Goal: Contribute content: Add original content to the website for others to see

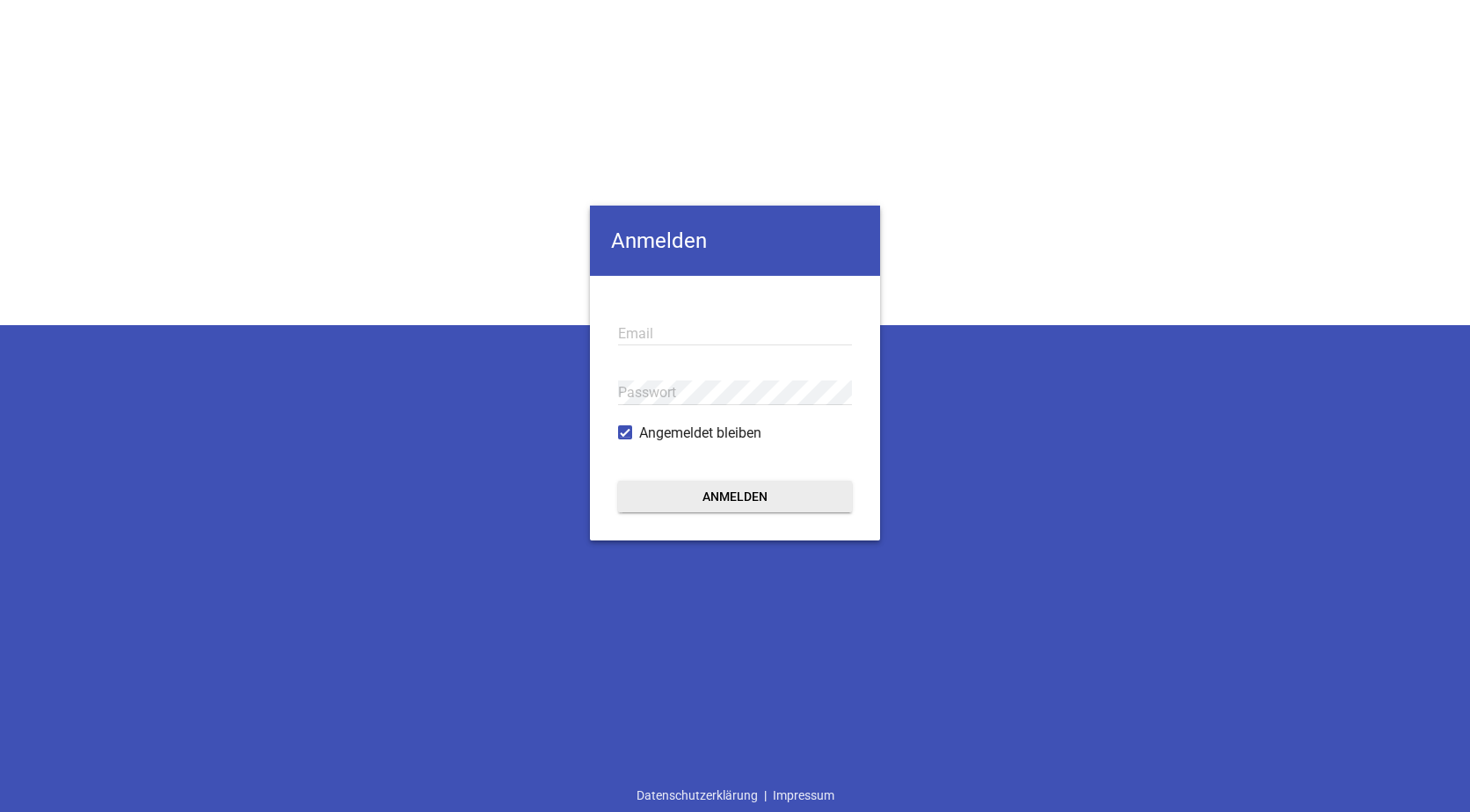
type input "[EMAIL_ADDRESS][DOMAIN_NAME]"
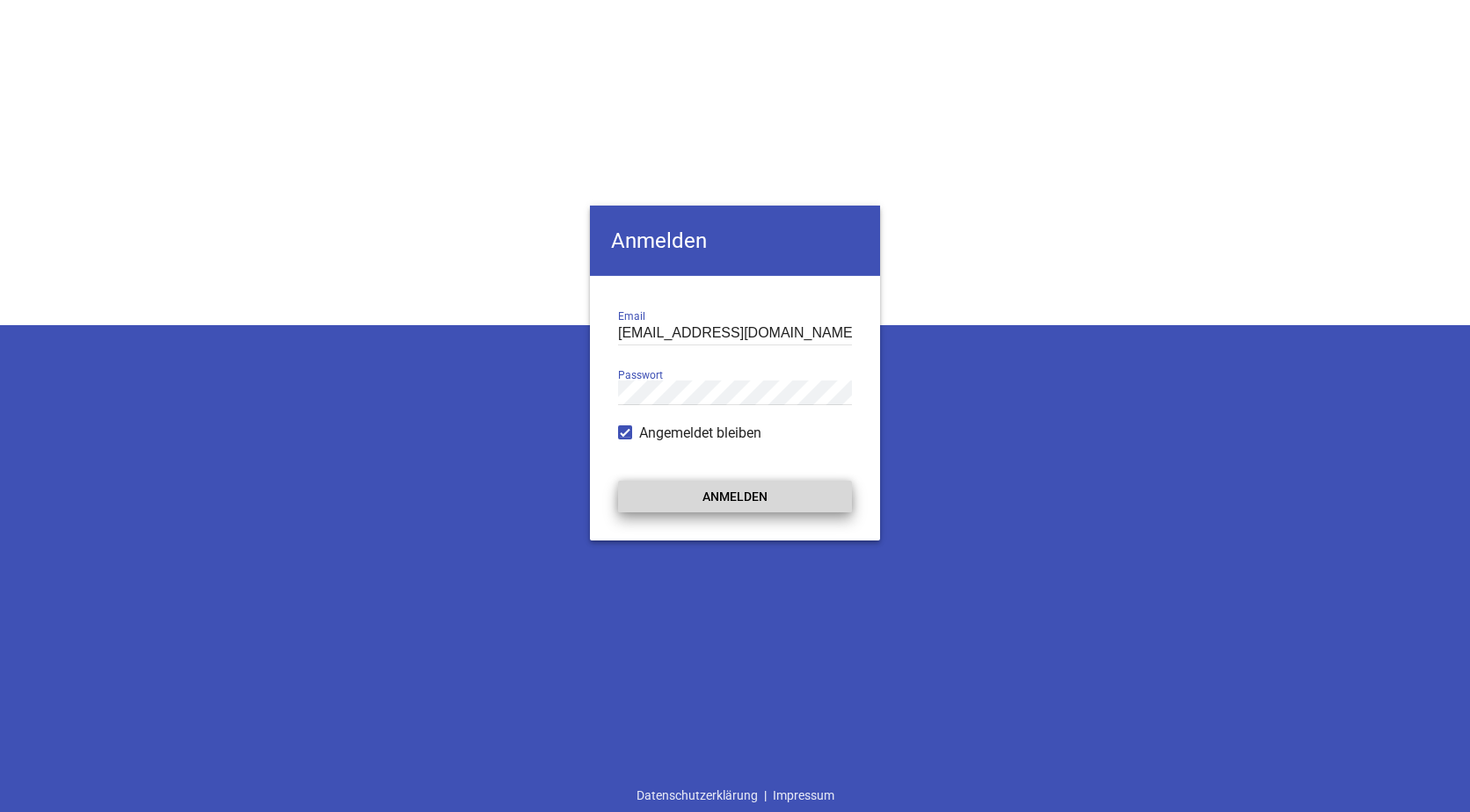
click at [733, 496] on button "Anmelden" at bounding box center [735, 495] width 234 height 32
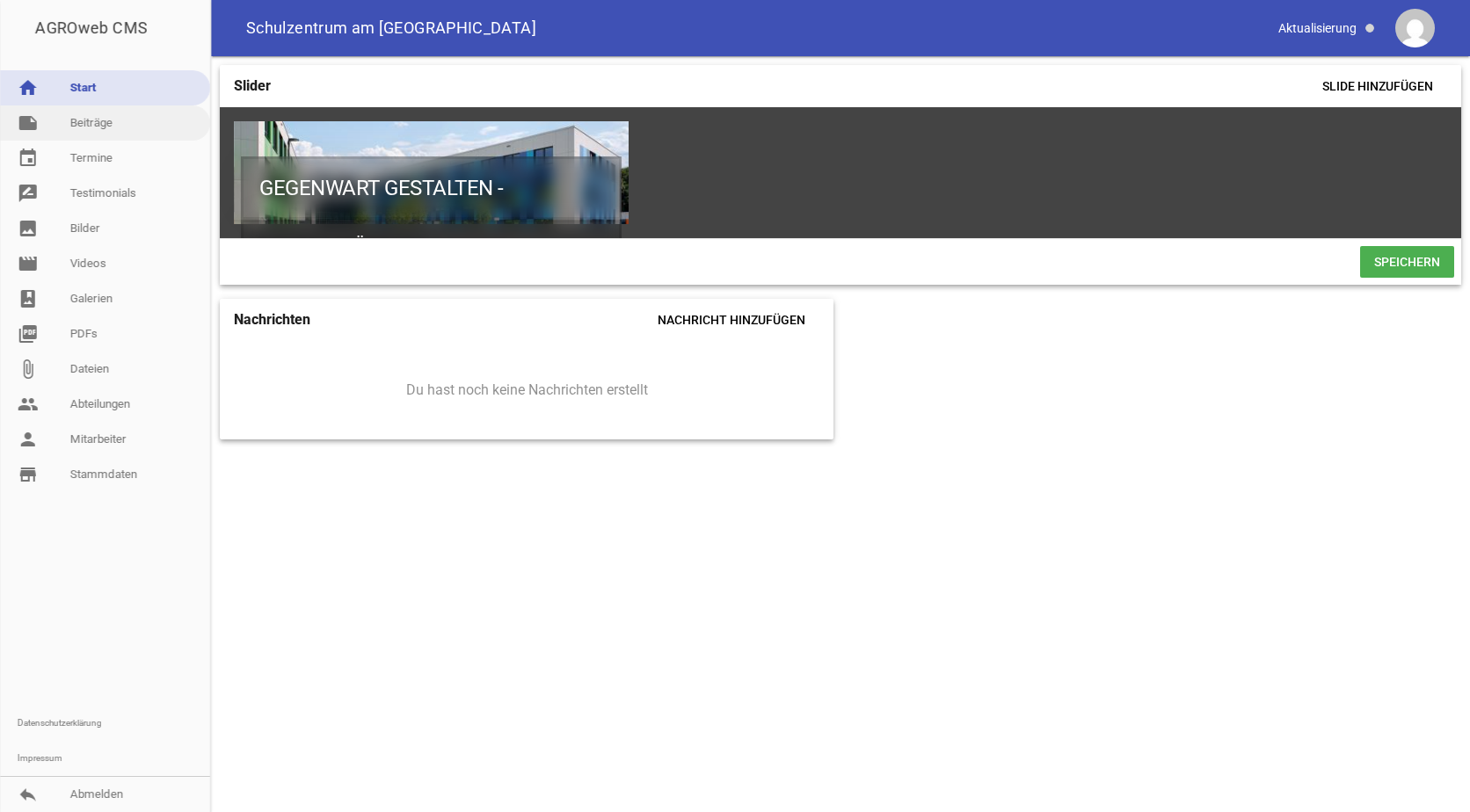
click at [89, 126] on link "note Beiträge" at bounding box center [105, 123] width 211 height 35
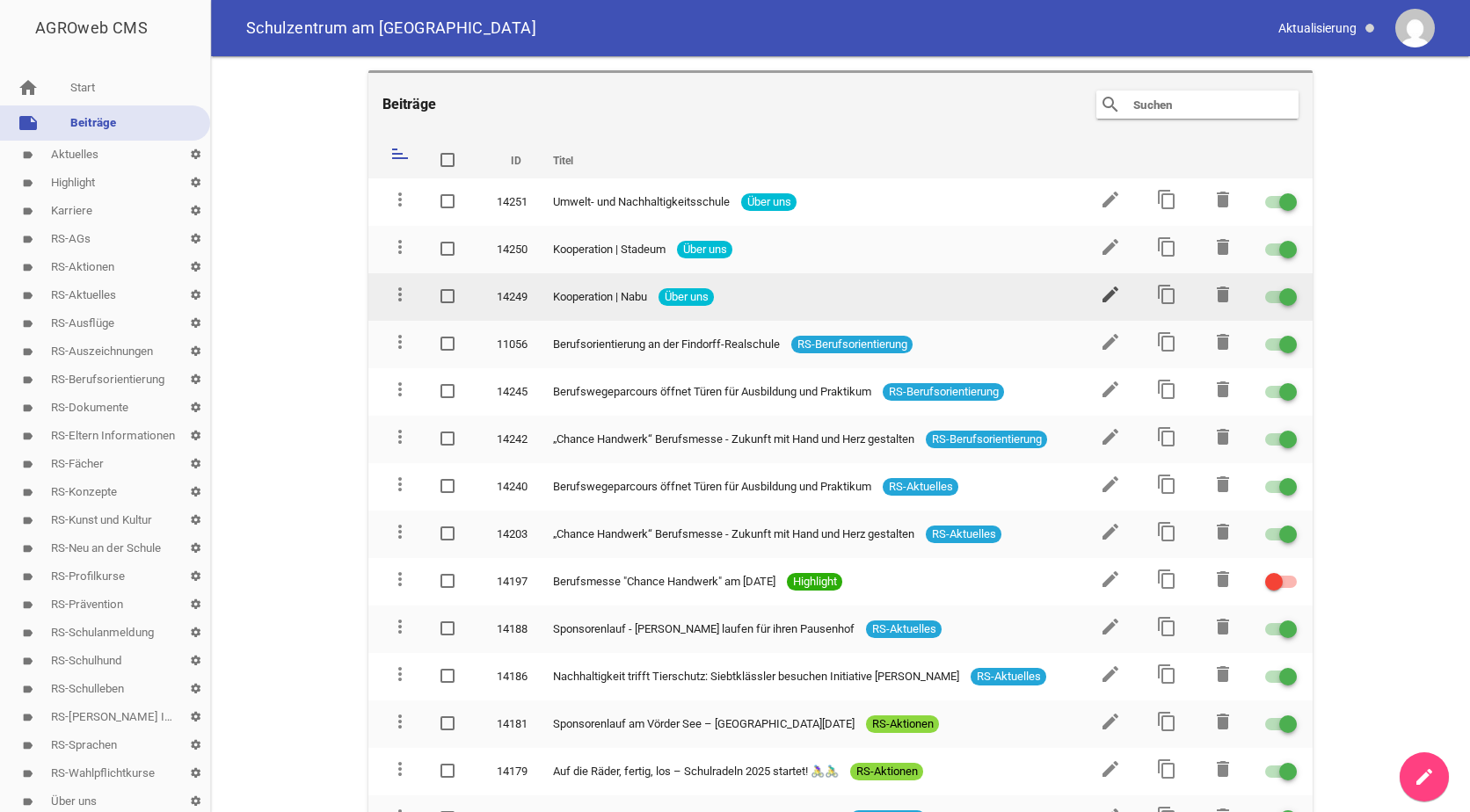
click at [1101, 292] on icon "edit" at bounding box center [1110, 294] width 21 height 21
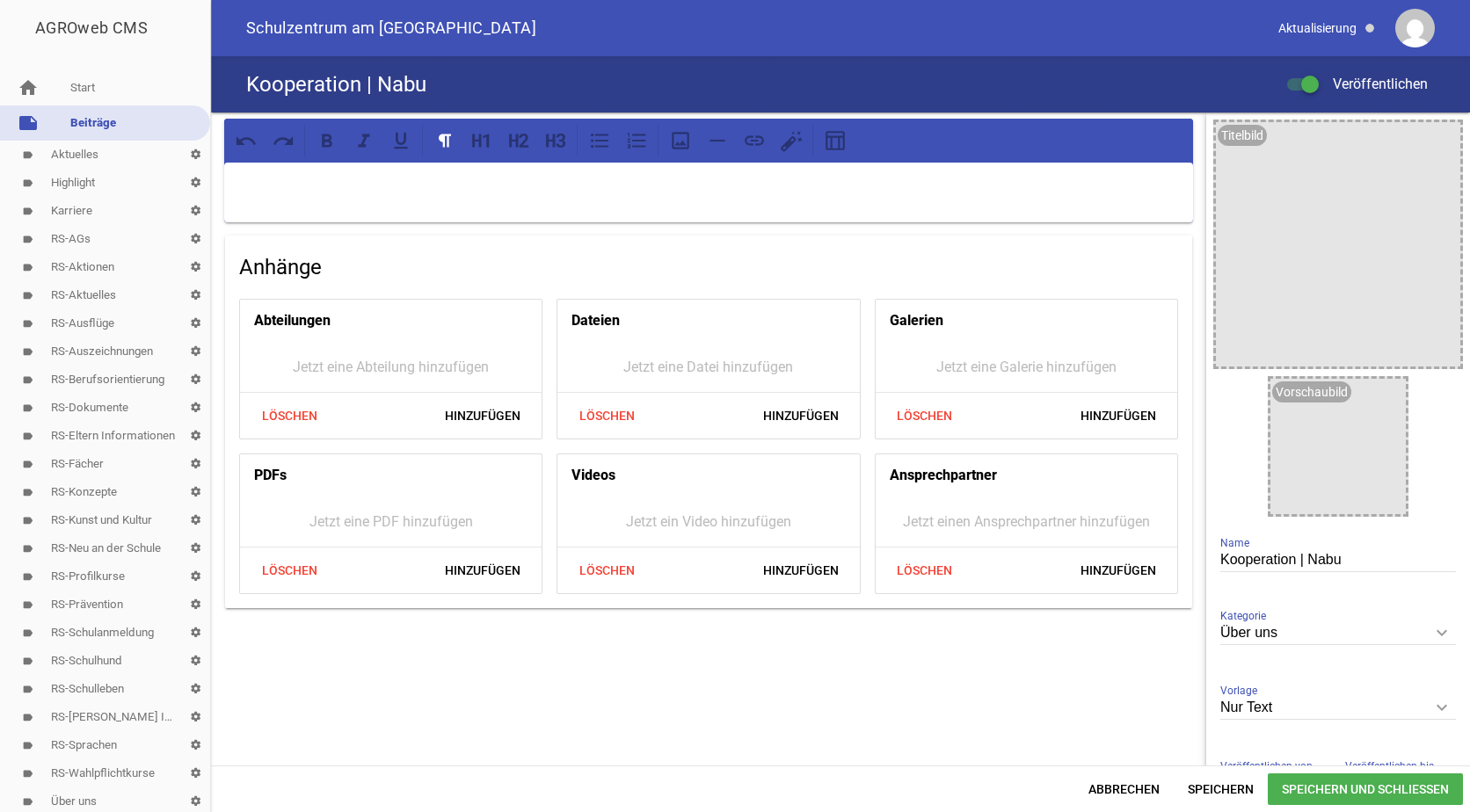
click at [263, 179] on p at bounding box center [708, 185] width 944 height 21
click at [1344, 559] on input "Kooperation | Nabu" at bounding box center [1338, 560] width 236 height 23
type input "Kooperation | Nabu-Umweltpyramide"
click at [1224, 787] on span "Speichern" at bounding box center [1221, 789] width 94 height 32
click at [1098, 573] on span "Hinzufügen" at bounding box center [1119, 570] width 104 height 32
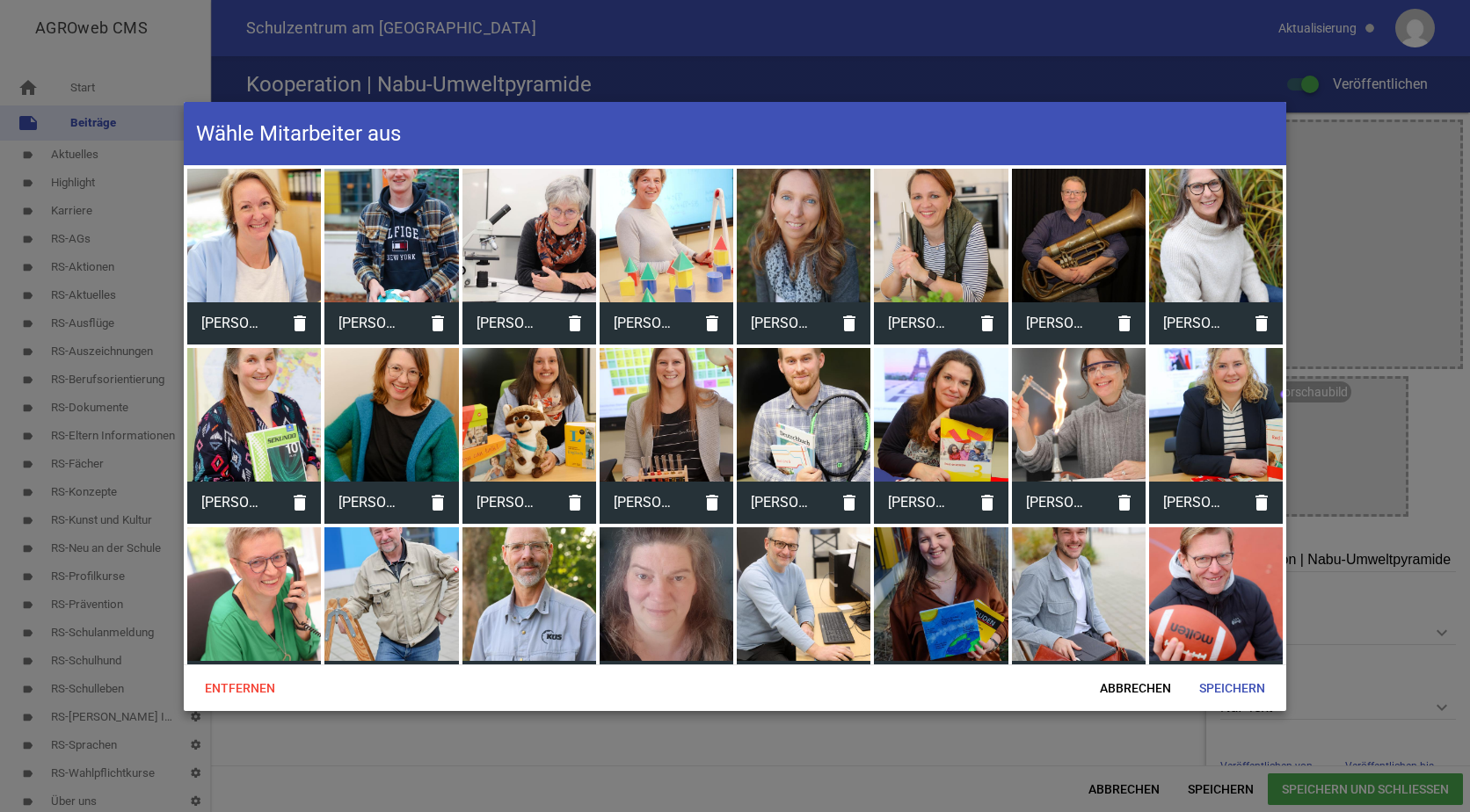
click at [1207, 230] on div at bounding box center [1216, 236] width 134 height 134
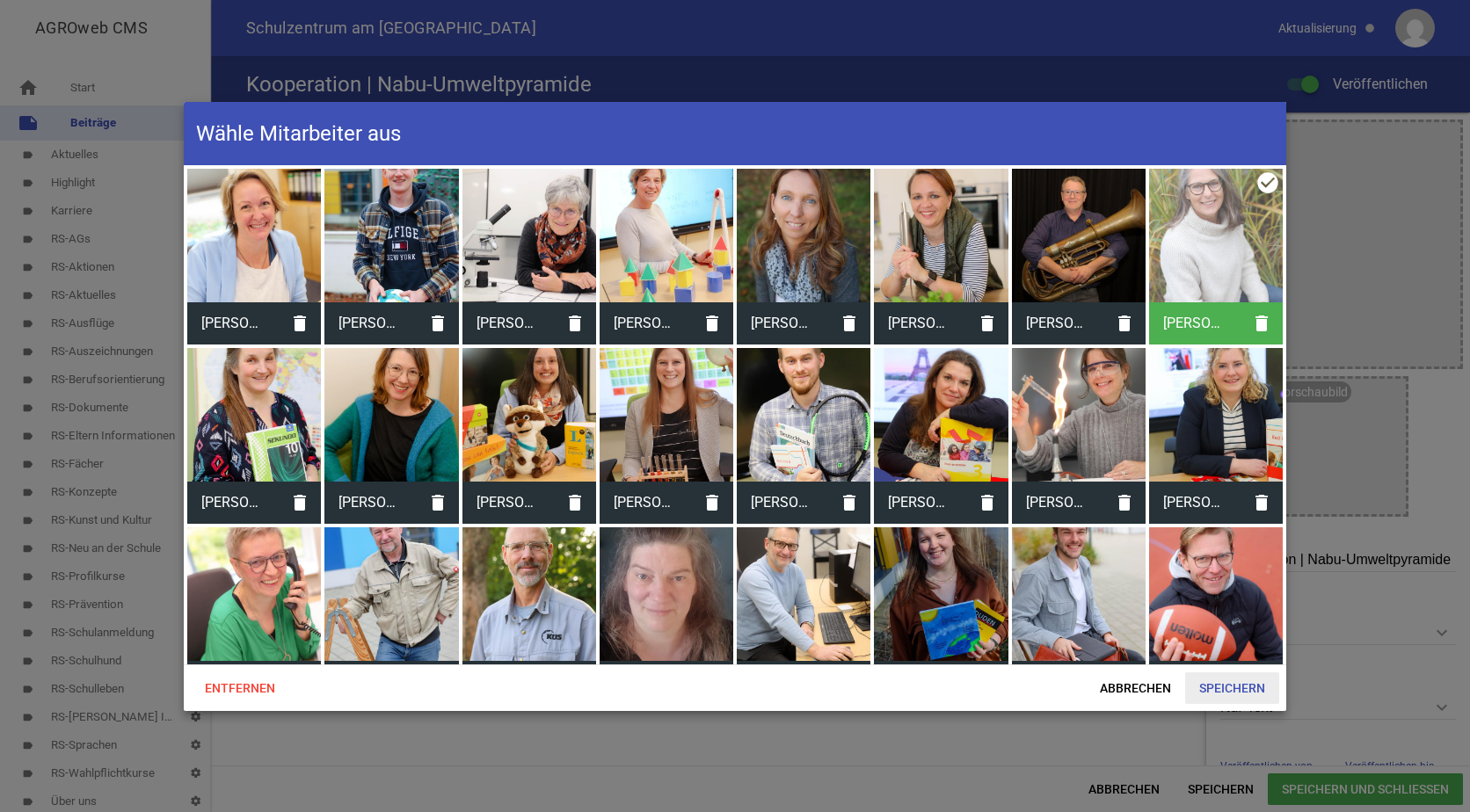
click at [1230, 685] on span "Speichern" at bounding box center [1232, 688] width 94 height 32
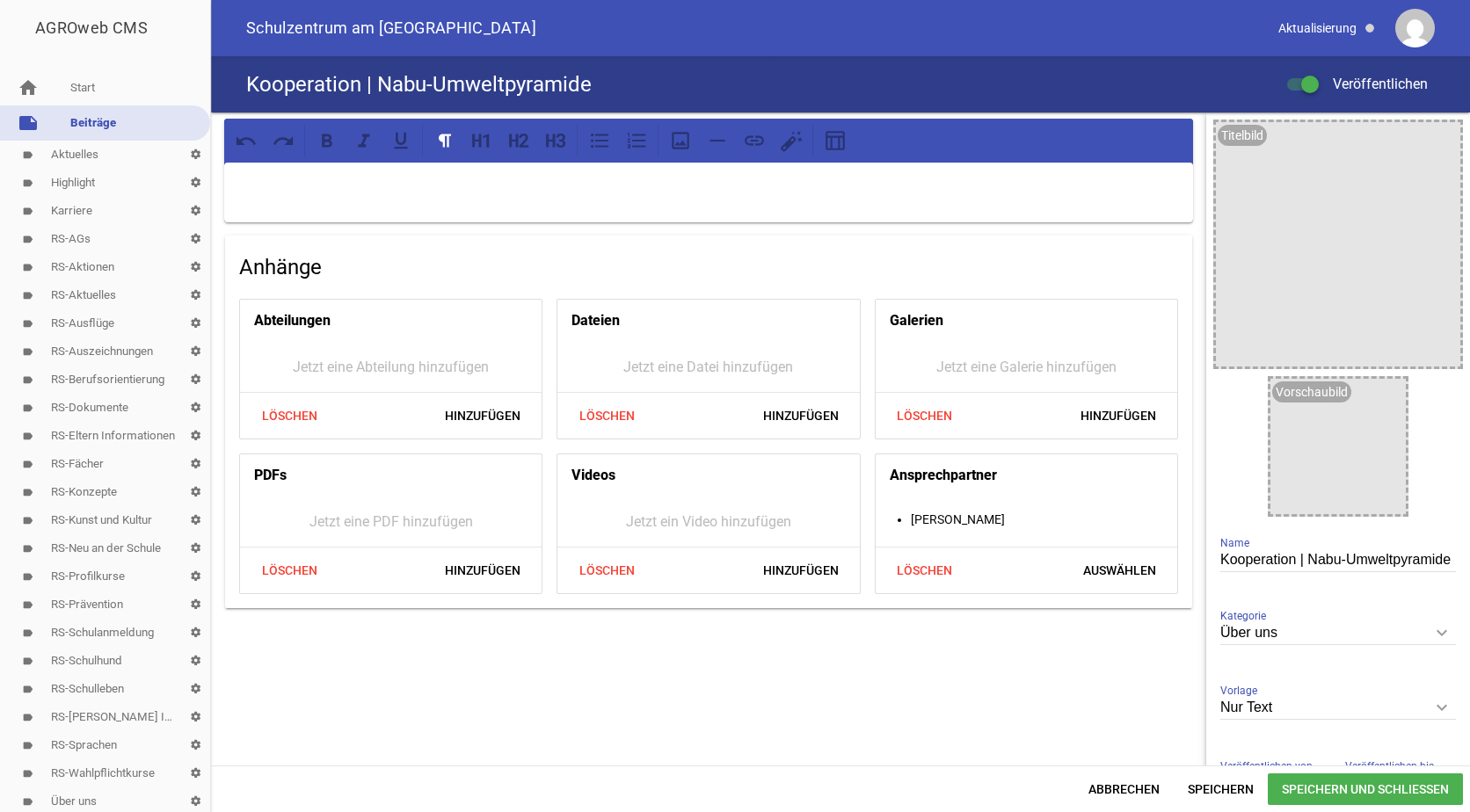
click at [299, 177] on p at bounding box center [708, 185] width 944 height 21
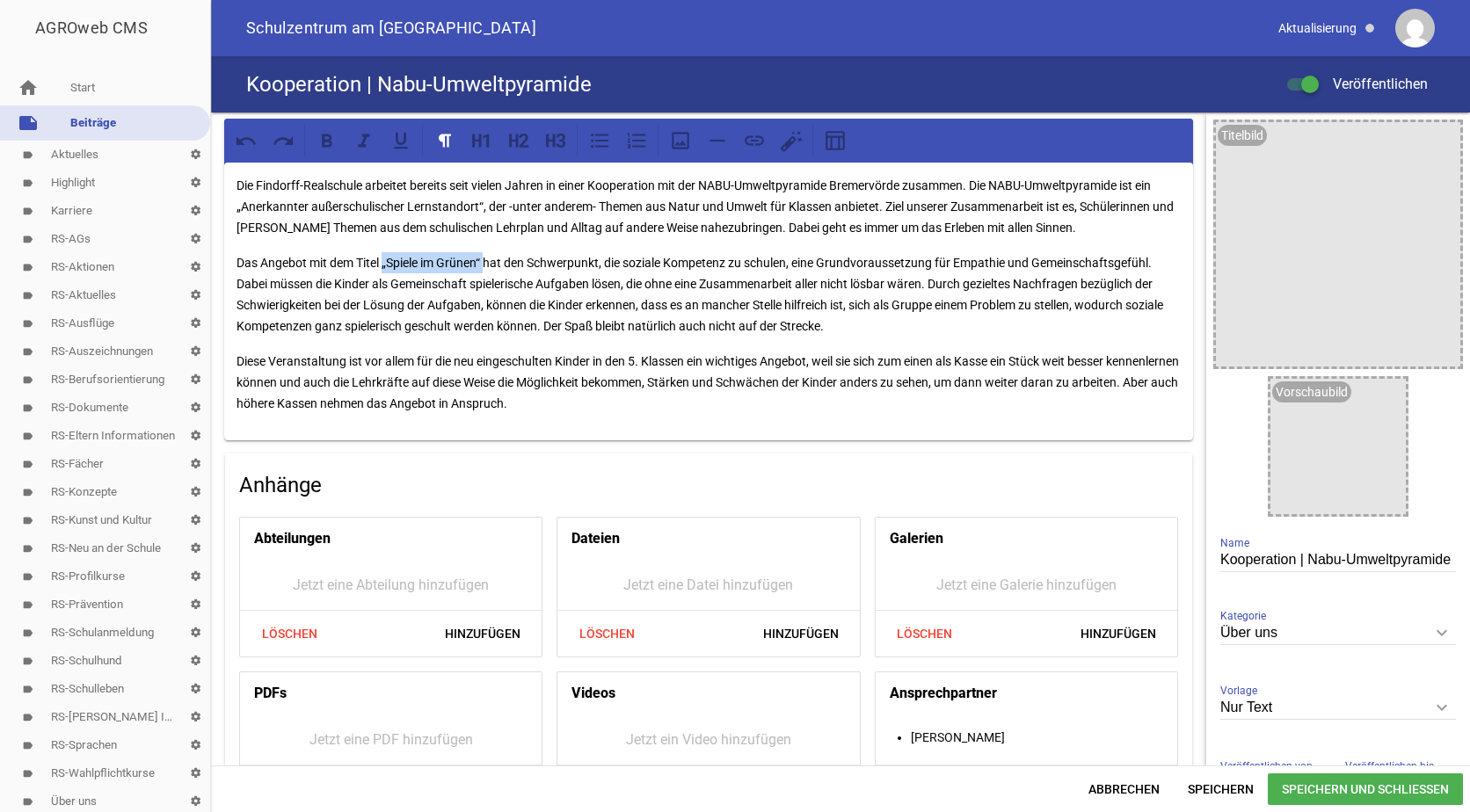
drag, startPoint x: 488, startPoint y: 261, endPoint x: 383, endPoint y: 258, distance: 105.0
click at [383, 258] on p "Das Angebot mit dem Titel „Spiele im Grünen“ hat den Schwerpunkt, die soziale K…" at bounding box center [708, 294] width 944 height 84
click at [327, 145] on icon at bounding box center [326, 140] width 23 height 23
drag, startPoint x: 703, startPoint y: 181, endPoint x: 904, endPoint y: 188, distance: 201.1
click at [904, 188] on p "Die Findorff-Realschule arbeitet bereits seit vielen Jahren in einer Kooperatio…" at bounding box center [708, 207] width 944 height 63
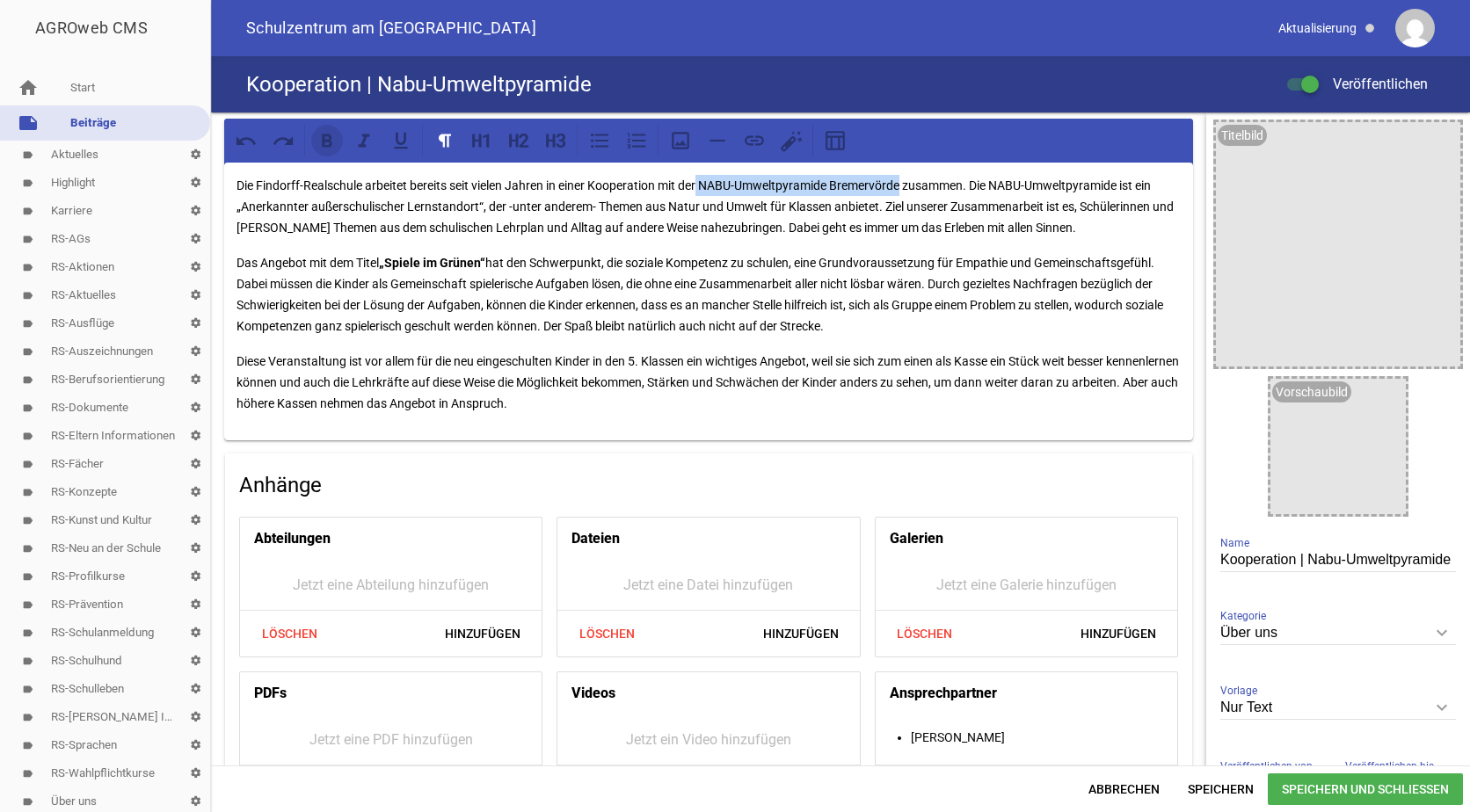
click at [320, 135] on icon at bounding box center [326, 140] width 23 height 23
drag, startPoint x: 922, startPoint y: 226, endPoint x: 1053, endPoint y: 226, distance: 131.0
click at [1053, 226] on p "Die Findorff-Realschule arbeitet bereits seit vielen Jahren in einer Kooperatio…" at bounding box center [708, 207] width 944 height 63
click at [318, 145] on icon at bounding box center [326, 140] width 23 height 23
click at [448, 287] on p "Das Angebot mit dem Titel „Spiele im Grünen“ hat den Schwerpunkt, die soziale K…" at bounding box center [708, 294] width 944 height 84
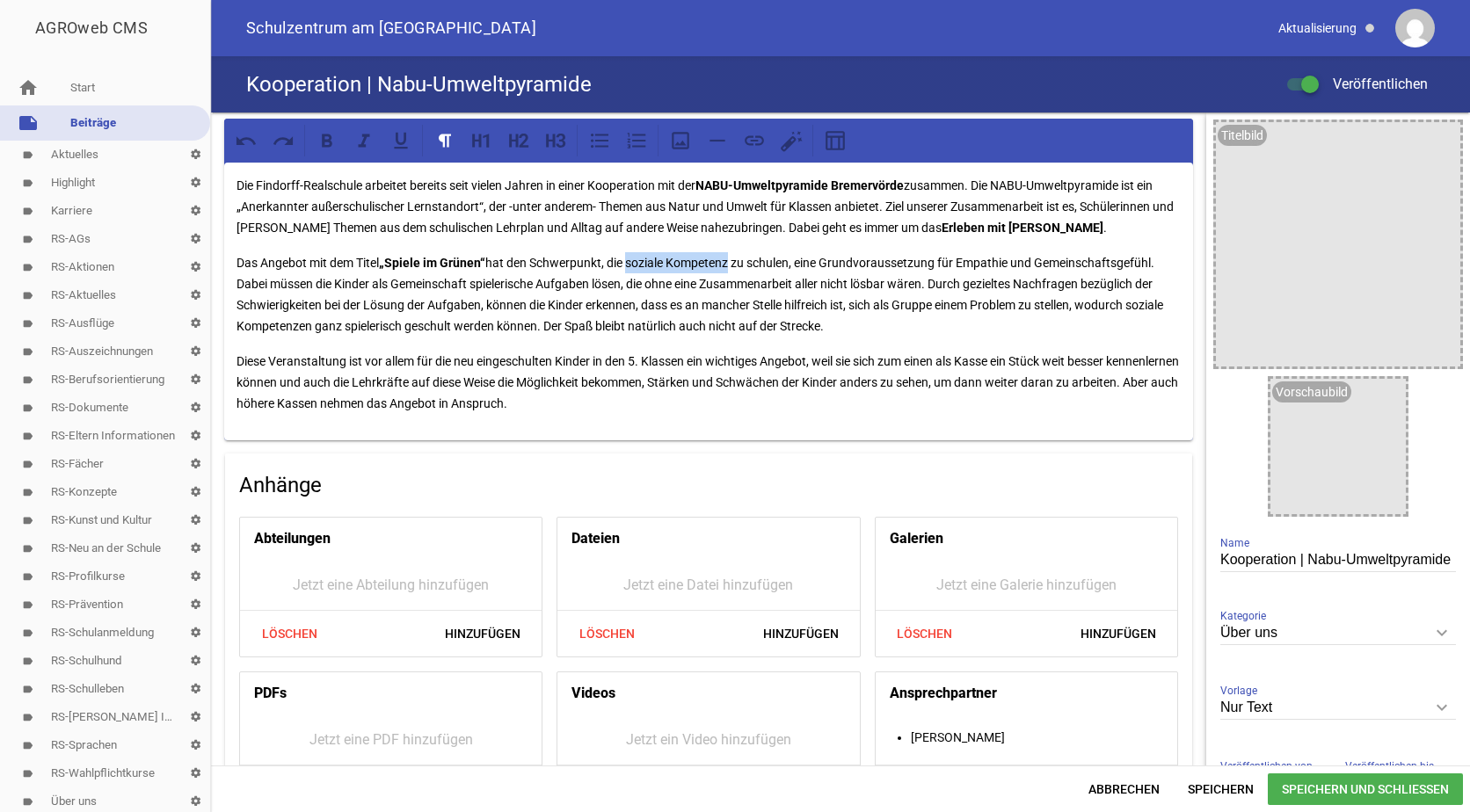
drag, startPoint x: 635, startPoint y: 259, endPoint x: 737, endPoint y: 256, distance: 102.0
click at [737, 256] on p "Das Angebot mit dem Titel „Spiele im Grünen“ hat den Schwerpunkt, die soziale K…" at bounding box center [708, 294] width 944 height 84
click at [334, 143] on icon at bounding box center [326, 140] width 23 height 23
drag, startPoint x: 454, startPoint y: 360, endPoint x: 689, endPoint y: 365, distance: 235.1
click at [689, 365] on p "Diese Veranstaltung ist vor allem für die neu eingeschulten Kinder in den 5. Kl…" at bounding box center [708, 382] width 944 height 63
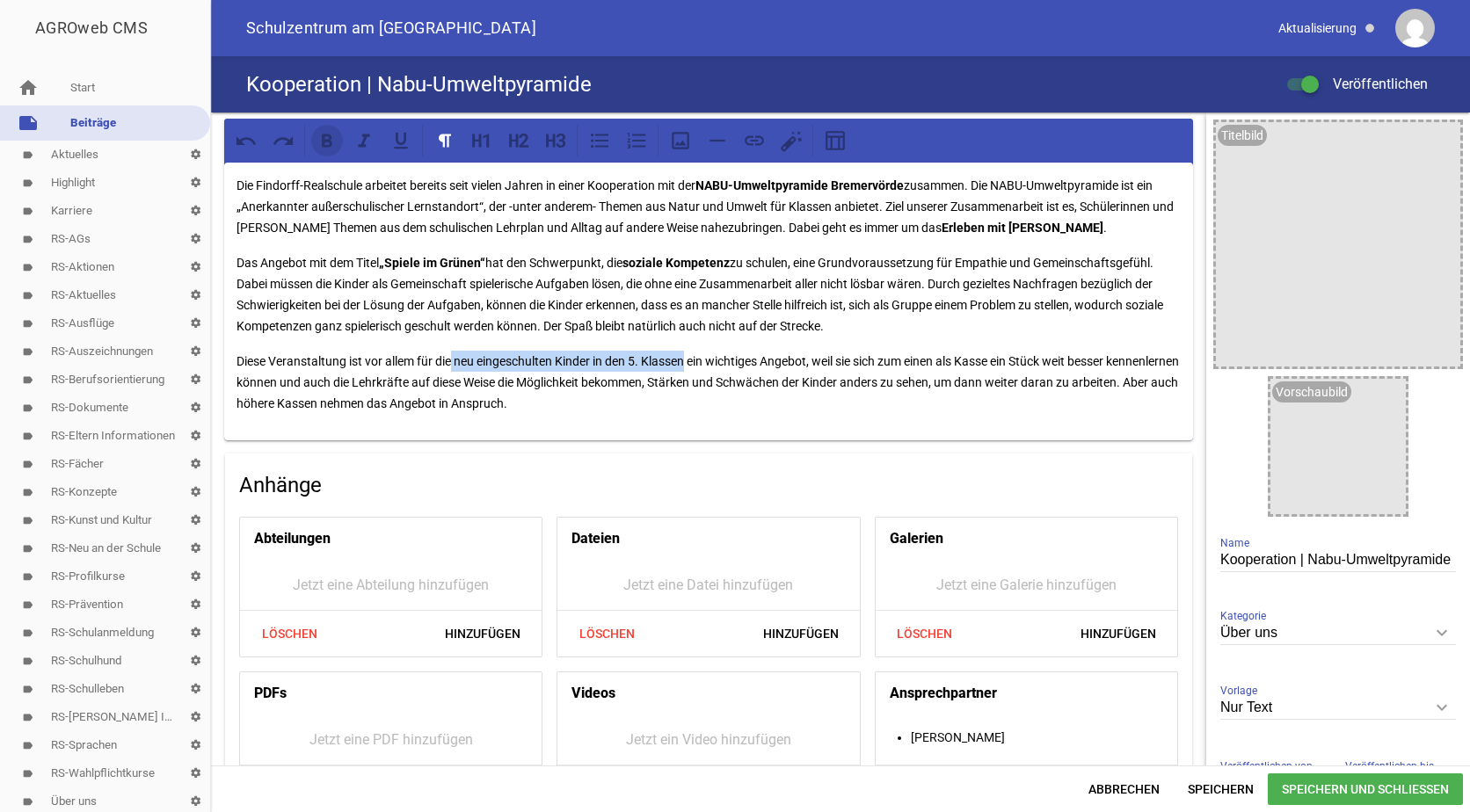
click at [325, 139] on icon at bounding box center [326, 140] width 23 height 23
click at [663, 252] on p "Das Angebot mit dem Titel „Spiele im Grünen“ hat den Schwerpunkt, die soziale K…" at bounding box center [708, 294] width 944 height 84
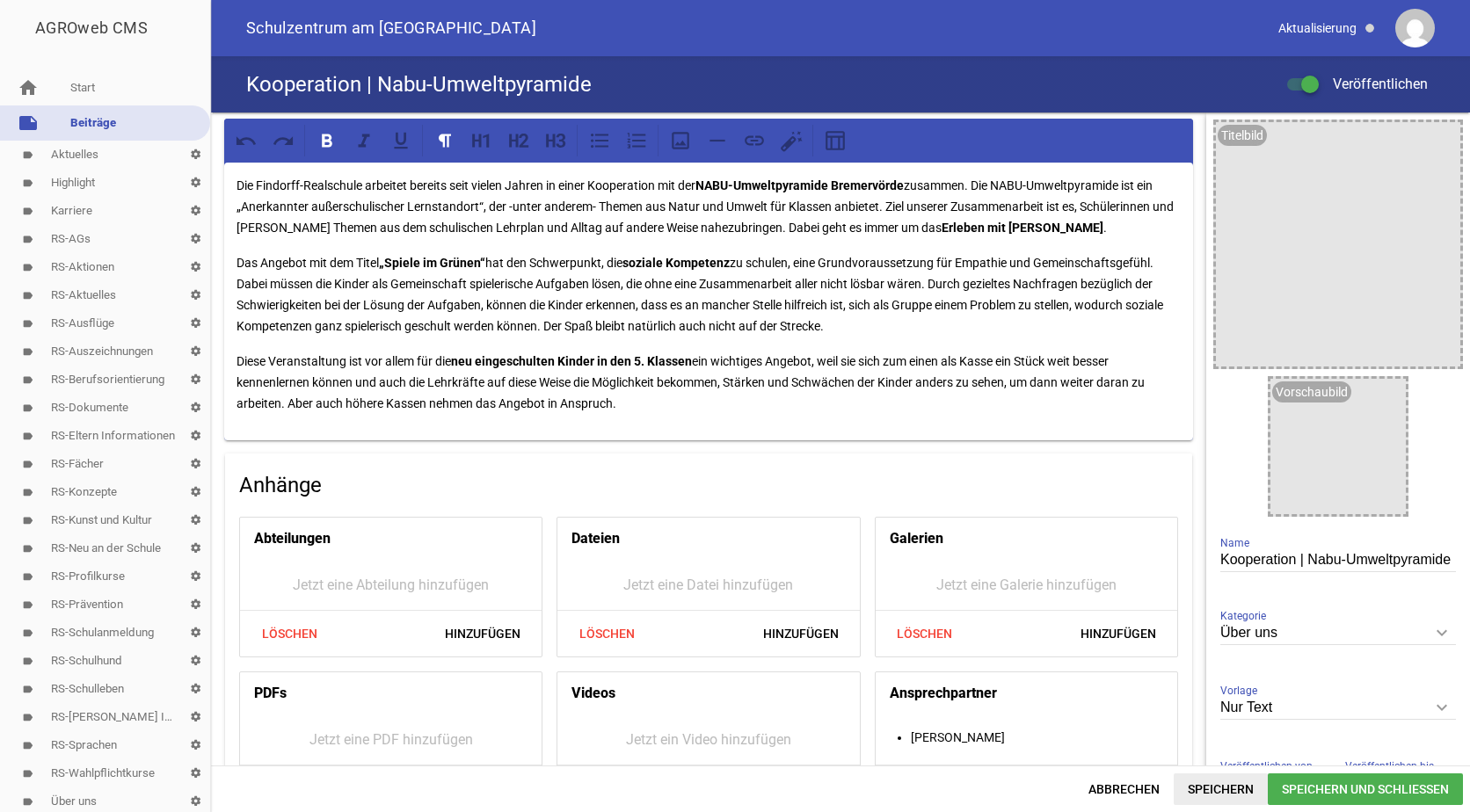
click at [1225, 789] on span "Speichern" at bounding box center [1221, 789] width 94 height 32
click at [1216, 787] on span "Speichern" at bounding box center [1221, 789] width 94 height 32
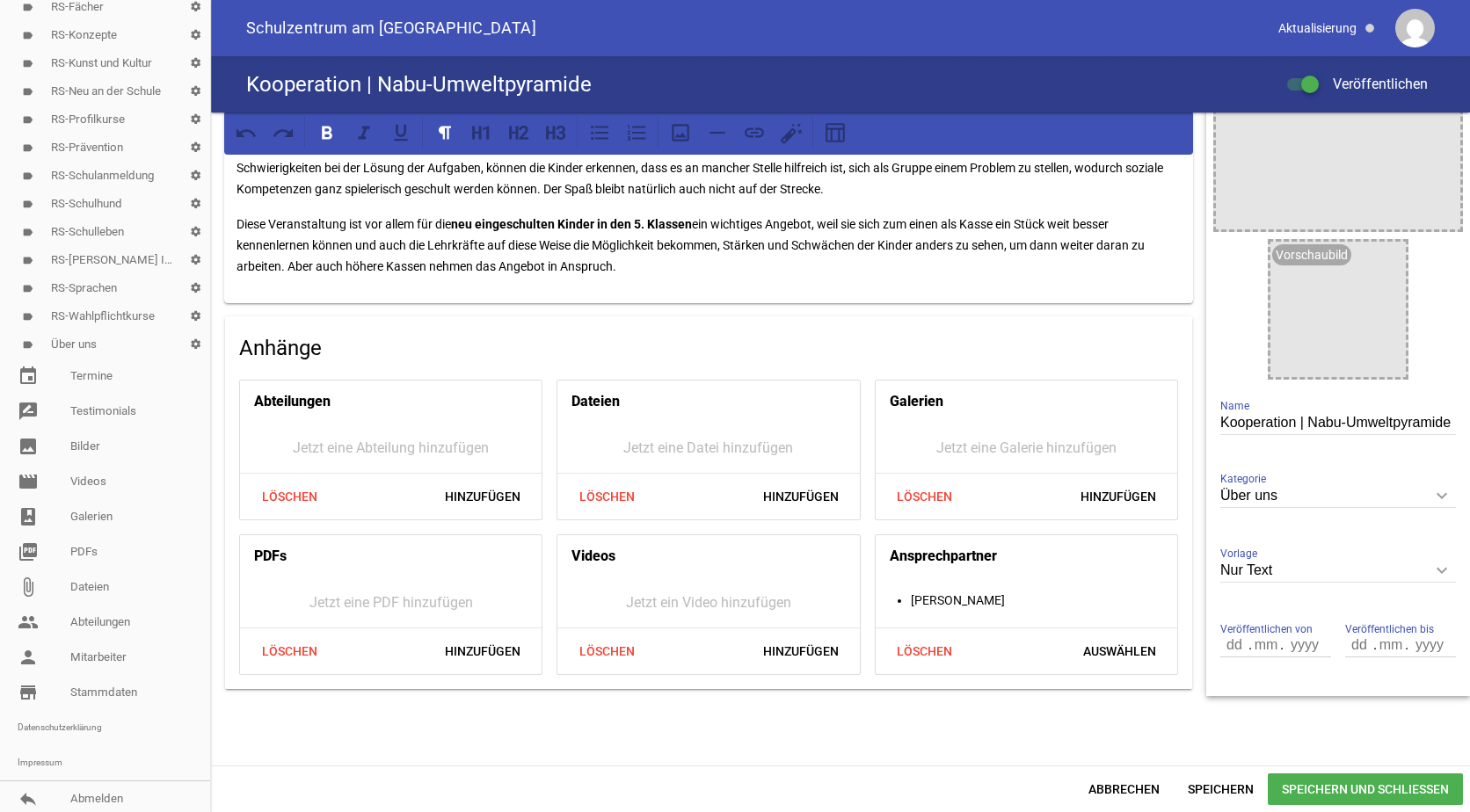
scroll to position [462, 0]
click at [80, 446] on link "image Bilder" at bounding box center [105, 442] width 211 height 35
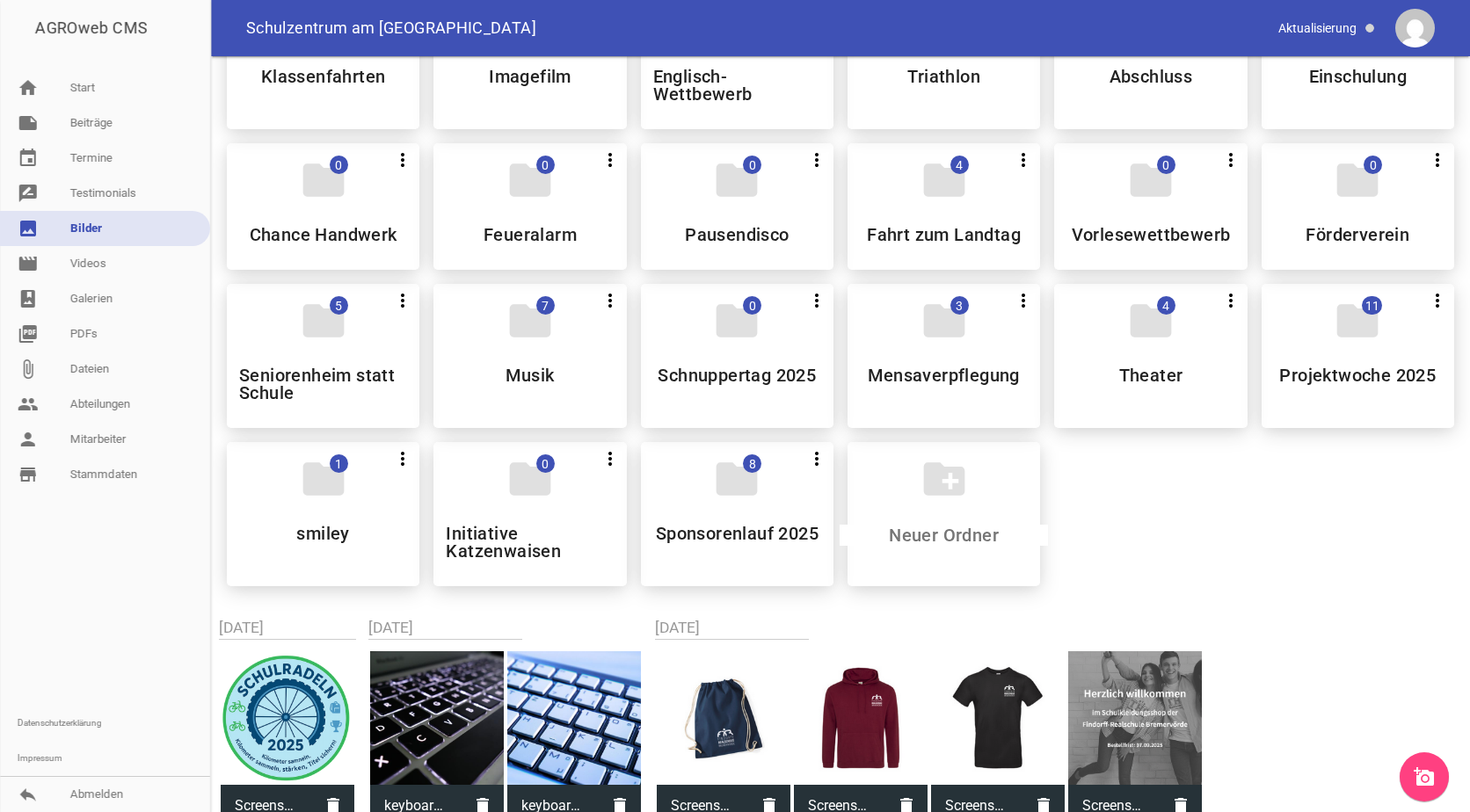
scroll to position [967, 0]
click at [906, 531] on input at bounding box center [943, 534] width 209 height 21
type input "Kooperationen"
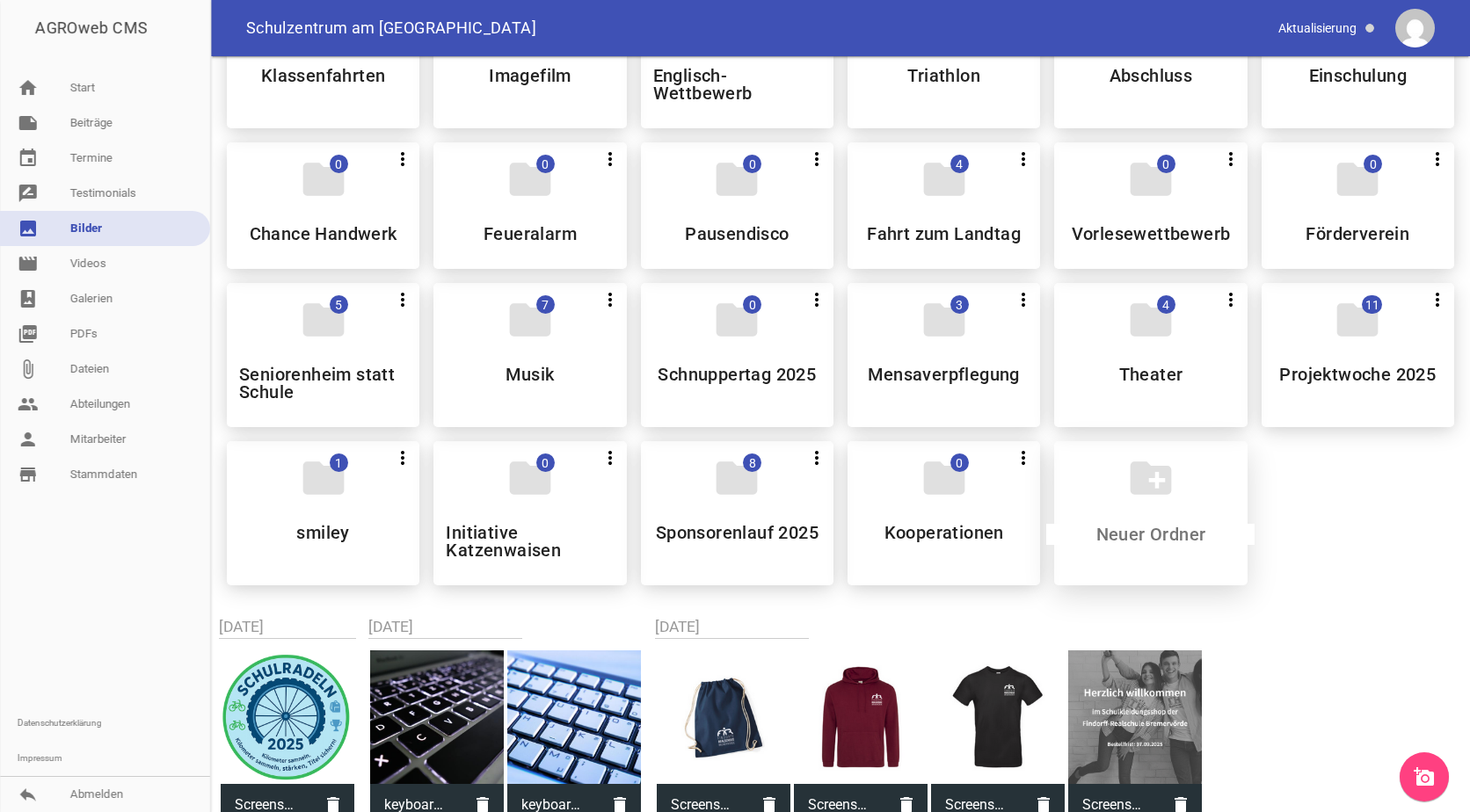
click at [906, 531] on h5 "Kooperationen" at bounding box center [944, 532] width 119 height 17
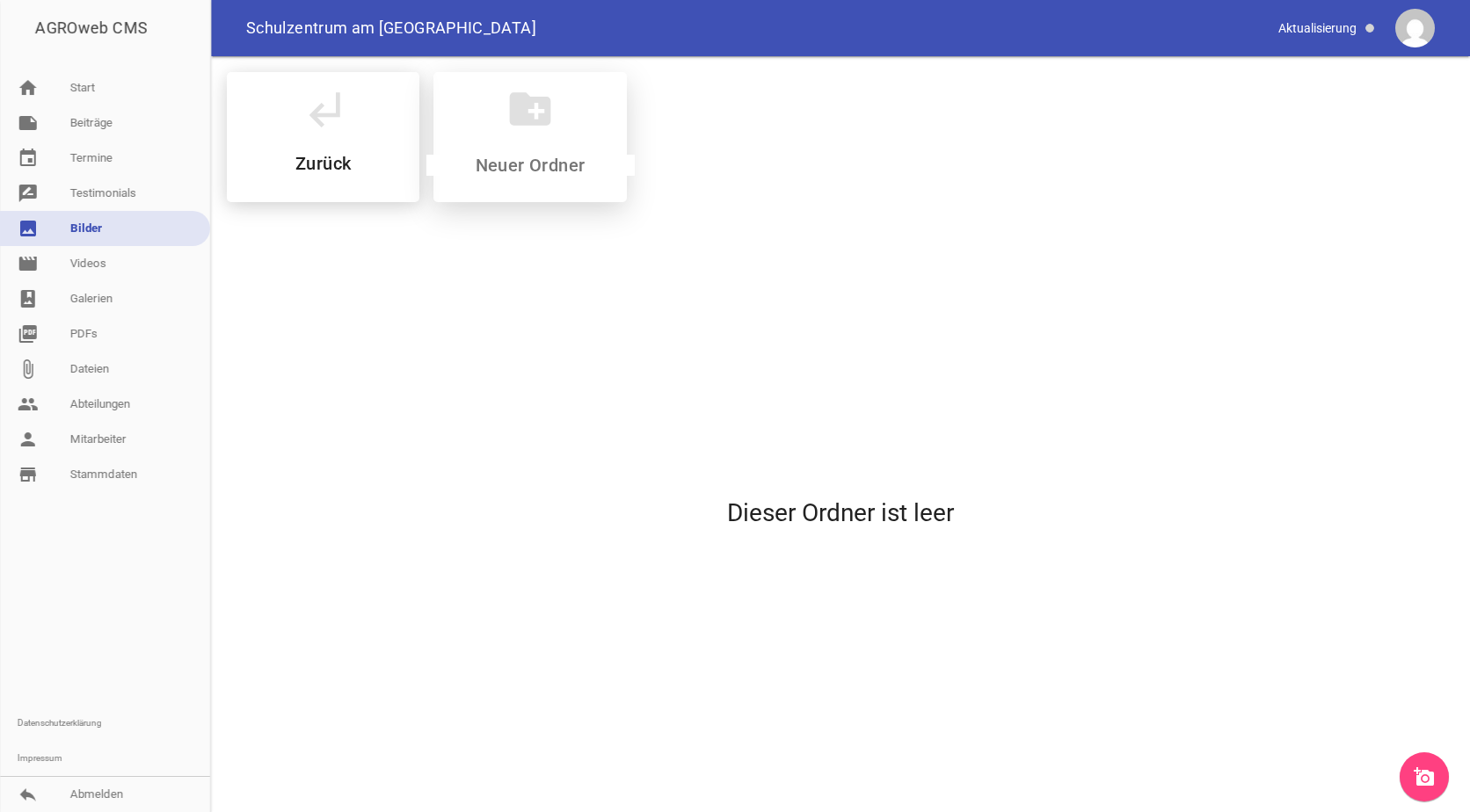
click at [521, 154] on div "create_new_folder" at bounding box center [529, 137] width 192 height 130
click at [525, 163] on input at bounding box center [530, 164] width 209 height 21
type input "Nabu"
click at [548, 170] on h5 "Nabu" at bounding box center [531, 163] width 43 height 17
click at [1430, 770] on icon "add_a_photo" at bounding box center [1424, 777] width 21 height 21
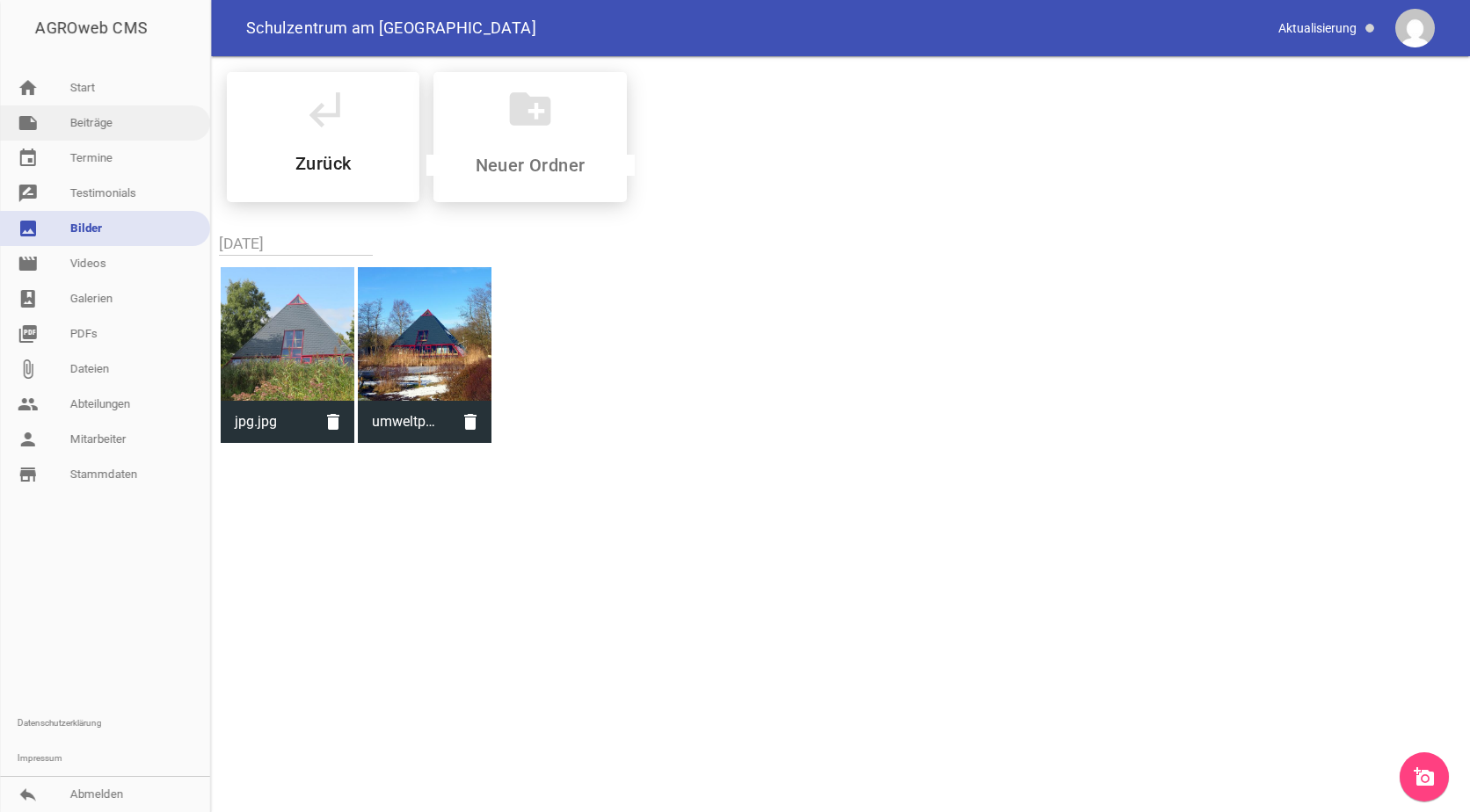
click at [82, 129] on link "note Beiträge" at bounding box center [105, 123] width 211 height 35
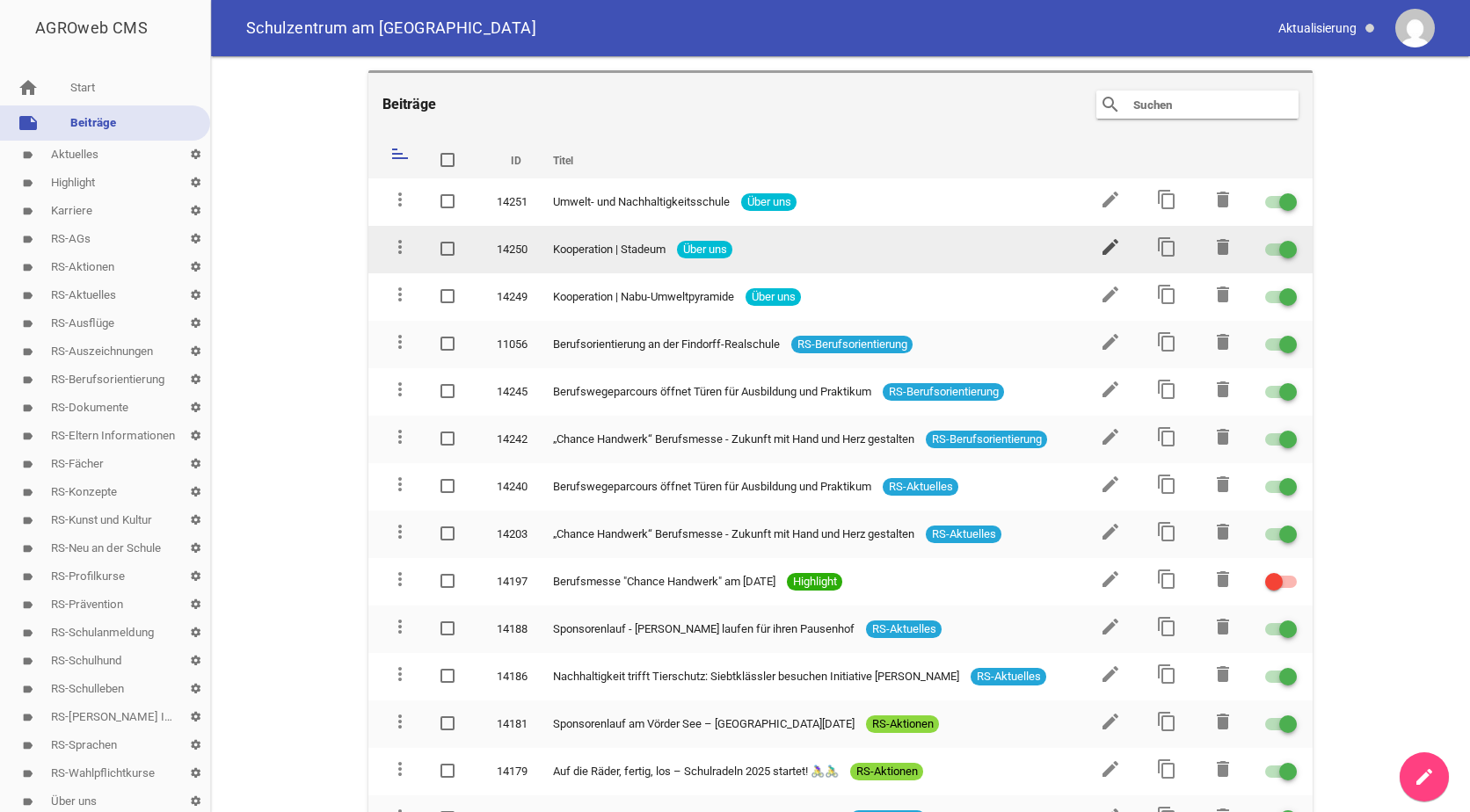
click at [1102, 245] on icon "edit" at bounding box center [1110, 247] width 21 height 21
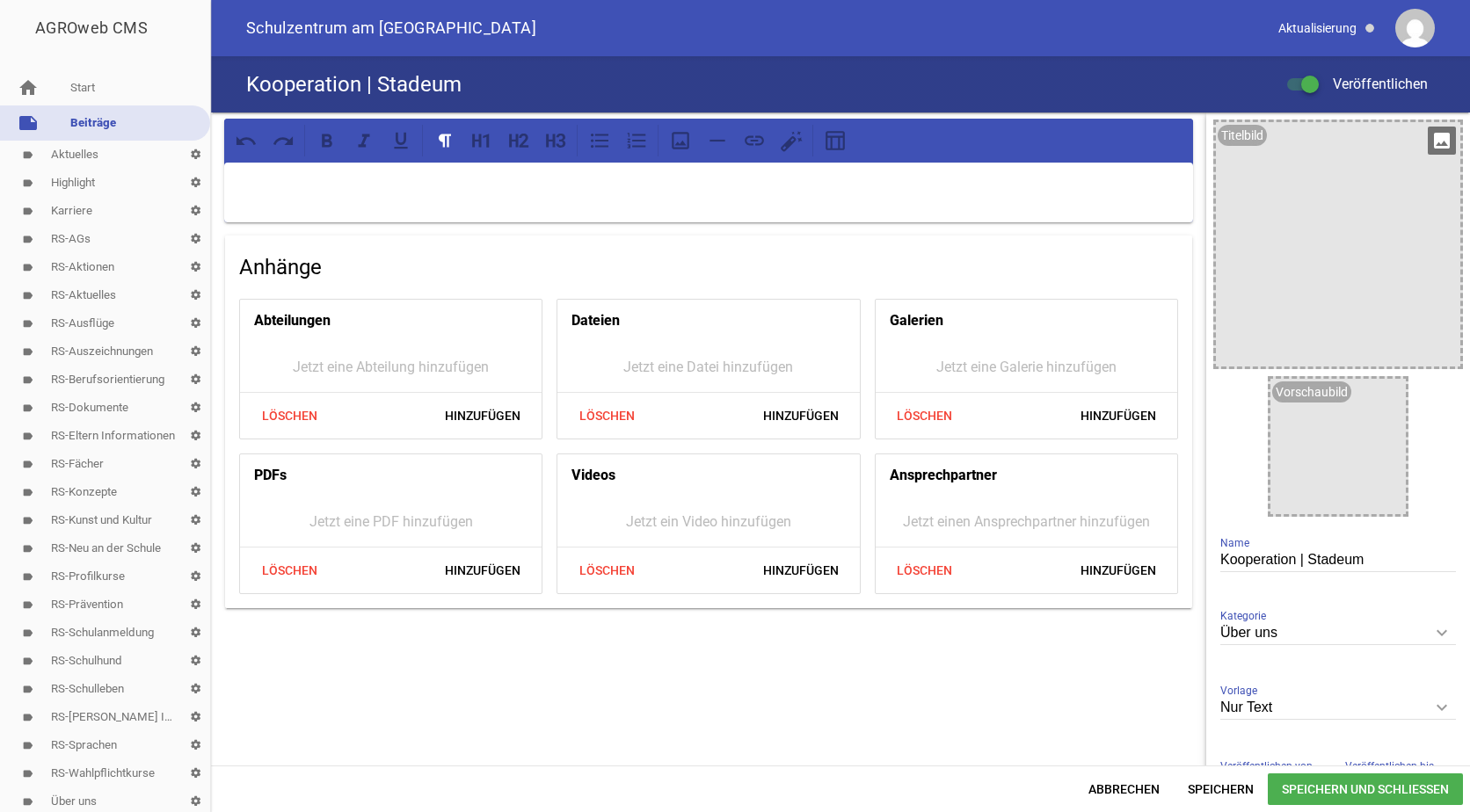
click at [1431, 141] on icon "image" at bounding box center [1442, 140] width 28 height 28
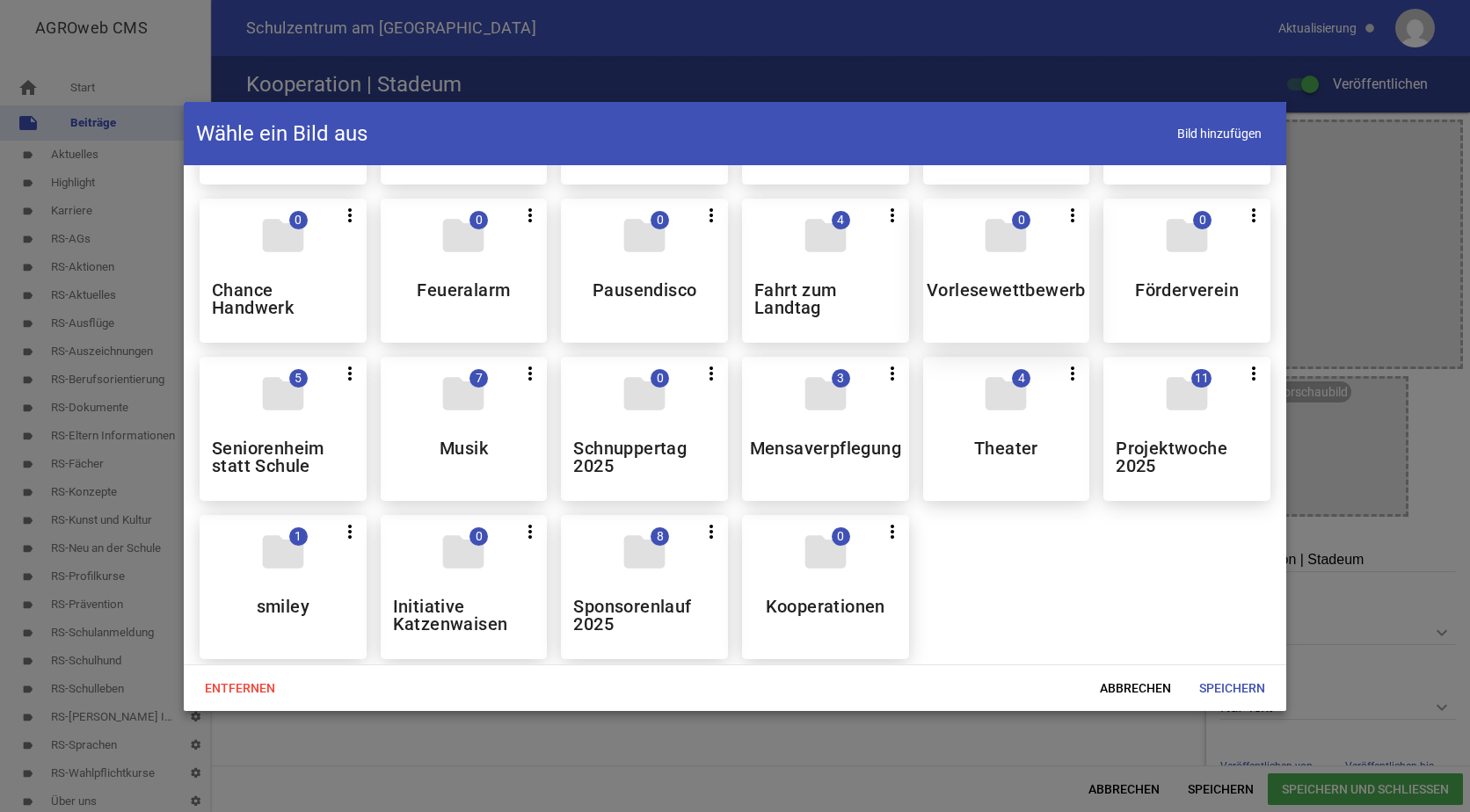
scroll to position [1055, 0]
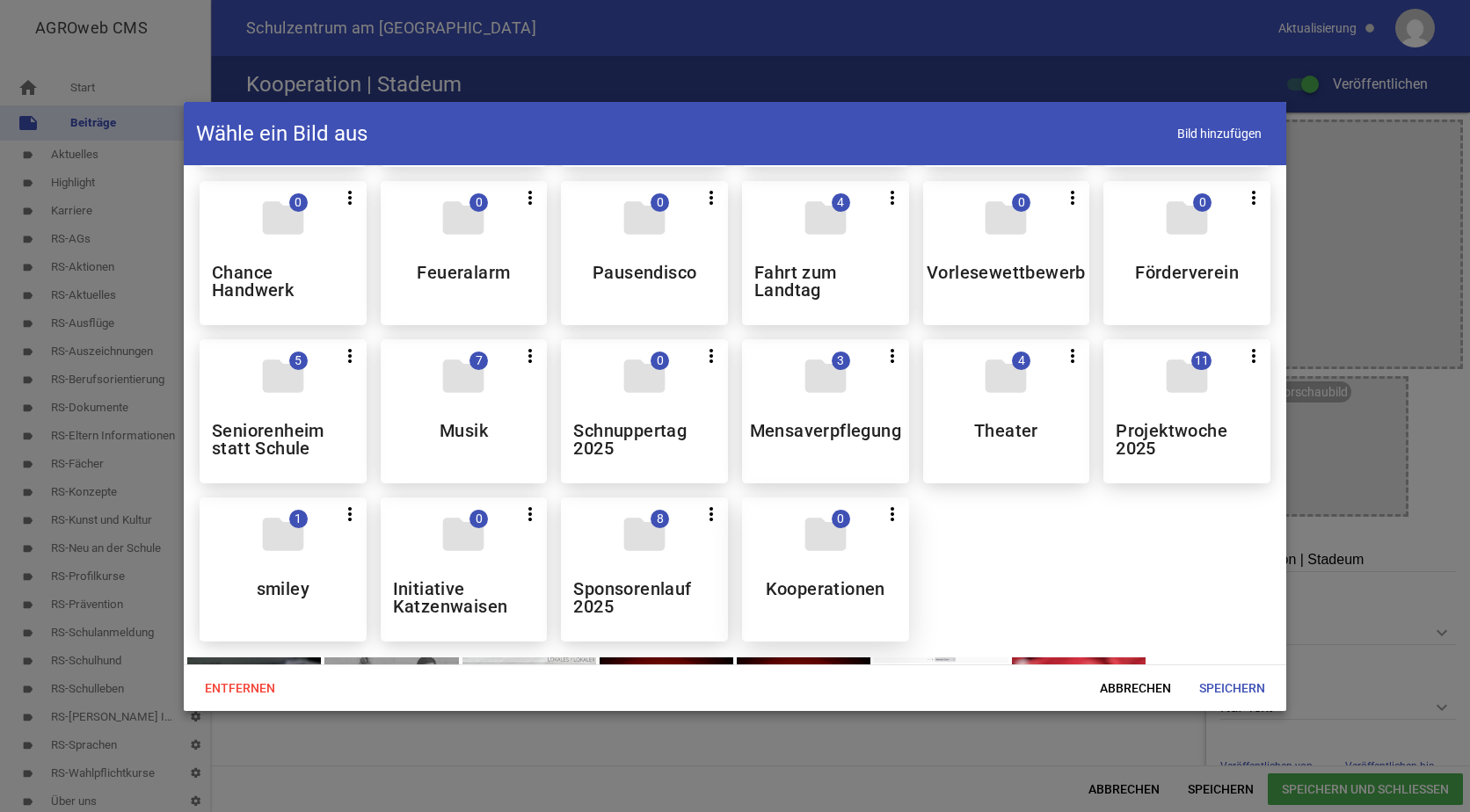
click at [828, 559] on div "folder 0 more_vert Teilen Bearbeiten Löschen Kooperationen" at bounding box center [825, 570] width 167 height 145
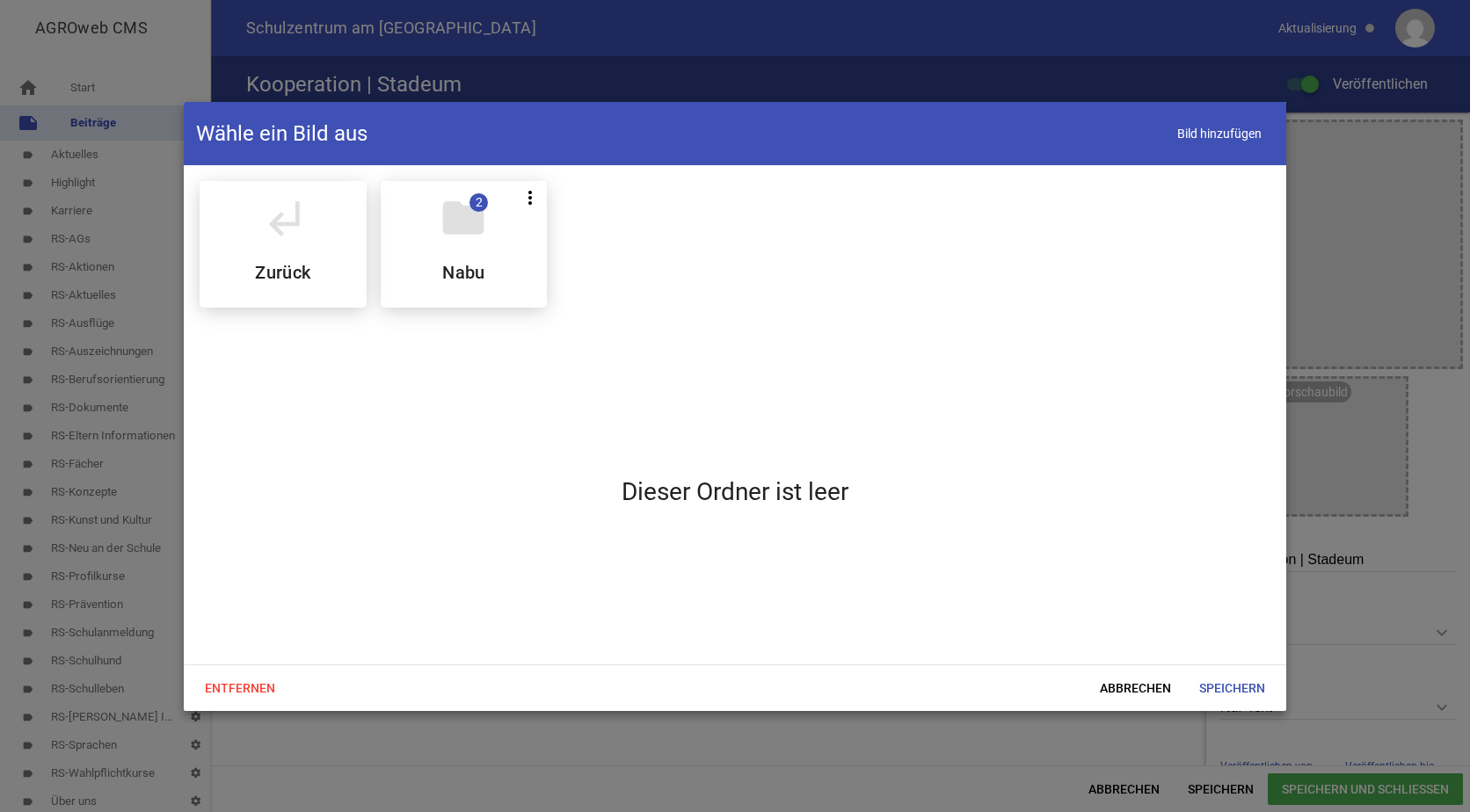
scroll to position [0, 0]
click at [435, 253] on div "folder 2 more_vert Teilen Bearbeiten Löschen Nabu" at bounding box center [463, 244] width 167 height 126
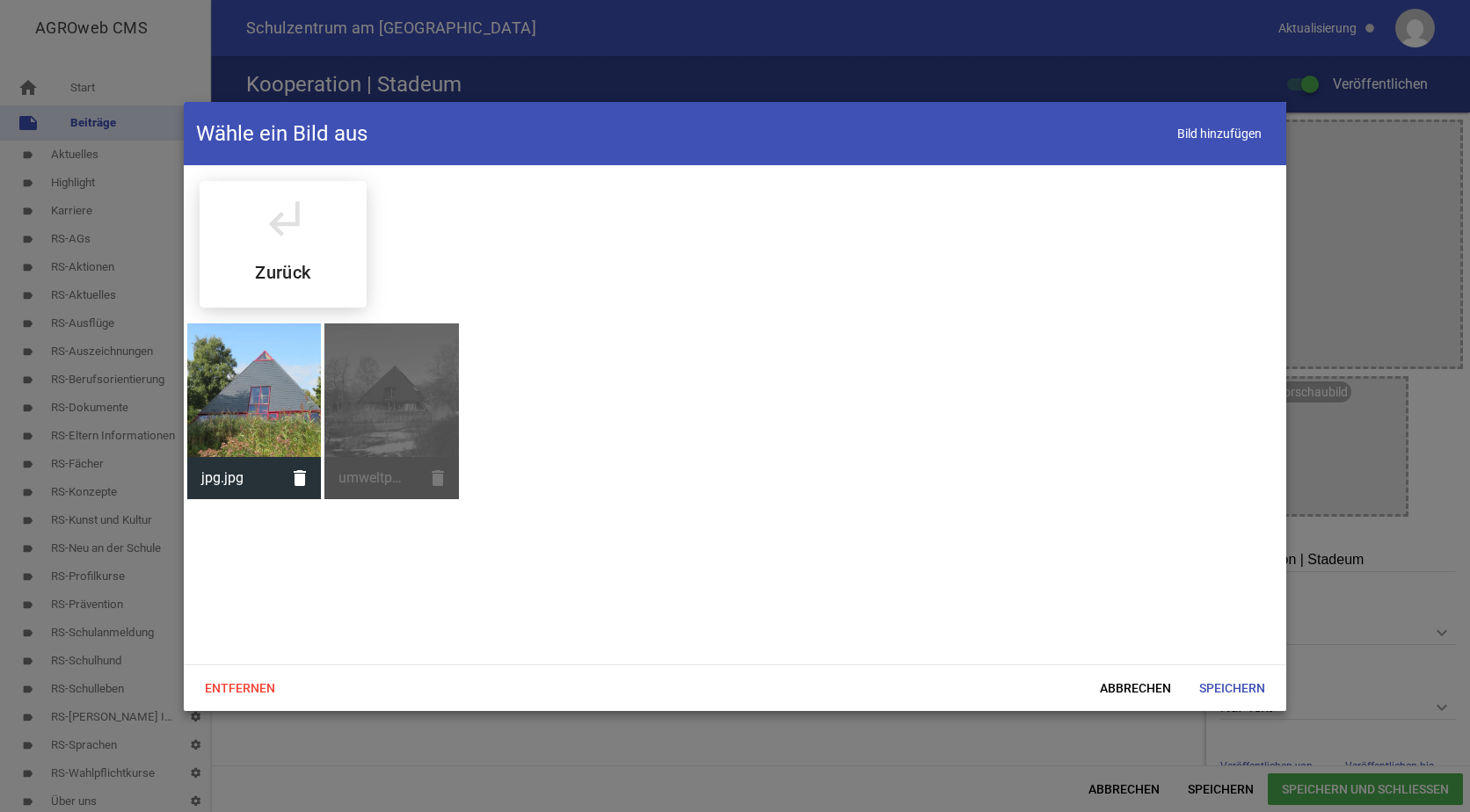
click at [282, 391] on div at bounding box center [254, 390] width 134 height 134
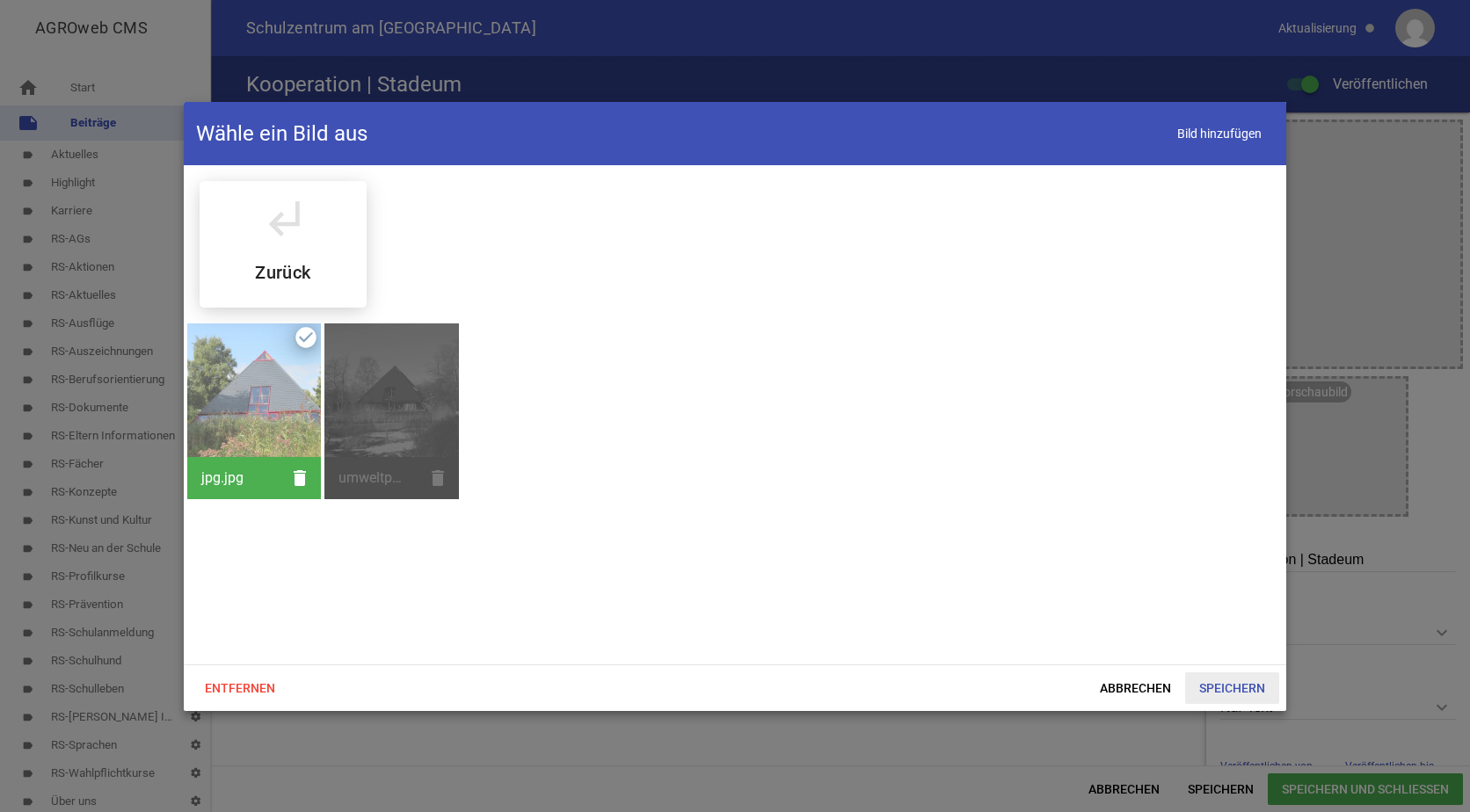
click at [1224, 684] on span "Speichern" at bounding box center [1232, 688] width 94 height 32
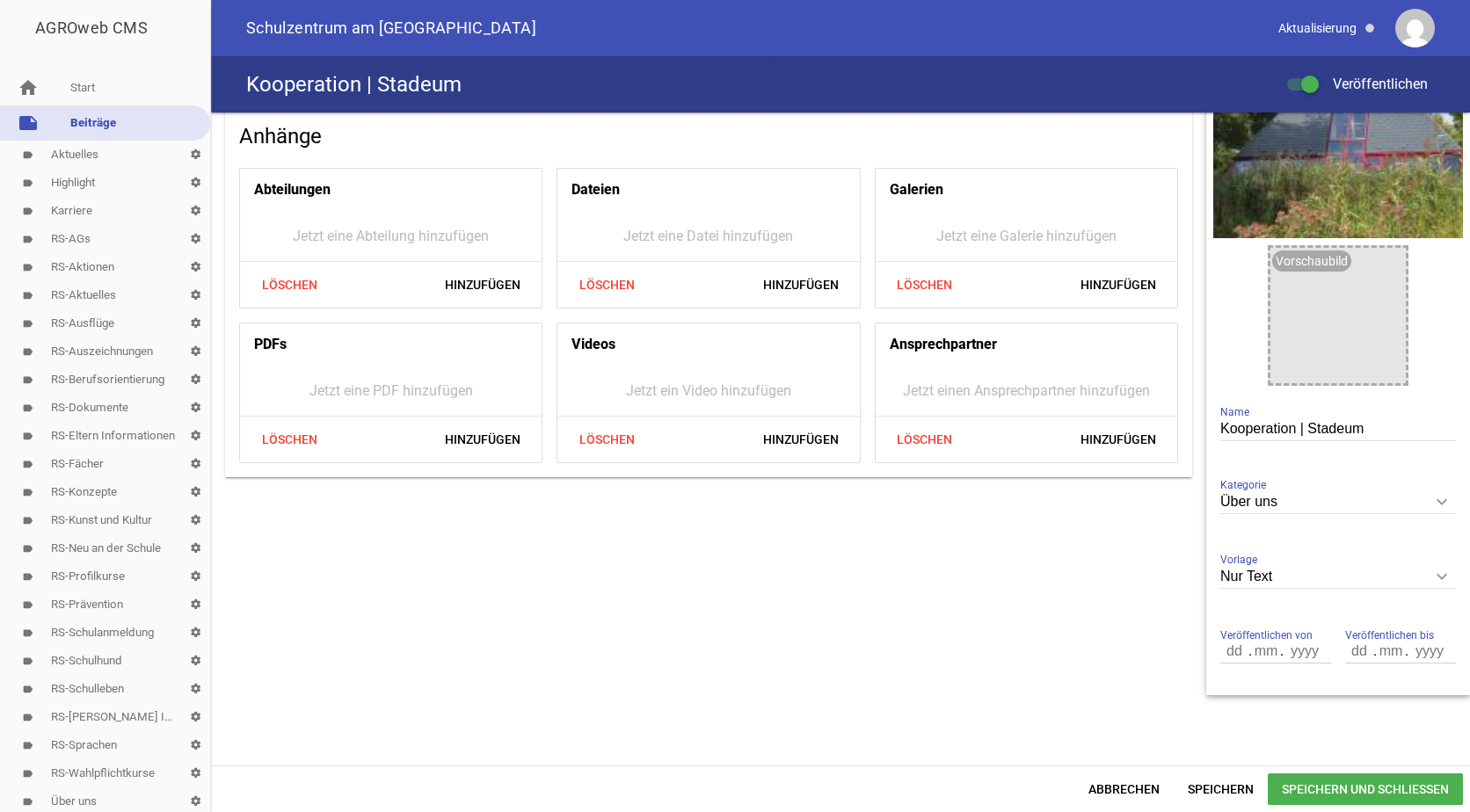
scroll to position [140, 0]
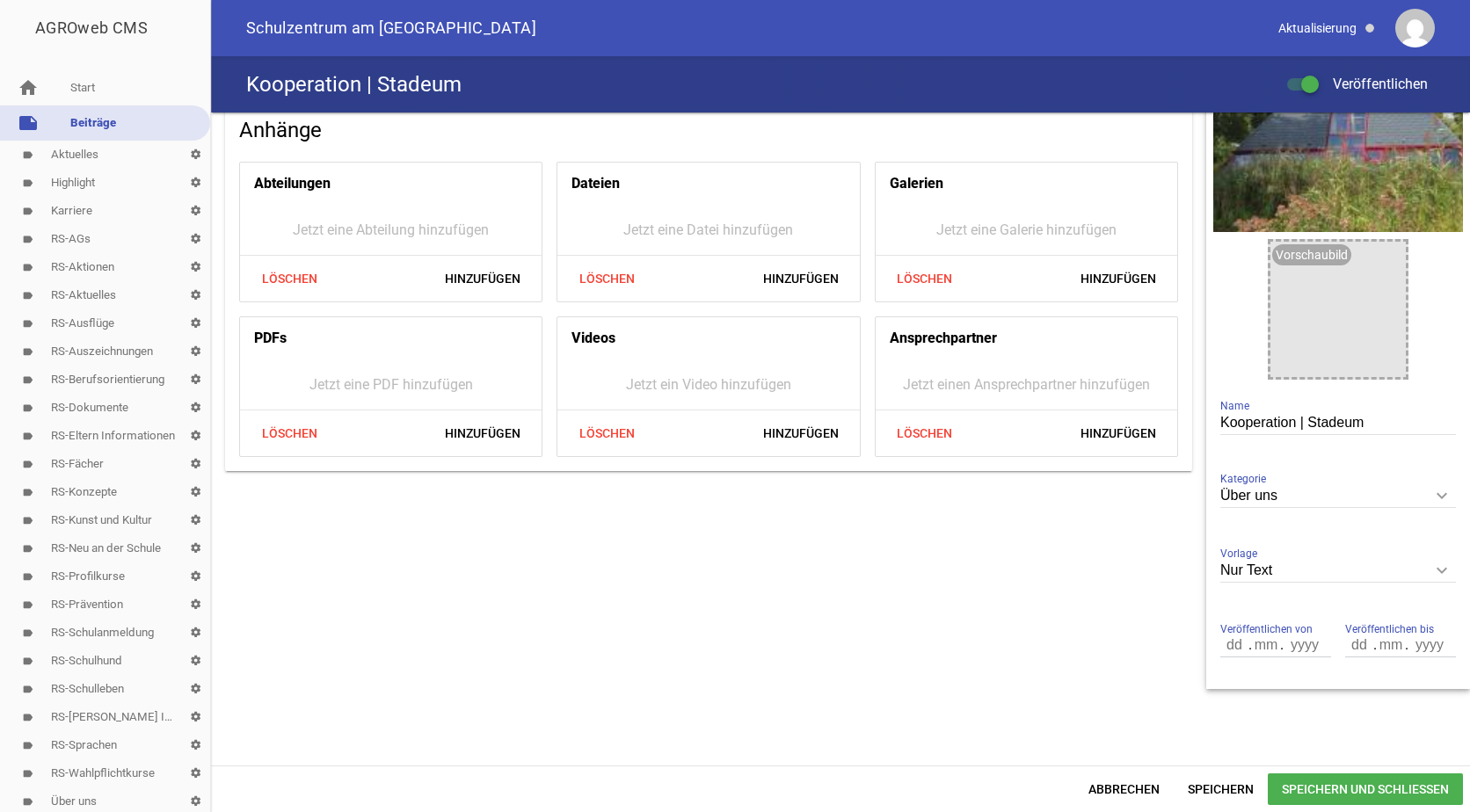
click at [1431, 567] on icon "keyboard_arrow_down" at bounding box center [1442, 570] width 28 height 28
click at [1431, 567] on input "Nur Text" at bounding box center [1338, 571] width 236 height 23
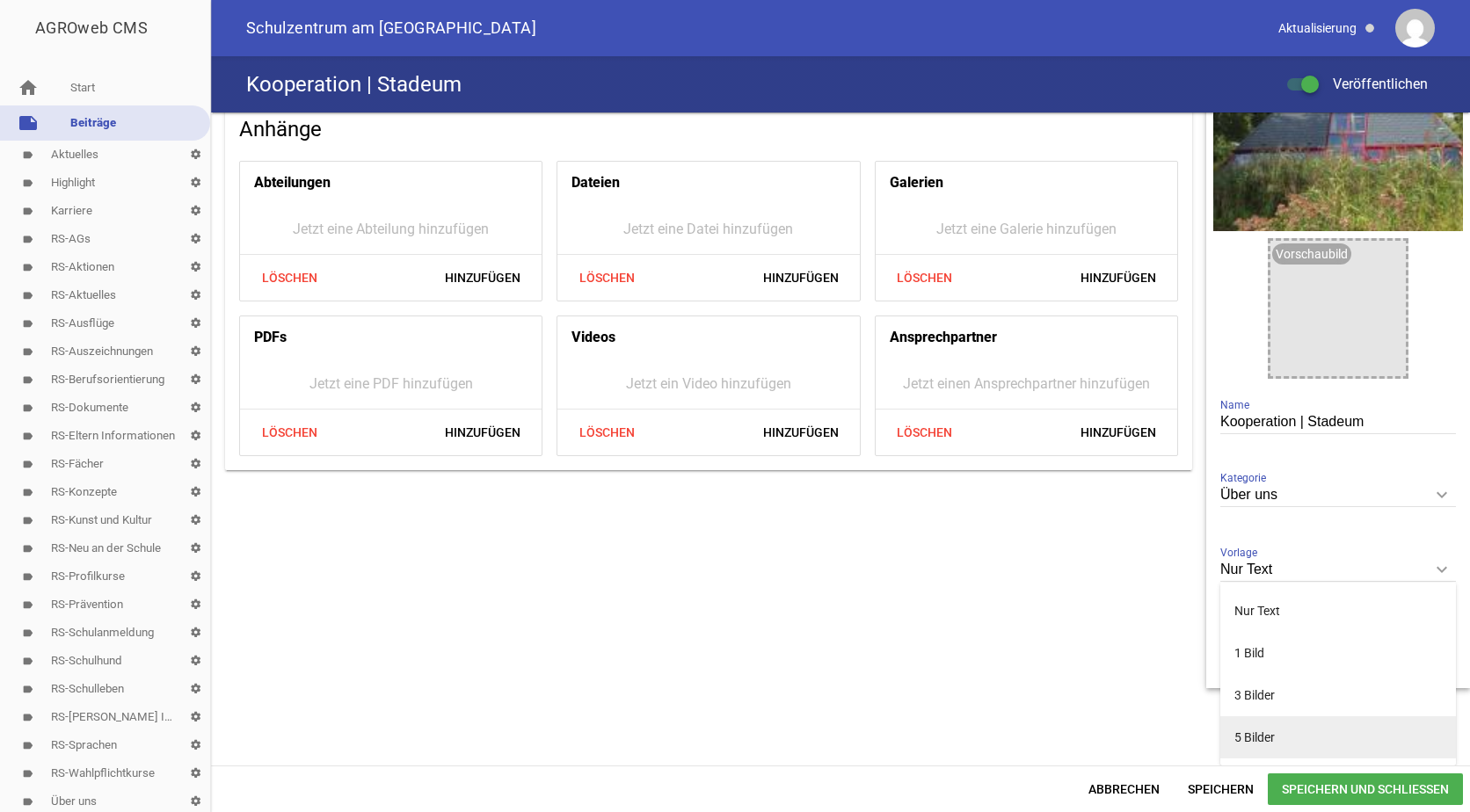
click at [1239, 739] on li "5 Bilder" at bounding box center [1338, 737] width 236 height 42
type input "5 Bilder"
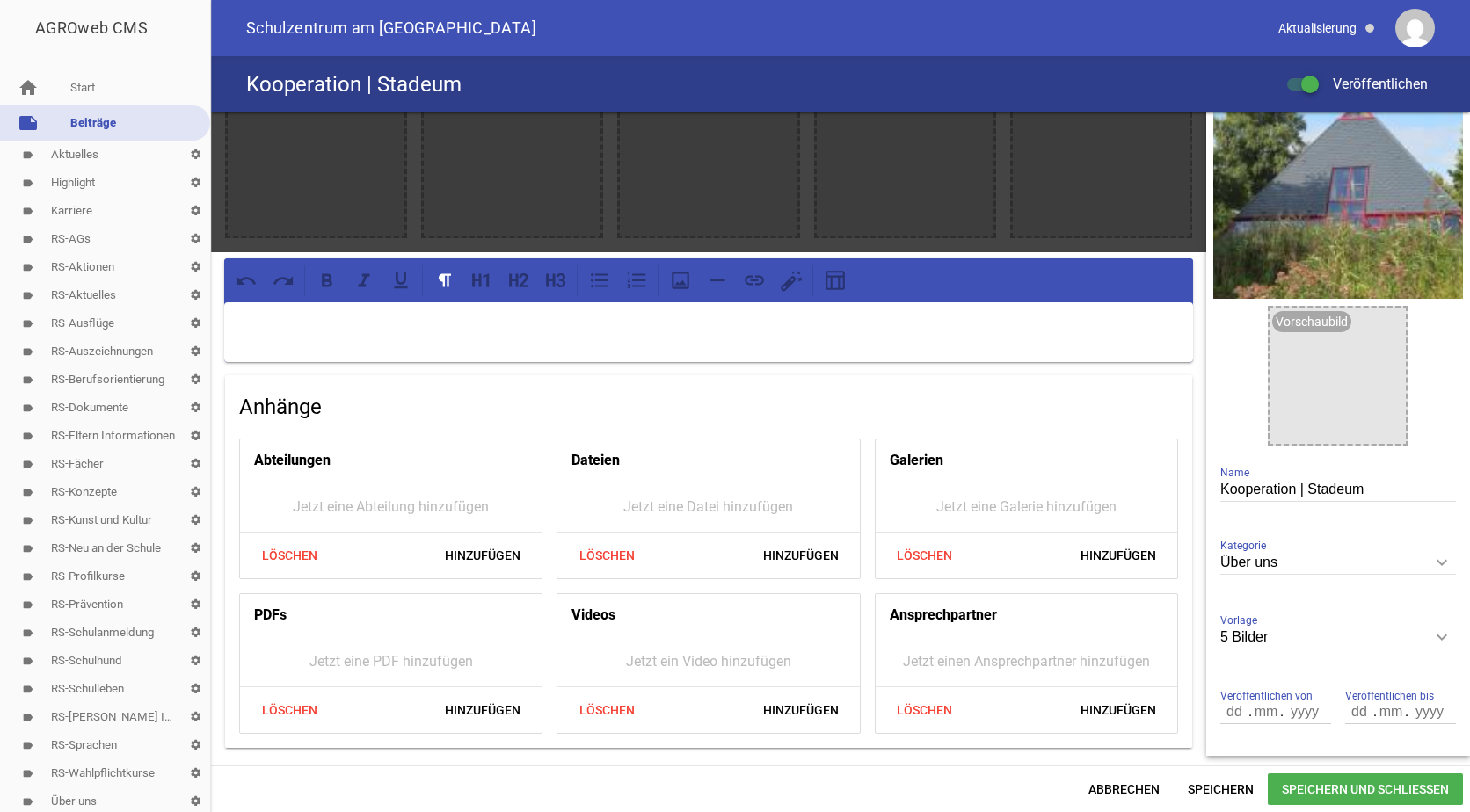
scroll to position [0, 0]
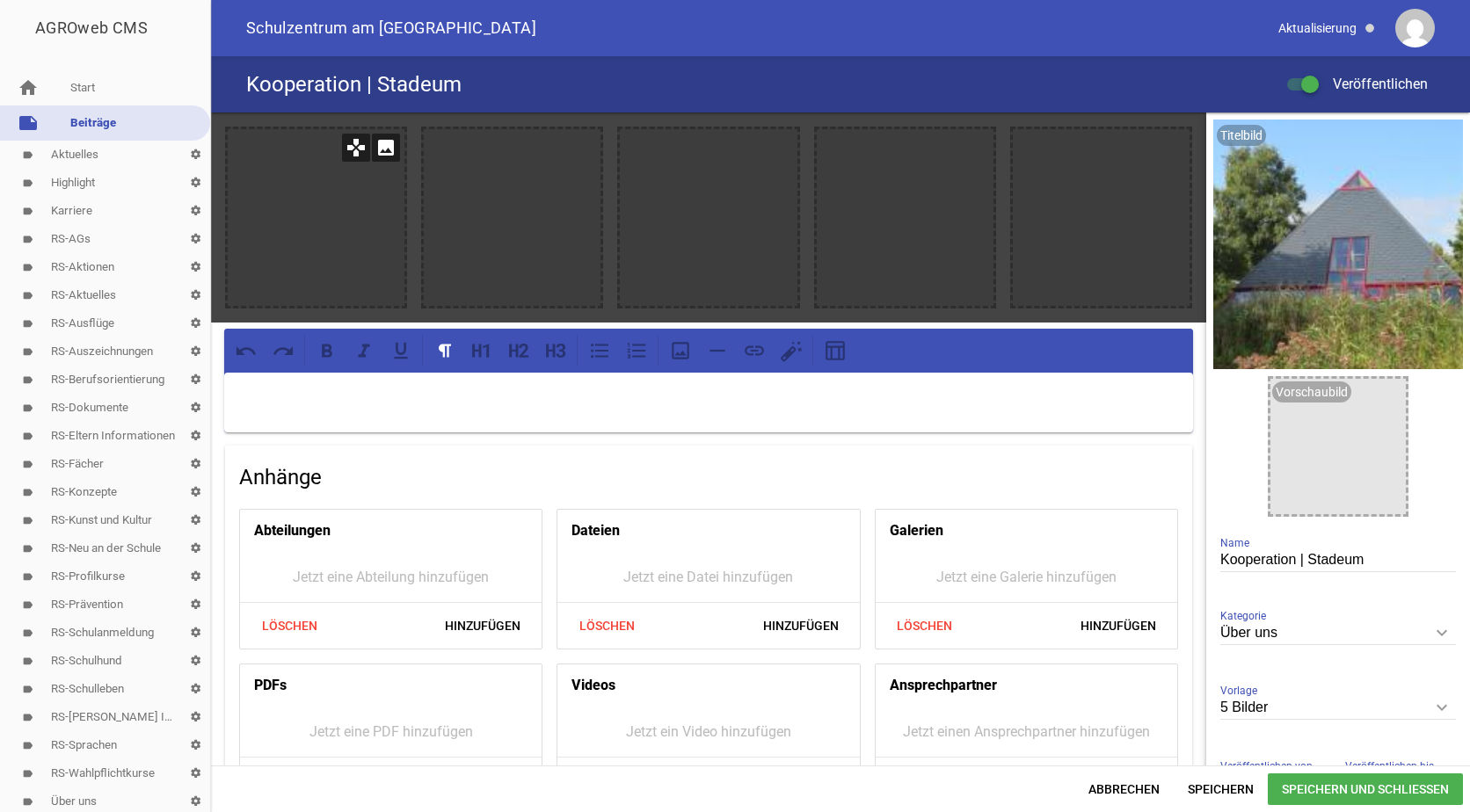
click at [386, 151] on icon "image" at bounding box center [386, 147] width 28 height 28
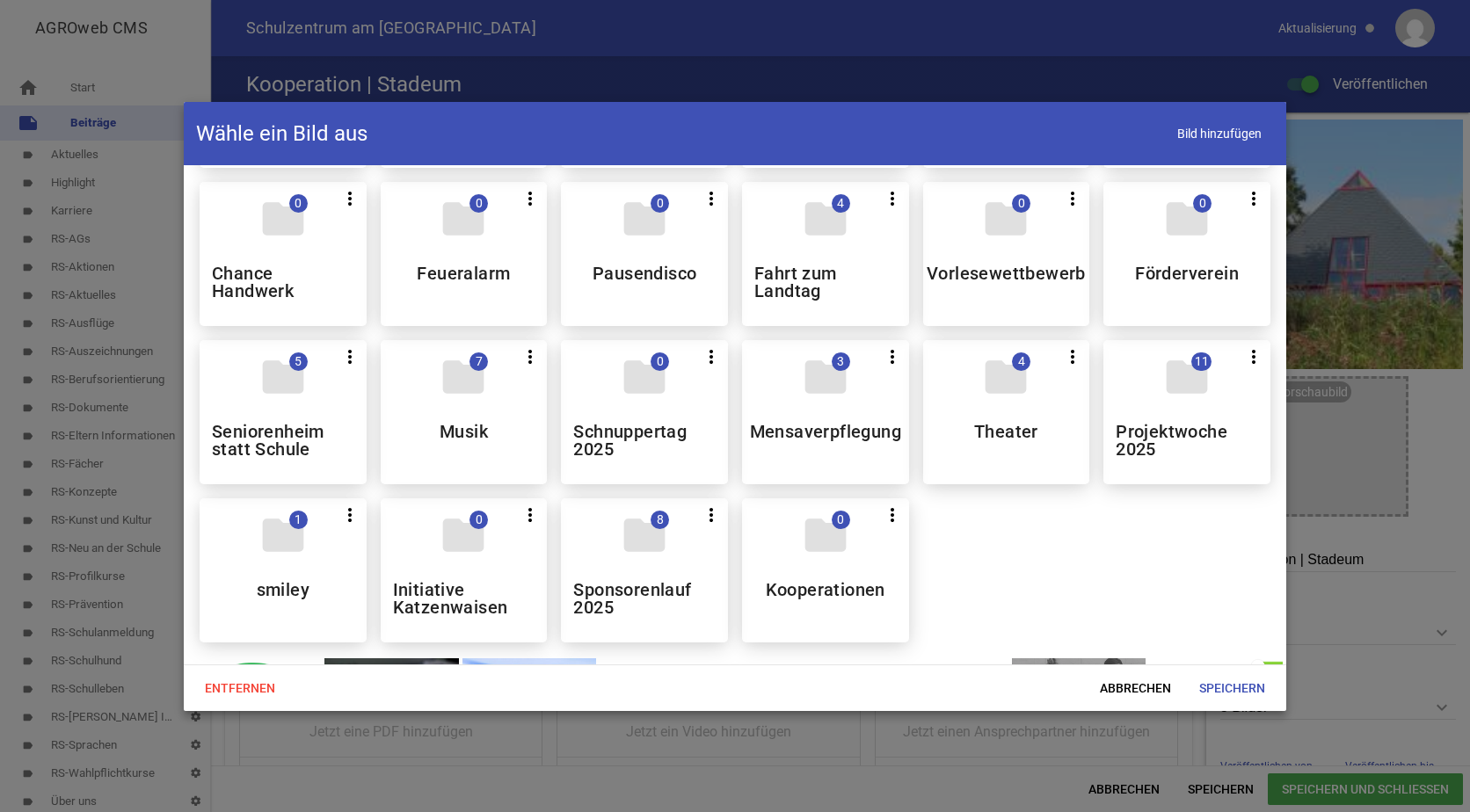
scroll to position [1055, 0]
click at [801, 546] on icon "folder" at bounding box center [826, 535] width 50 height 50
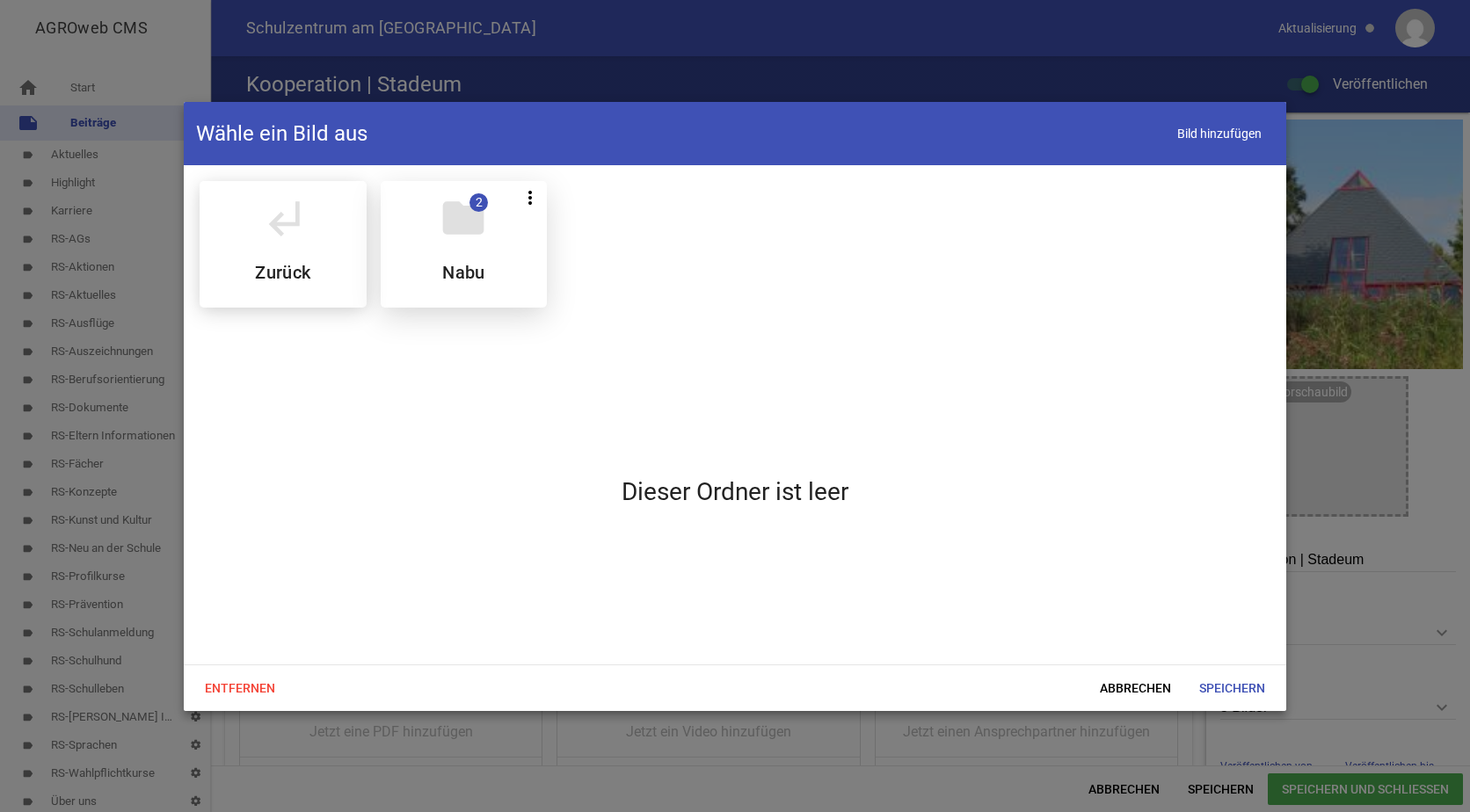
click at [389, 236] on div "folder 2 more_vert Teilen Bearbeiten Löschen Nabu" at bounding box center [463, 244] width 167 height 126
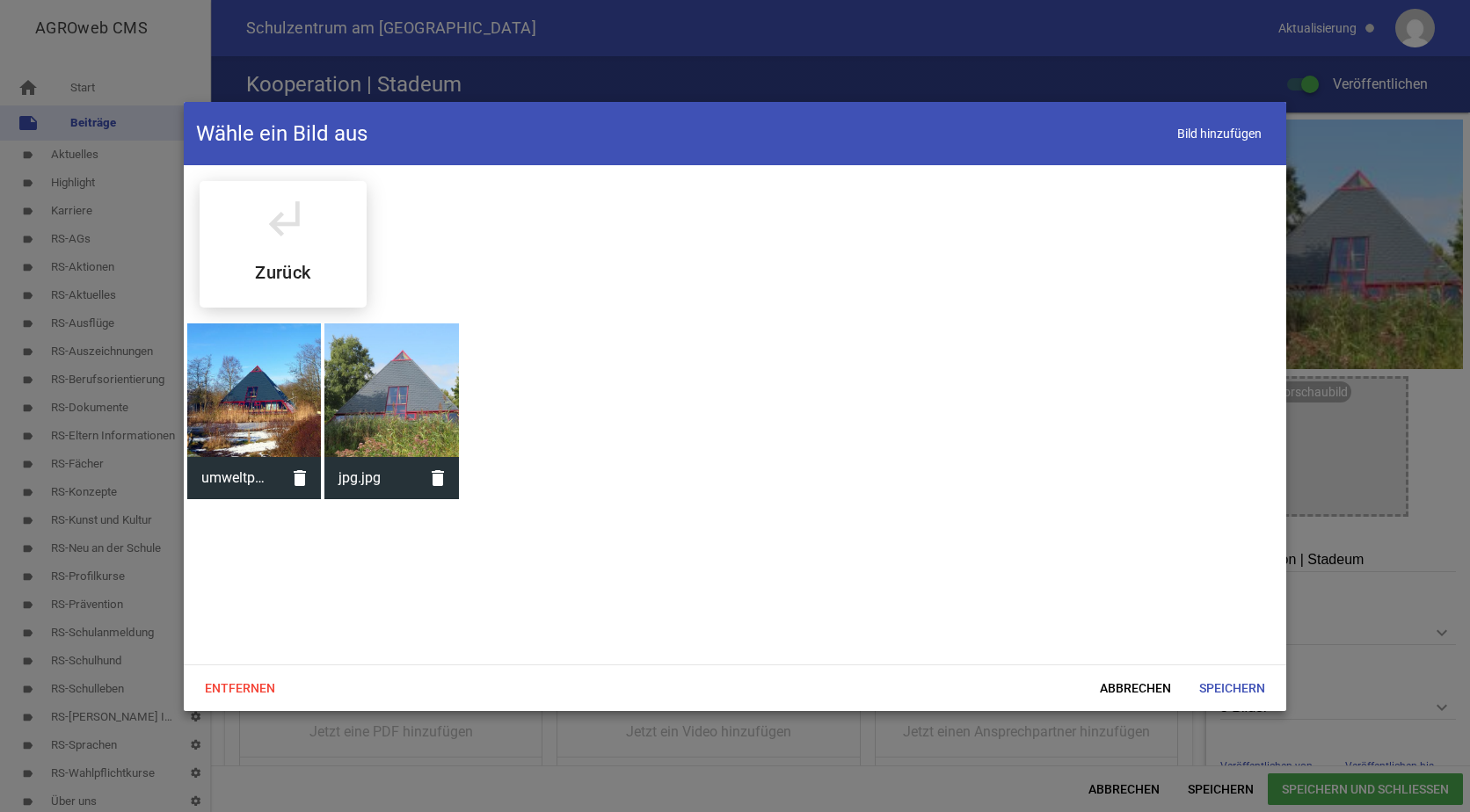
click at [248, 392] on div at bounding box center [254, 390] width 134 height 134
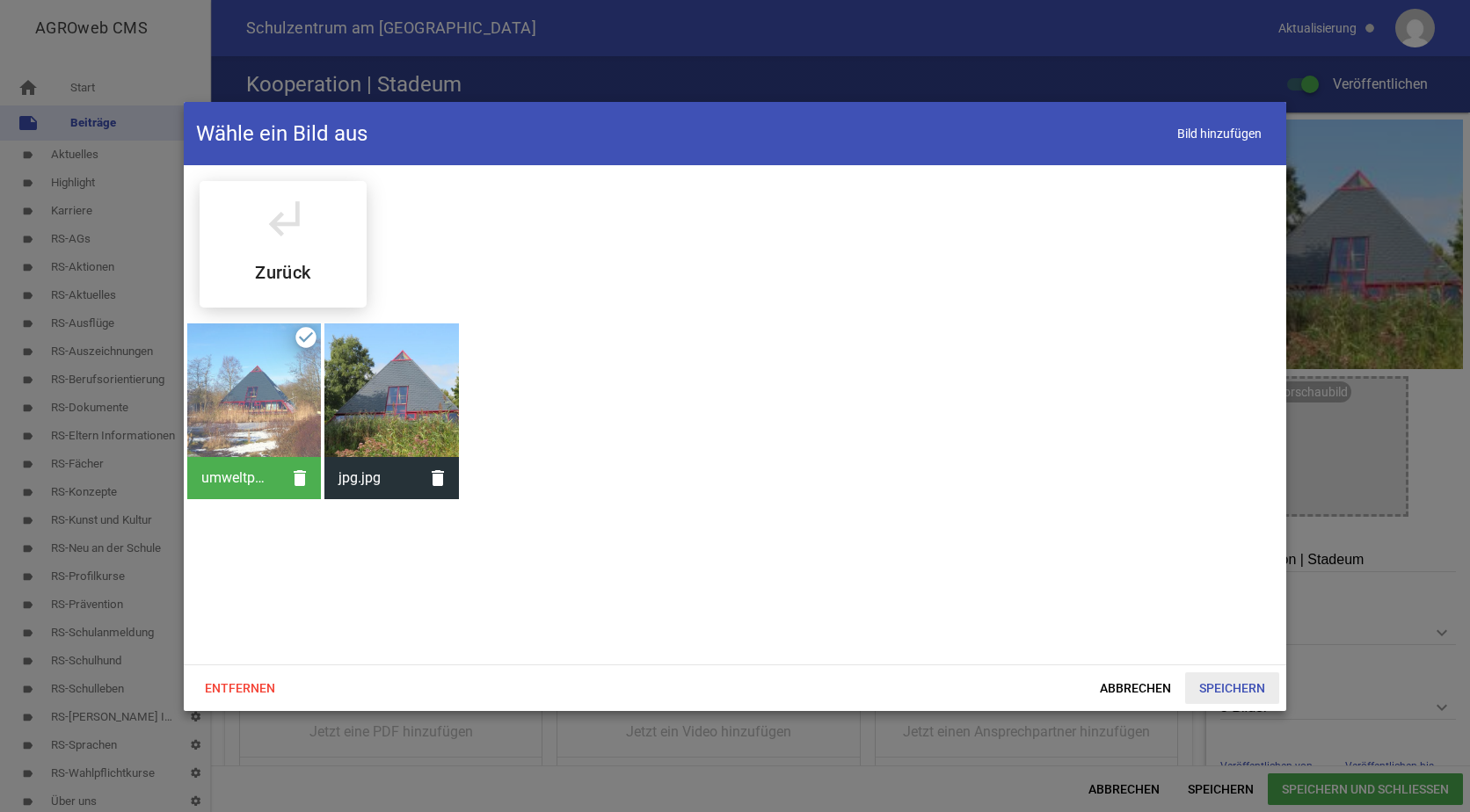
click at [1234, 686] on span "Speichern" at bounding box center [1232, 688] width 94 height 32
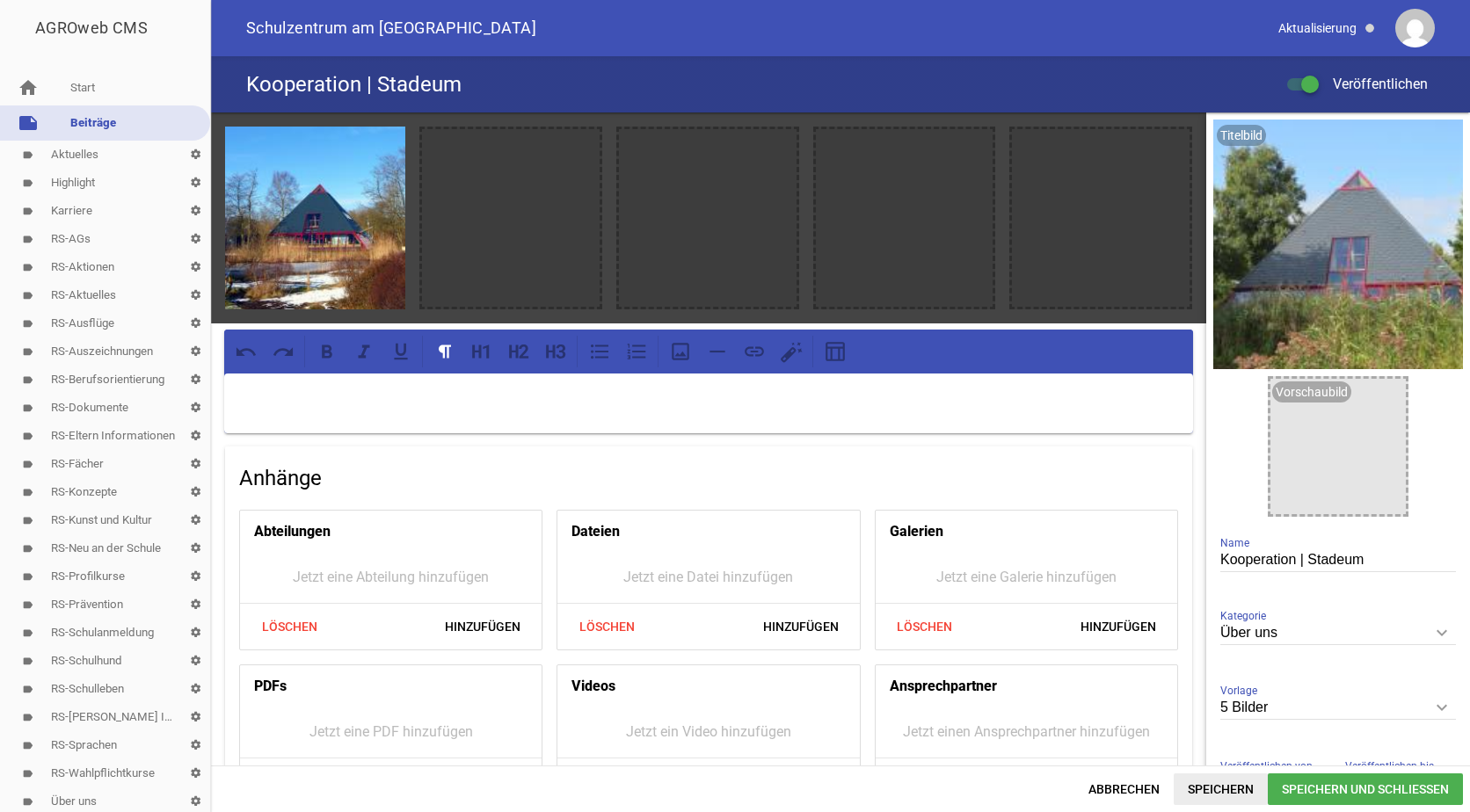
click at [1240, 785] on span "Speichern" at bounding box center [1221, 789] width 94 height 32
click at [1369, 146] on icon "delete" at bounding box center [1381, 140] width 28 height 28
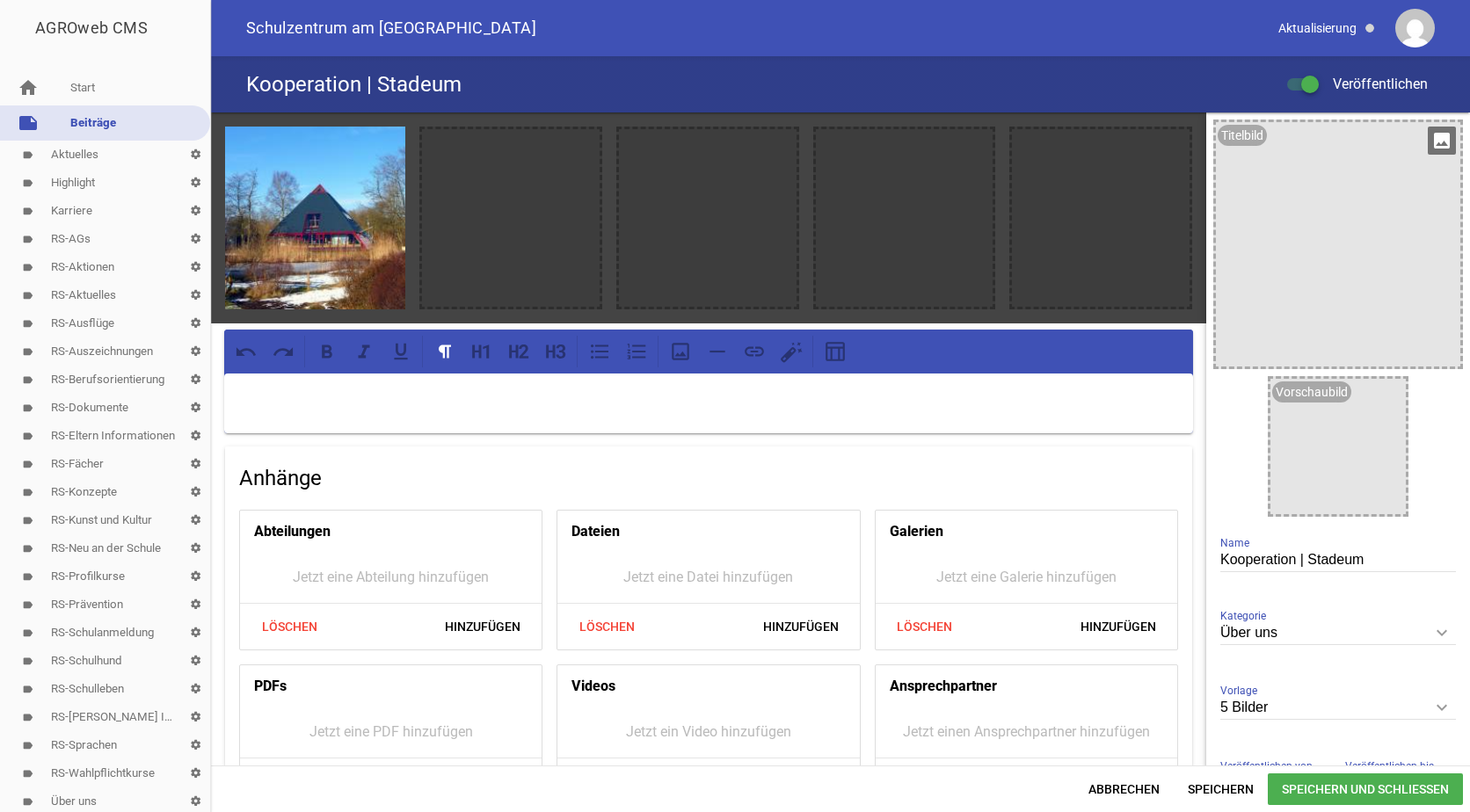
click at [1308, 88] on div at bounding box center [1309, 84] width 17 height 17
click at [1312, 74] on input "Veröffentlichen" at bounding box center [1312, 74] width 0 height 0
click at [381, 150] on icon "image" at bounding box center [384, 147] width 28 height 28
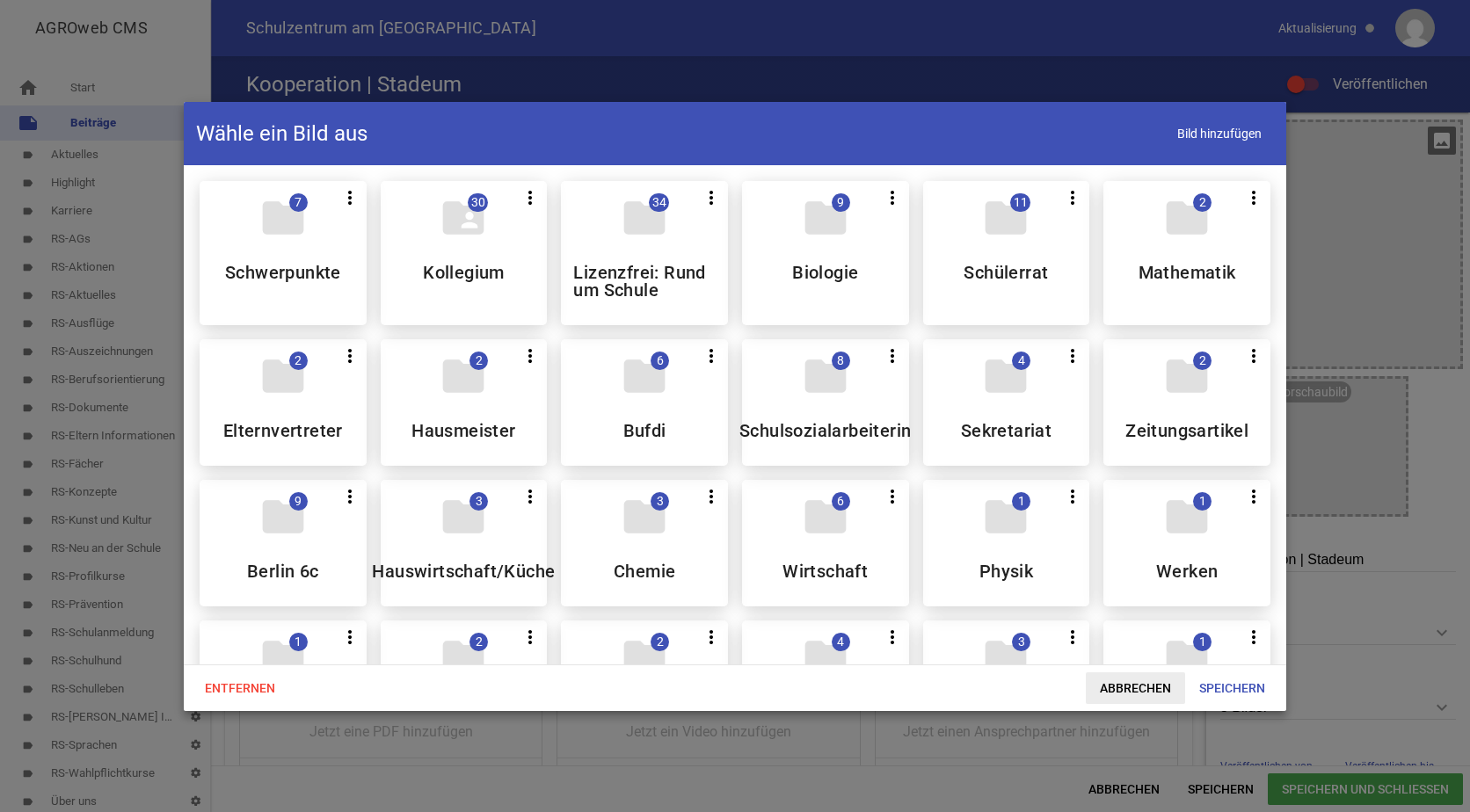
drag, startPoint x: 358, startPoint y: 206, endPoint x: 1145, endPoint y: 693, distance: 925.5
click at [1145, 693] on span "Abbrechen" at bounding box center [1136, 688] width 99 height 32
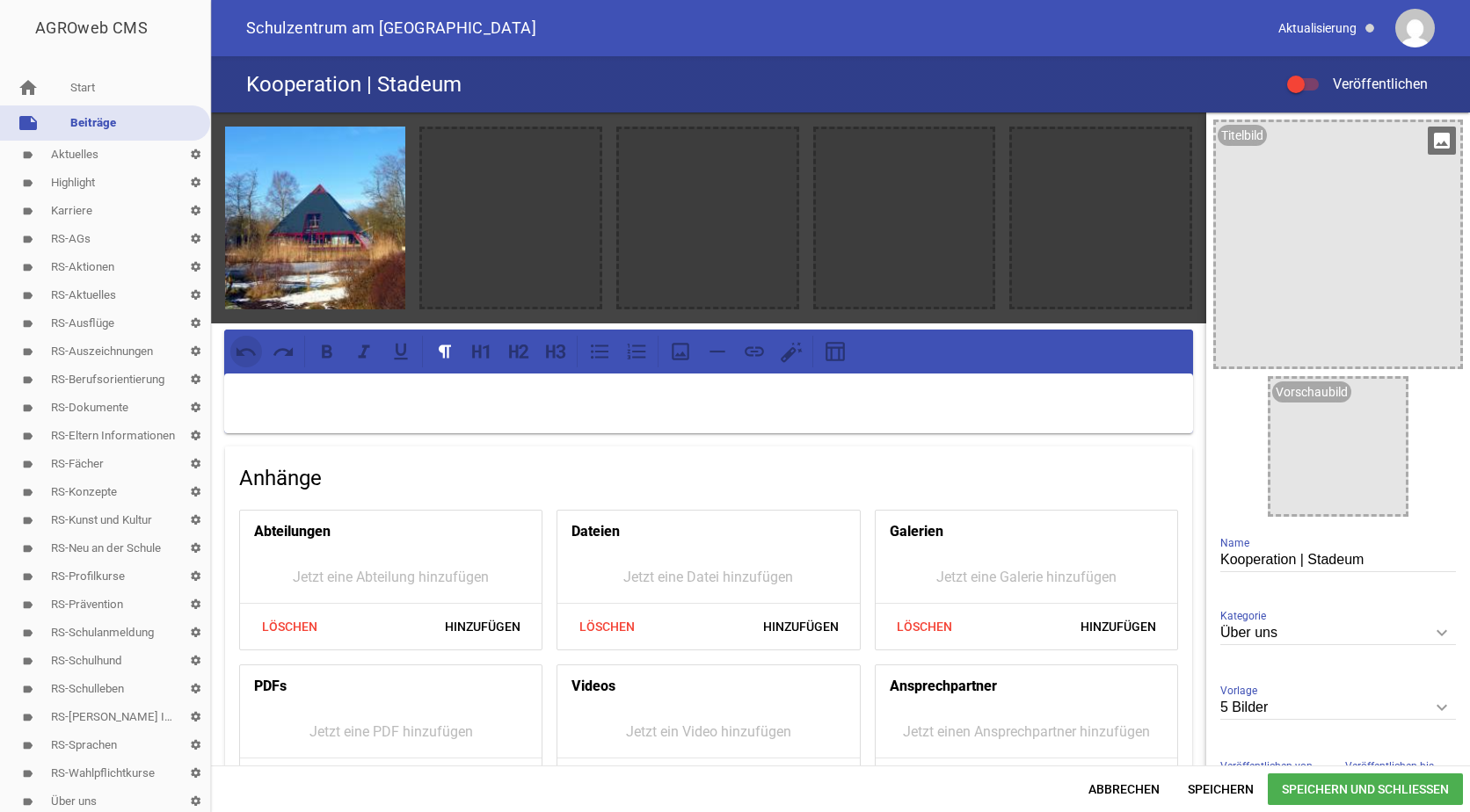
click at [241, 345] on icon at bounding box center [246, 351] width 23 height 23
click at [379, 143] on icon "image" at bounding box center [384, 147] width 28 height 28
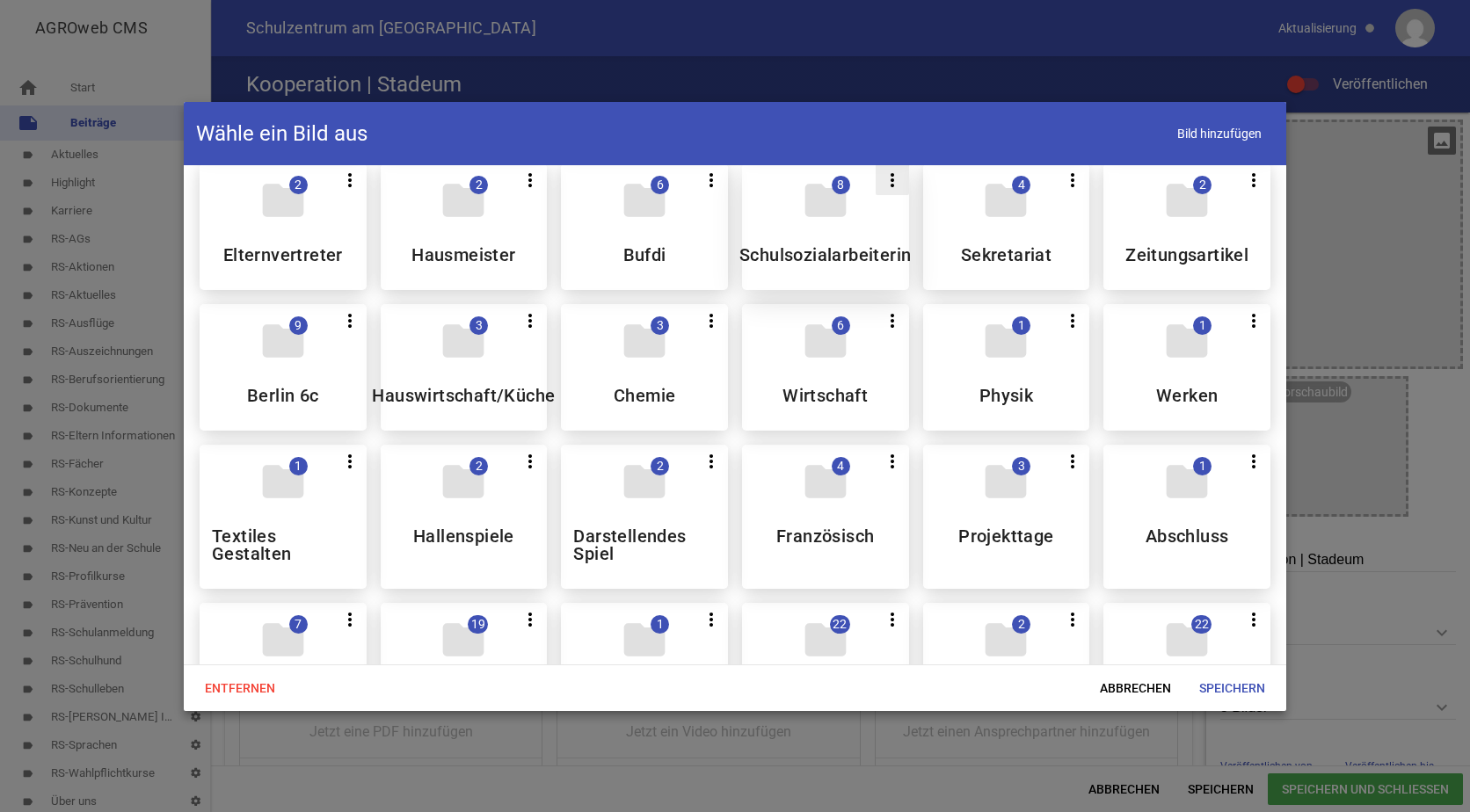
scroll to position [264, 0]
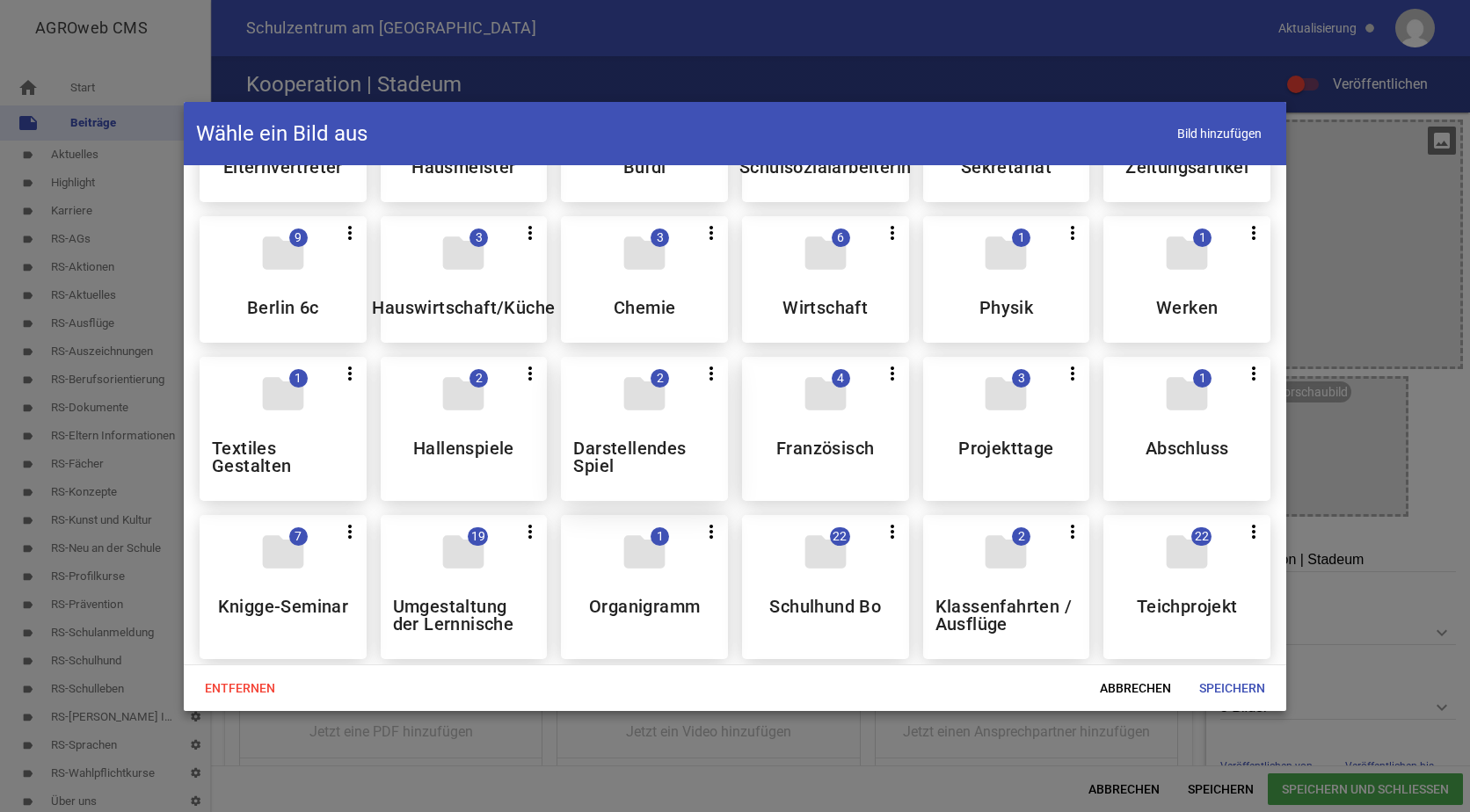
click at [621, 427] on div "folder 2 more_vert Teilen Bearbeiten Löschen Darstellendes Spiel" at bounding box center [644, 429] width 167 height 145
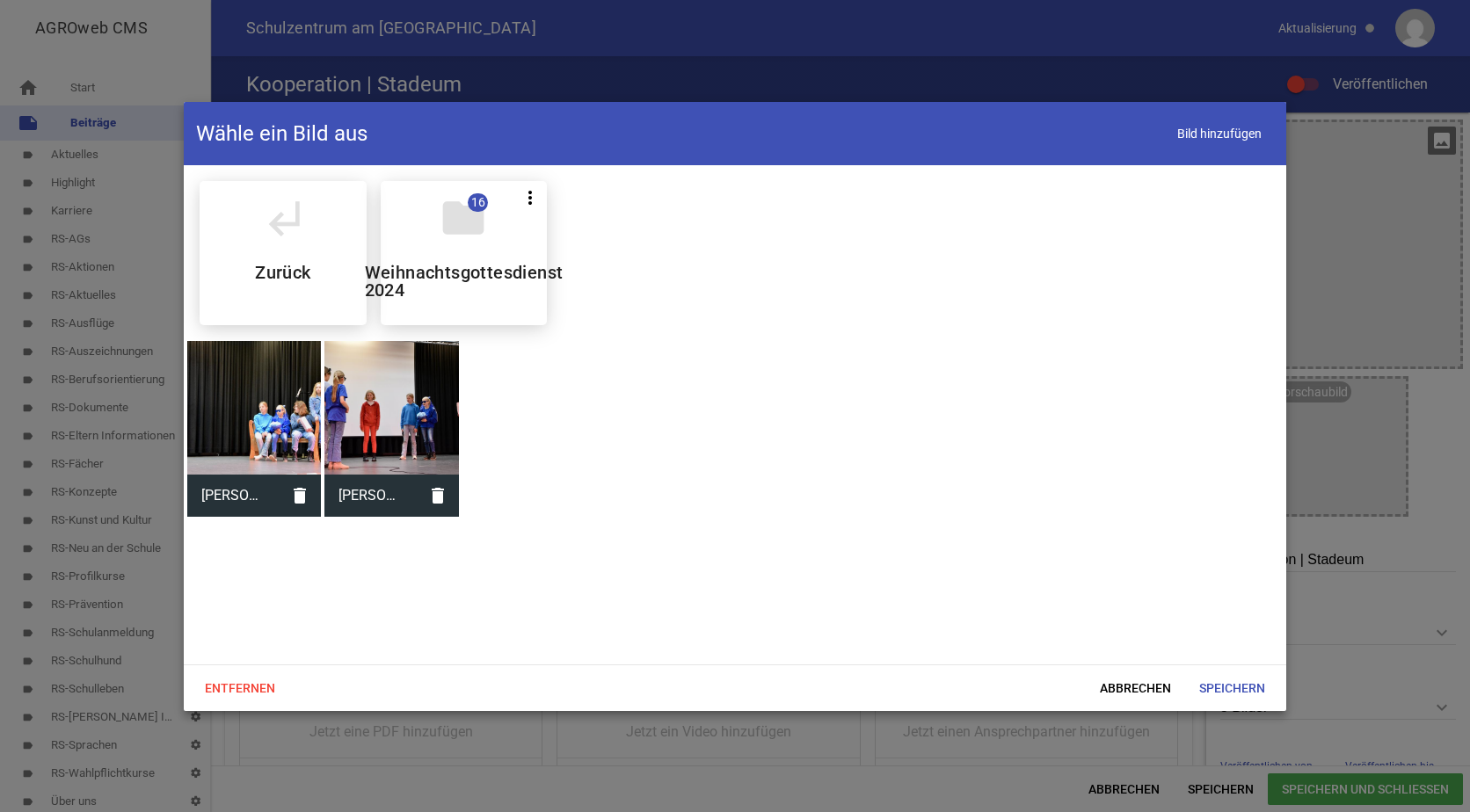
click at [379, 381] on div at bounding box center [391, 408] width 134 height 134
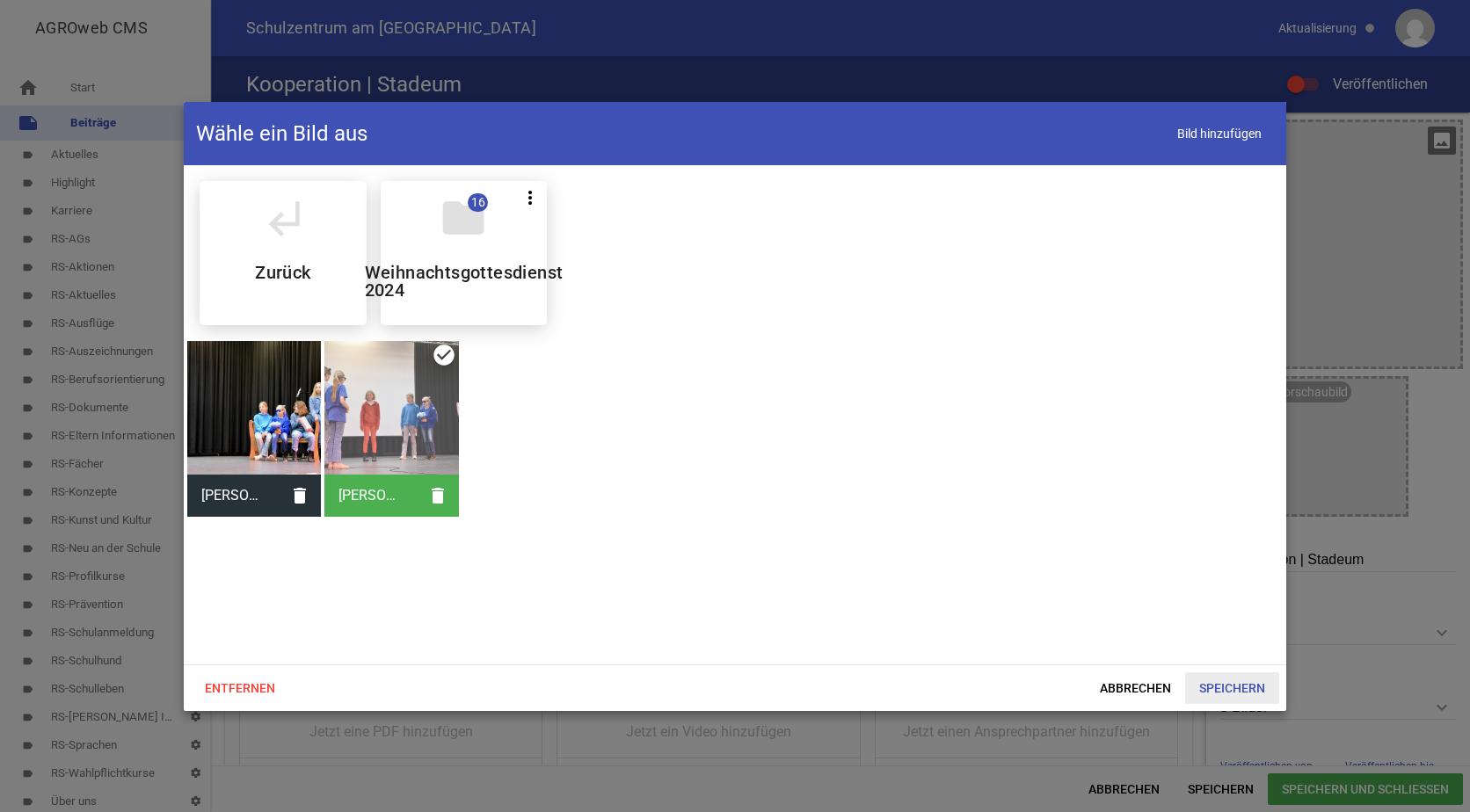
click at [1223, 688] on span "Speichern" at bounding box center [1232, 688] width 94 height 32
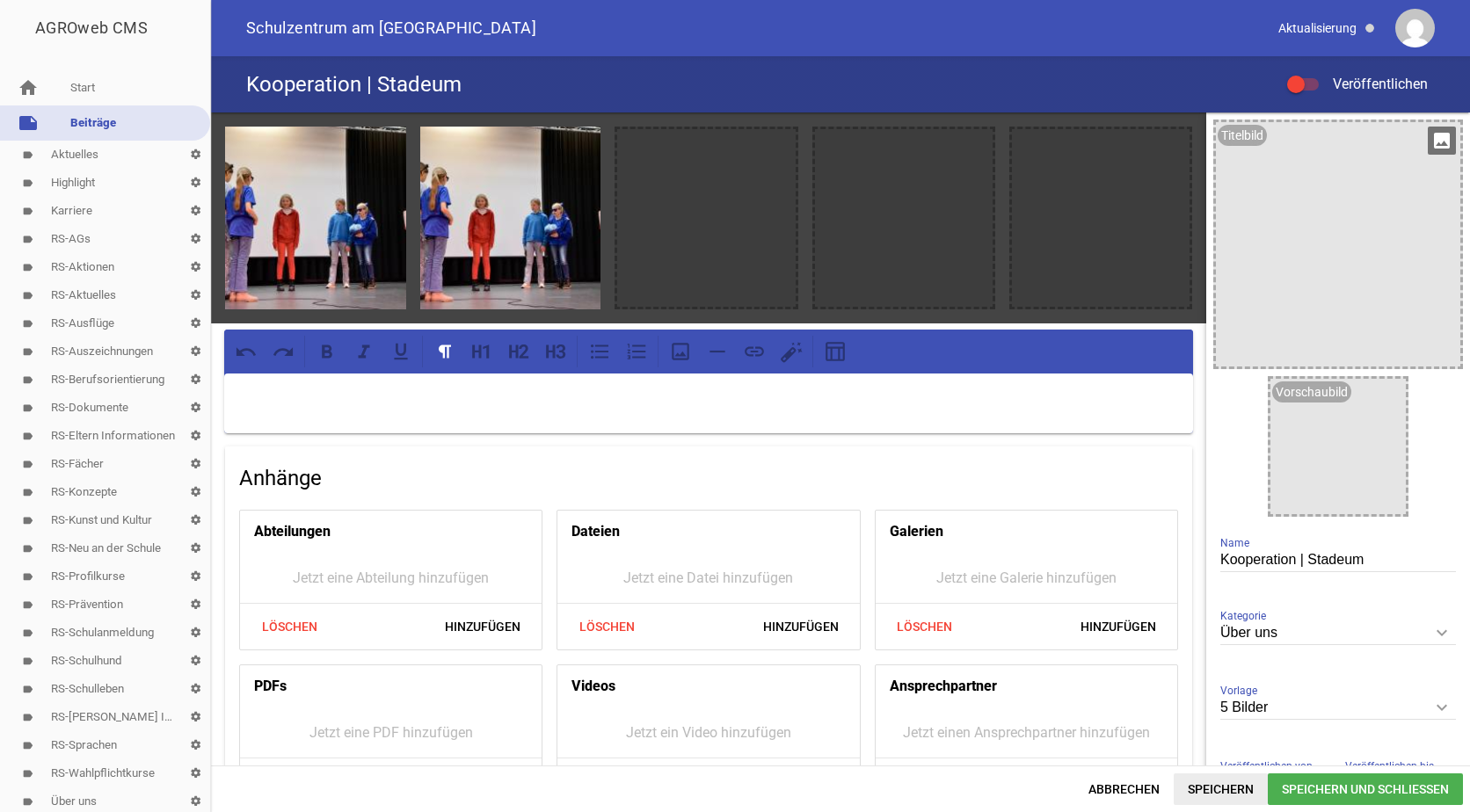
click at [1204, 788] on span "Speichern" at bounding box center [1221, 789] width 94 height 32
click at [87, 125] on link "note Beiträge" at bounding box center [105, 123] width 211 height 35
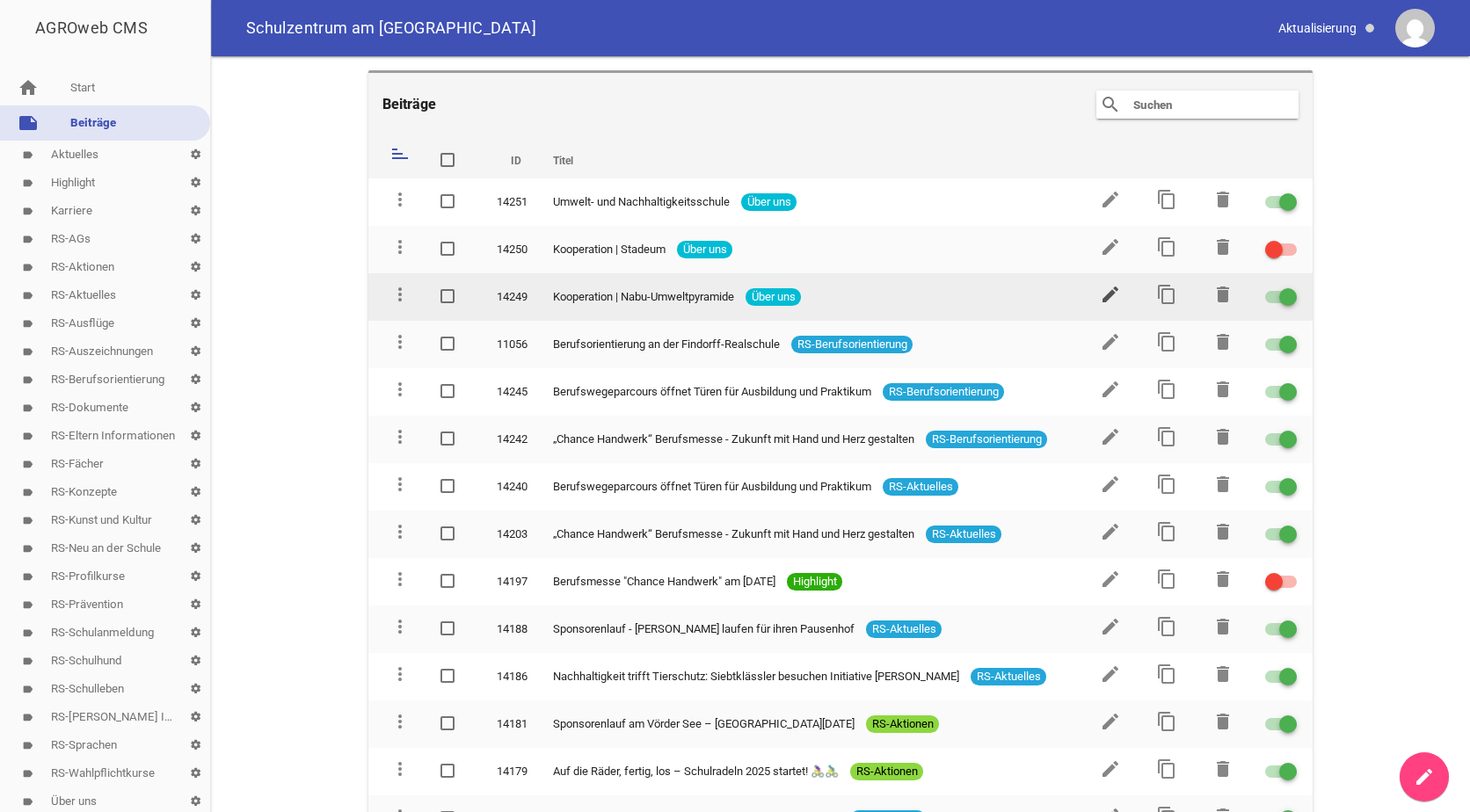
click at [1111, 290] on icon "edit" at bounding box center [1110, 294] width 21 height 21
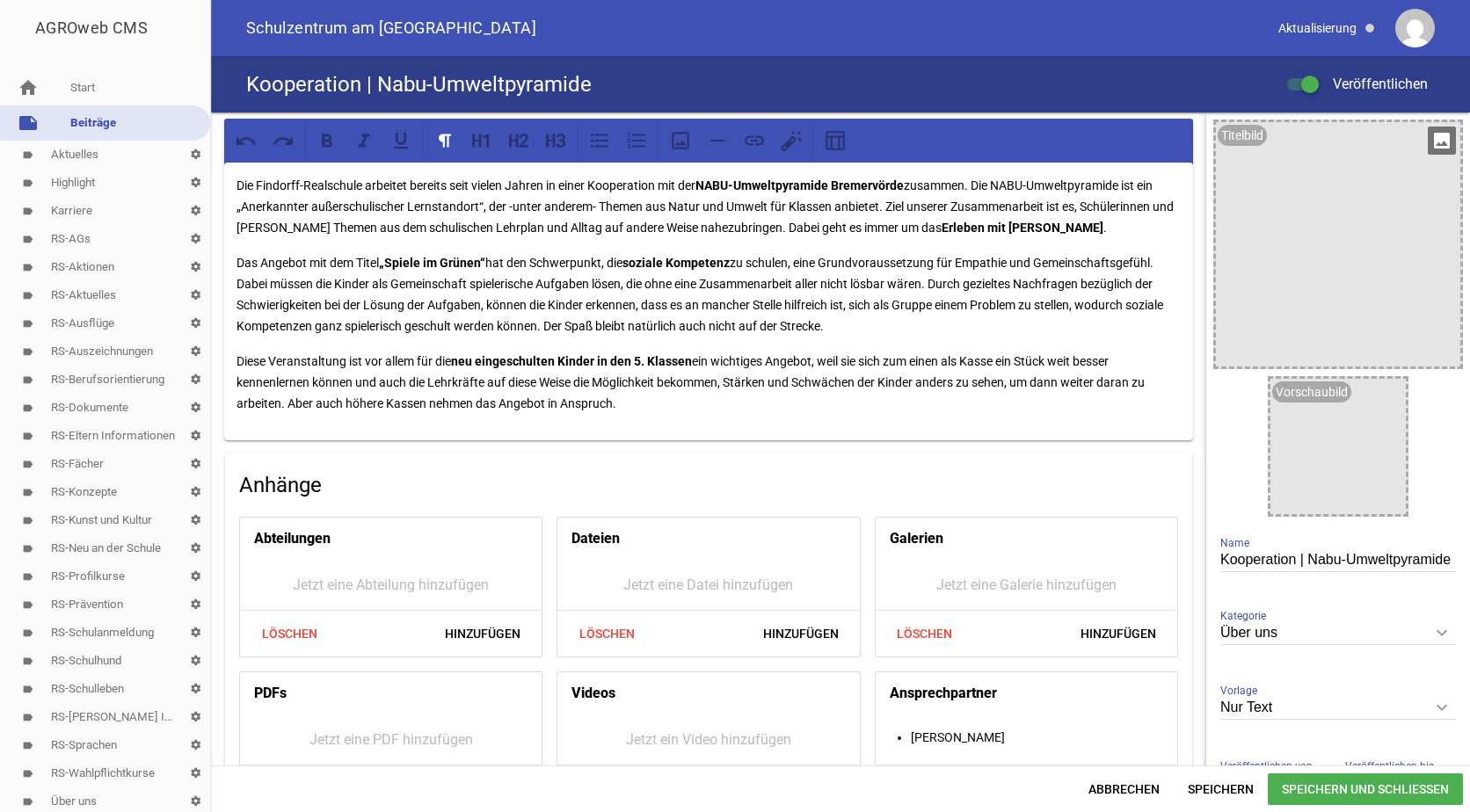
click at [1431, 139] on icon "image" at bounding box center [1442, 140] width 28 height 28
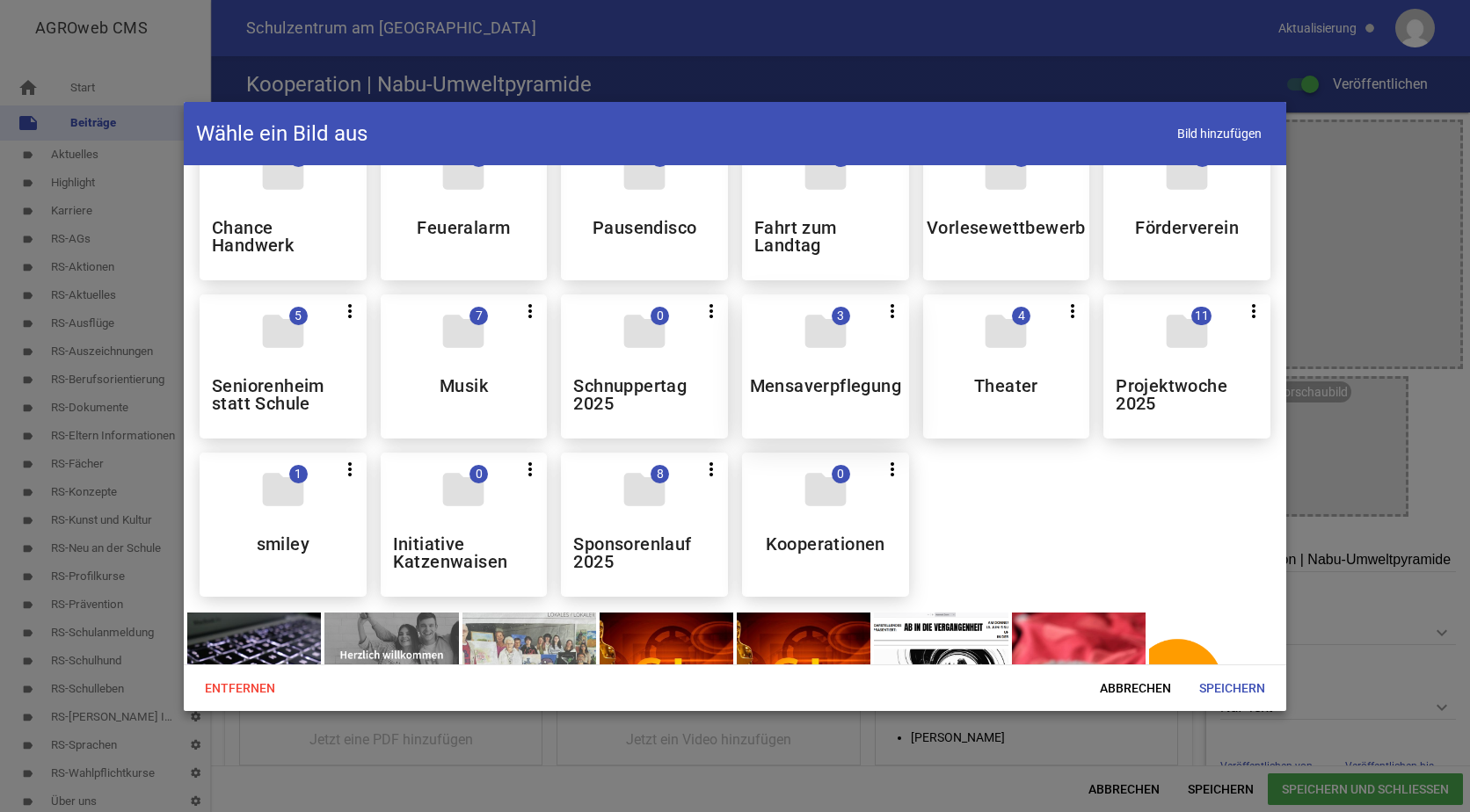
scroll to position [1319, 0]
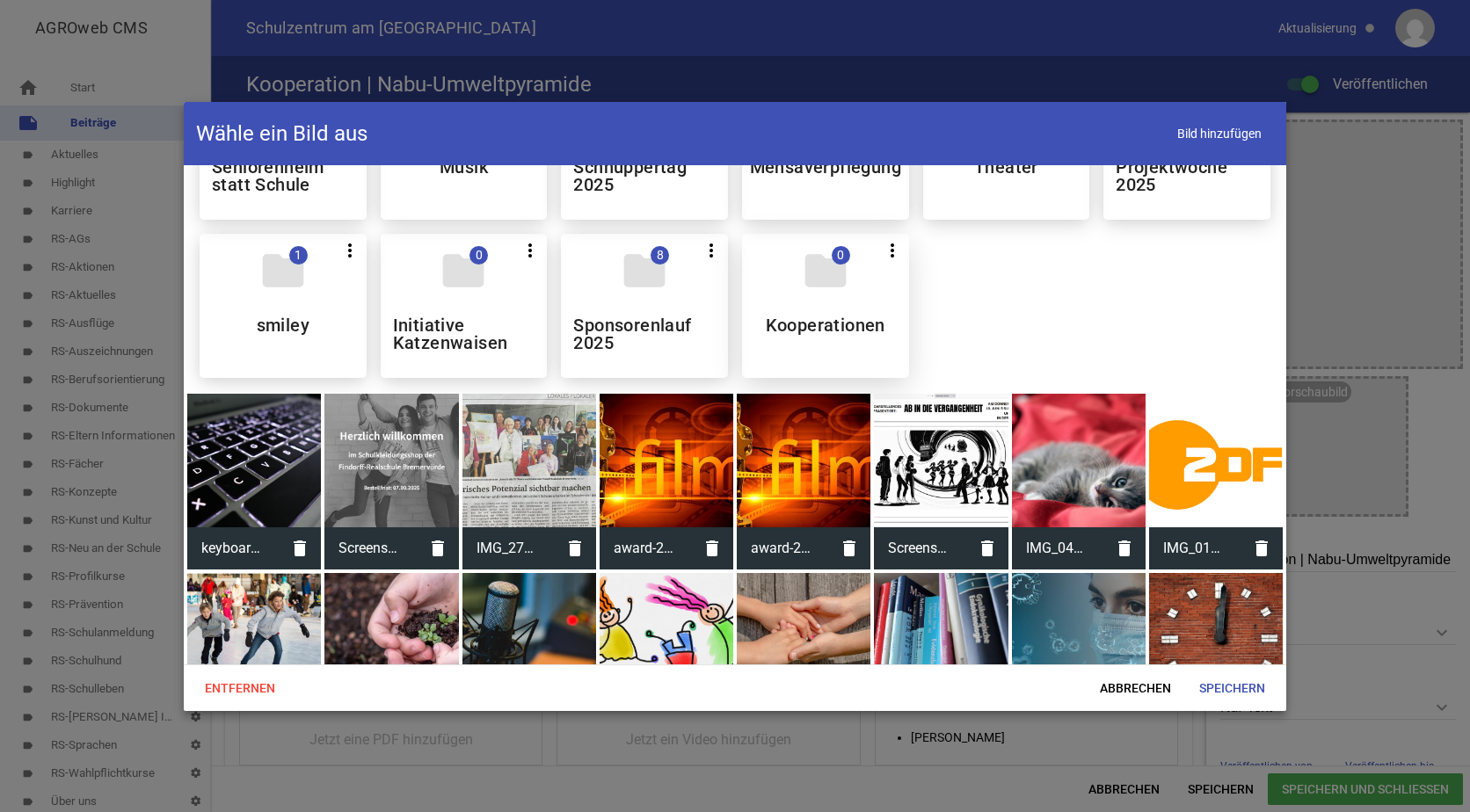
click at [824, 313] on div "folder 0 more_vert Teilen Bearbeiten Löschen Kooperationen" at bounding box center [825, 306] width 167 height 145
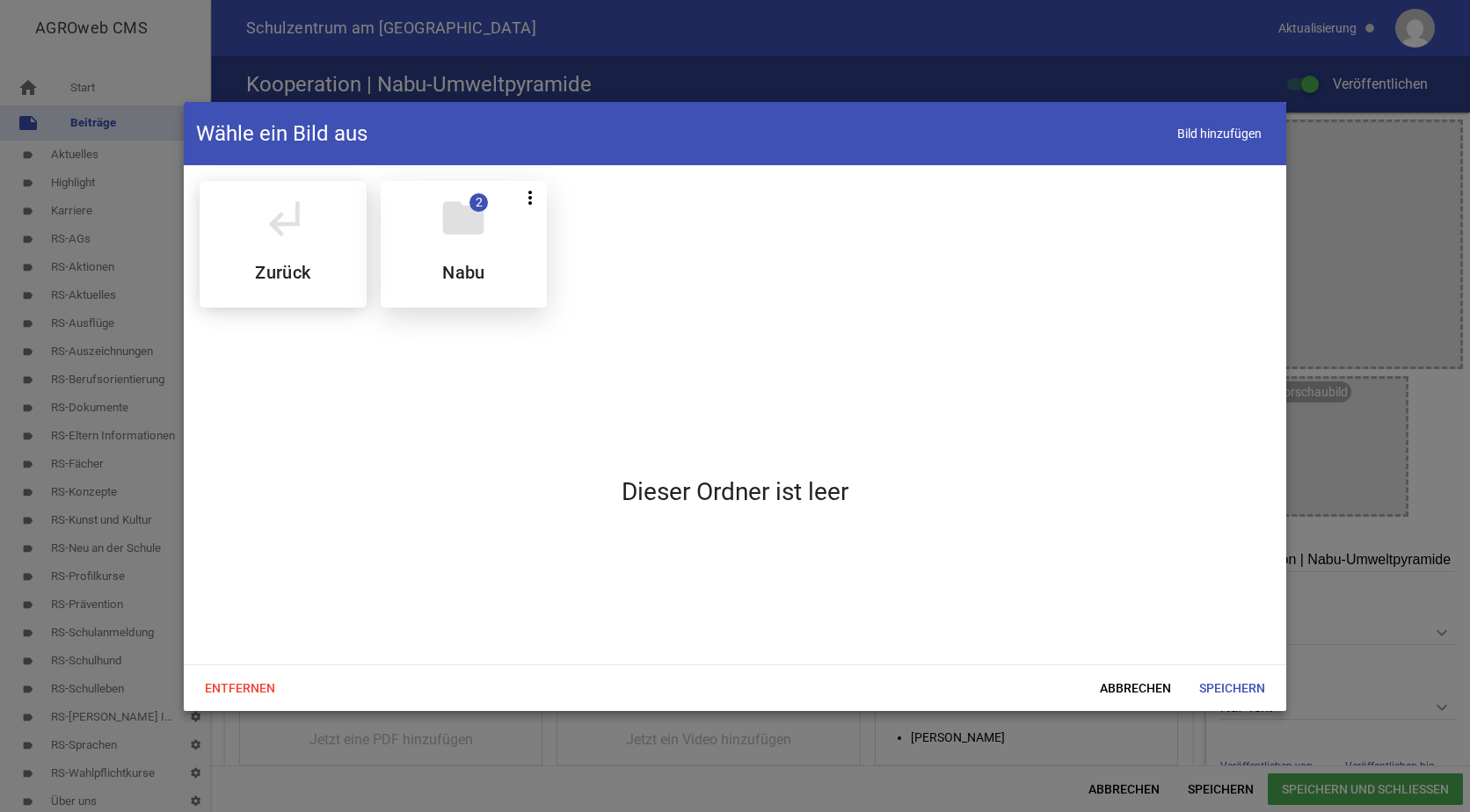
click at [459, 267] on h5 "Nabu" at bounding box center [464, 272] width 43 height 17
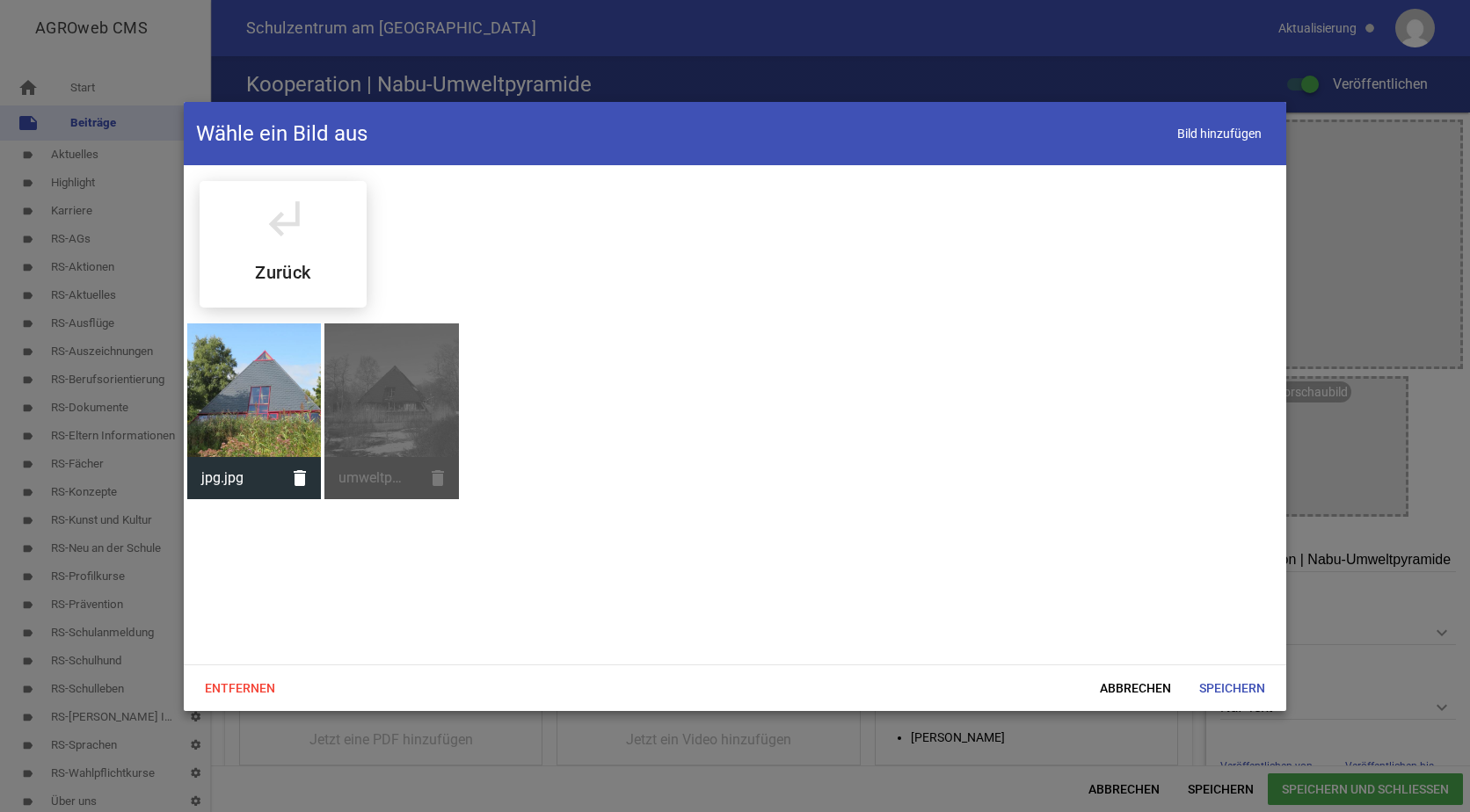
click at [249, 376] on div at bounding box center [254, 390] width 134 height 134
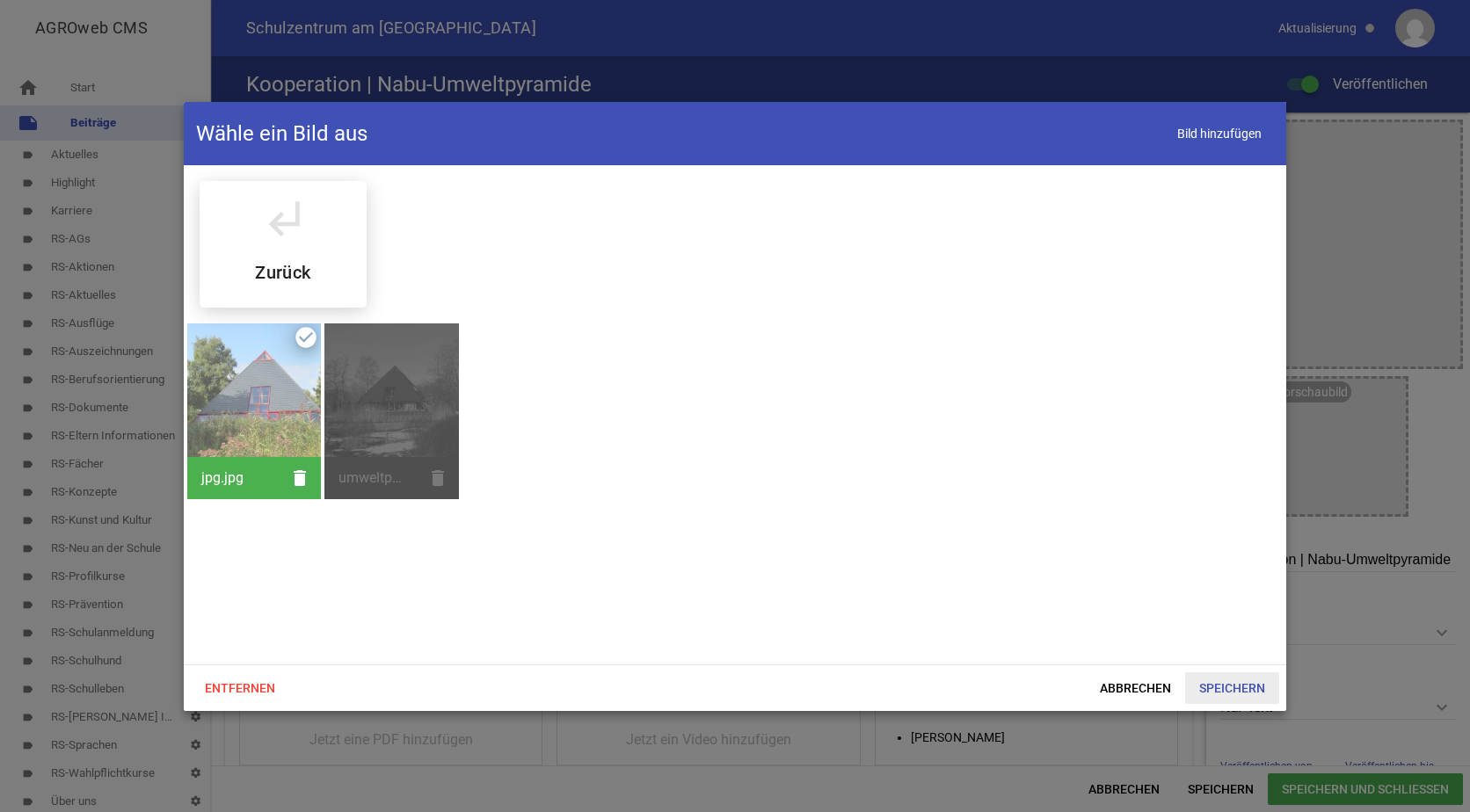
click at [1223, 677] on span "Speichern" at bounding box center [1232, 688] width 94 height 32
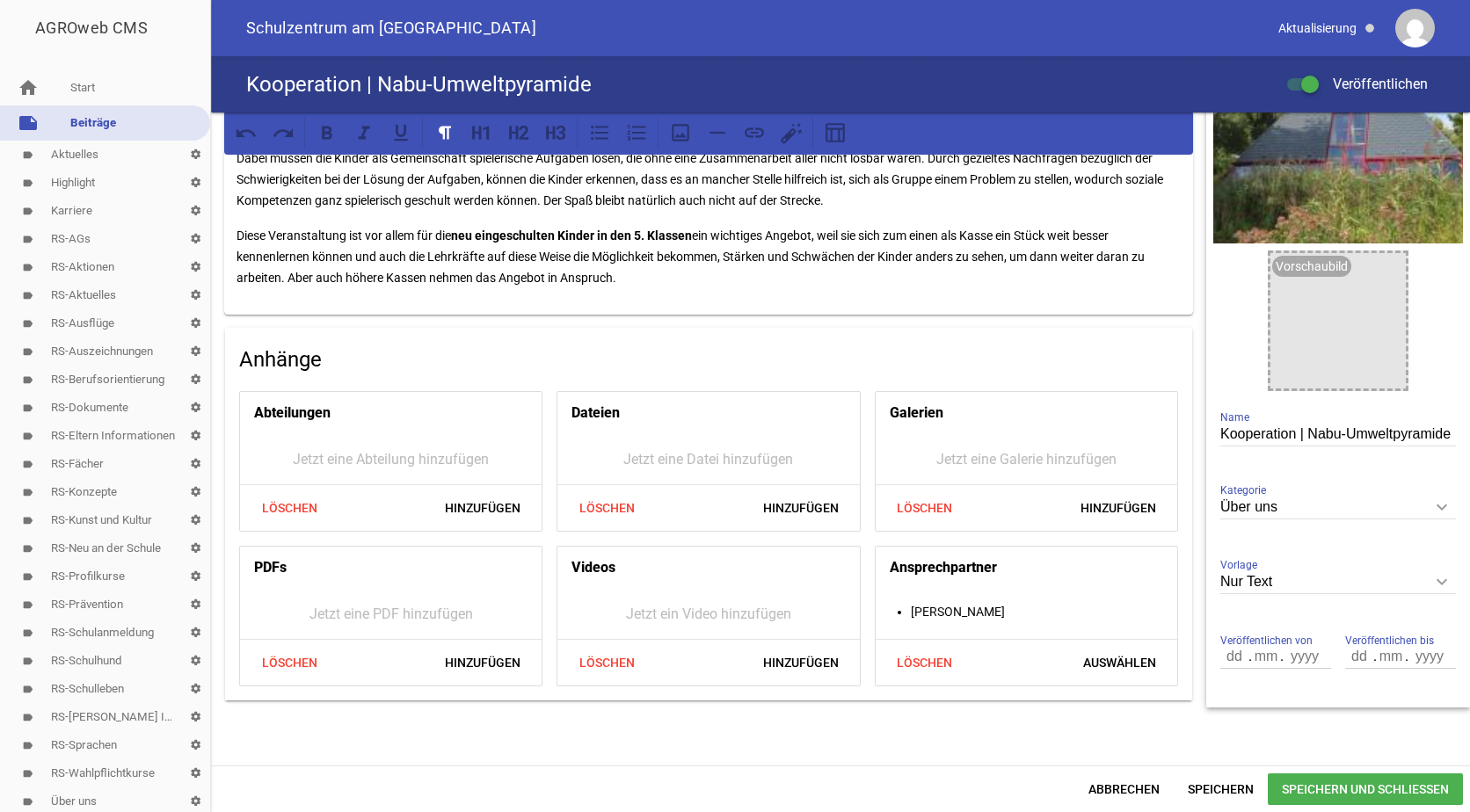
scroll to position [140, 0]
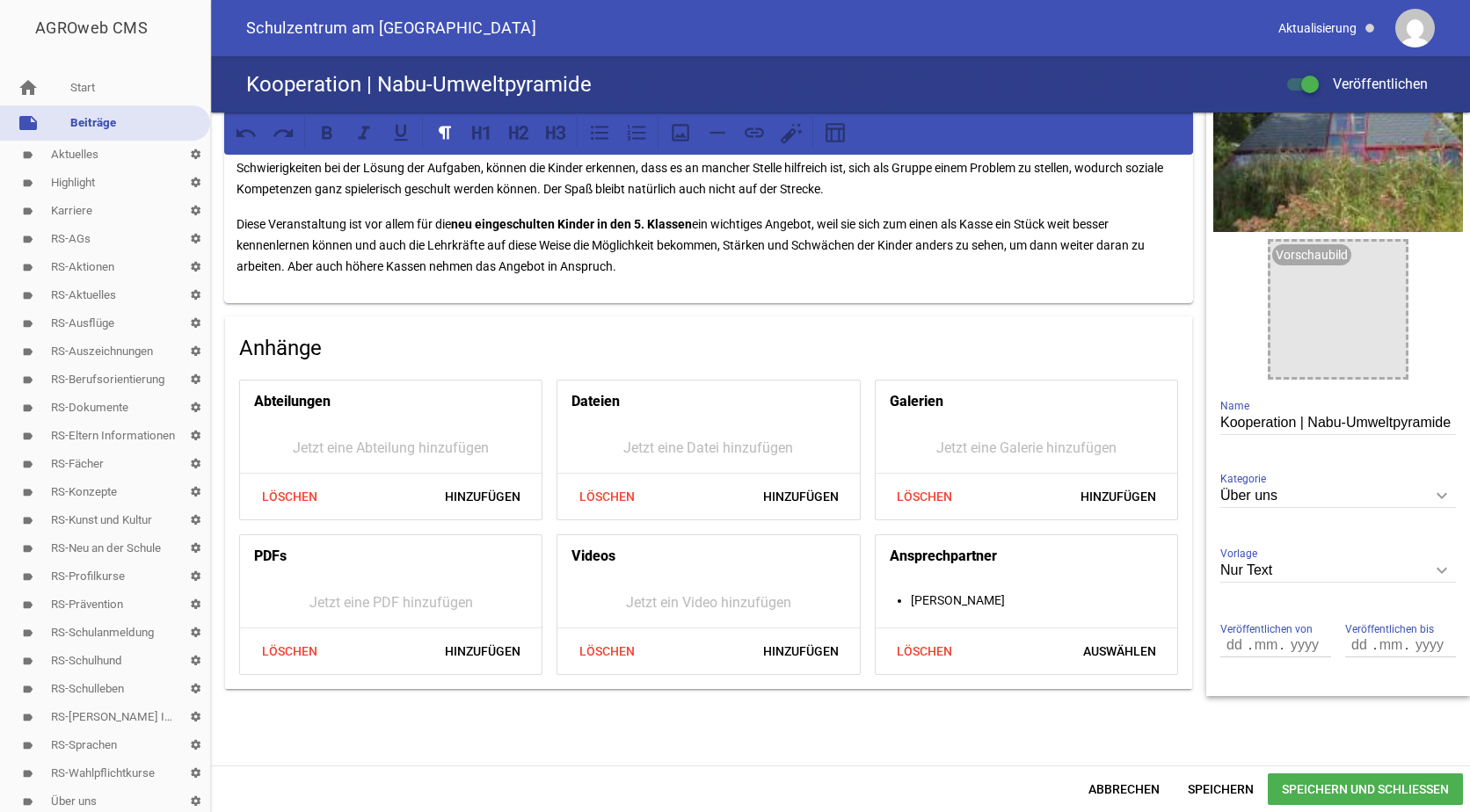
click at [1432, 565] on icon "keyboard_arrow_down" at bounding box center [1442, 570] width 28 height 28
click at [1432, 565] on input "Nur Text" at bounding box center [1338, 571] width 236 height 23
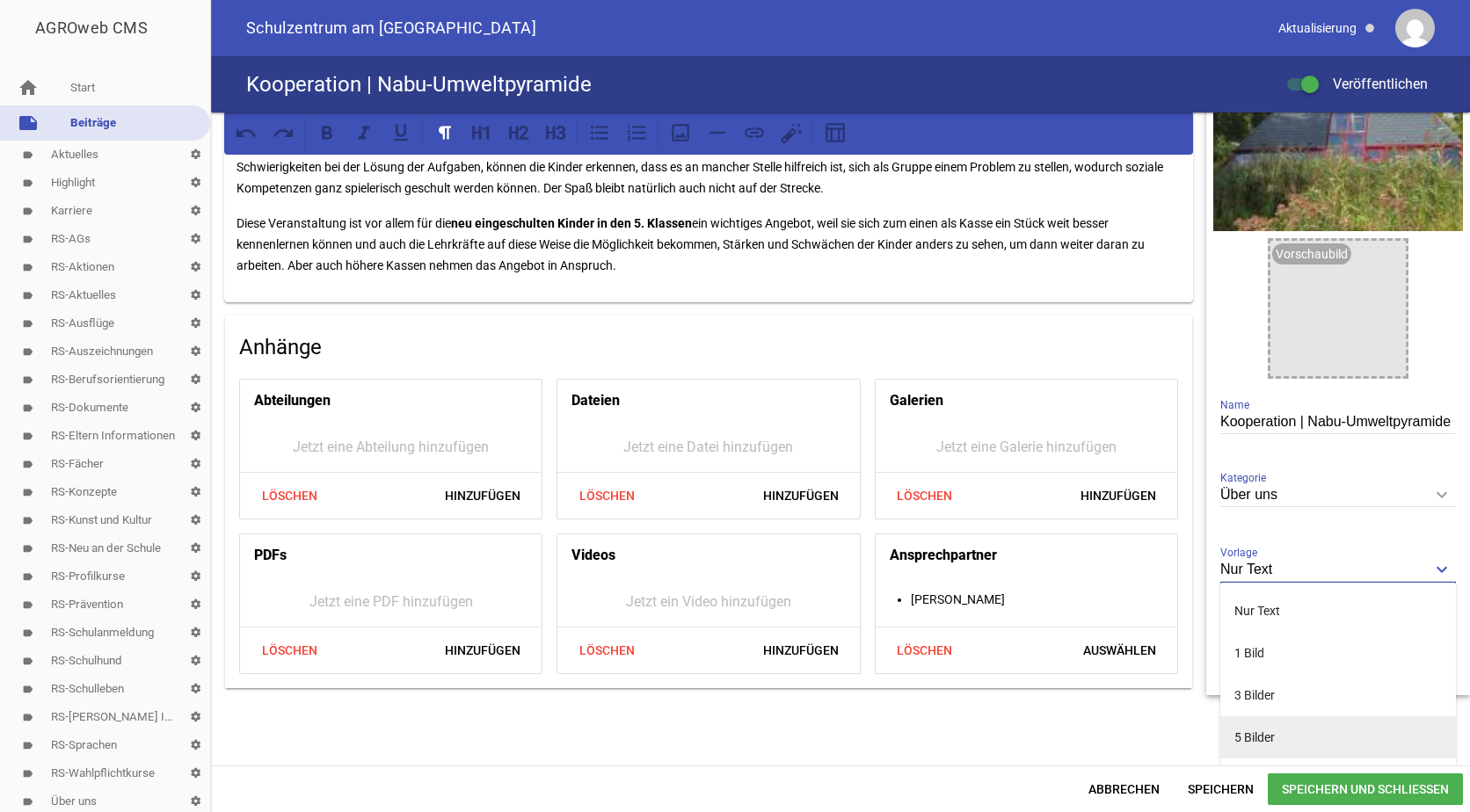
click at [1250, 730] on li "5 Bilder" at bounding box center [1338, 737] width 236 height 42
type input "5 Bilder"
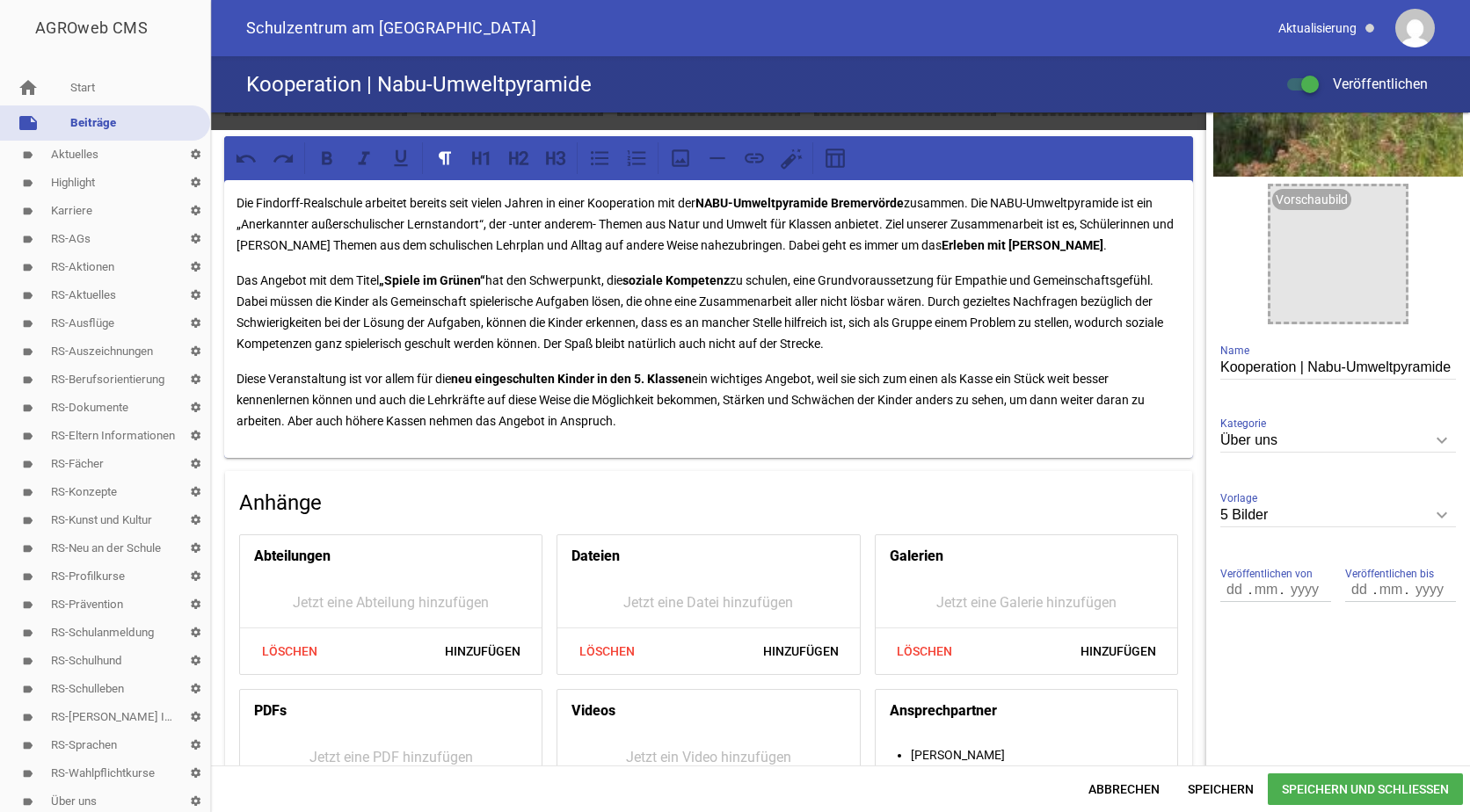
scroll to position [0, 0]
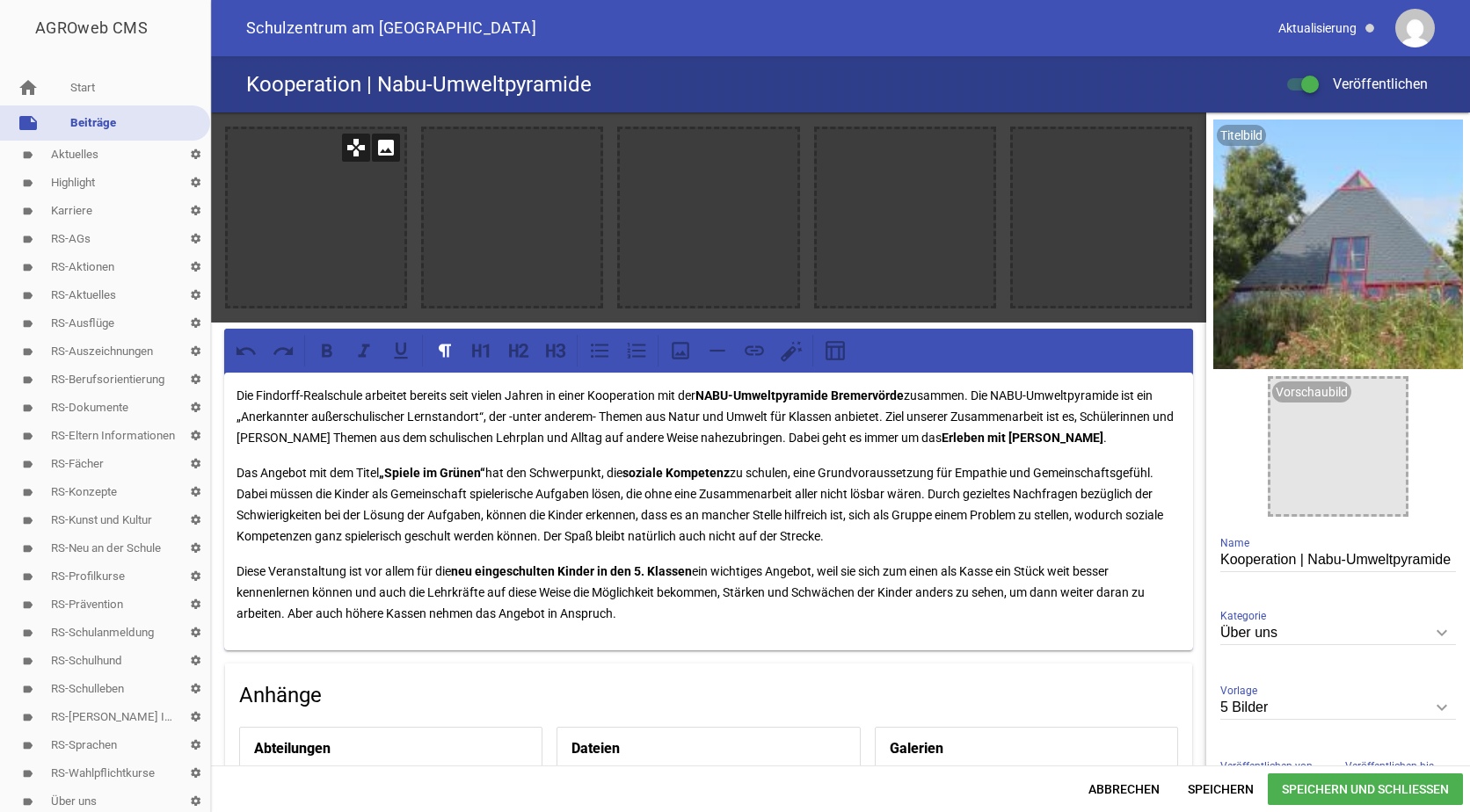
click at [389, 148] on icon "image" at bounding box center [386, 147] width 28 height 28
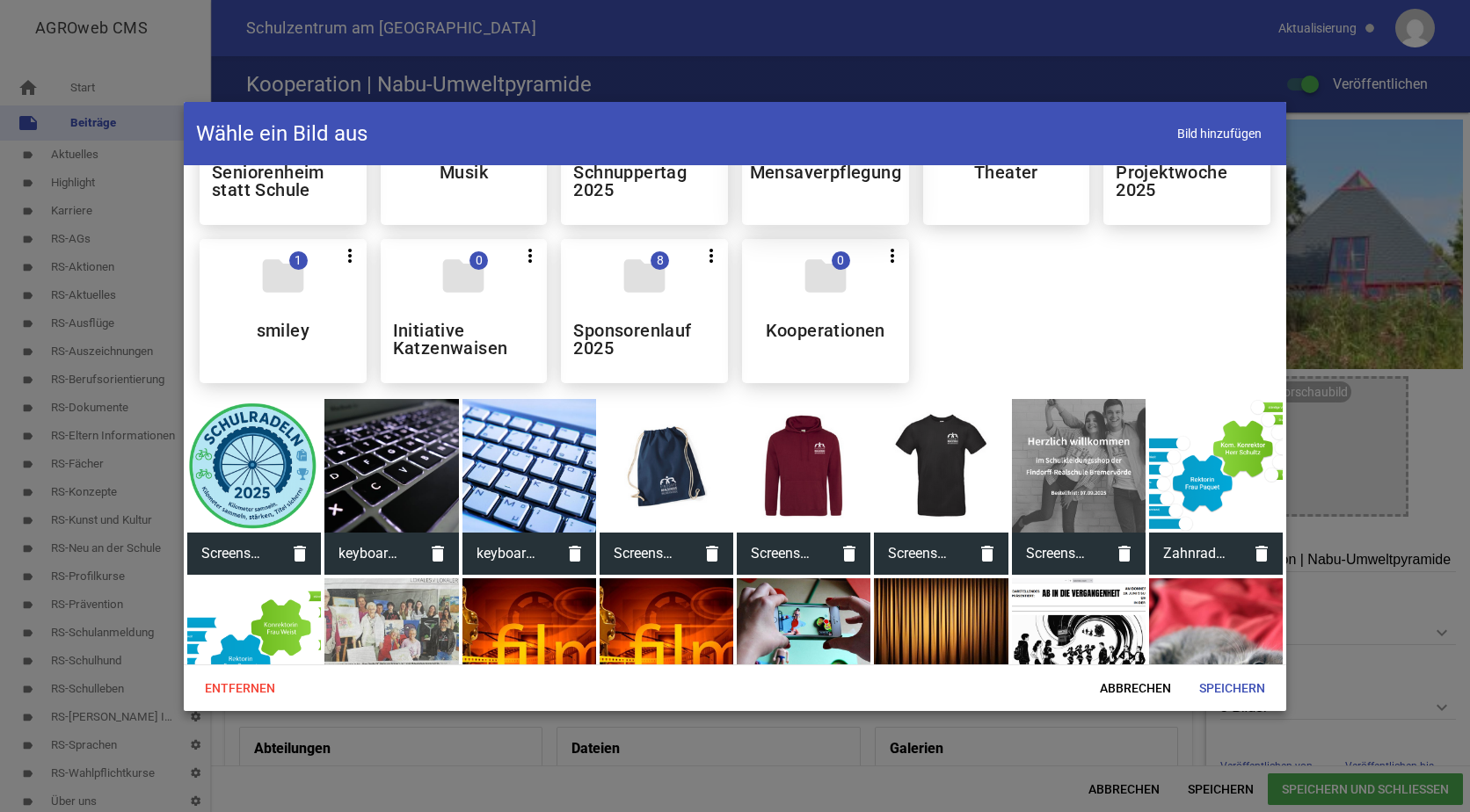
scroll to position [1319, 0]
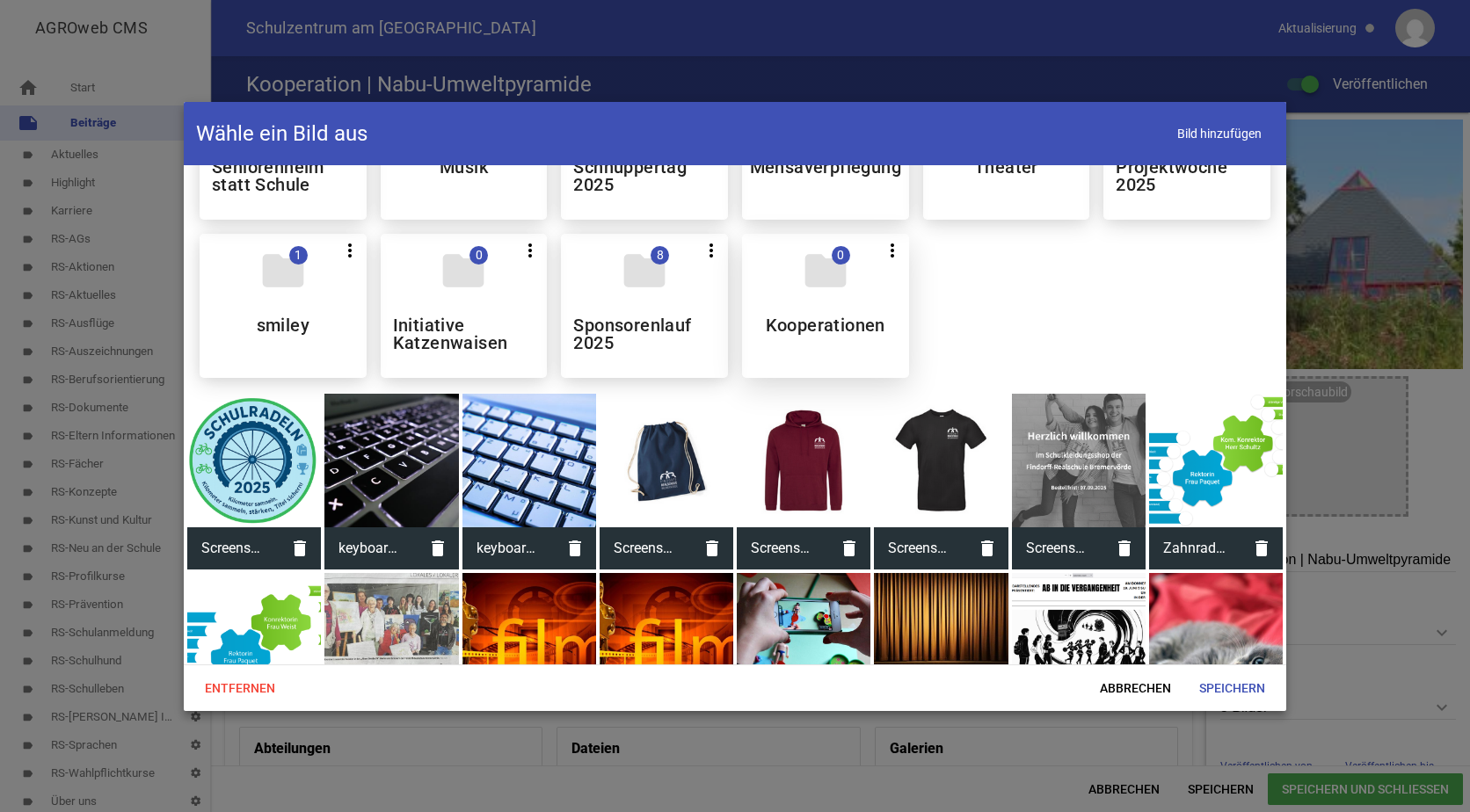
click at [788, 302] on div "folder 0 more_vert Teilen Bearbeiten Löschen Kooperationen" at bounding box center [825, 306] width 167 height 145
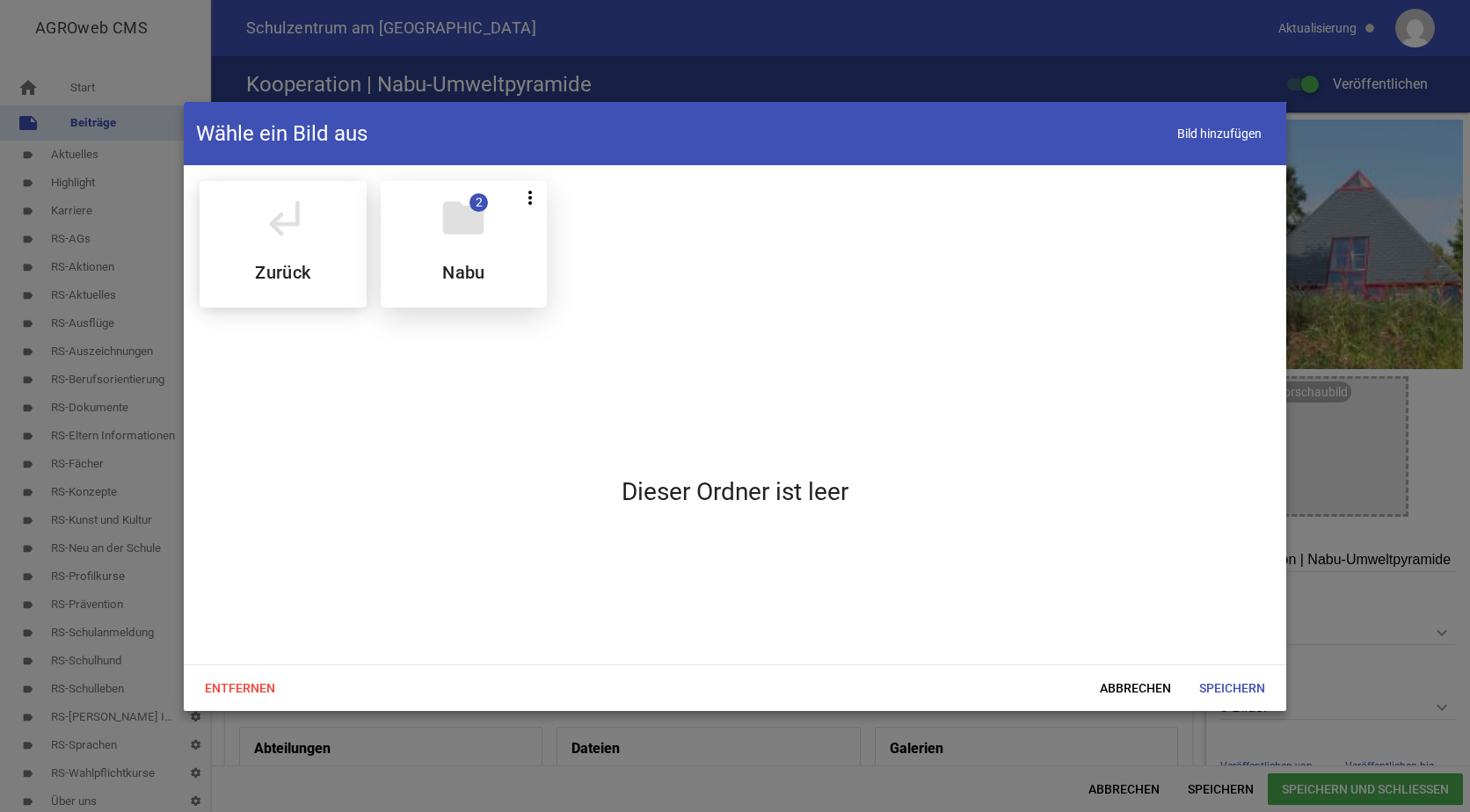
click at [502, 257] on div "folder 2 more_vert Teilen Bearbeiten Löschen Nabu" at bounding box center [463, 244] width 167 height 126
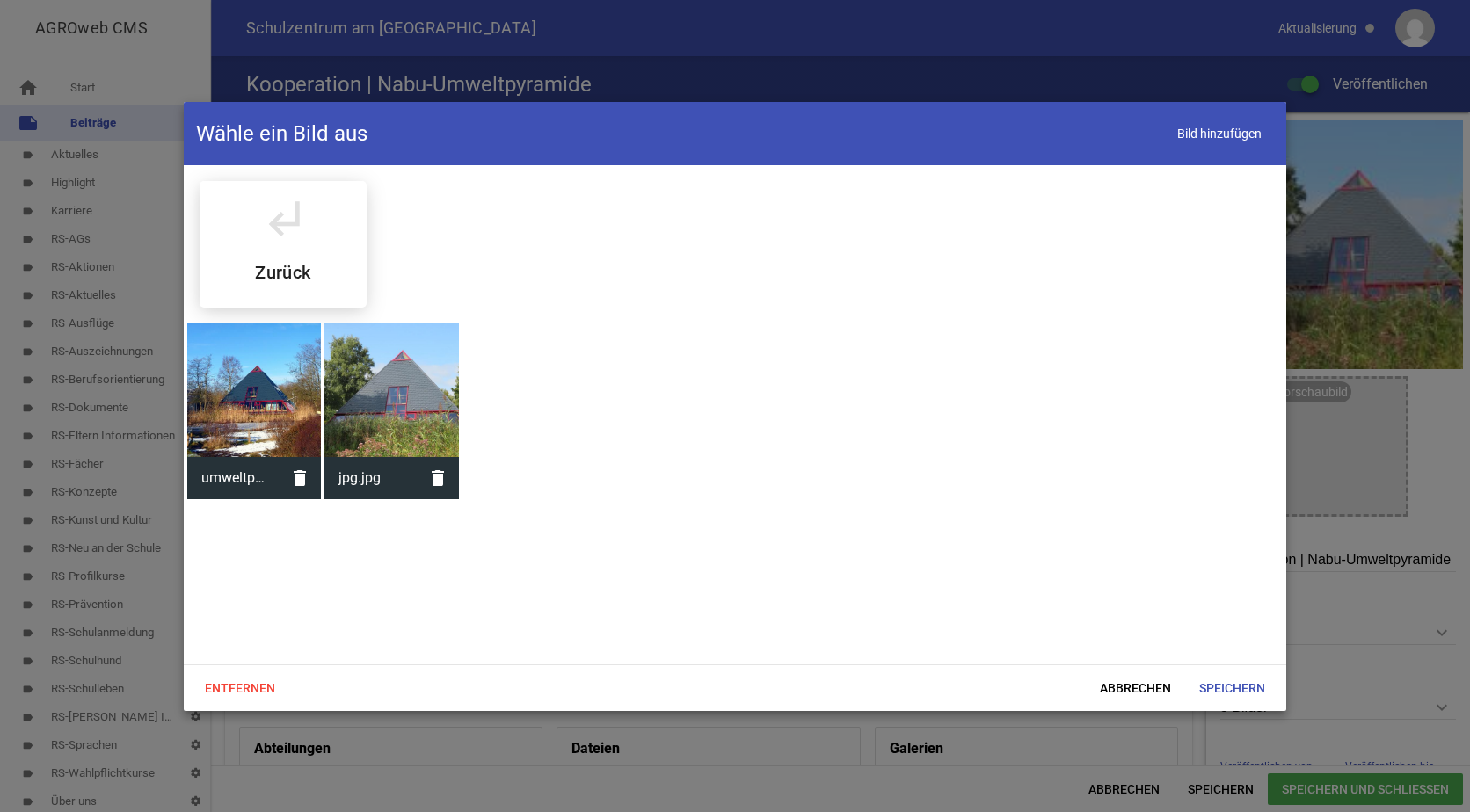
click at [257, 390] on div at bounding box center [254, 390] width 134 height 134
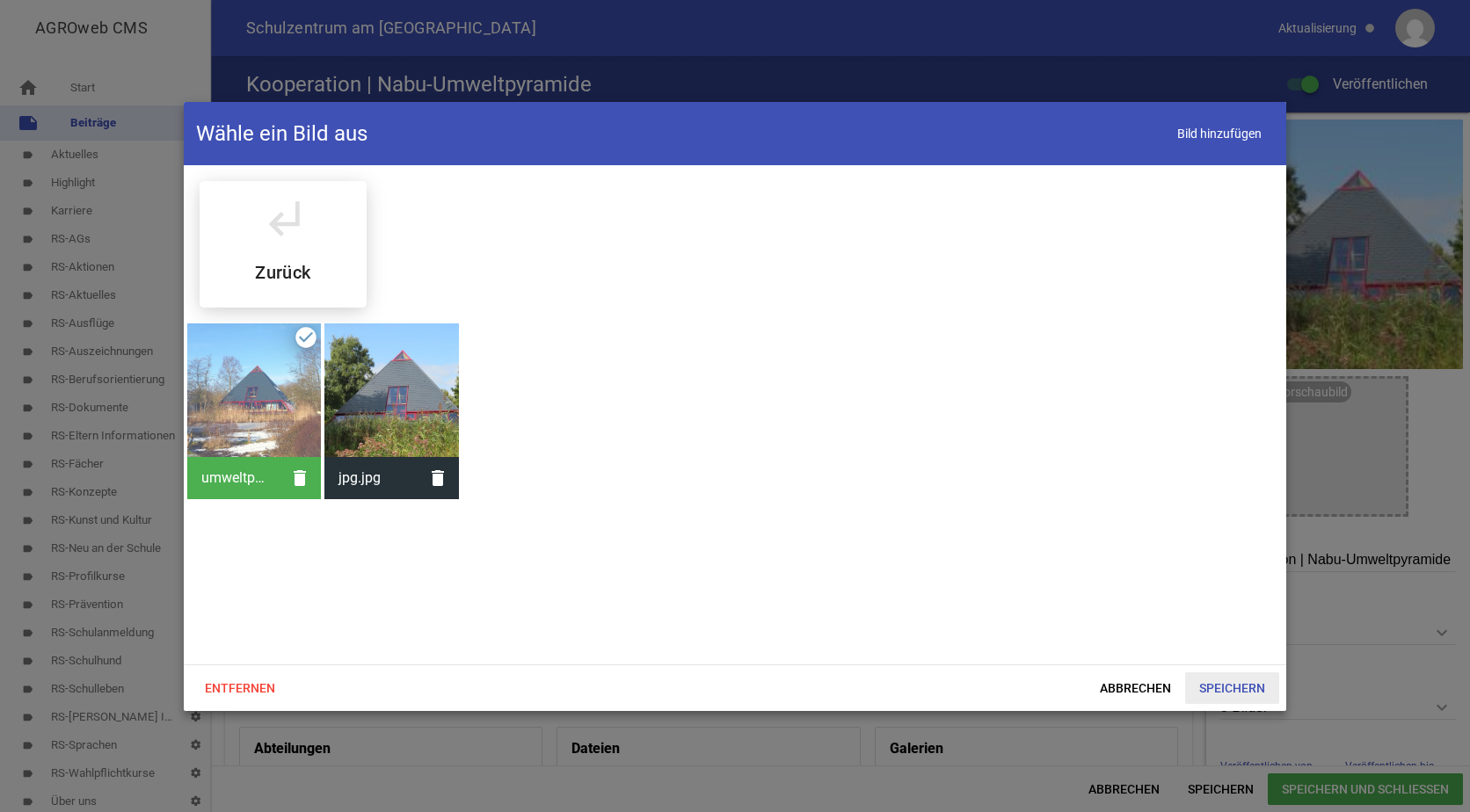
click at [1214, 689] on span "Speichern" at bounding box center [1232, 688] width 94 height 32
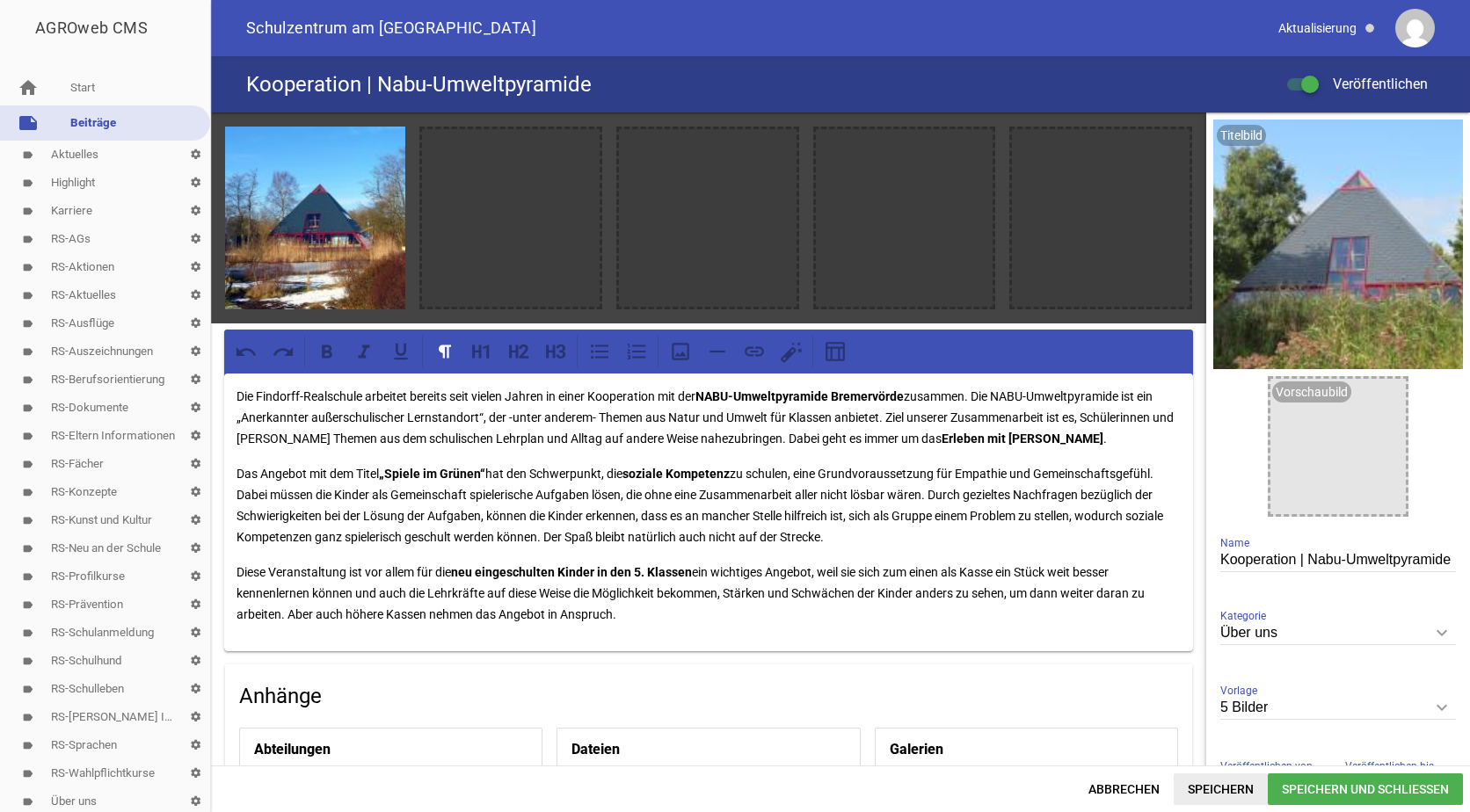
click at [1206, 789] on span "Speichern" at bounding box center [1221, 789] width 94 height 32
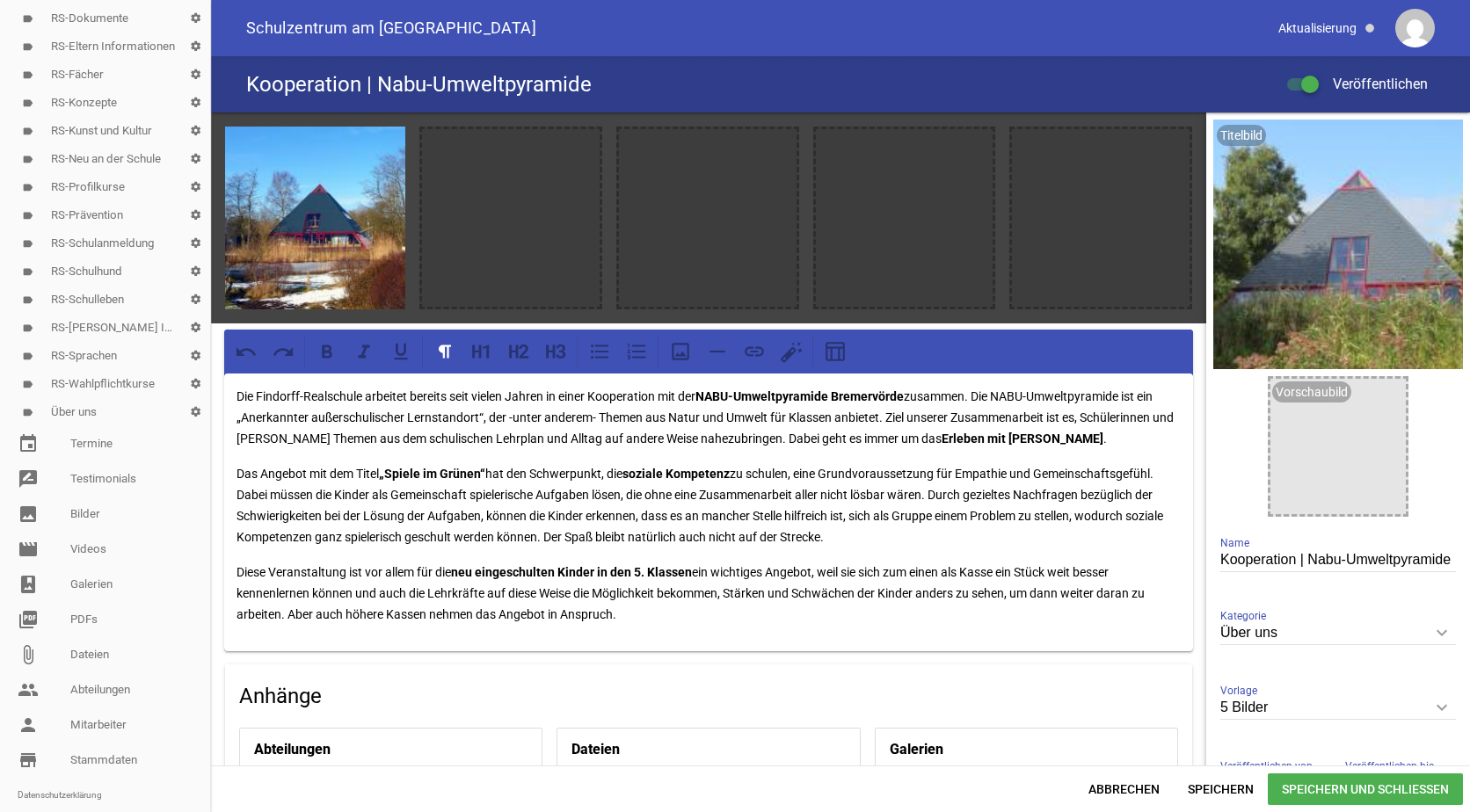
scroll to position [440, 0]
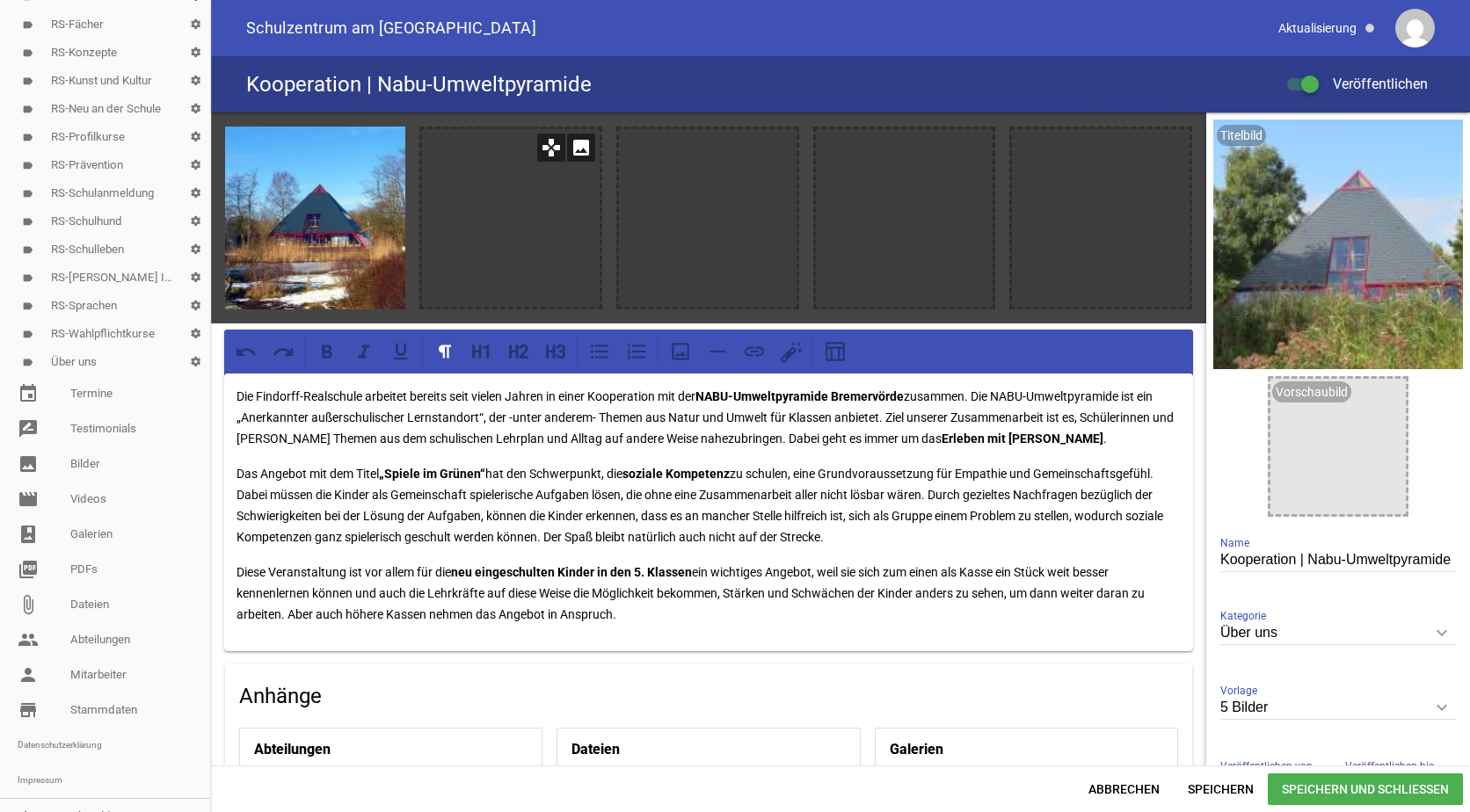
click at [576, 149] on icon "image" at bounding box center [581, 147] width 28 height 28
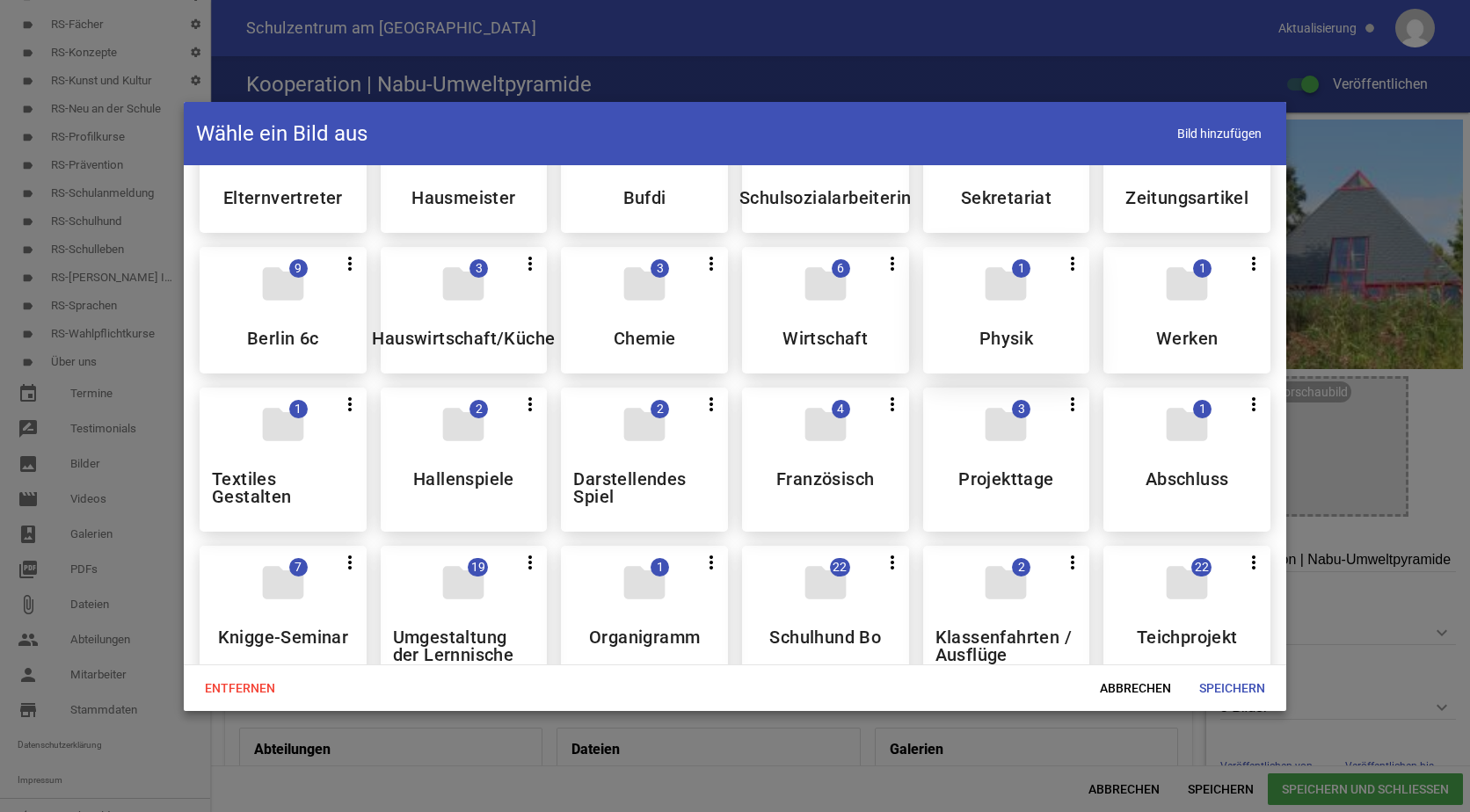
scroll to position [264, 0]
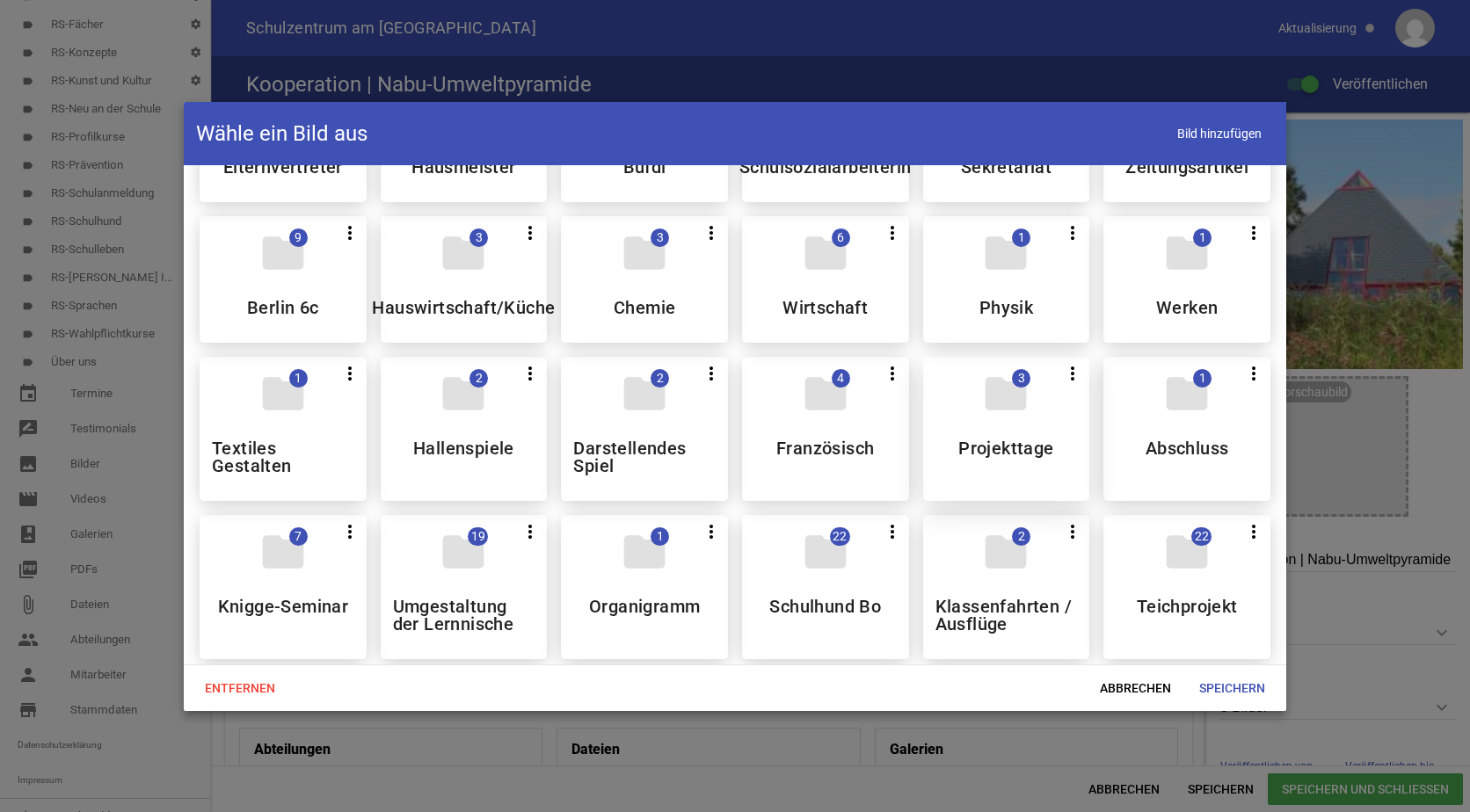
click at [1012, 440] on h5 "Projekttage" at bounding box center [1006, 448] width 95 height 17
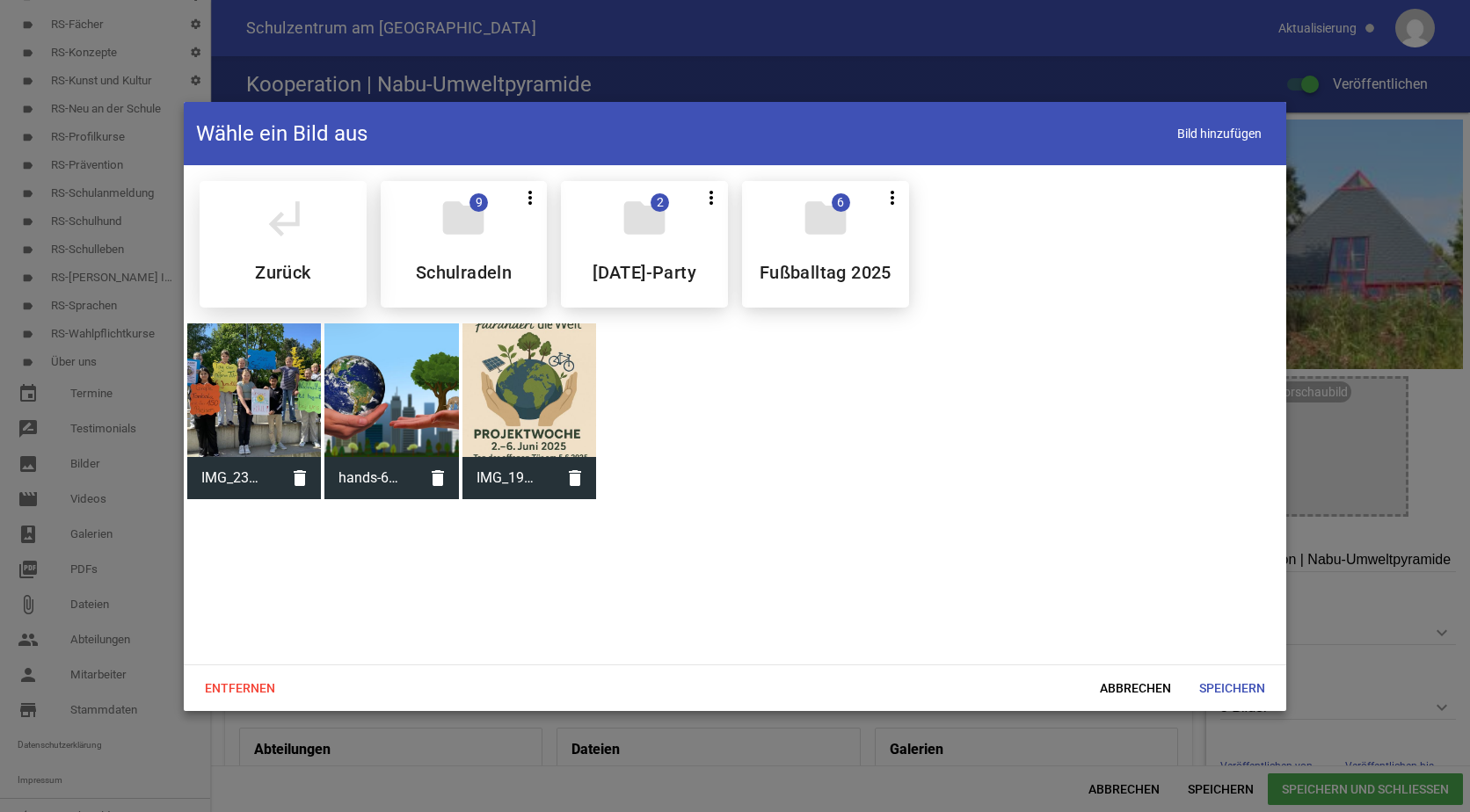
click at [270, 254] on div "subdirectory_arrow_left Zurück" at bounding box center [283, 244] width 167 height 126
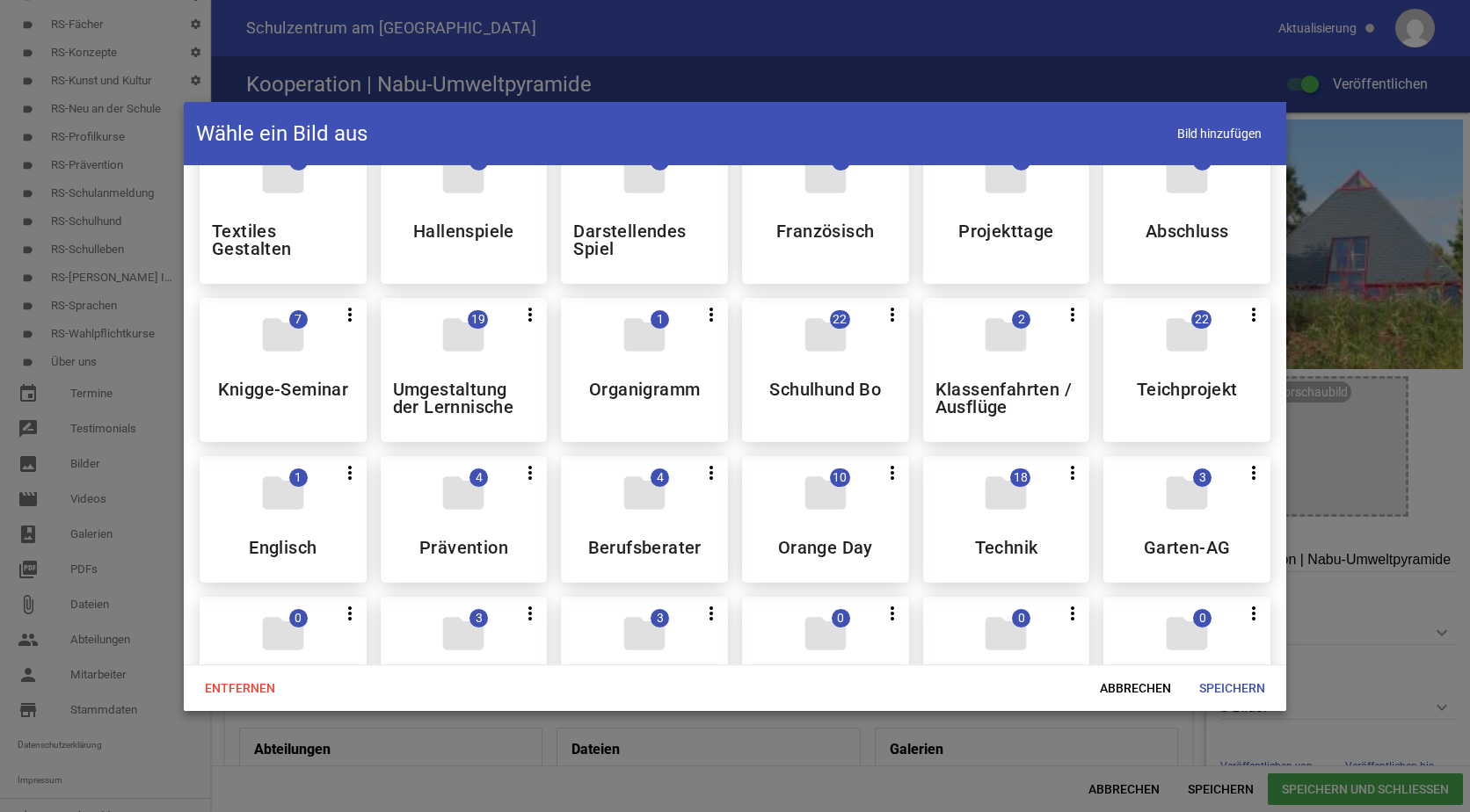
scroll to position [527, 0]
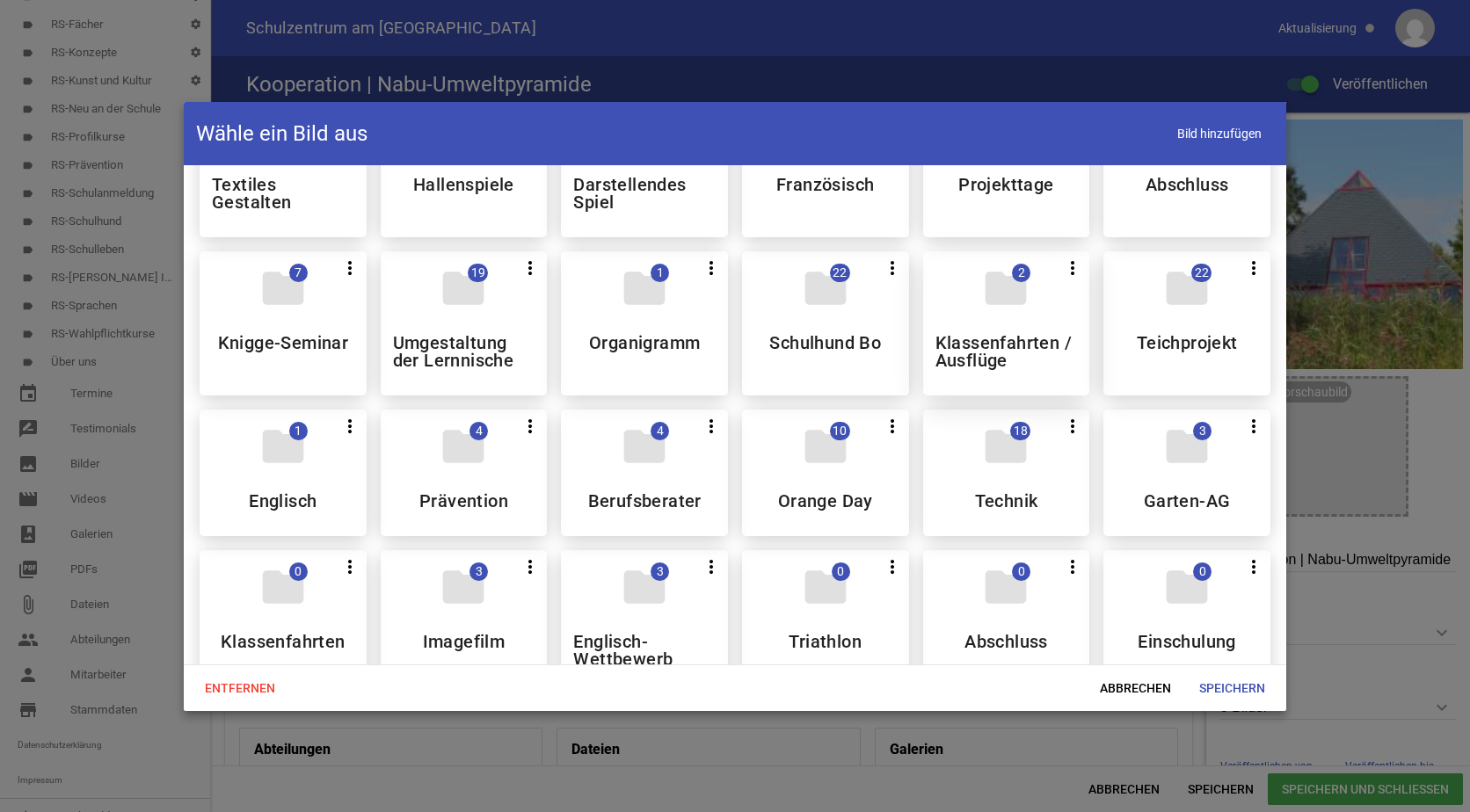
click at [977, 338] on h5 "Klassenfahrten / Ausflüge" at bounding box center [1007, 351] width 143 height 35
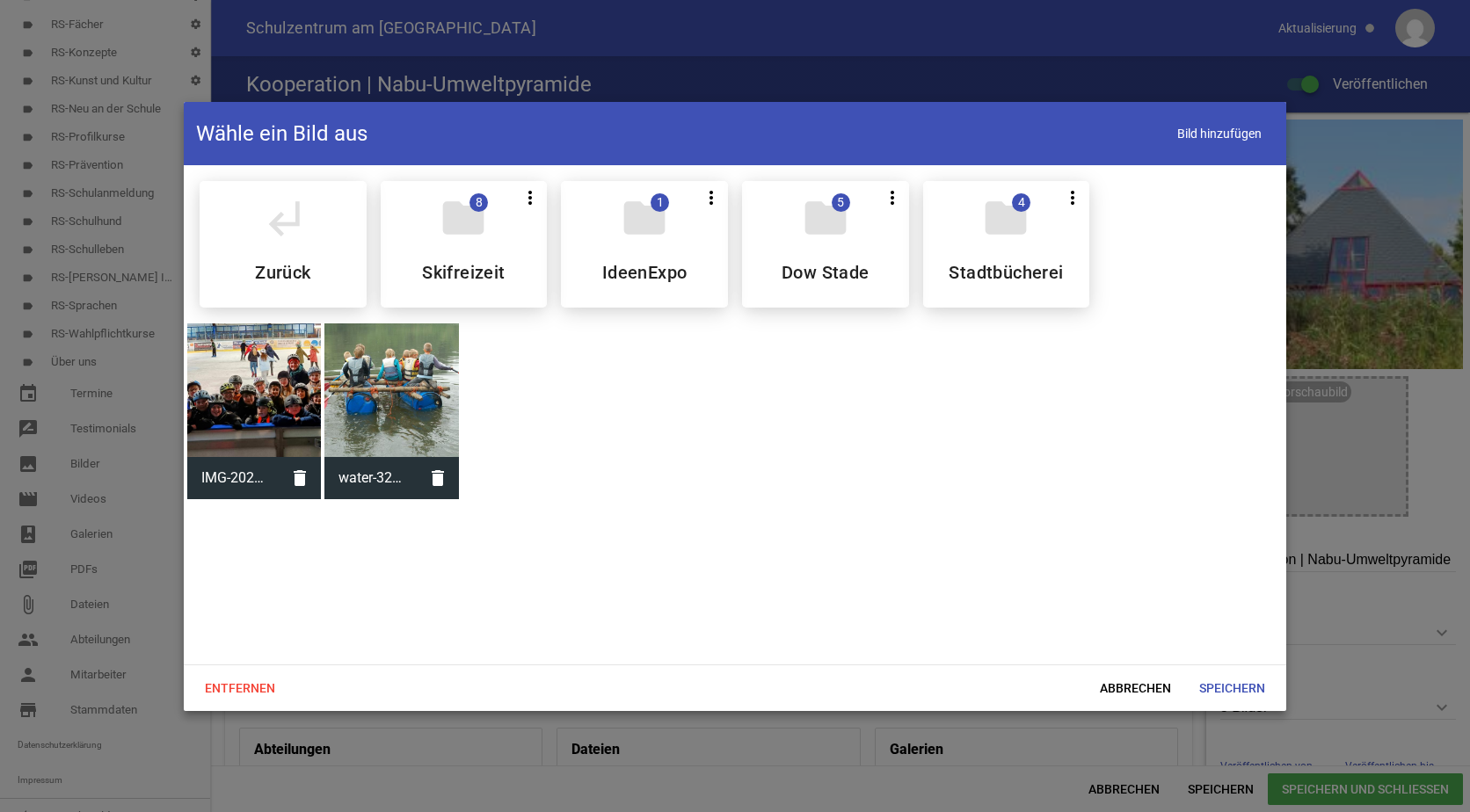
scroll to position [0, 0]
click at [280, 226] on icon "subdirectory_arrow_left" at bounding box center [283, 218] width 50 height 50
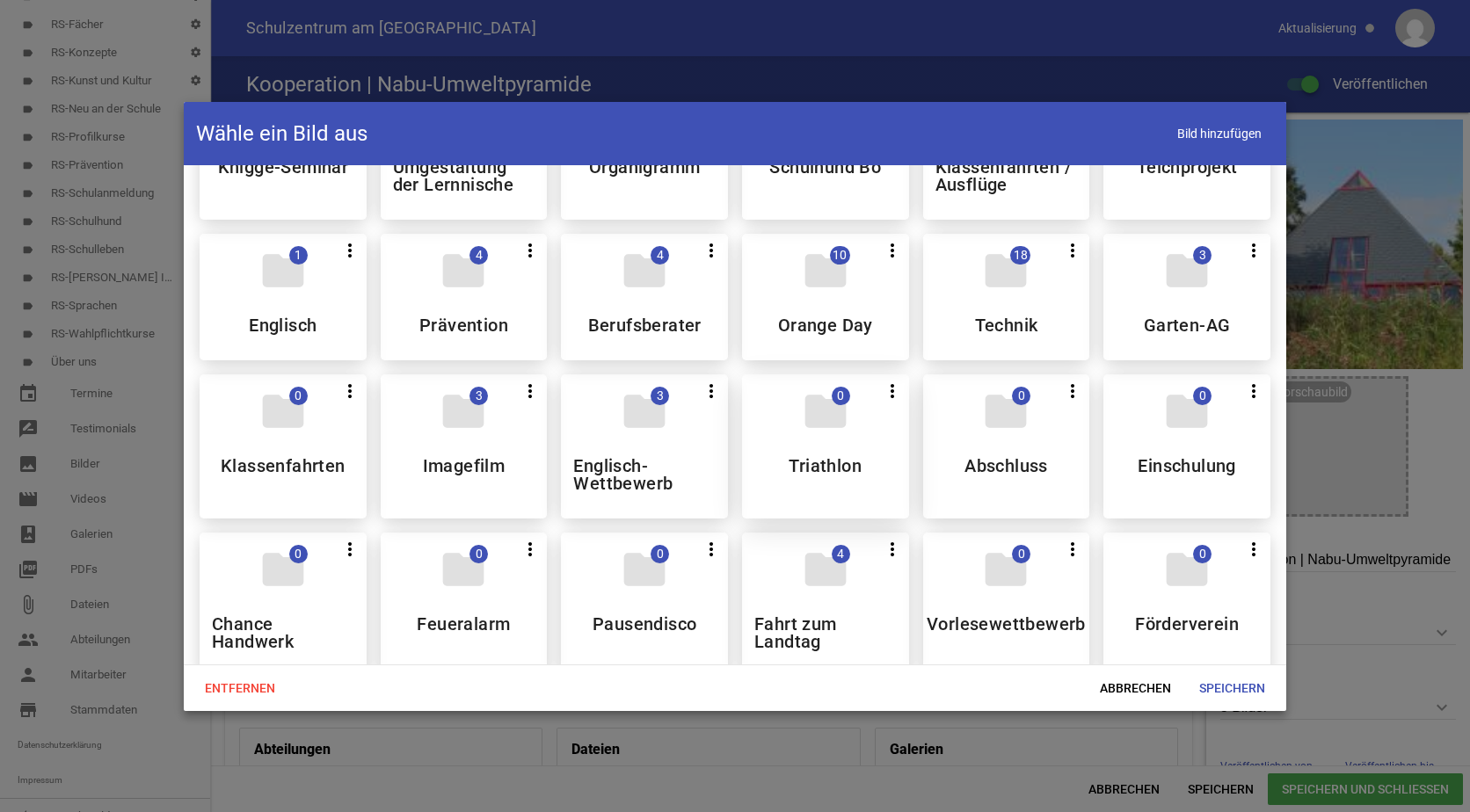
scroll to position [791, 0]
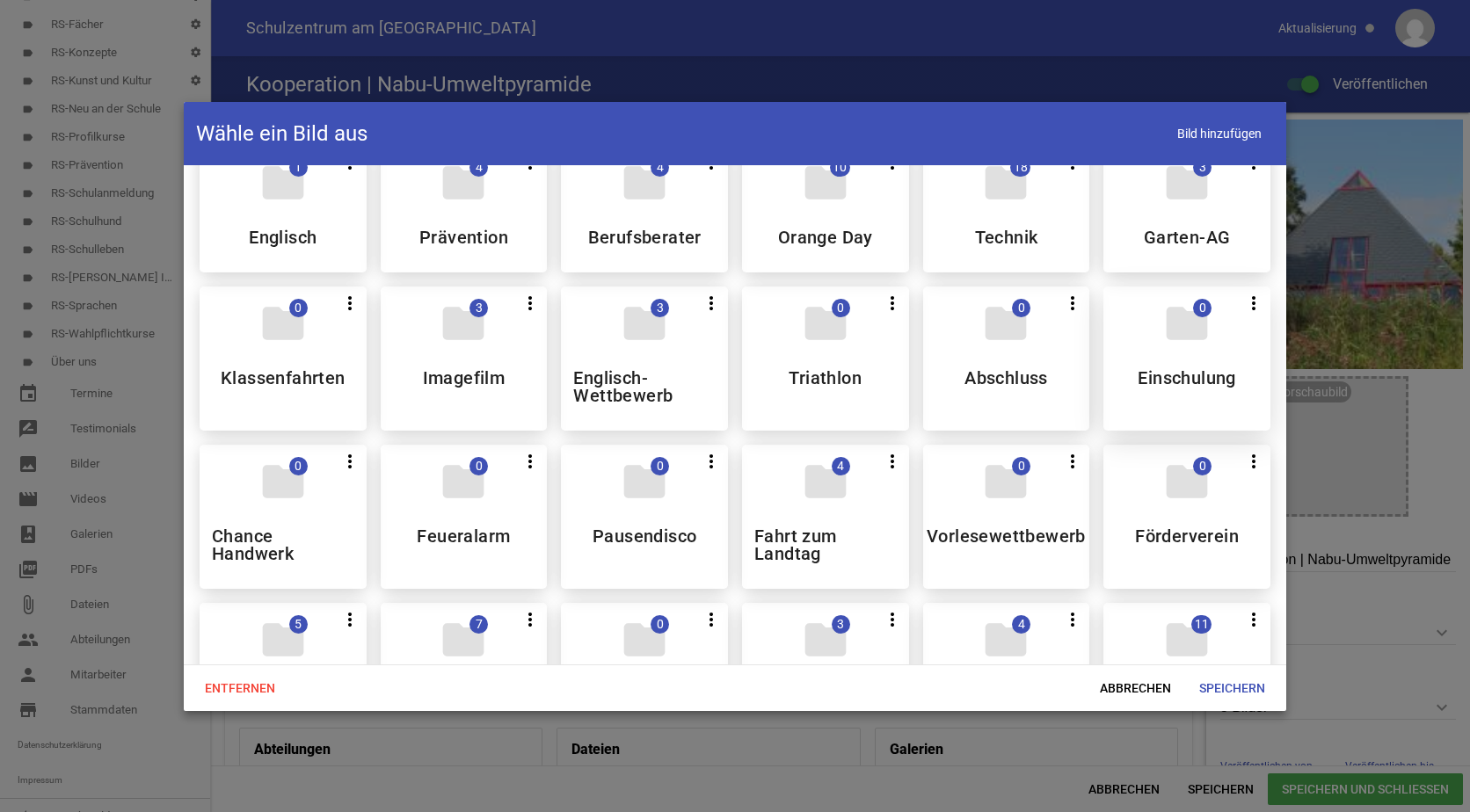
click at [1156, 366] on div "folder 0 more_vert Teilen Bearbeiten Löschen Einschulung" at bounding box center [1186, 359] width 167 height 145
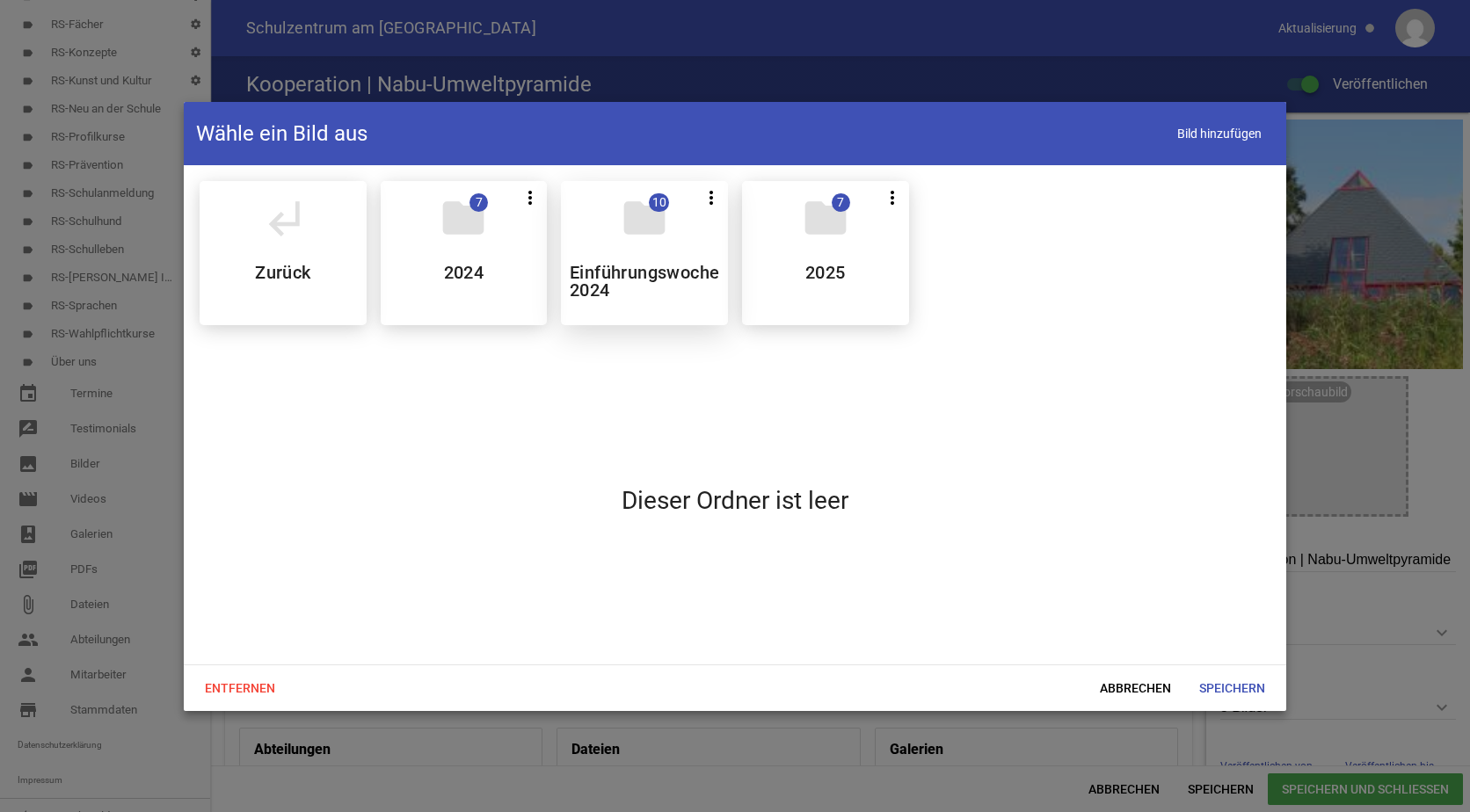
click at [673, 285] on h5 "Einführungswoche 2024" at bounding box center [644, 281] width 149 height 35
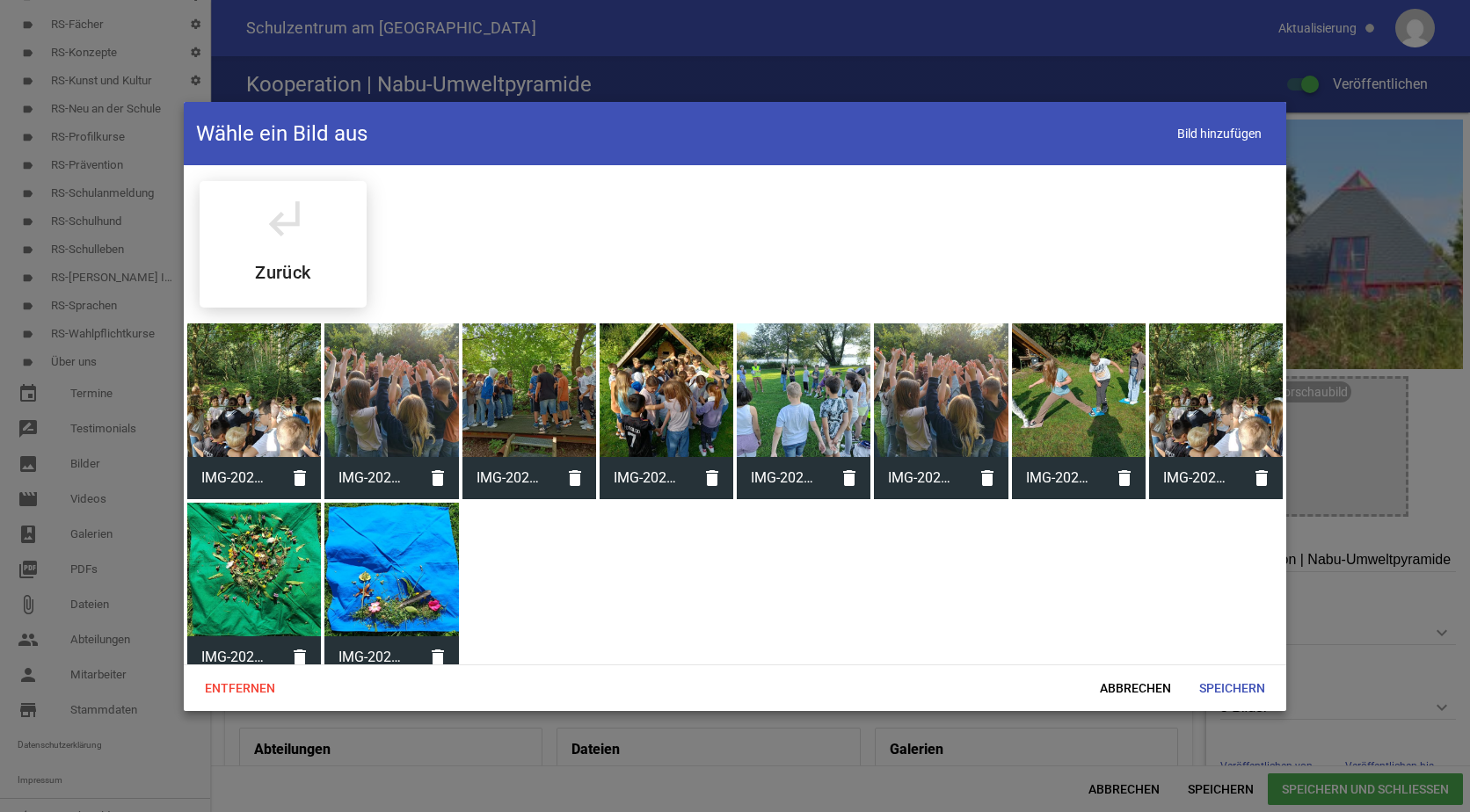
click at [675, 373] on div at bounding box center [667, 390] width 134 height 134
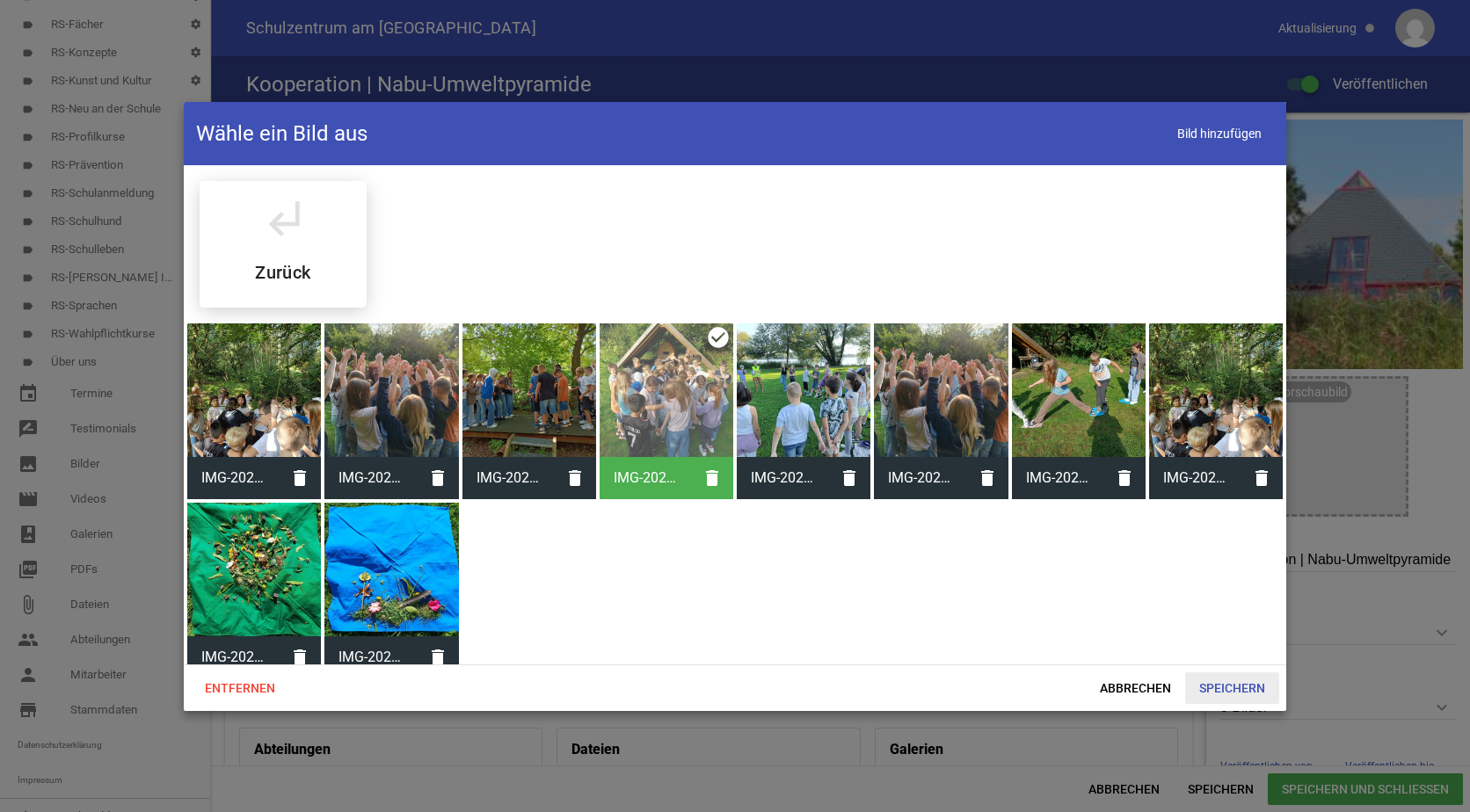
click at [1221, 680] on span "Speichern" at bounding box center [1232, 688] width 94 height 32
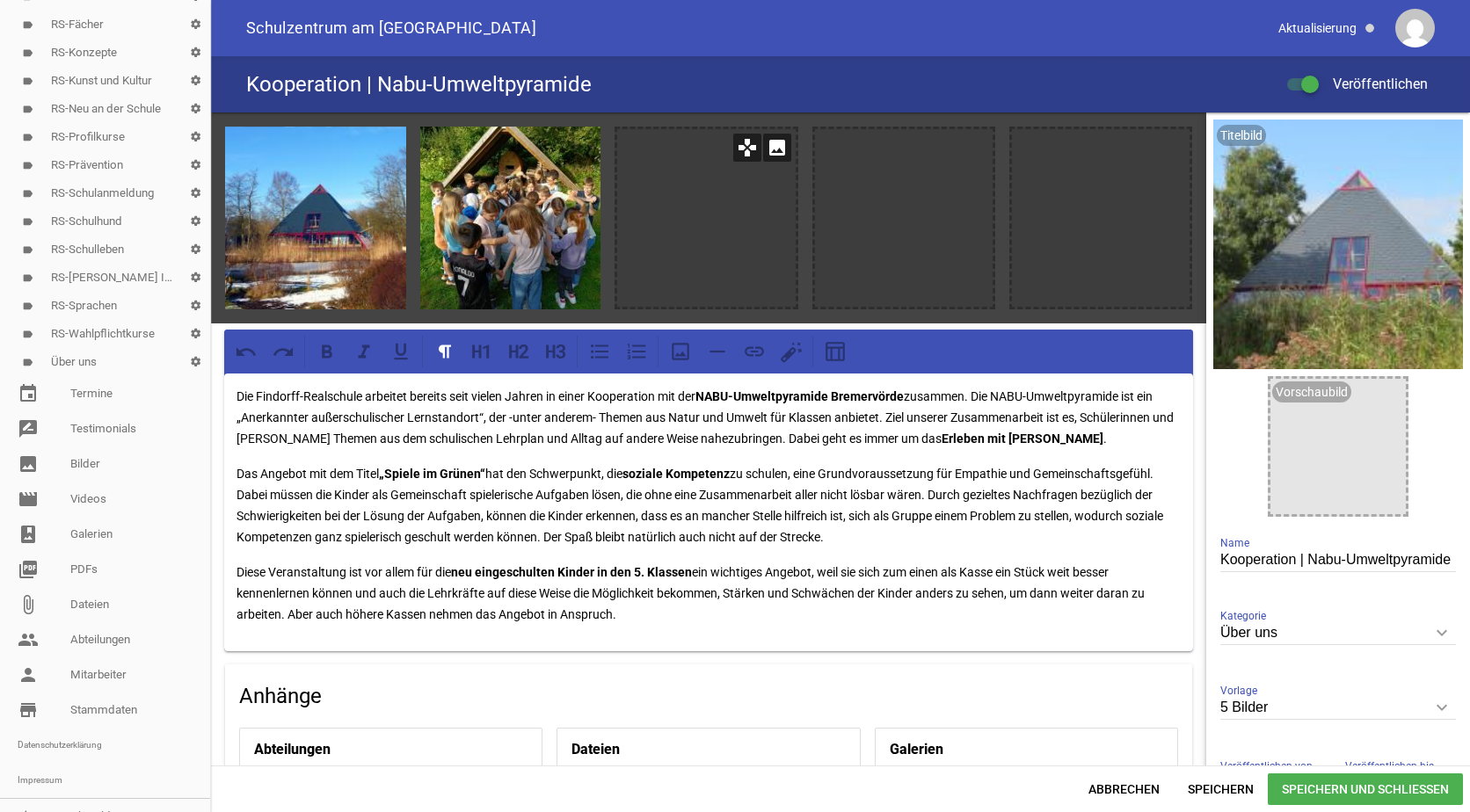
click at [780, 151] on icon "image" at bounding box center [777, 147] width 28 height 28
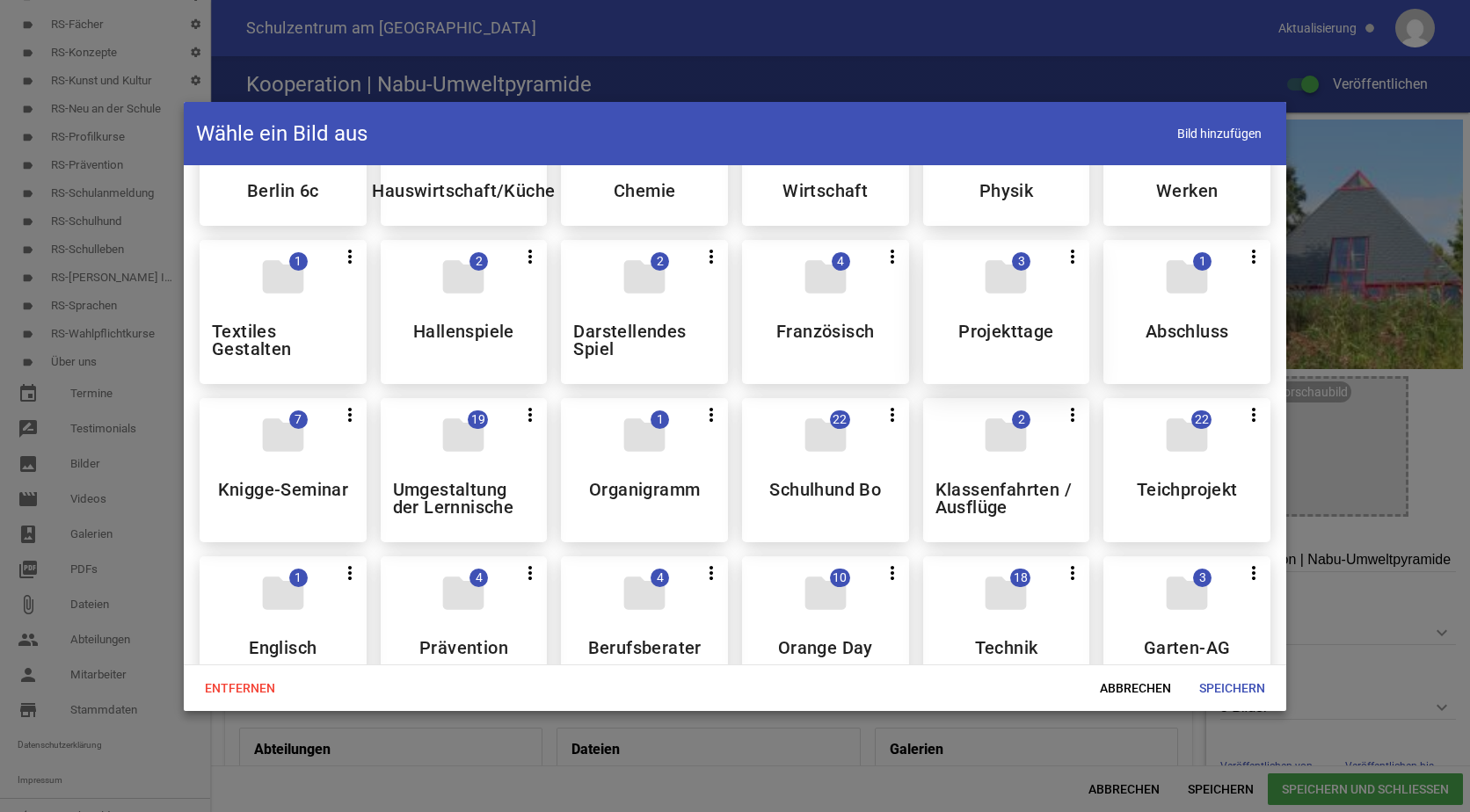
scroll to position [351, 0]
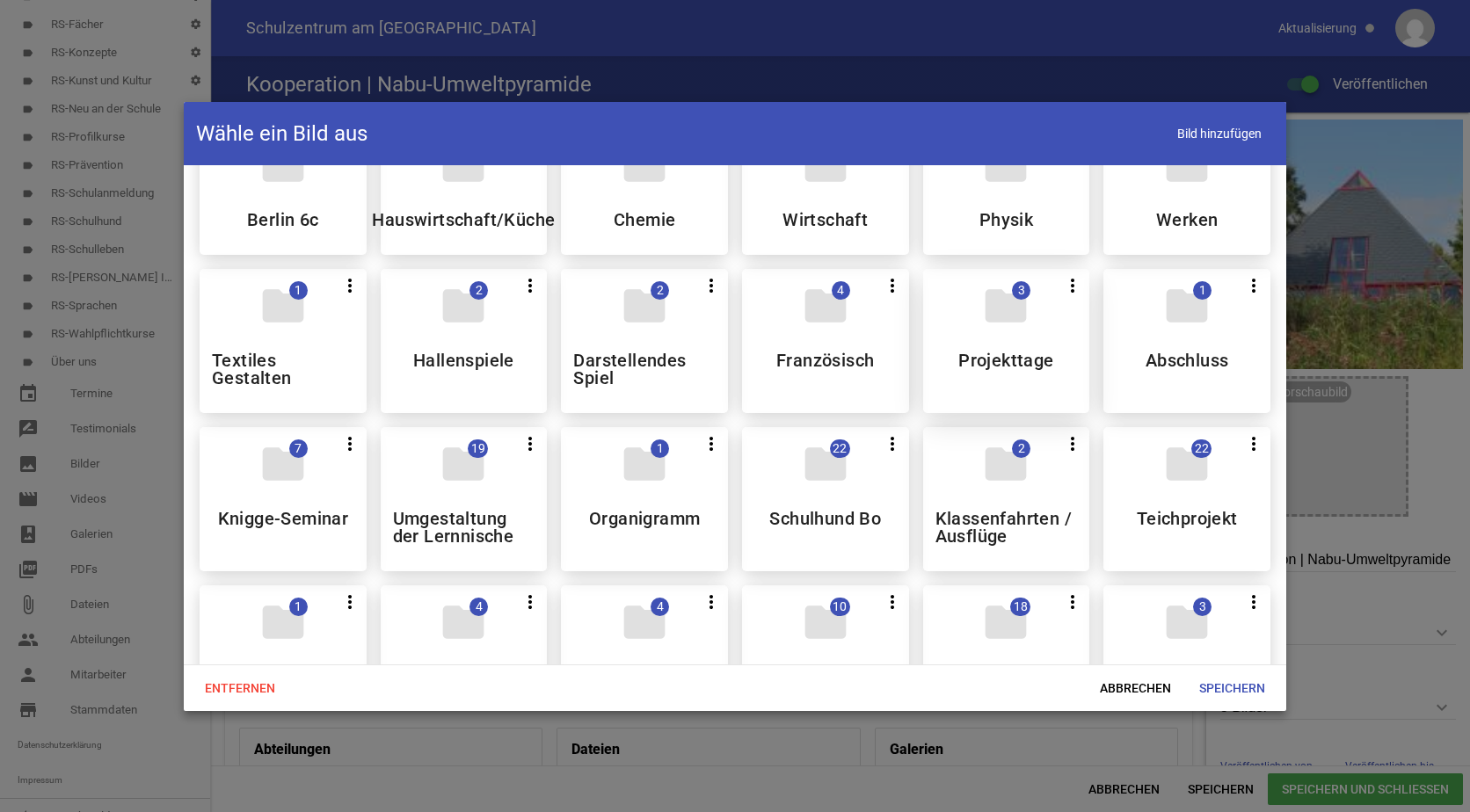
click at [992, 347] on div "folder 3 more_vert Teilen Bearbeiten Löschen Projekttage" at bounding box center [1007, 341] width 167 height 145
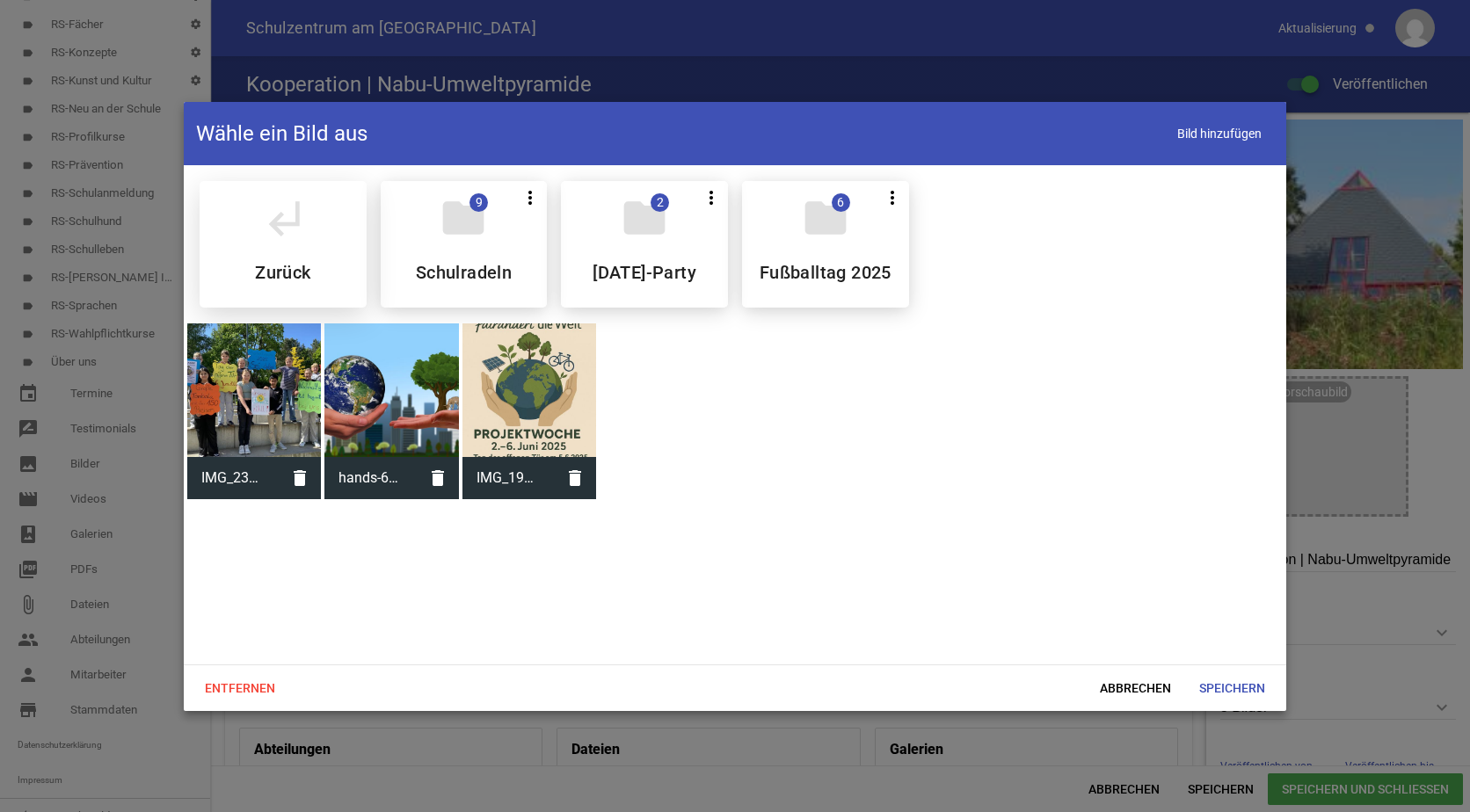
click at [287, 248] on div "subdirectory_arrow_left Zurück" at bounding box center [283, 244] width 167 height 126
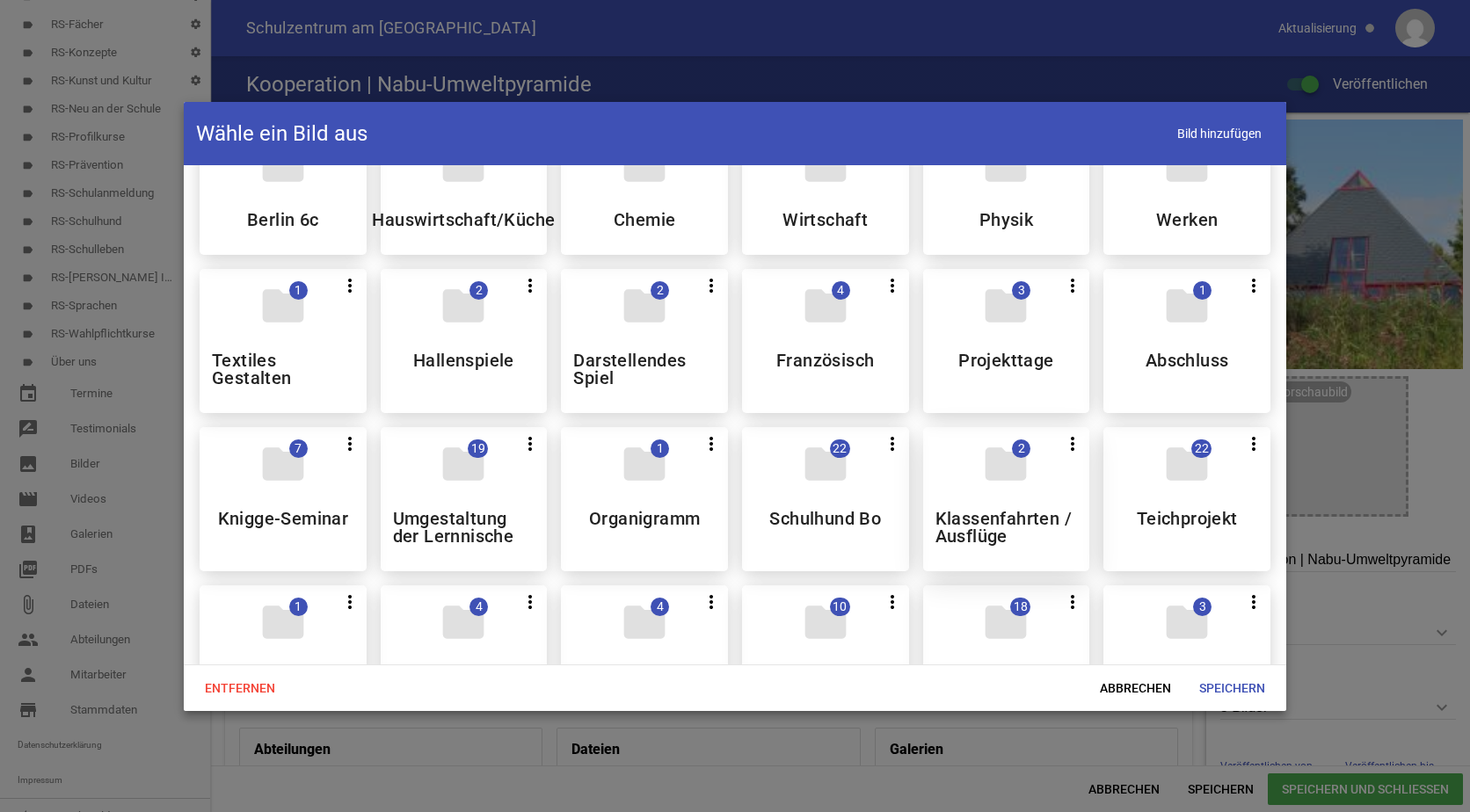
scroll to position [440, 0]
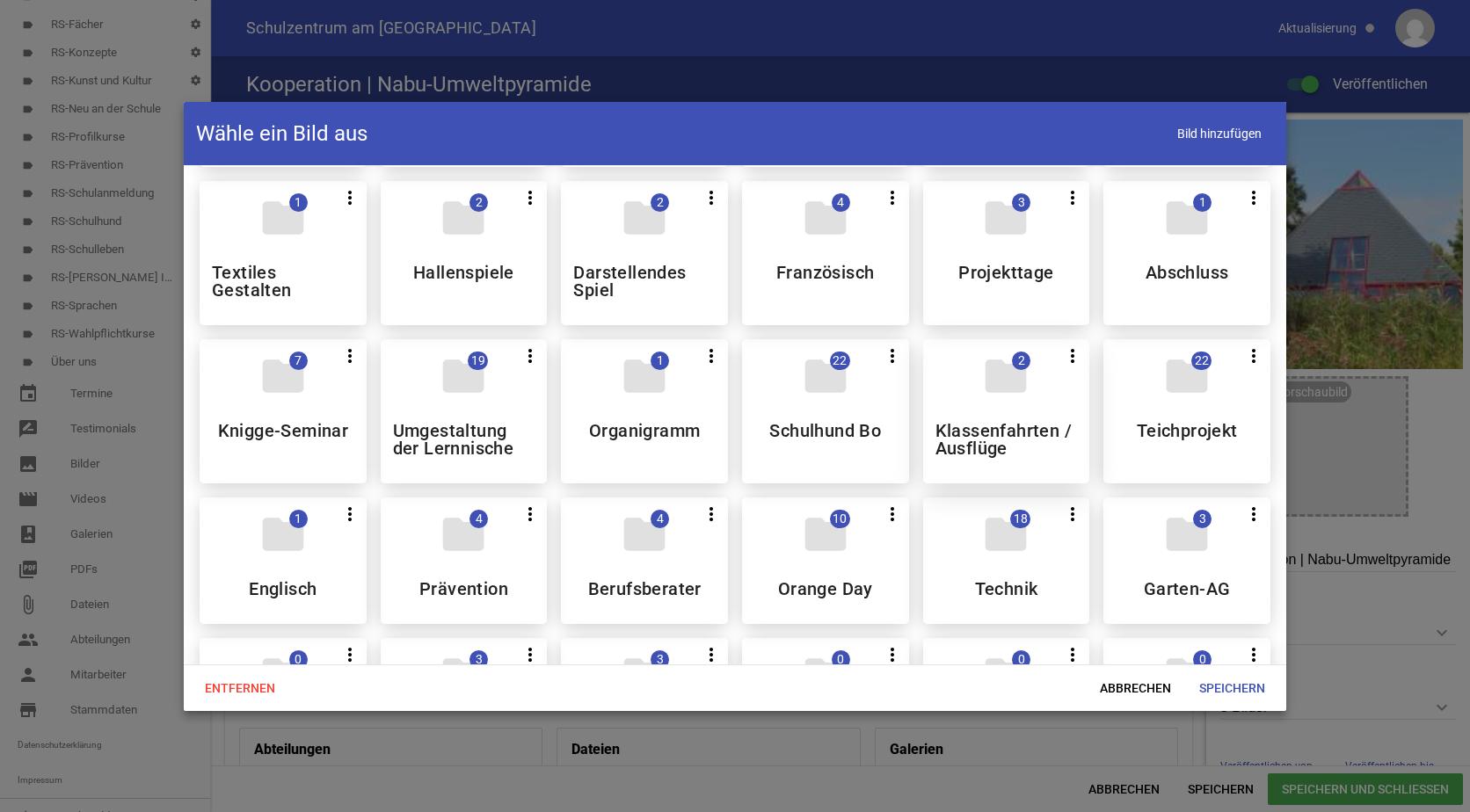
click at [996, 426] on h5 "Klassenfahrten / Ausflüge" at bounding box center [1007, 439] width 143 height 35
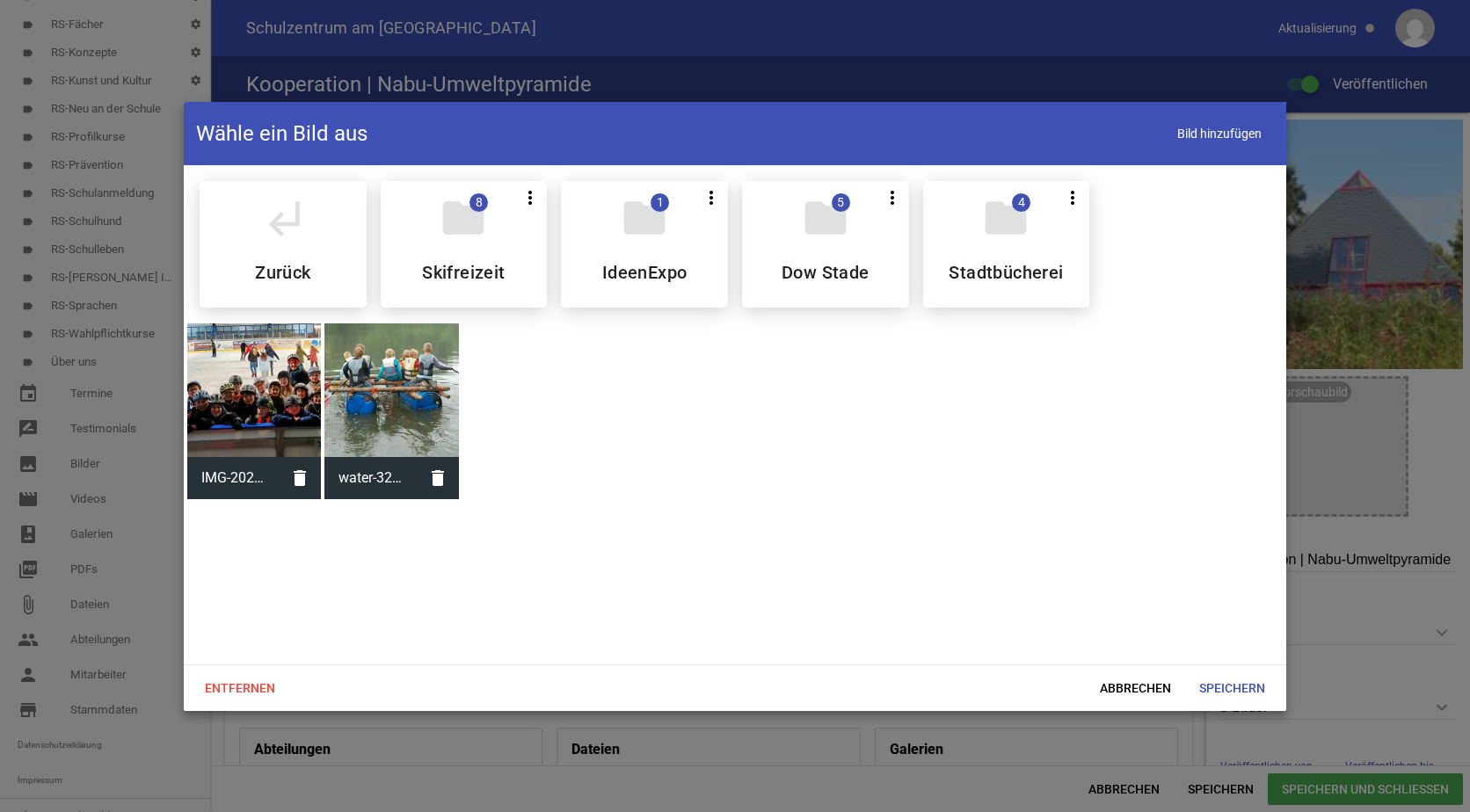
scroll to position [0, 0]
click at [308, 257] on div "subdirectory_arrow_left Zurück" at bounding box center [283, 244] width 167 height 126
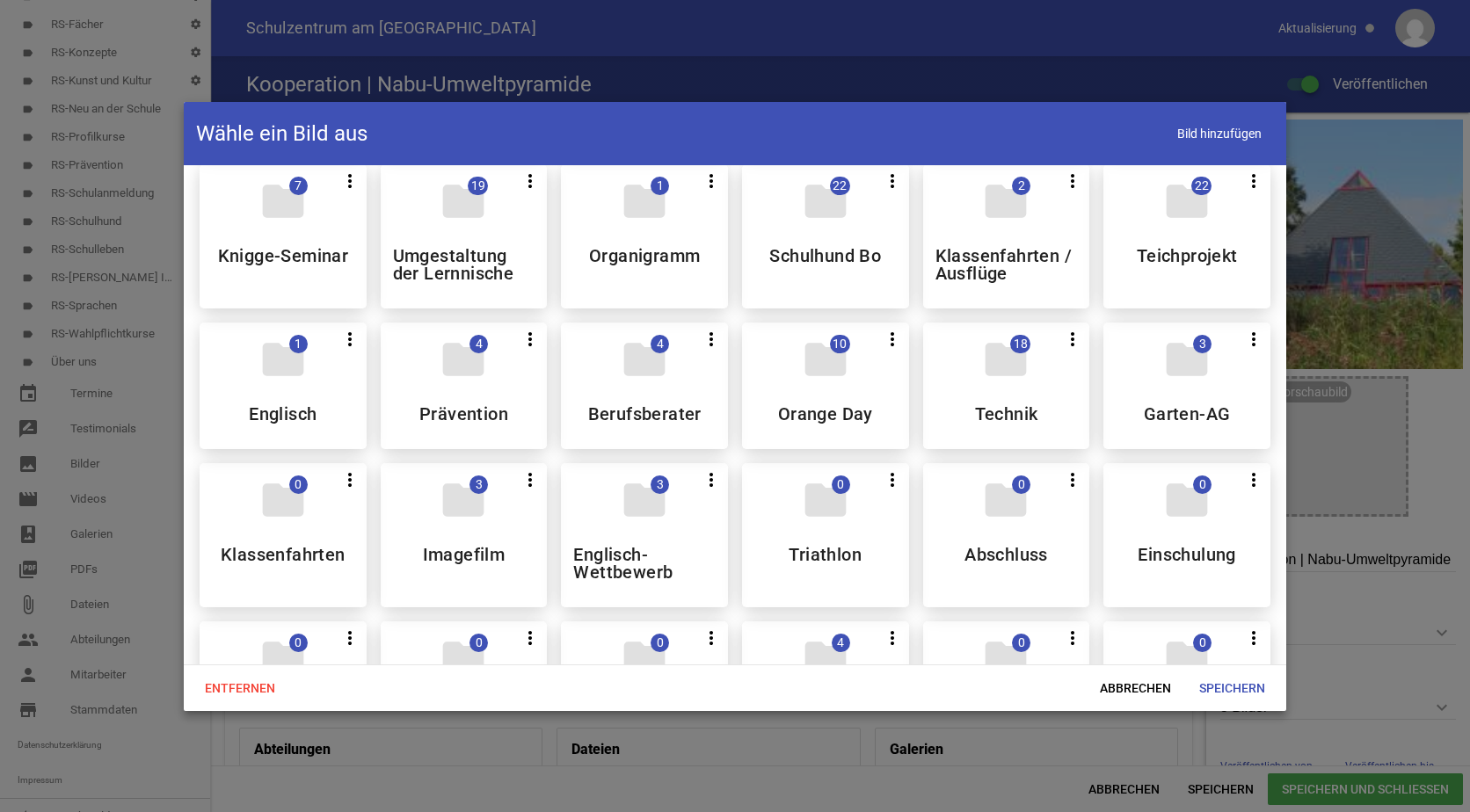
scroll to position [615, 0]
click at [1139, 509] on div "folder 0 more_vert Teilen Bearbeiten Löschen Einschulung" at bounding box center [1186, 535] width 167 height 145
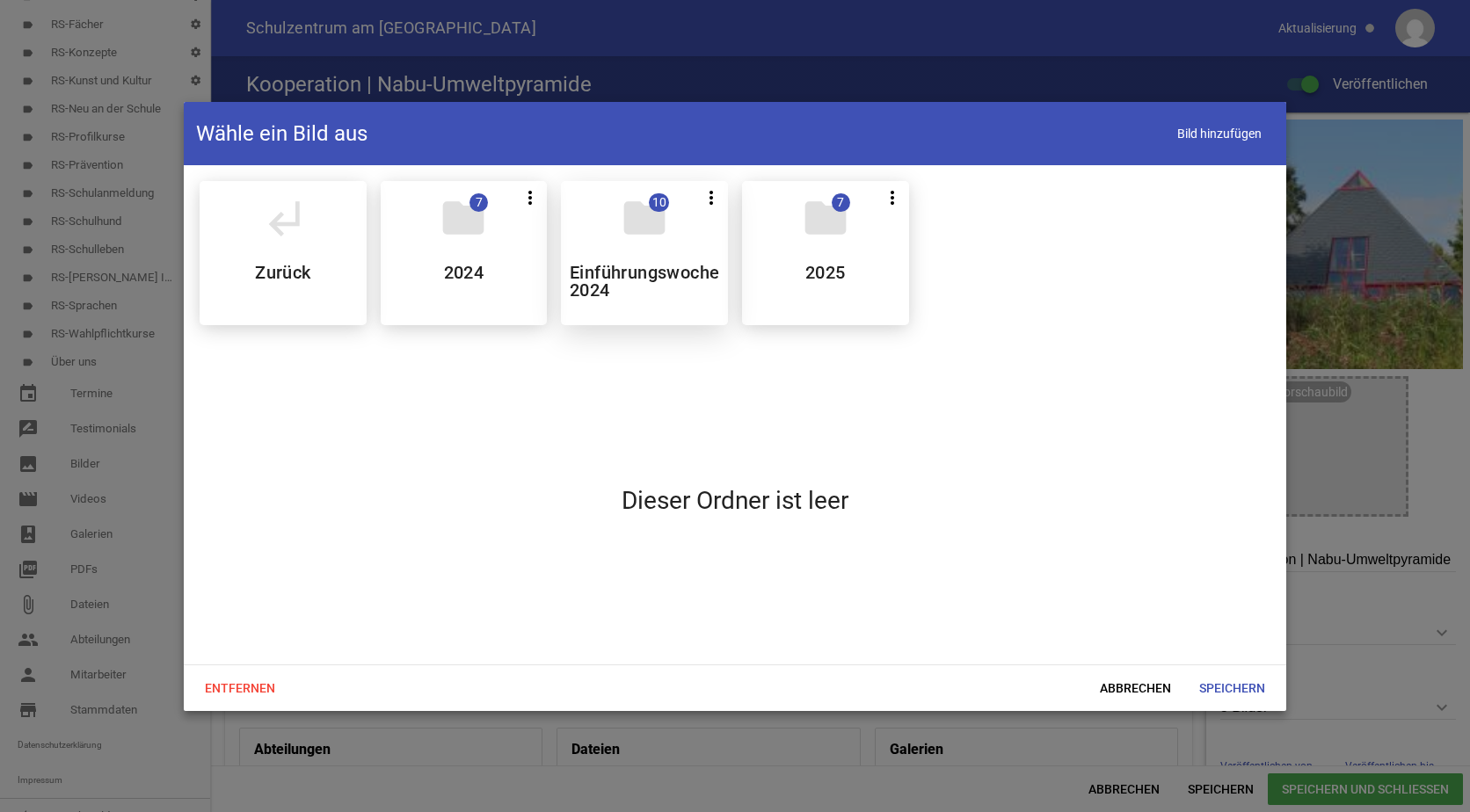
click at [637, 276] on h5 "Einführungswoche 2024" at bounding box center [644, 281] width 149 height 35
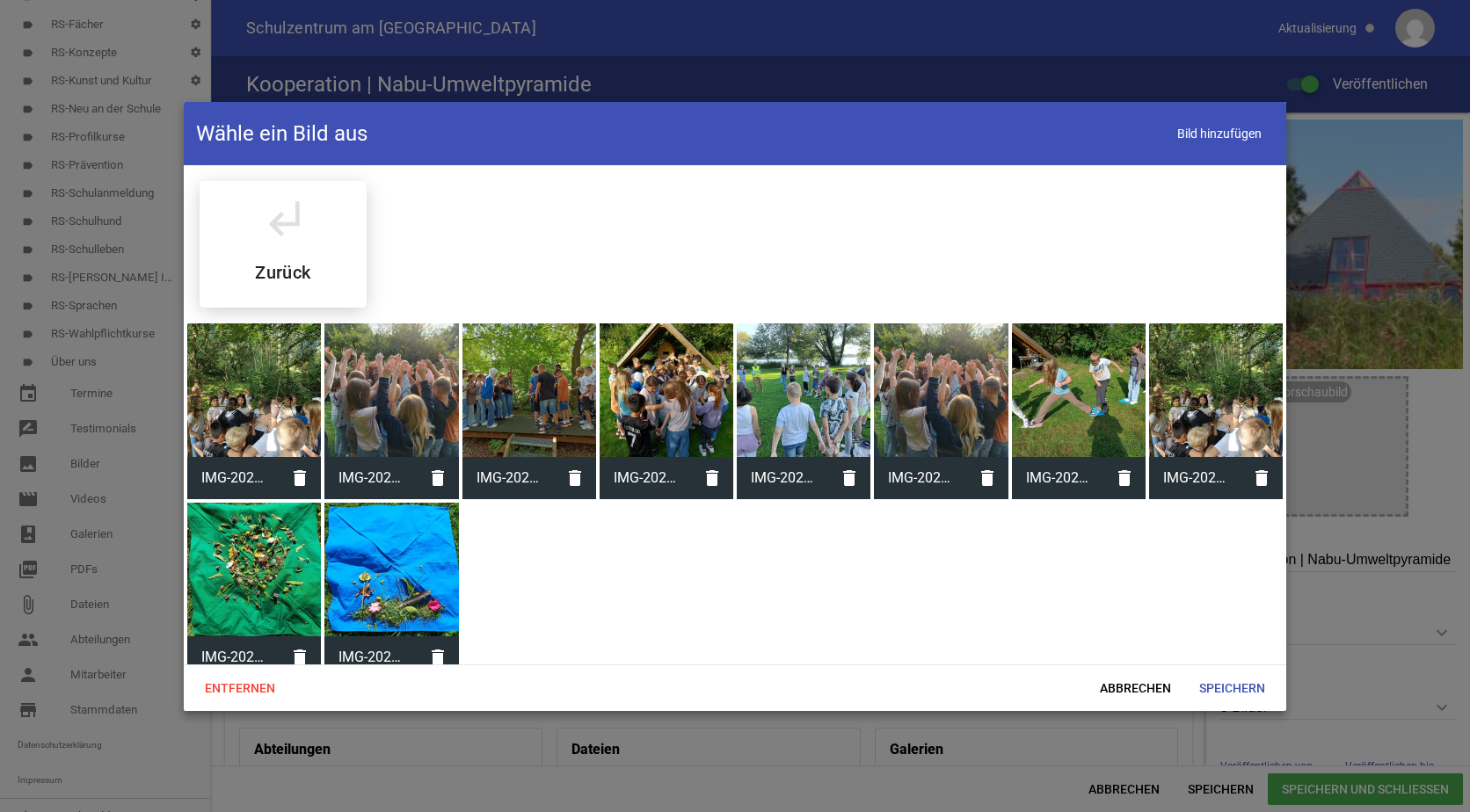
click at [553, 362] on div at bounding box center [529, 390] width 134 height 134
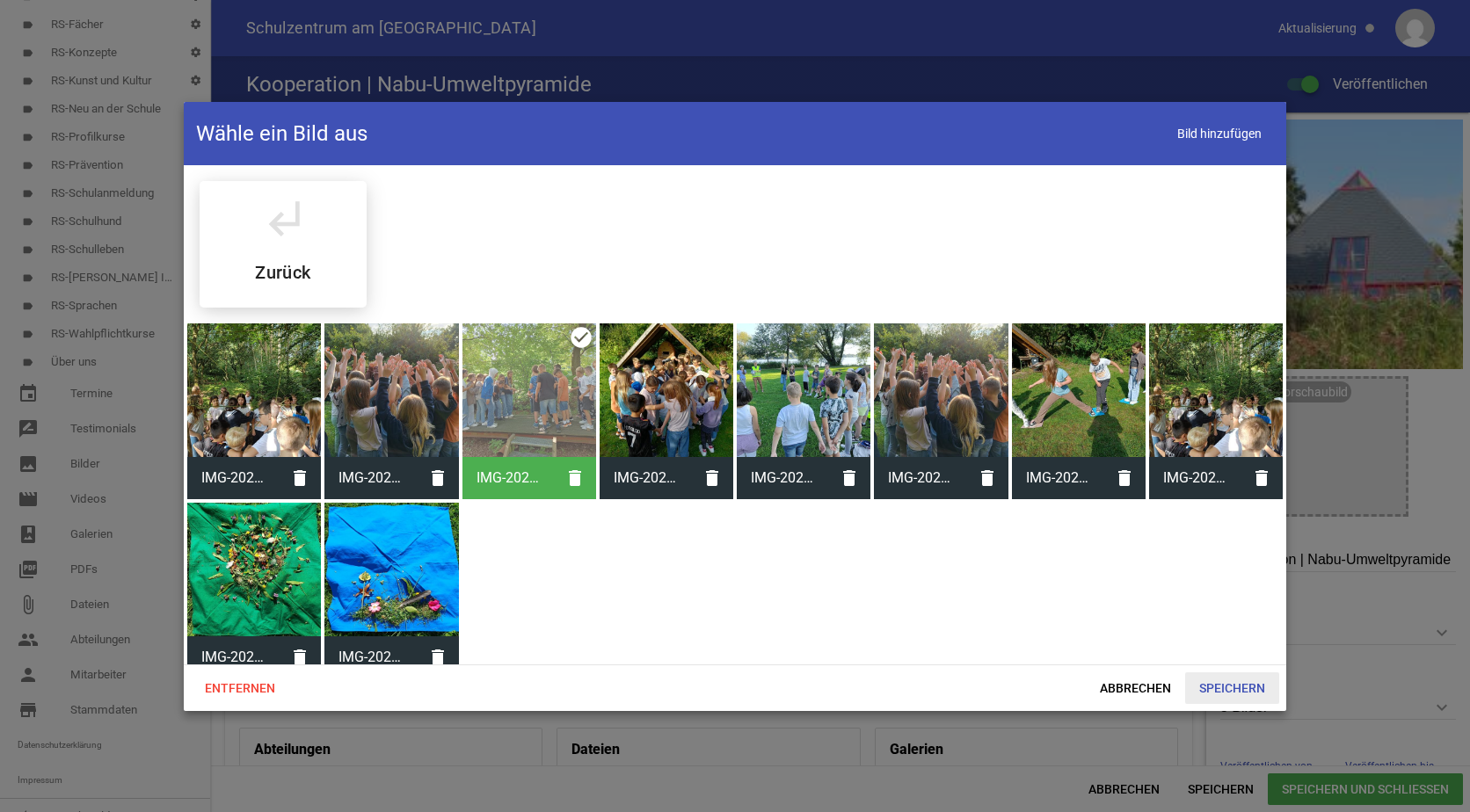
click at [1232, 679] on span "Speichern" at bounding box center [1232, 688] width 94 height 32
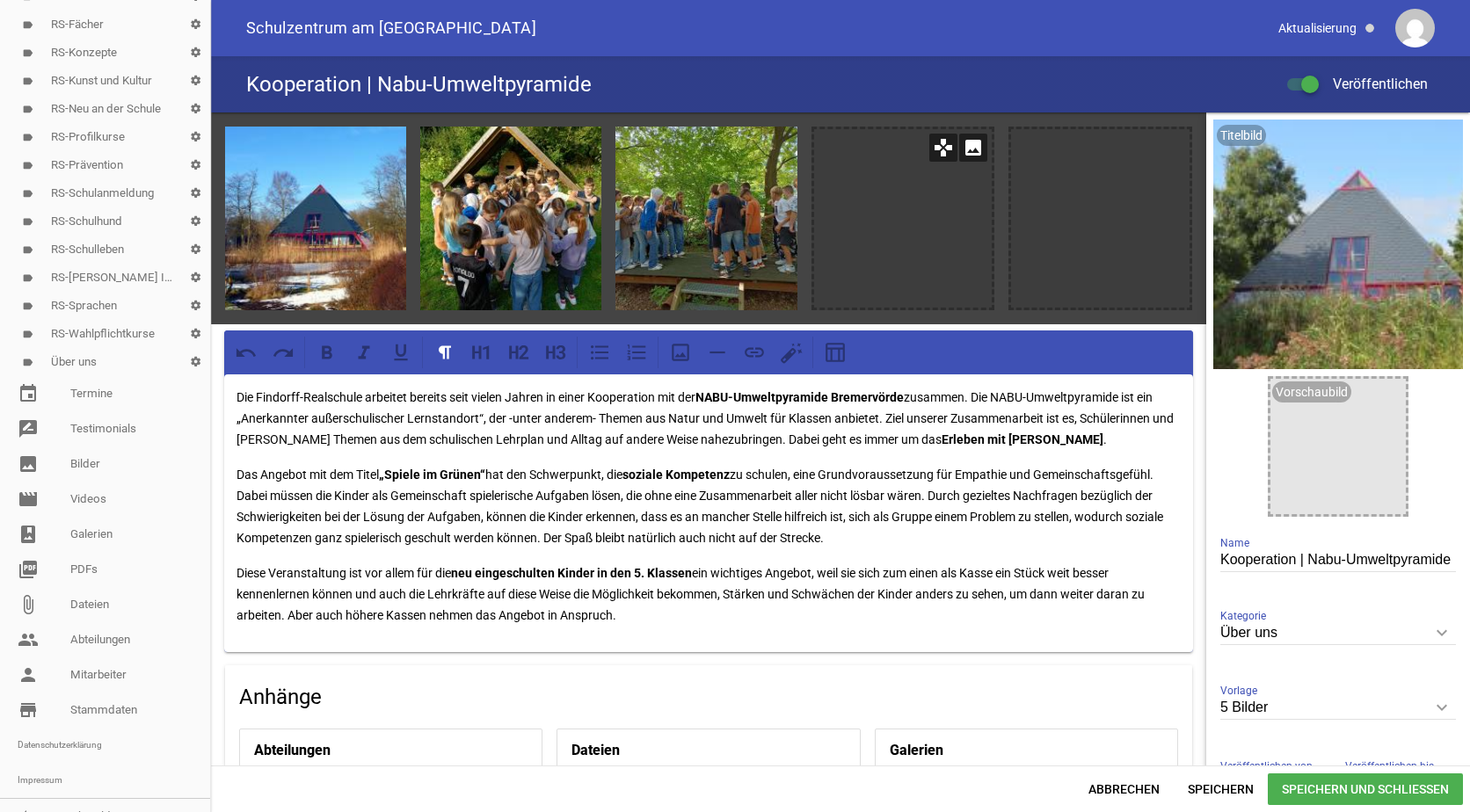
click at [972, 154] on icon "image" at bounding box center [973, 147] width 28 height 28
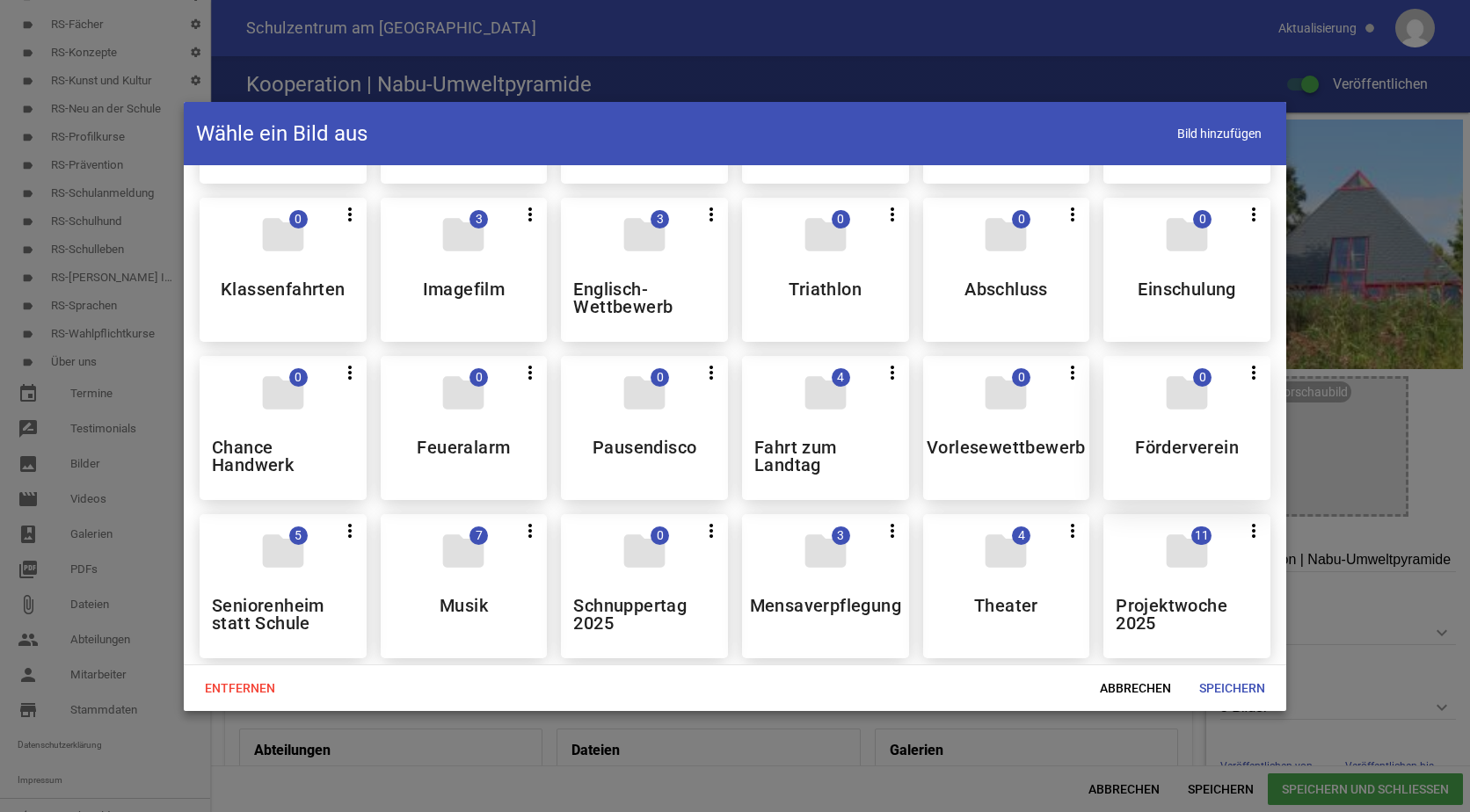
scroll to position [879, 0]
click at [1163, 281] on h5 "Einschulung" at bounding box center [1186, 289] width 98 height 17
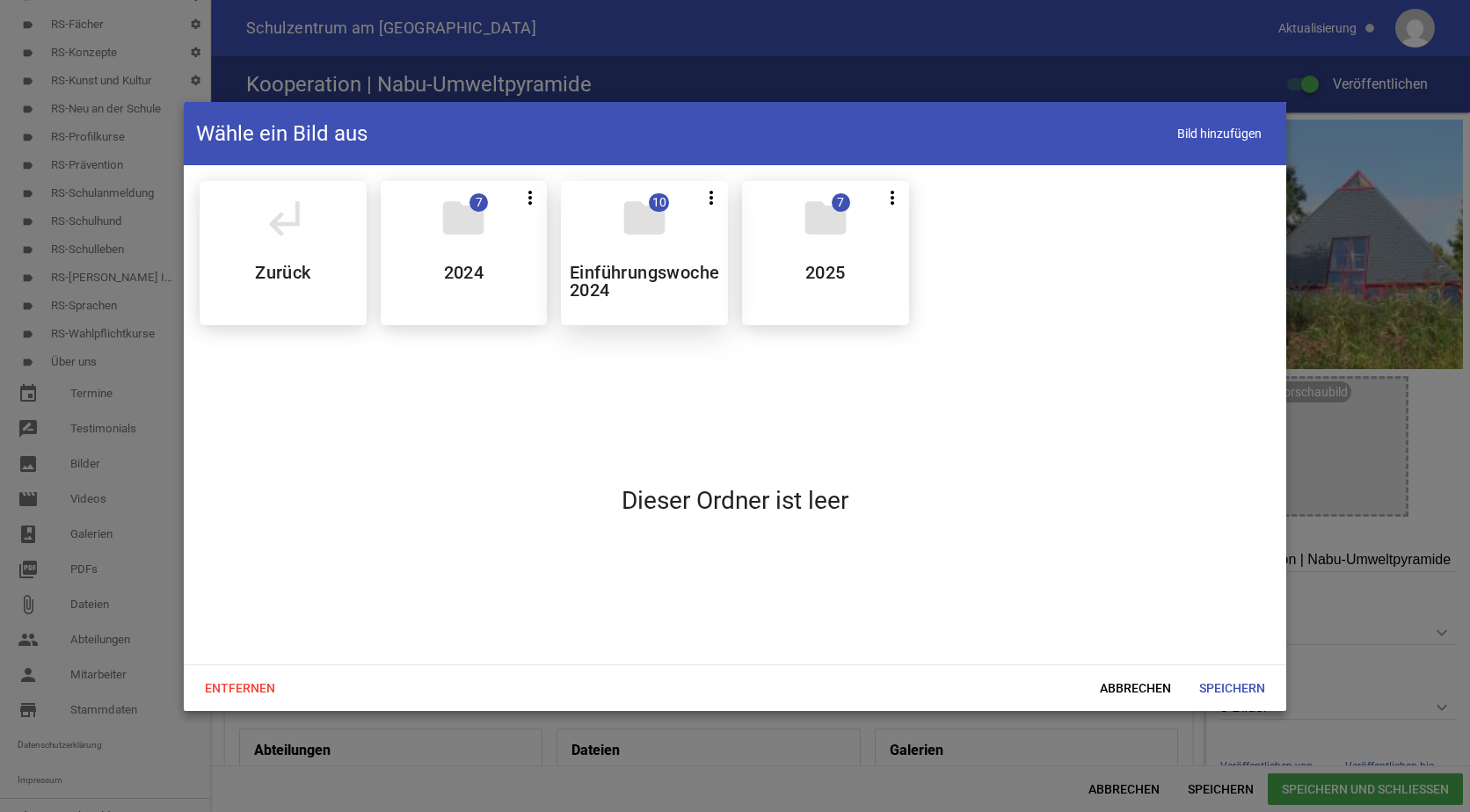
click at [660, 249] on div "folder 10 more_vert Teilen Bearbeiten Löschen Einführungswoche 2024" at bounding box center [644, 253] width 167 height 145
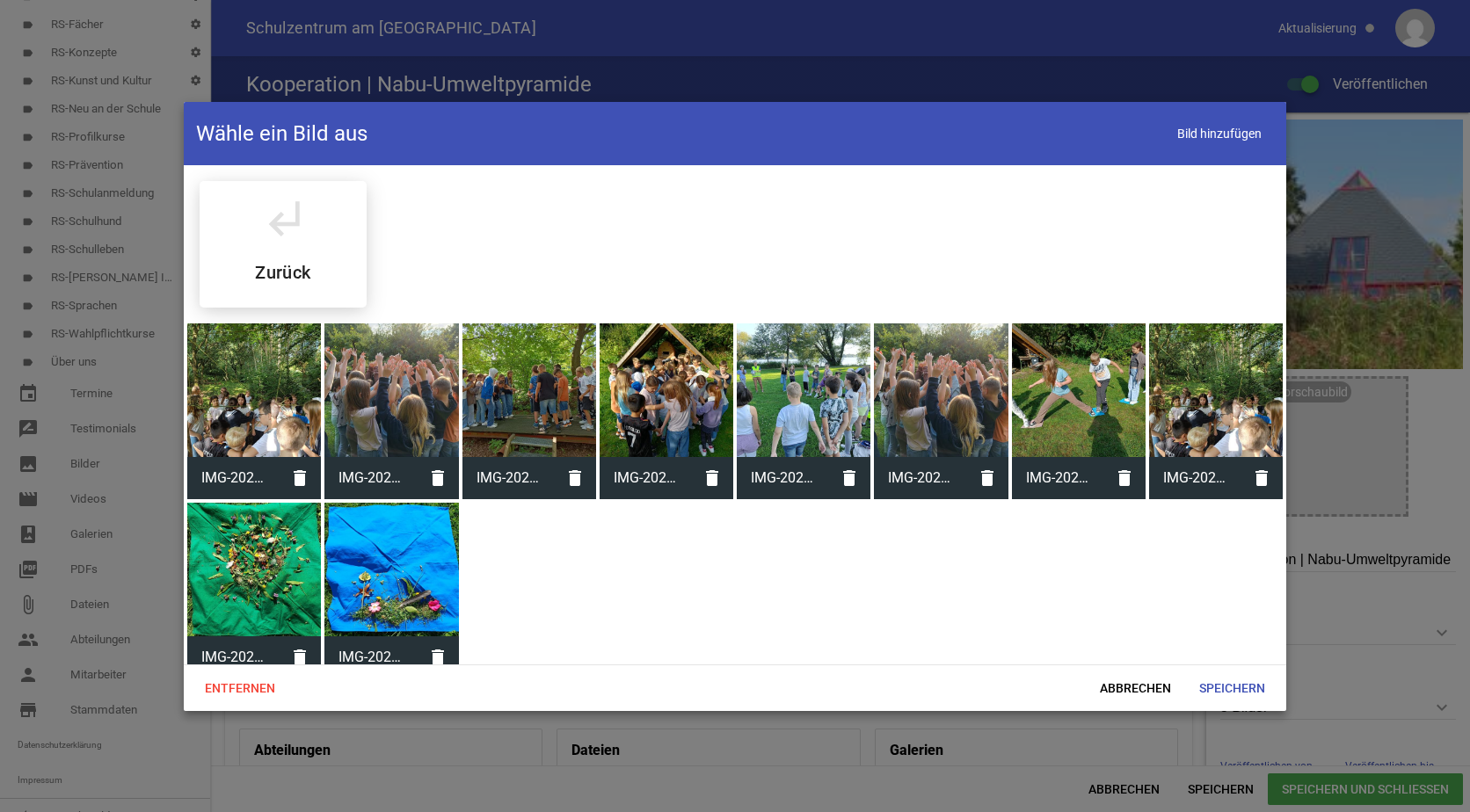
click at [1073, 363] on div at bounding box center [1079, 390] width 134 height 134
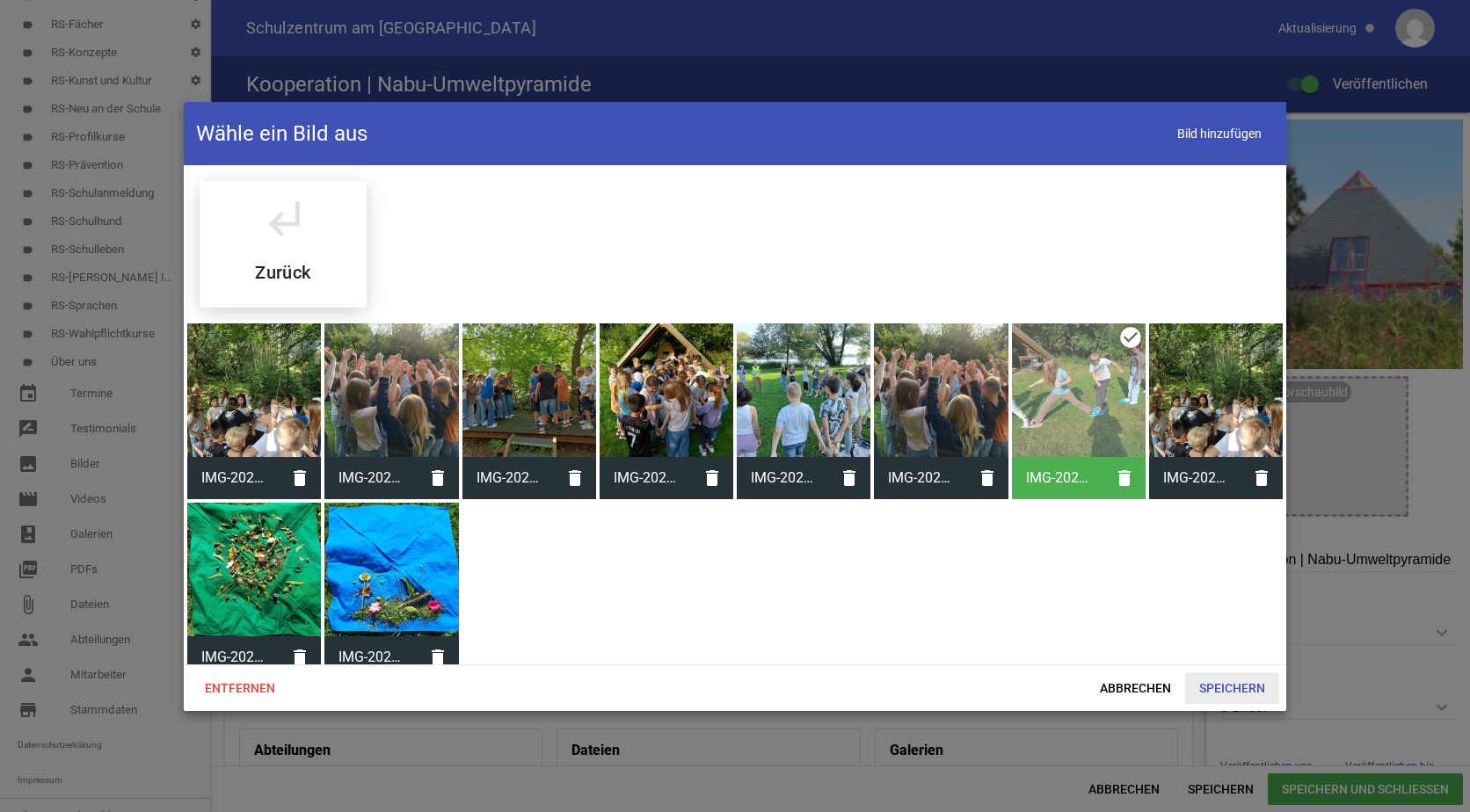
click at [1240, 677] on span "Speichern" at bounding box center [1232, 688] width 94 height 32
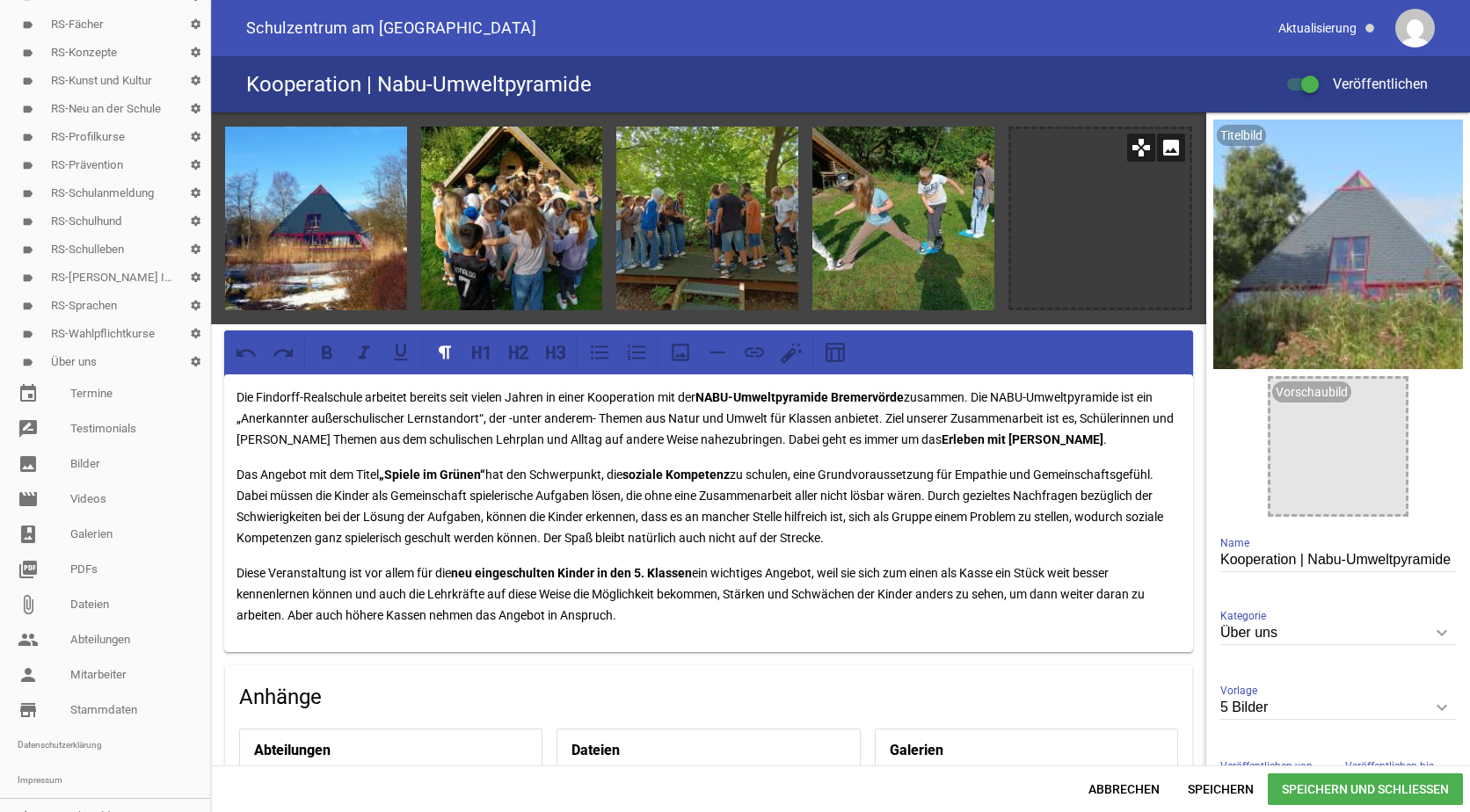
click at [1173, 149] on icon "image" at bounding box center [1171, 147] width 28 height 28
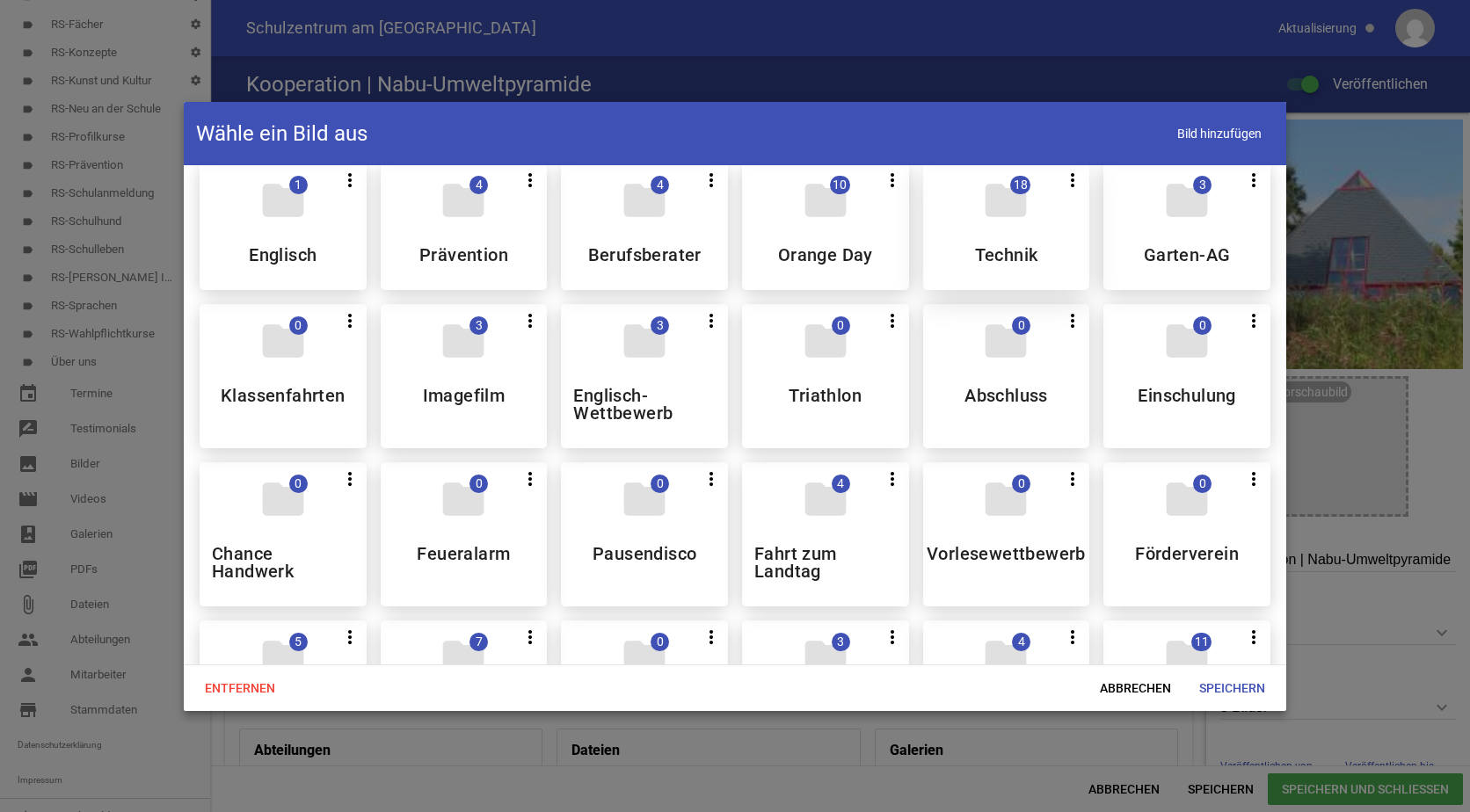
scroll to position [791, 0]
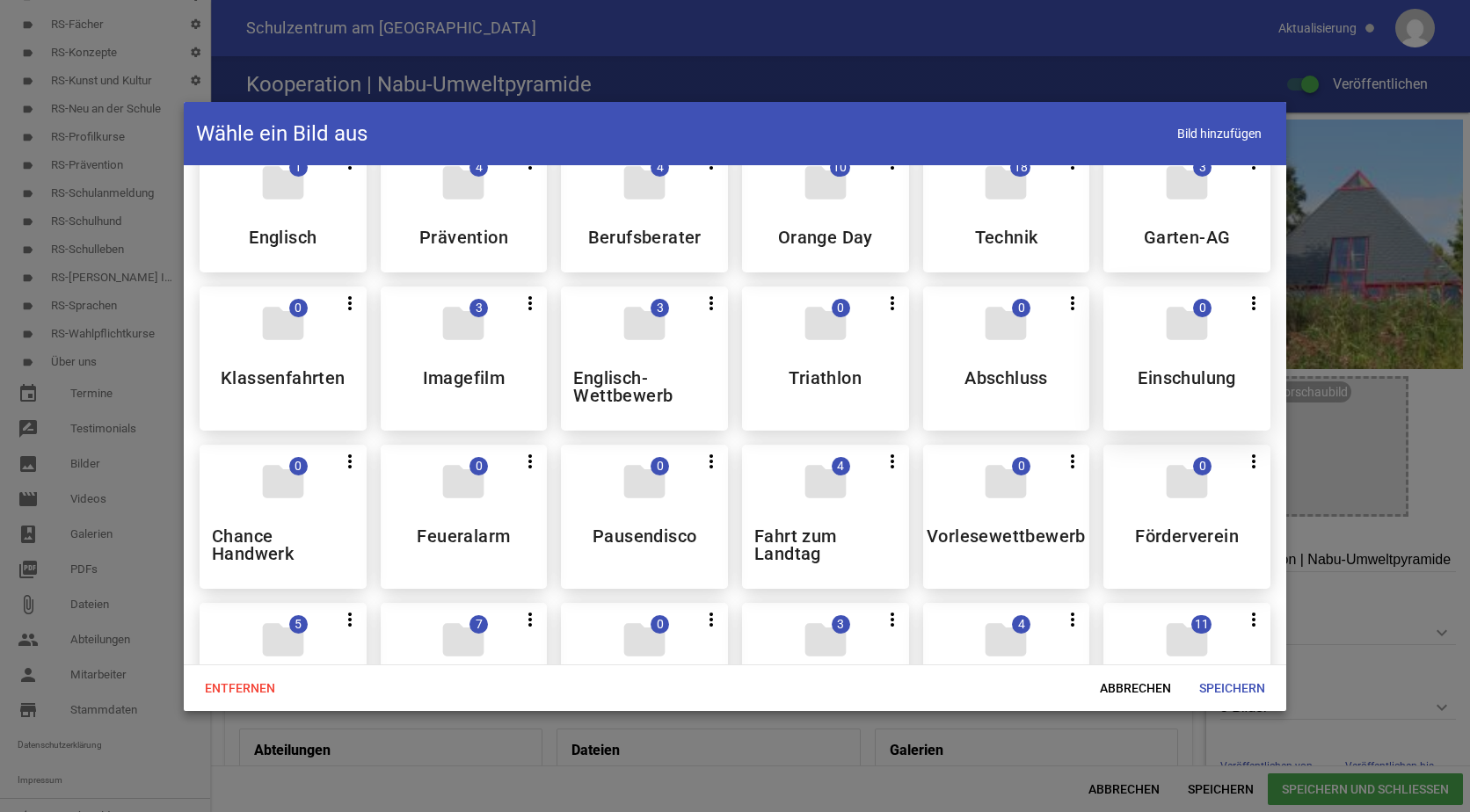
click at [1137, 363] on div "folder 0 more_vert Teilen Bearbeiten Löschen Einschulung" at bounding box center [1186, 359] width 167 height 145
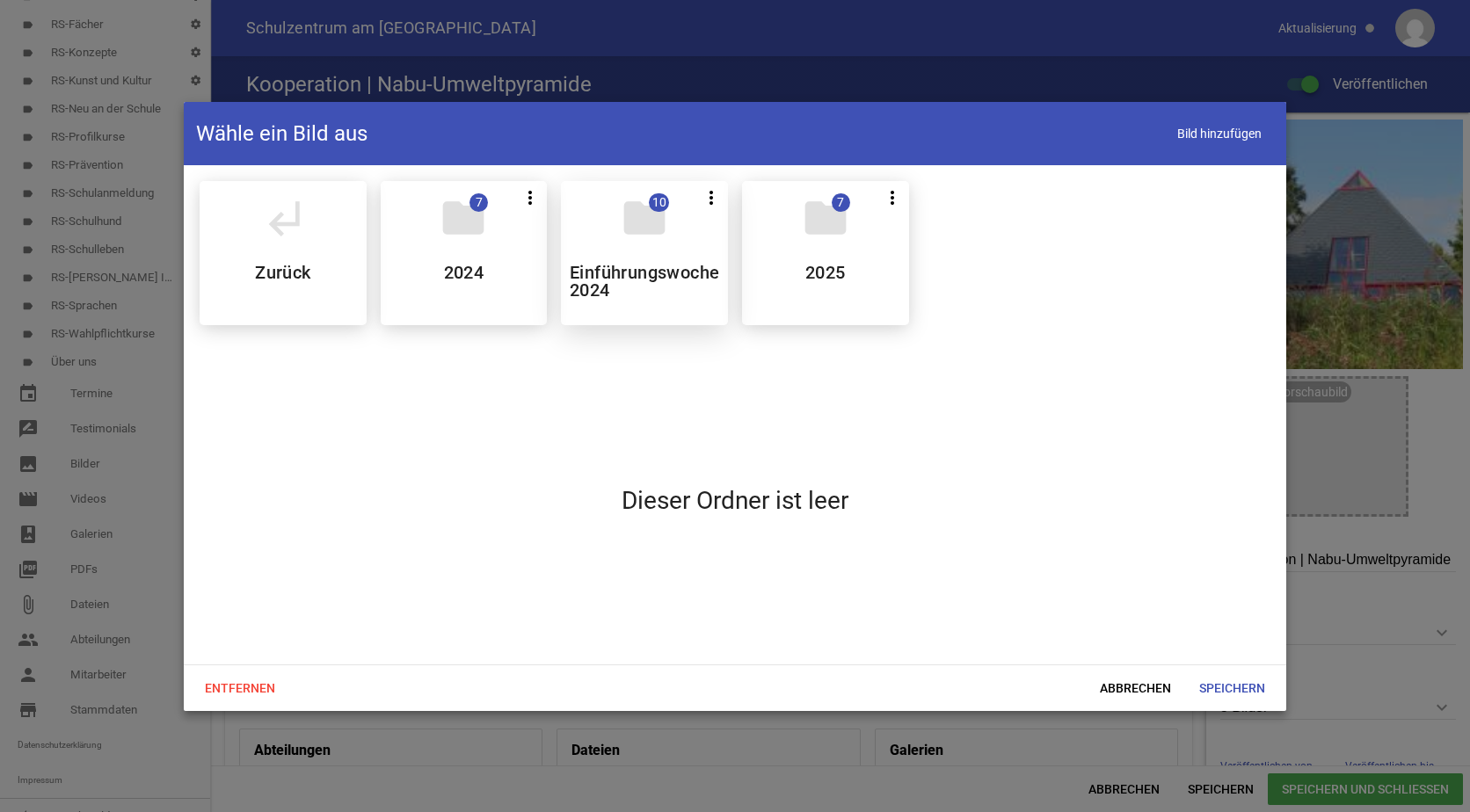
click at [652, 288] on h5 "Einführungswoche 2024" at bounding box center [644, 281] width 149 height 35
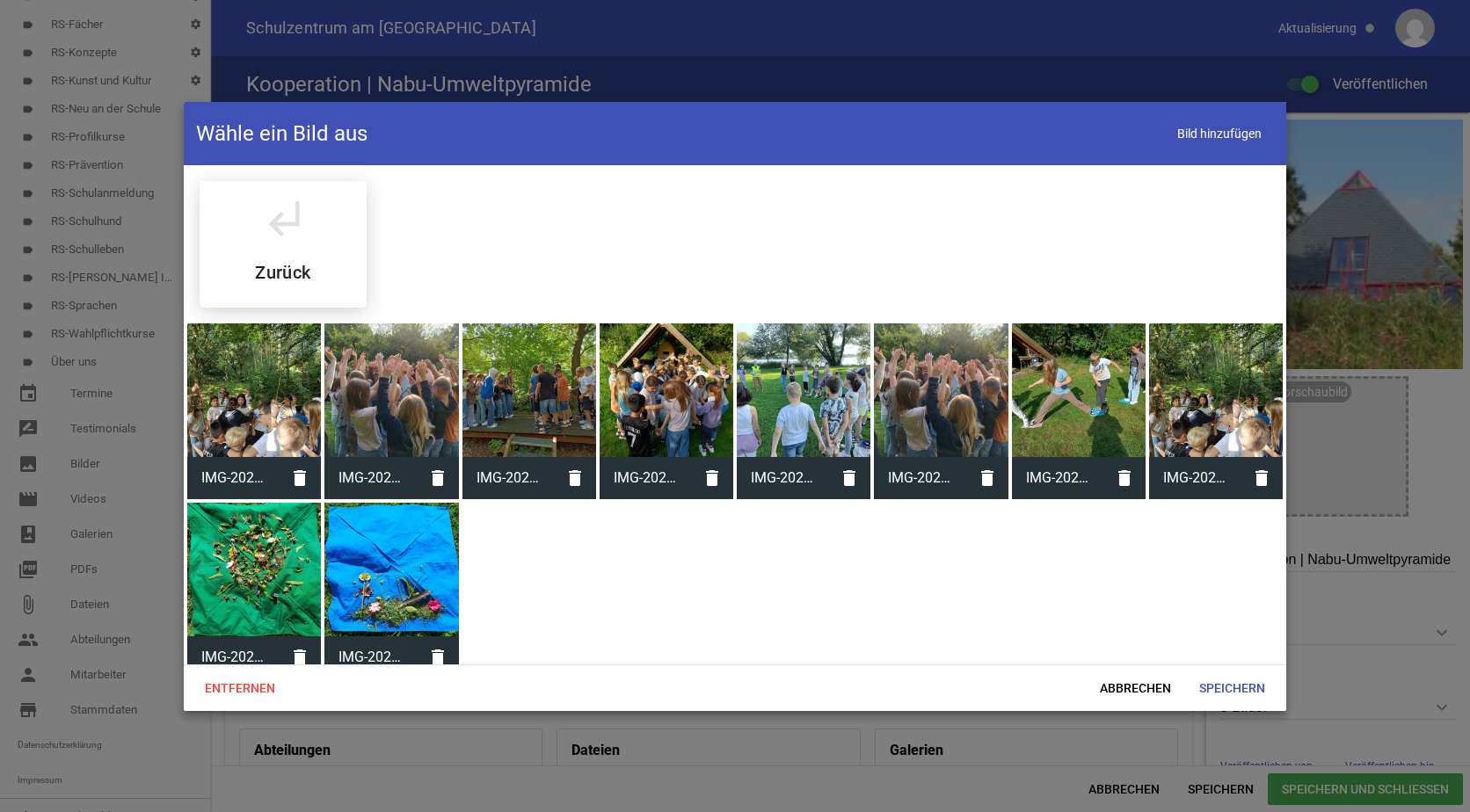
click at [244, 531] on div at bounding box center [254, 570] width 134 height 134
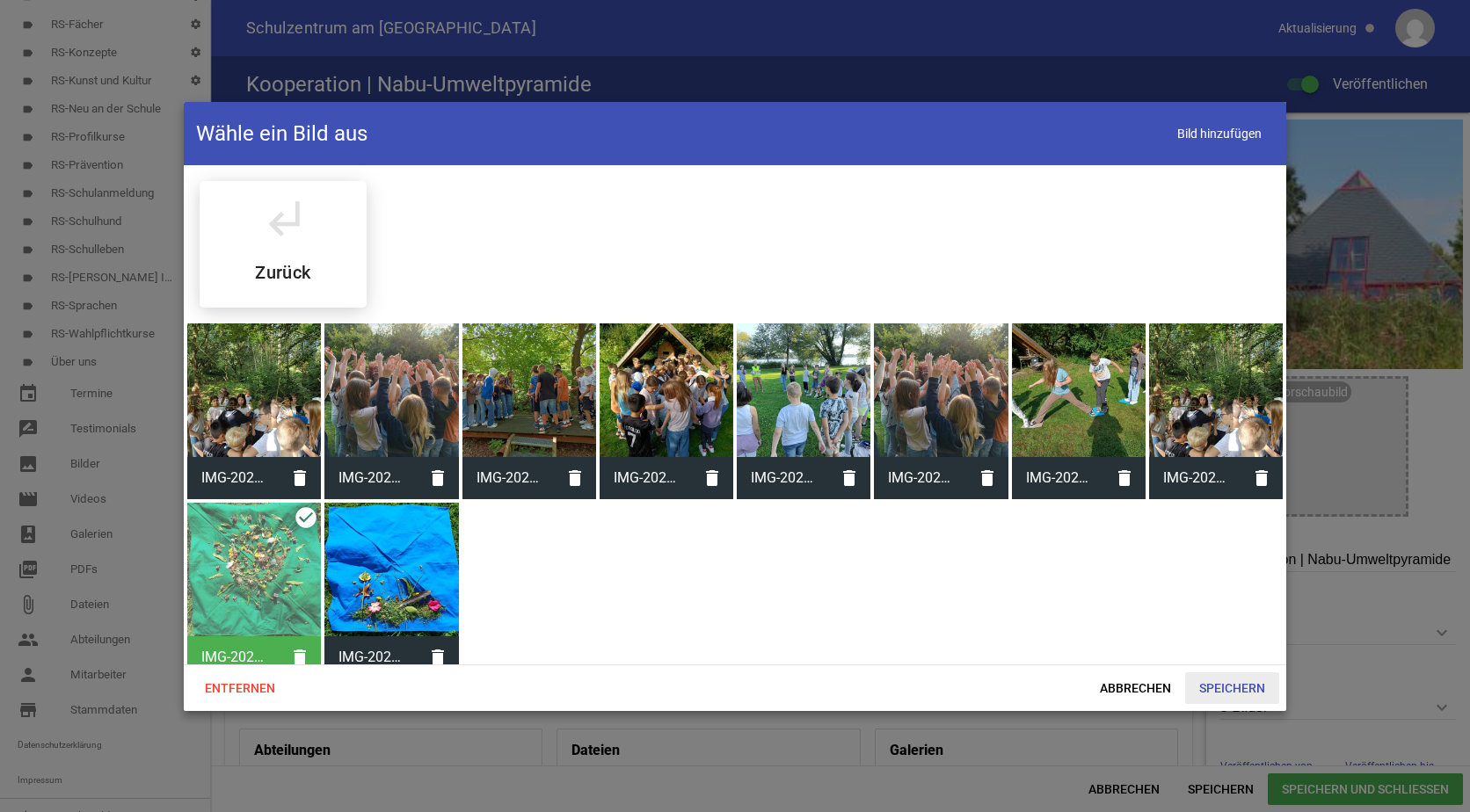
click at [1246, 689] on span "Speichern" at bounding box center [1232, 688] width 94 height 32
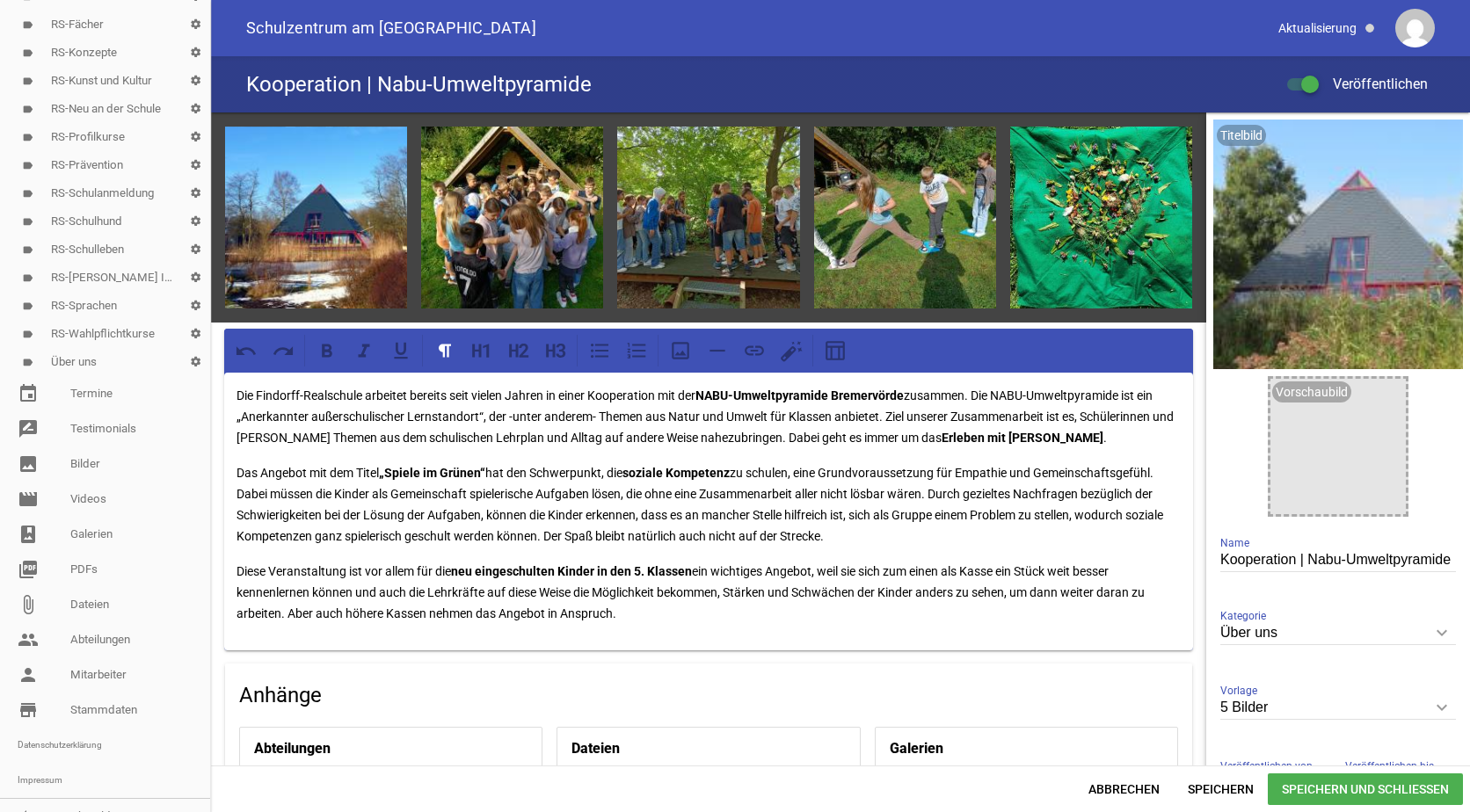
click at [1298, 790] on span "Speichern und Schließen" at bounding box center [1365, 789] width 195 height 32
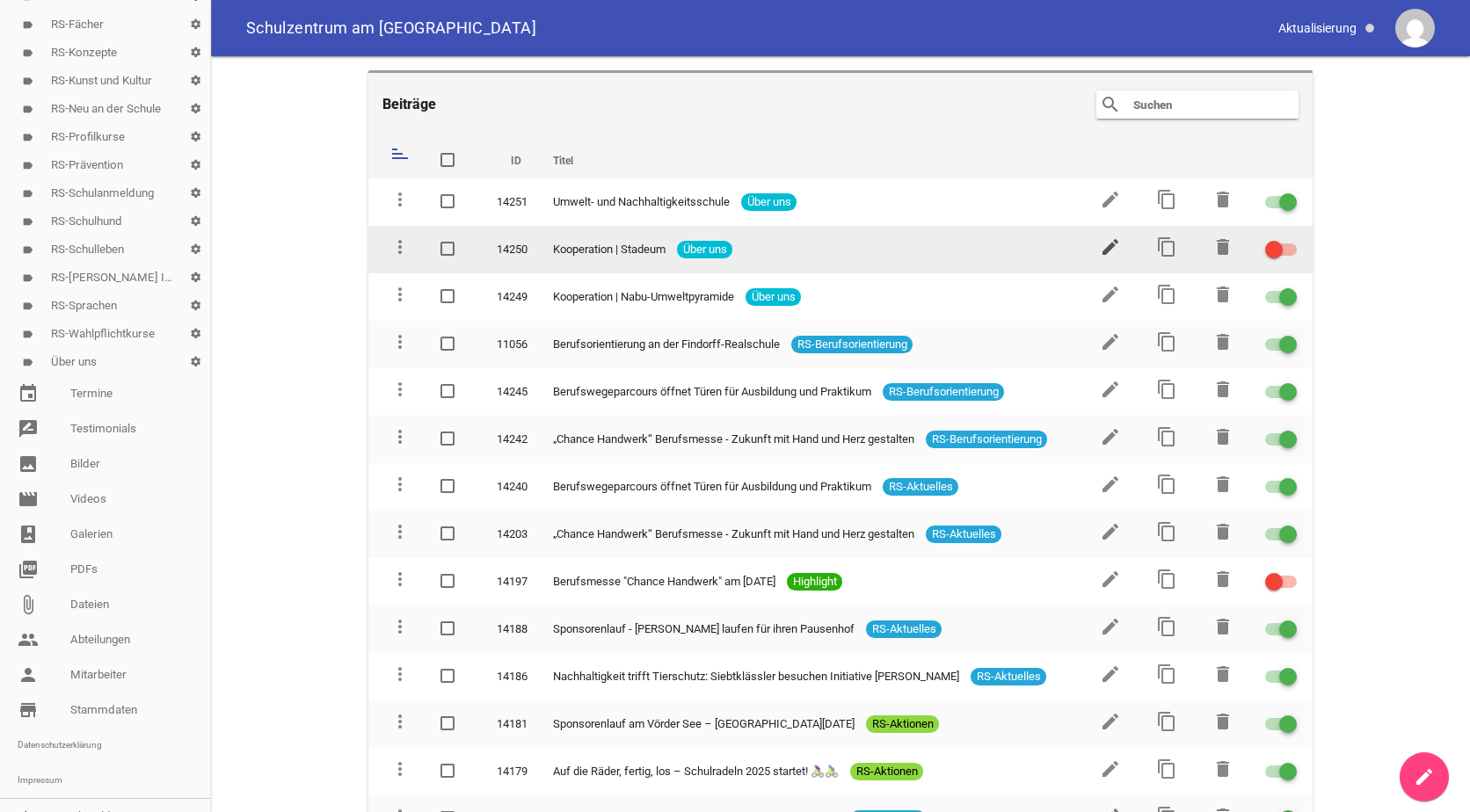
click at [1102, 242] on icon "edit" at bounding box center [1110, 247] width 21 height 21
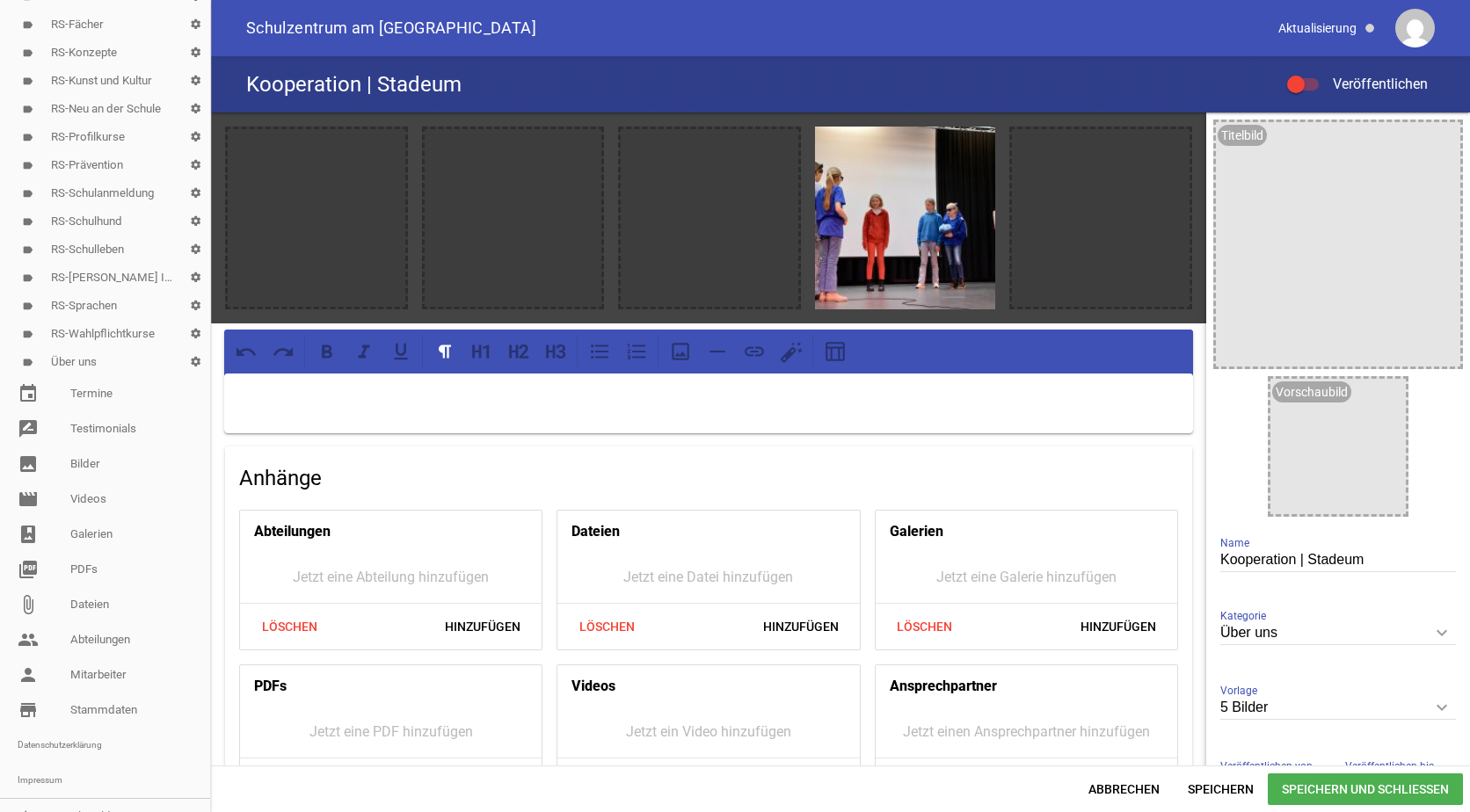
click at [280, 386] on p at bounding box center [708, 396] width 944 height 21
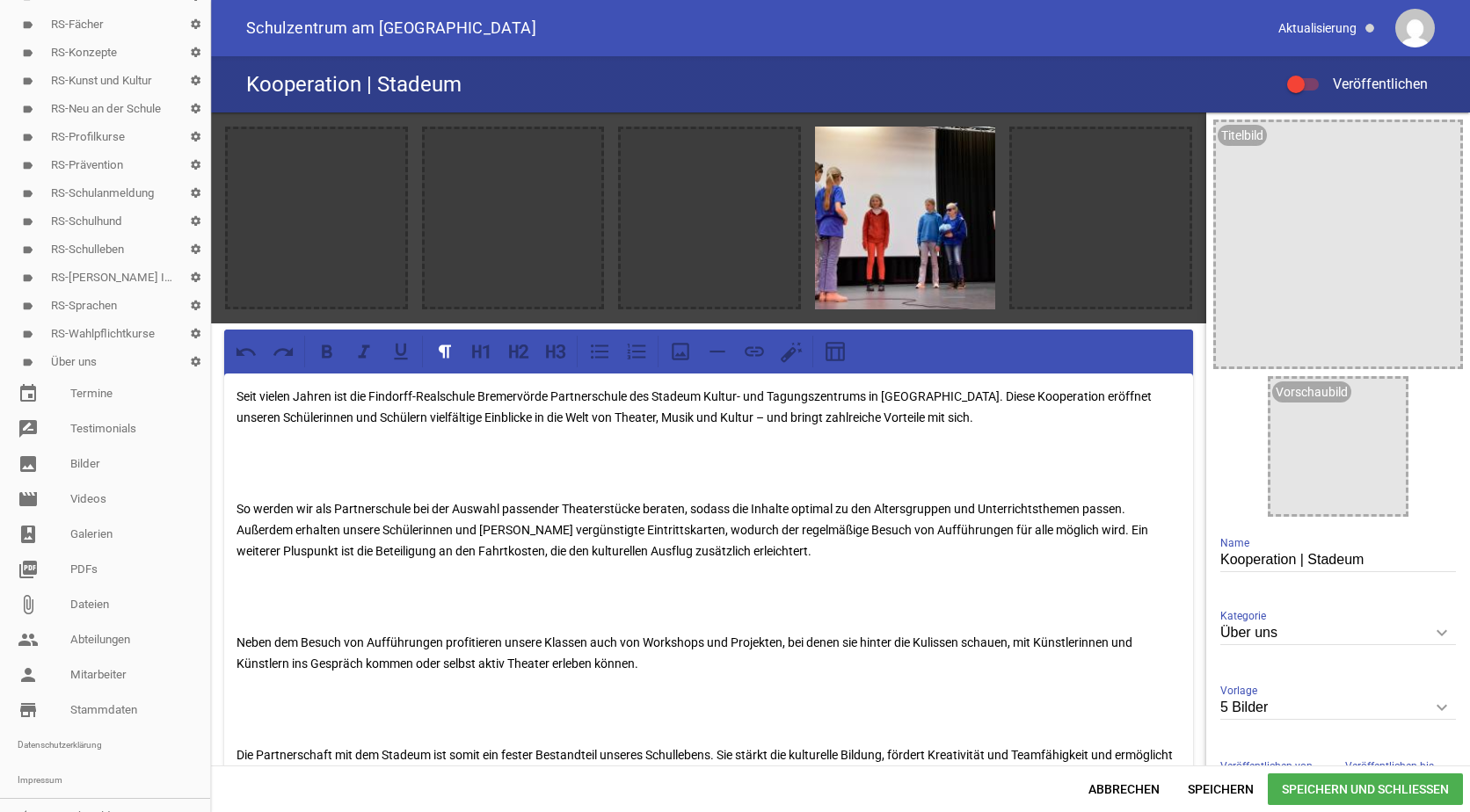
scroll to position [112, 0]
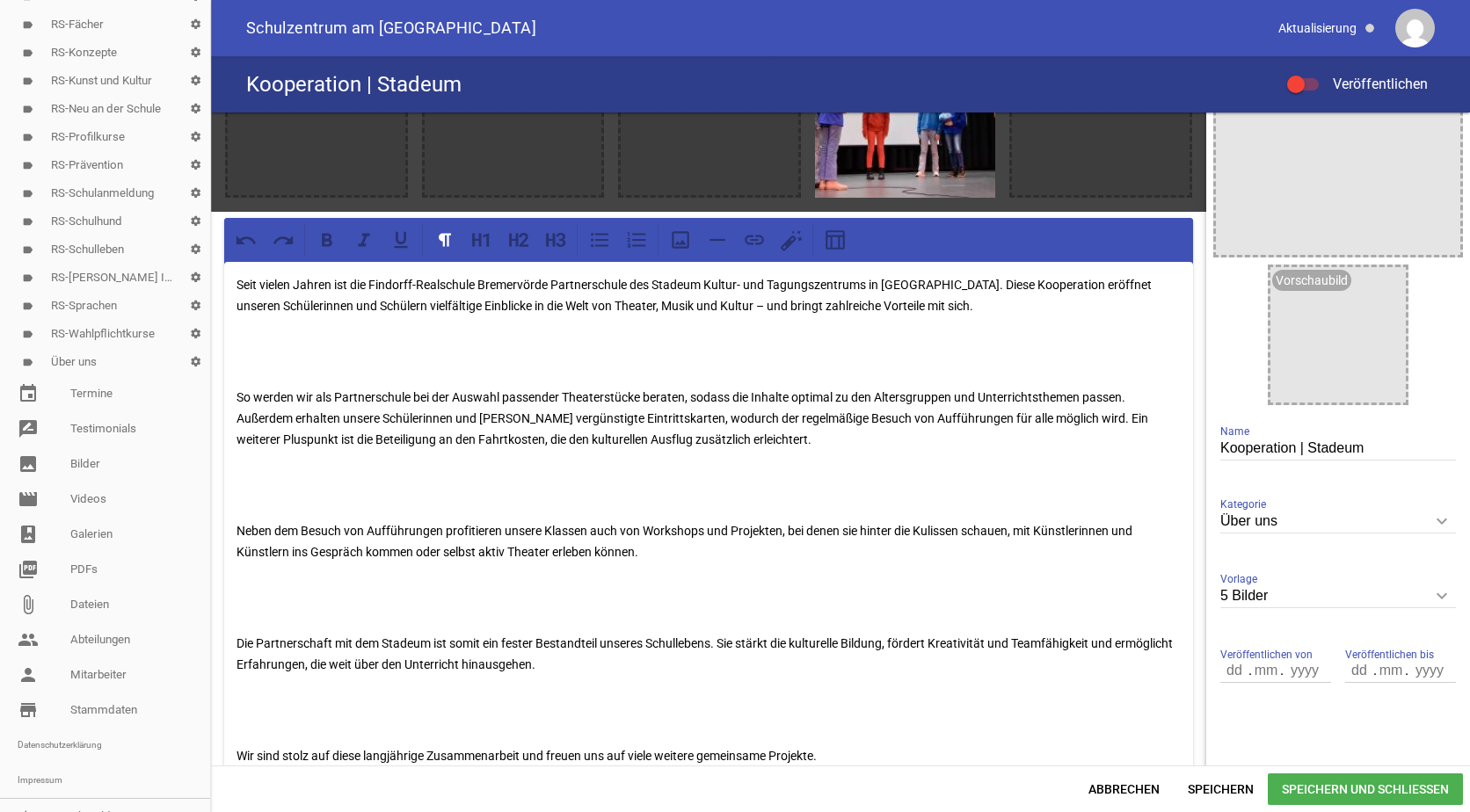
click at [241, 378] on div "Seit vielen Jahren ist die Findorff-Realschule Bremervörde Partnerschule des St…" at bounding box center [708, 527] width 969 height 531
click at [230, 388] on div "Seit vielen Jahren ist die Findorff-Realschule Bremervörde Partnerschule des St…" at bounding box center [708, 527] width 969 height 531
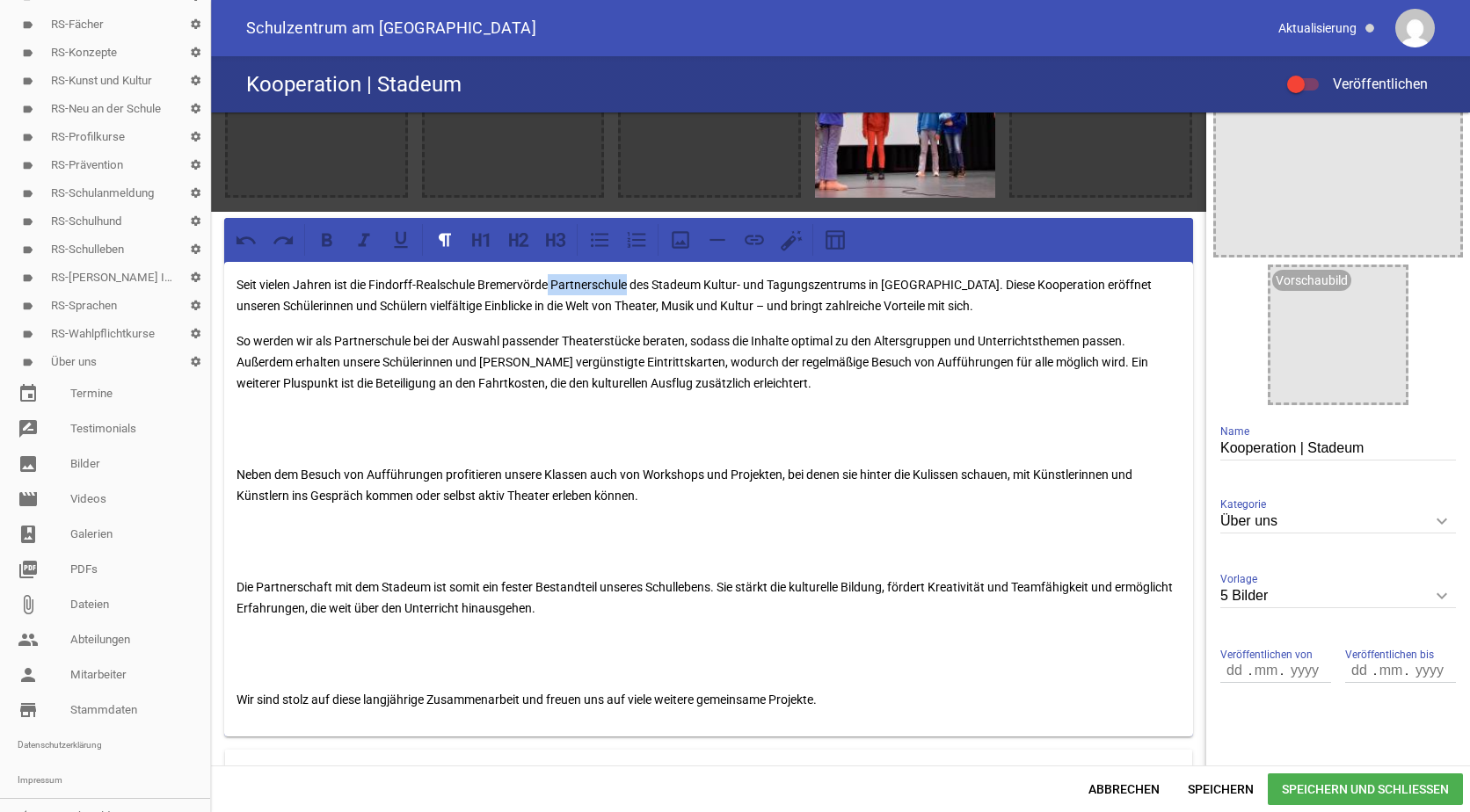
drag, startPoint x: 553, startPoint y: 278, endPoint x: 630, endPoint y: 283, distance: 77.2
click at [630, 283] on p "Seit vielen Jahren ist die Findorff-Realschule Bremervörde Partnerschule des St…" at bounding box center [708, 295] width 944 height 42
click at [323, 238] on icon at bounding box center [327, 239] width 11 height 14
click at [594, 327] on div "Seit vielen Jahren ist die Findorff-Realschule Bremervörde Partnerschule des St…" at bounding box center [708, 499] width 969 height 475
click at [239, 455] on div "Seit vielen Jahren ist die Findorff-Realschule Bremervörde Partnerschule des St…" at bounding box center [708, 499] width 969 height 475
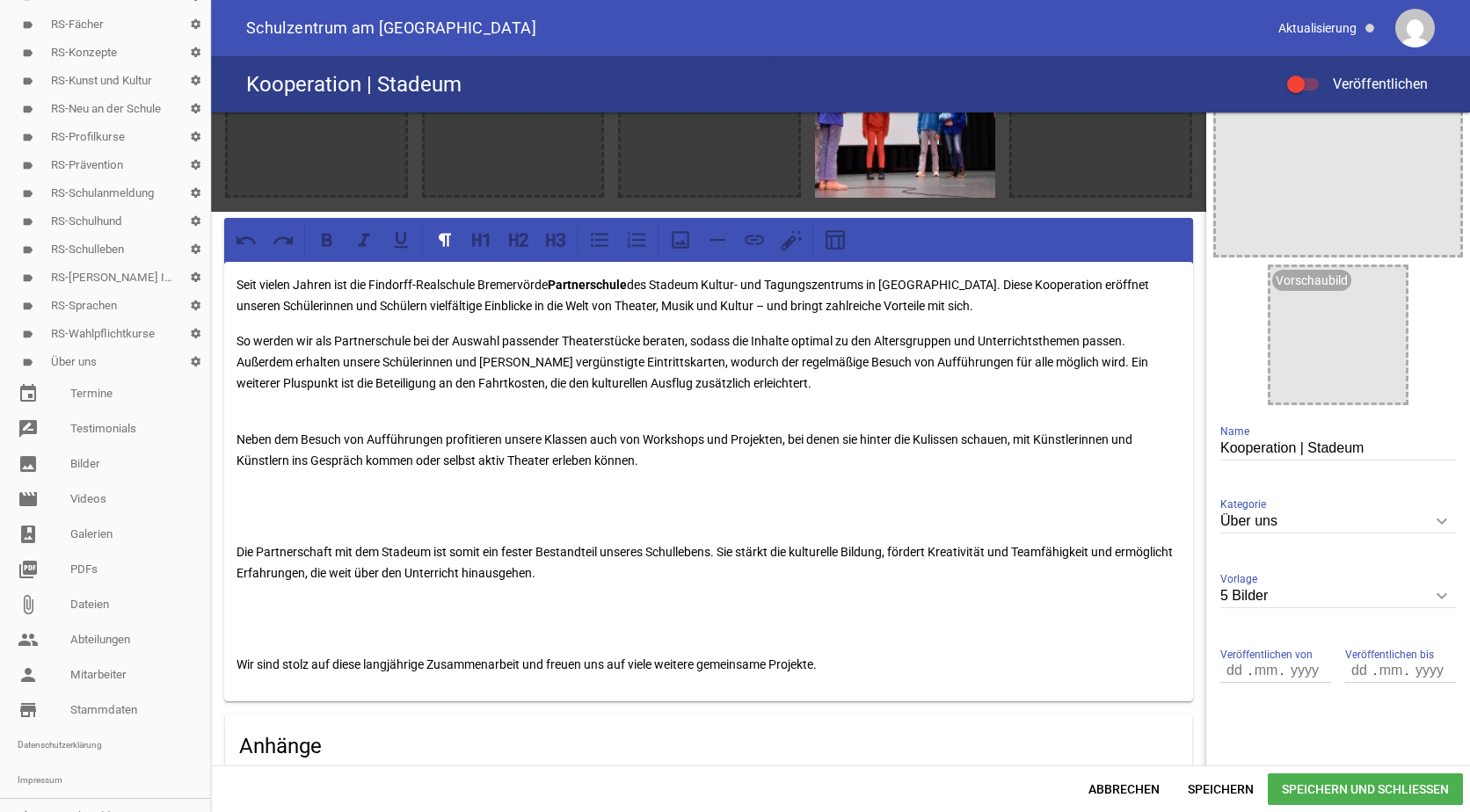
click at [243, 524] on p at bounding box center [708, 506] width 944 height 42
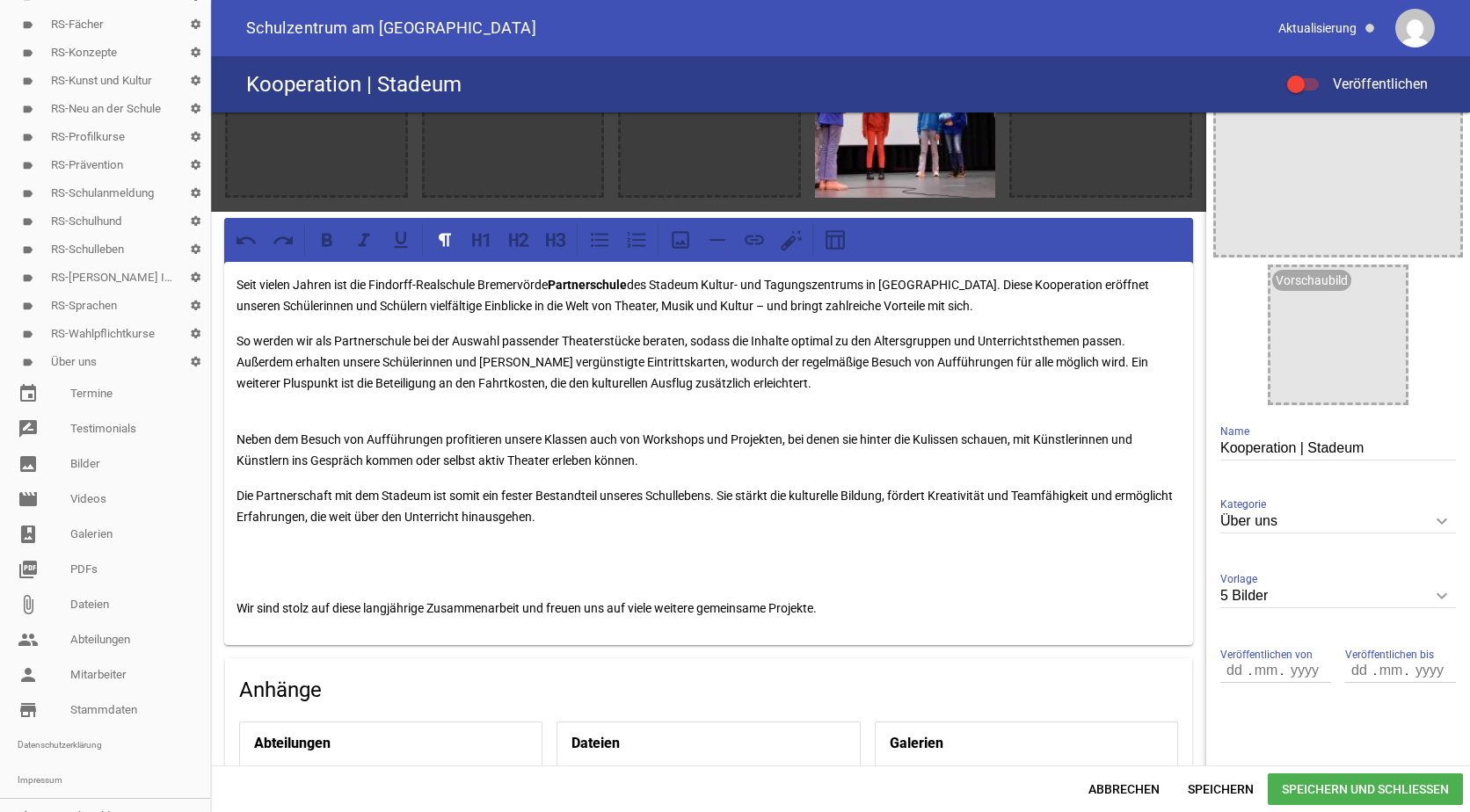
click at [240, 581] on p at bounding box center [708, 563] width 944 height 42
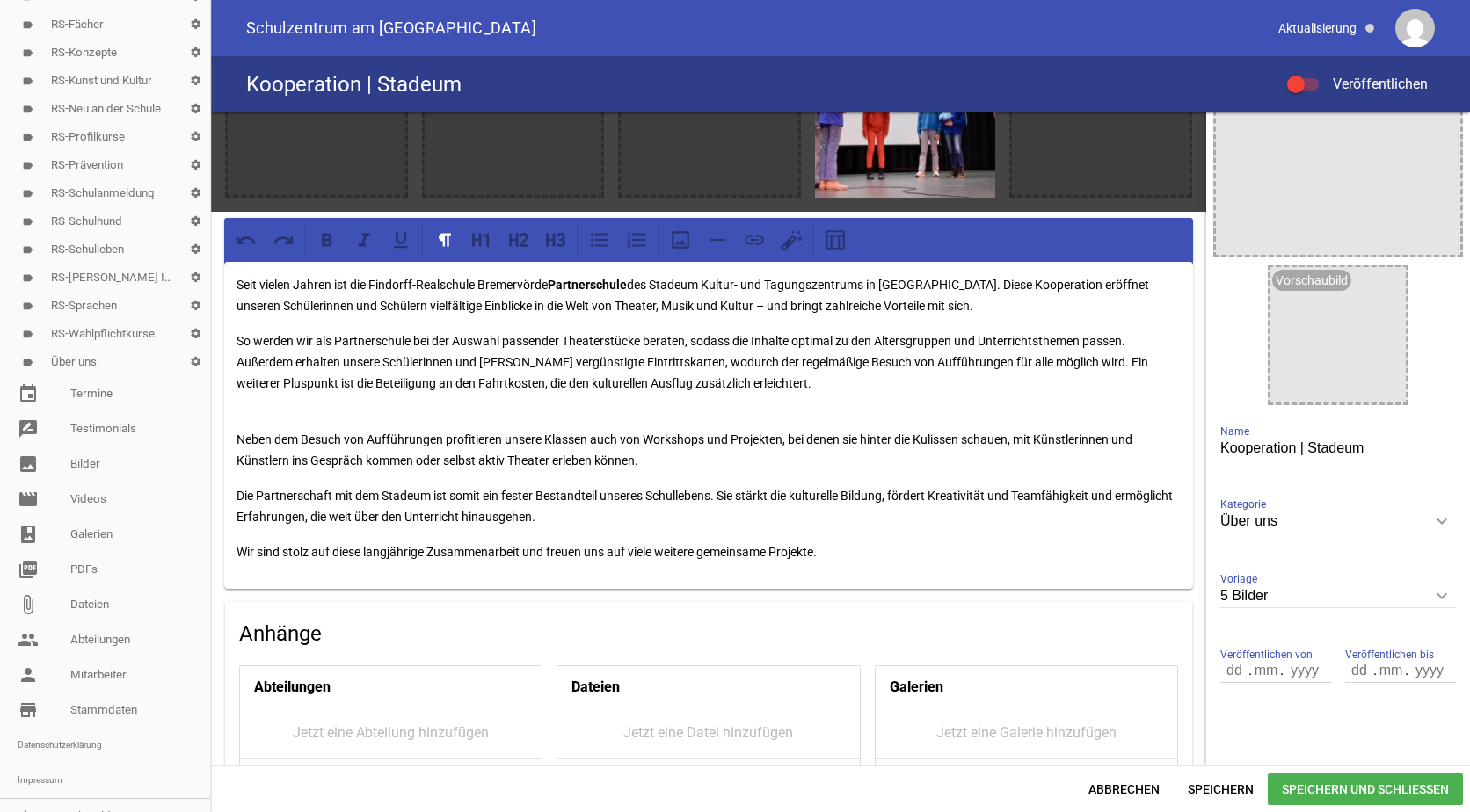
click at [243, 417] on p "Neben dem Besuch von Aufführungen profitieren unsere Klassen auch von Workshops…" at bounding box center [708, 440] width 944 height 63
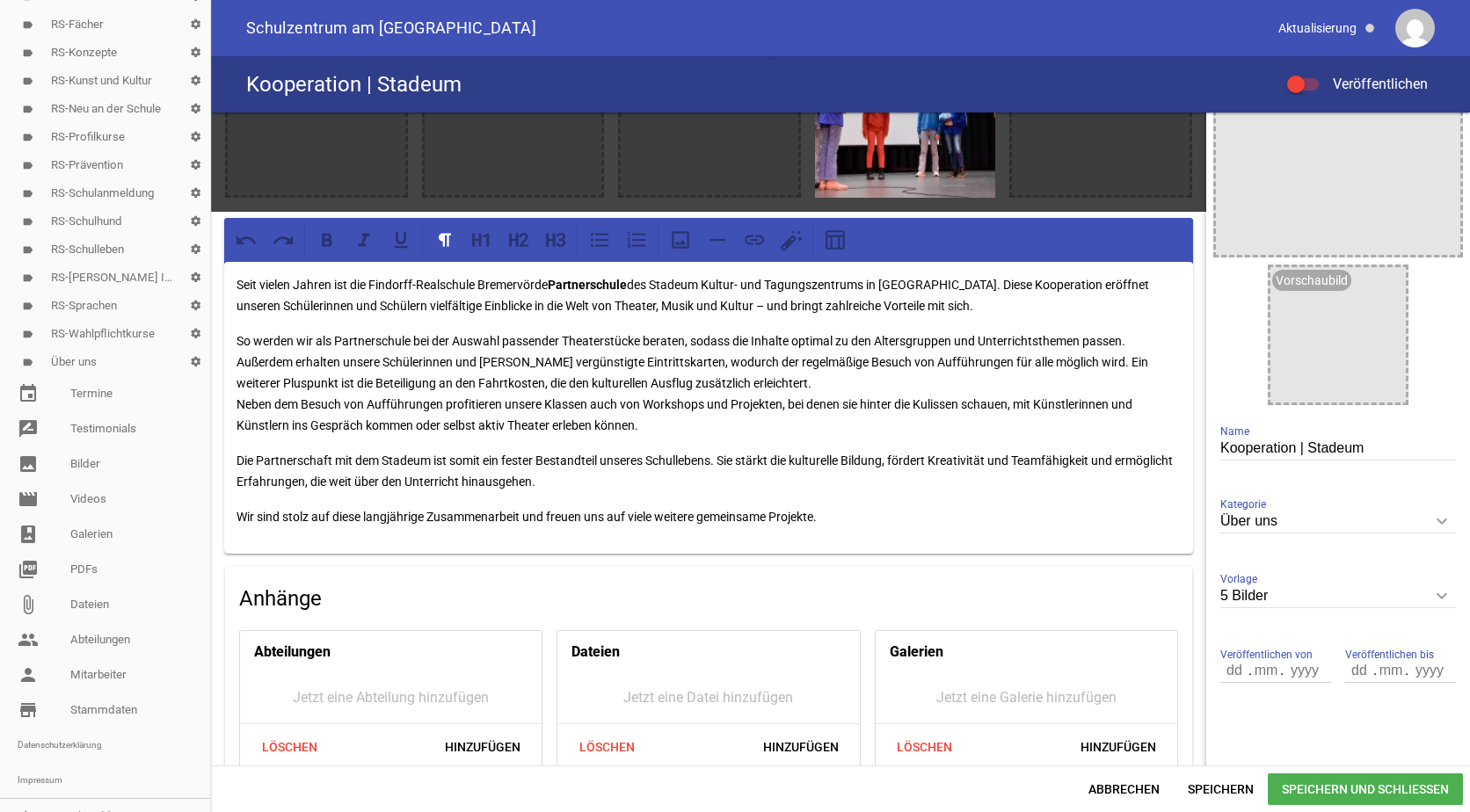
click at [797, 377] on p "So werden wir als Partnerschule bei der Auswahl passender Theaterstücke beraten…" at bounding box center [708, 383] width 944 height 106
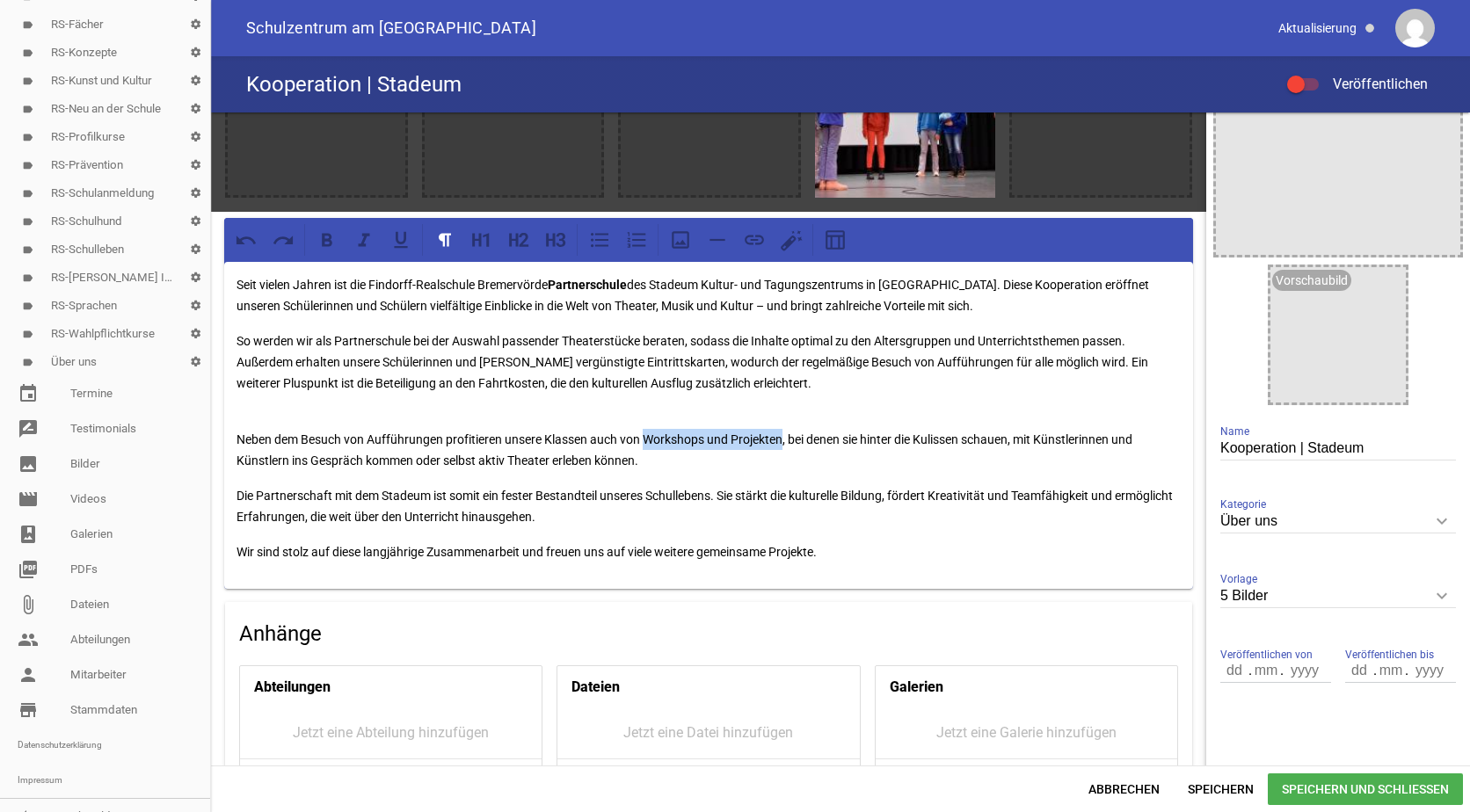
drag, startPoint x: 647, startPoint y: 438, endPoint x: 786, endPoint y: 444, distance: 139.1
click at [786, 444] on p "Neben dem Besuch von Aufführungen profitieren unsere Klassen auch von Workshops…" at bounding box center [708, 440] width 944 height 63
click at [318, 238] on icon at bounding box center [326, 239] width 23 height 23
click at [610, 323] on div "Seit vielen Jahren ist die Findorff-Realschule Bremervörde Partnerschule des St…" at bounding box center [708, 425] width 969 height 327
drag, startPoint x: 576, startPoint y: 303, endPoint x: 712, endPoint y: 307, distance: 136.1
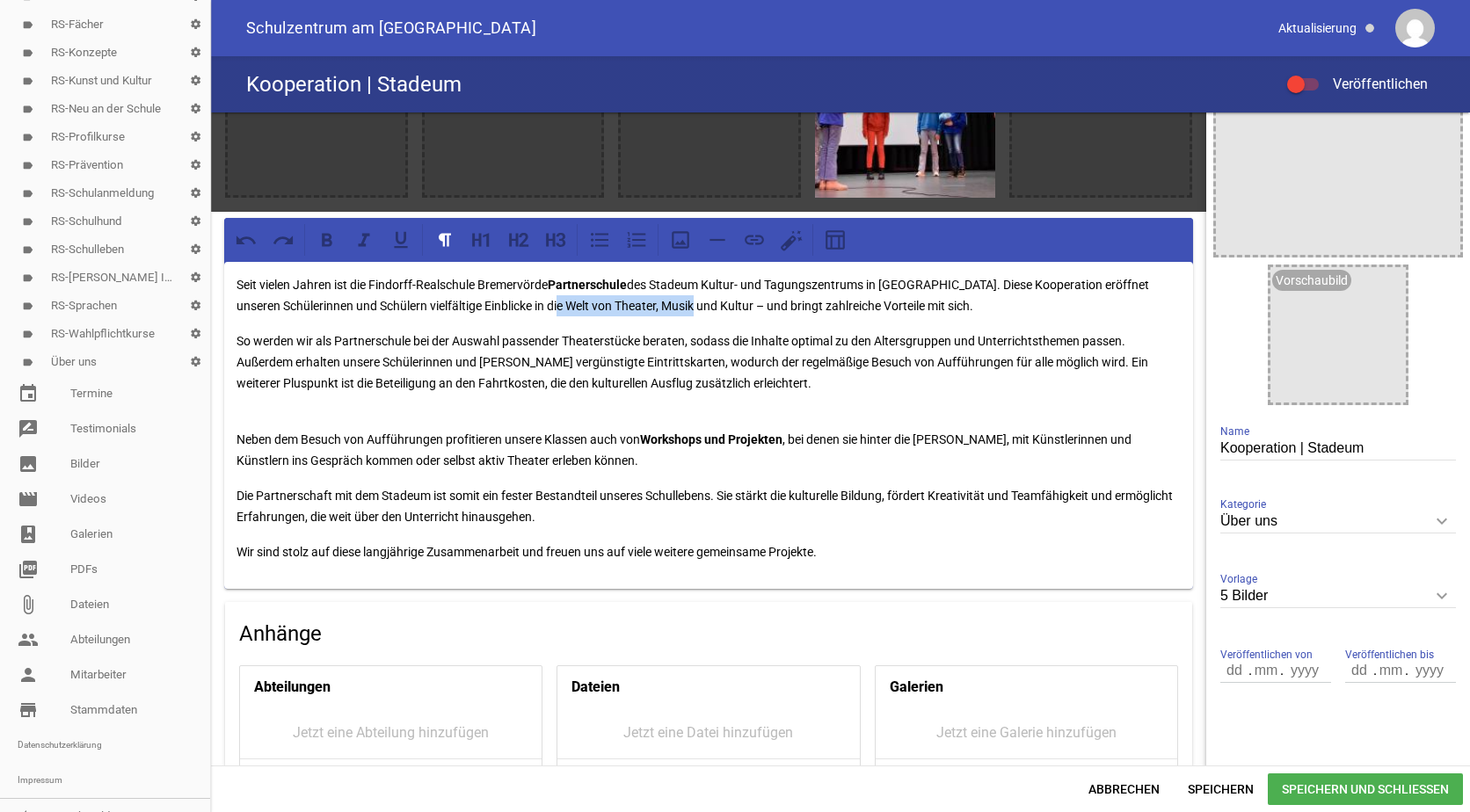
click at [712, 307] on p "Seit vielen Jahren ist die Findorff-Realschule Bremervörde Partnerschule des St…" at bounding box center [708, 295] width 944 height 42
click at [324, 240] on icon at bounding box center [327, 239] width 11 height 14
click at [510, 372] on p "So werden wir als Partnerschule bei der Auswahl passender Theaterstücke beraten…" at bounding box center [708, 362] width 944 height 63
drag, startPoint x: 800, startPoint y: 487, endPoint x: 887, endPoint y: 489, distance: 87.0
click at [887, 489] on p "Die Partnerschaft mit dem Stadeum ist somit ein fester Bestandteil unseres Schu…" at bounding box center [708, 506] width 944 height 42
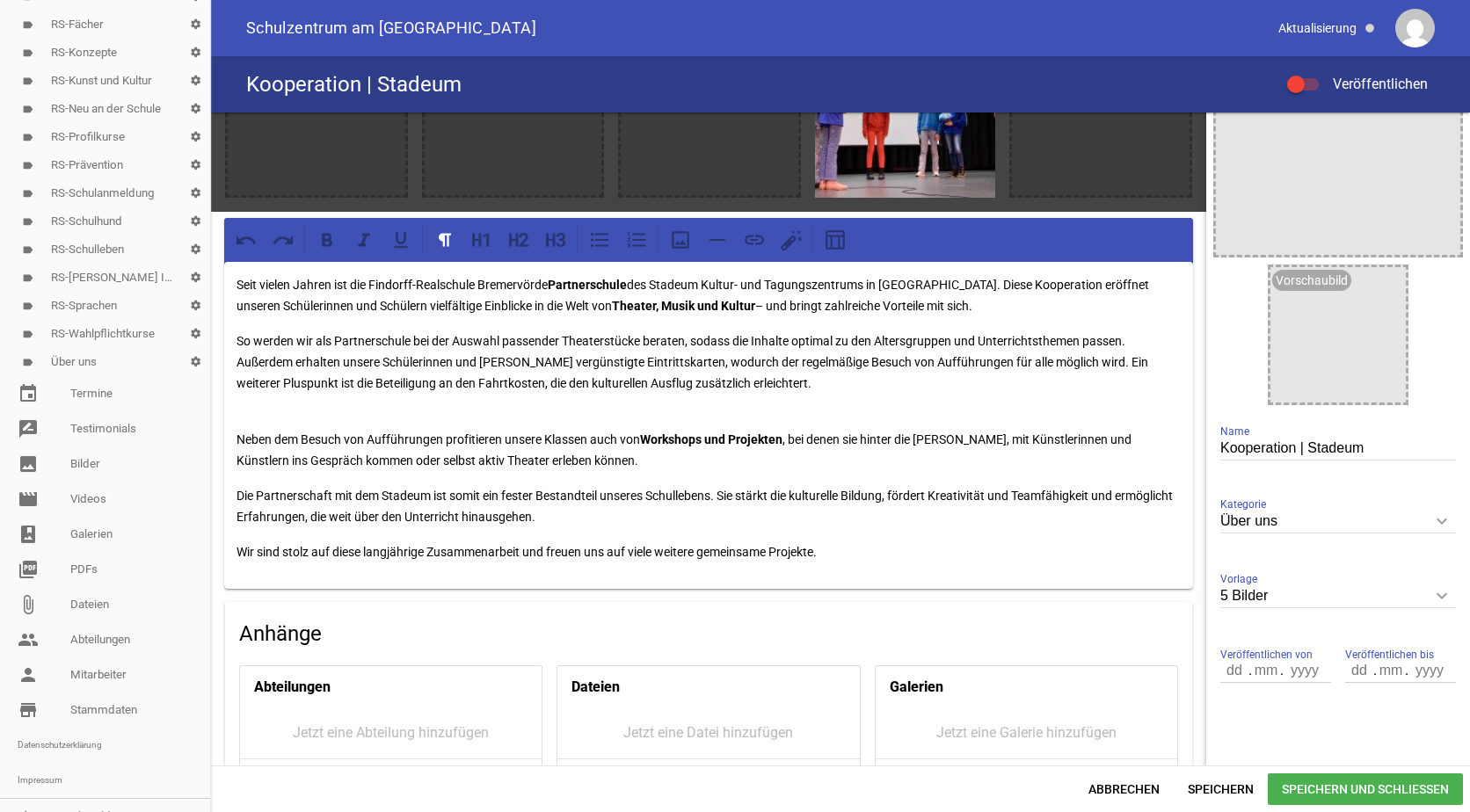
click at [952, 542] on p "Wir sind stolz auf diese langjährige Zusammenarbeit und freuen uns auf viele we…" at bounding box center [708, 552] width 944 height 21
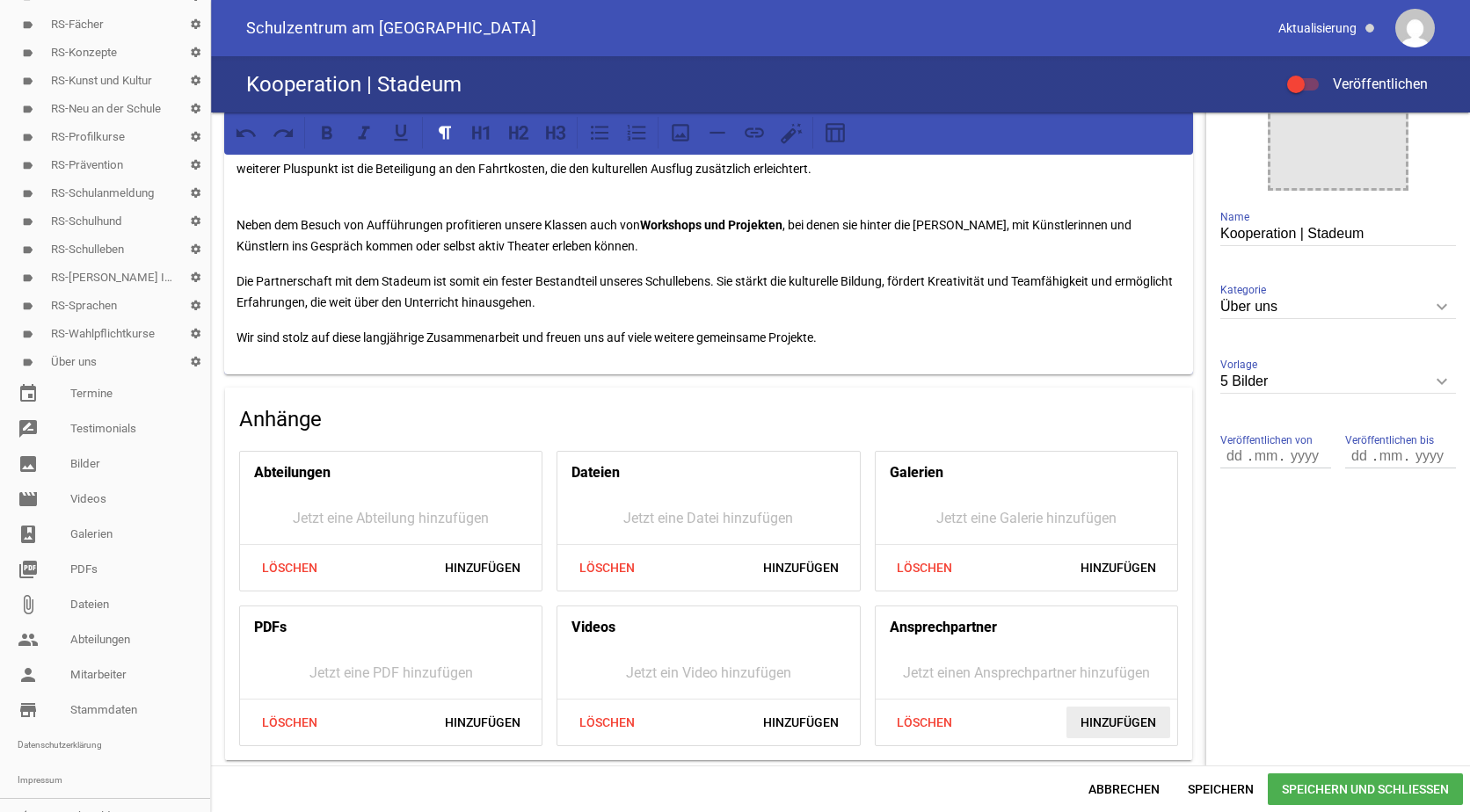
click at [1126, 715] on span "Hinzufügen" at bounding box center [1119, 723] width 104 height 32
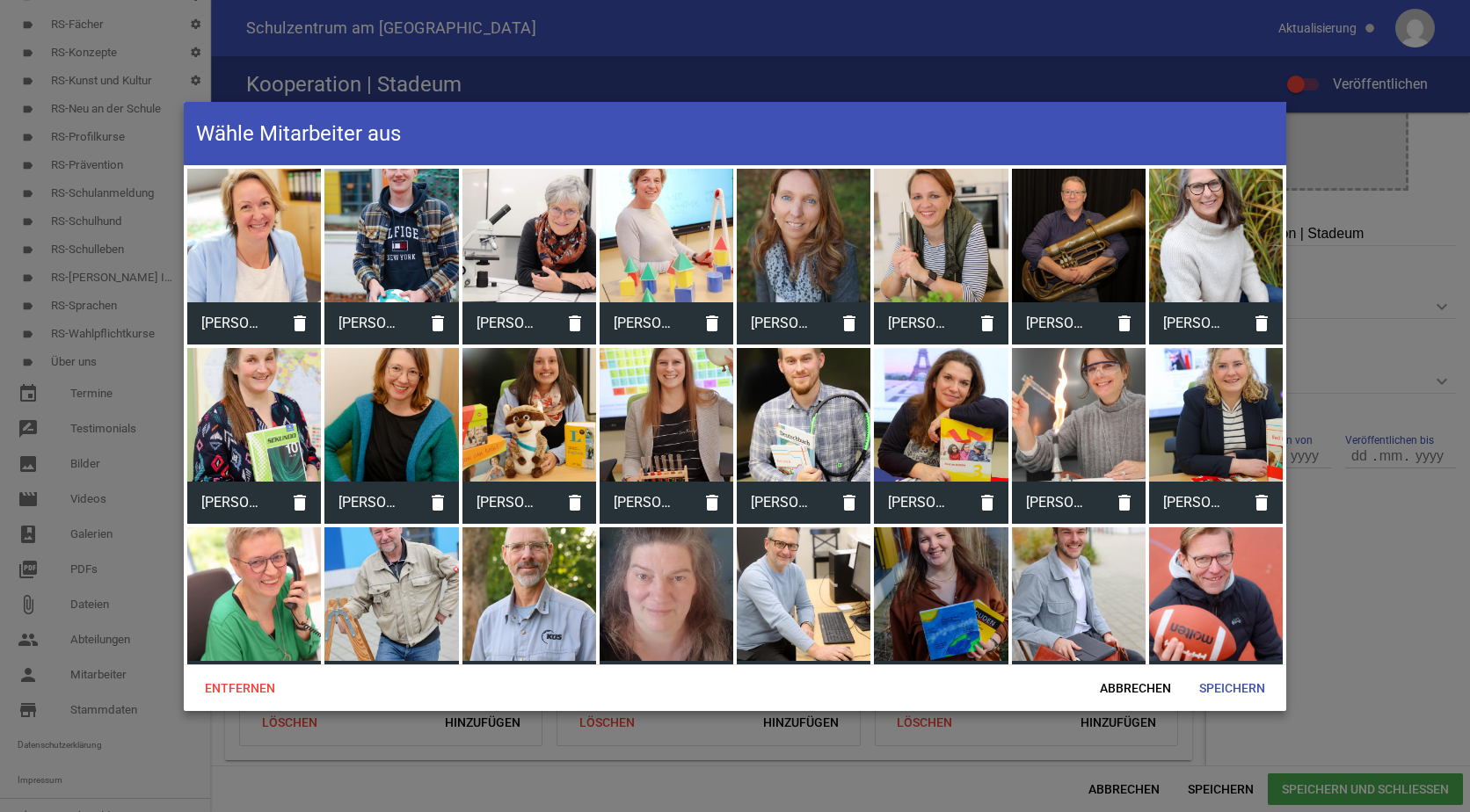
click at [824, 218] on div at bounding box center [804, 236] width 134 height 134
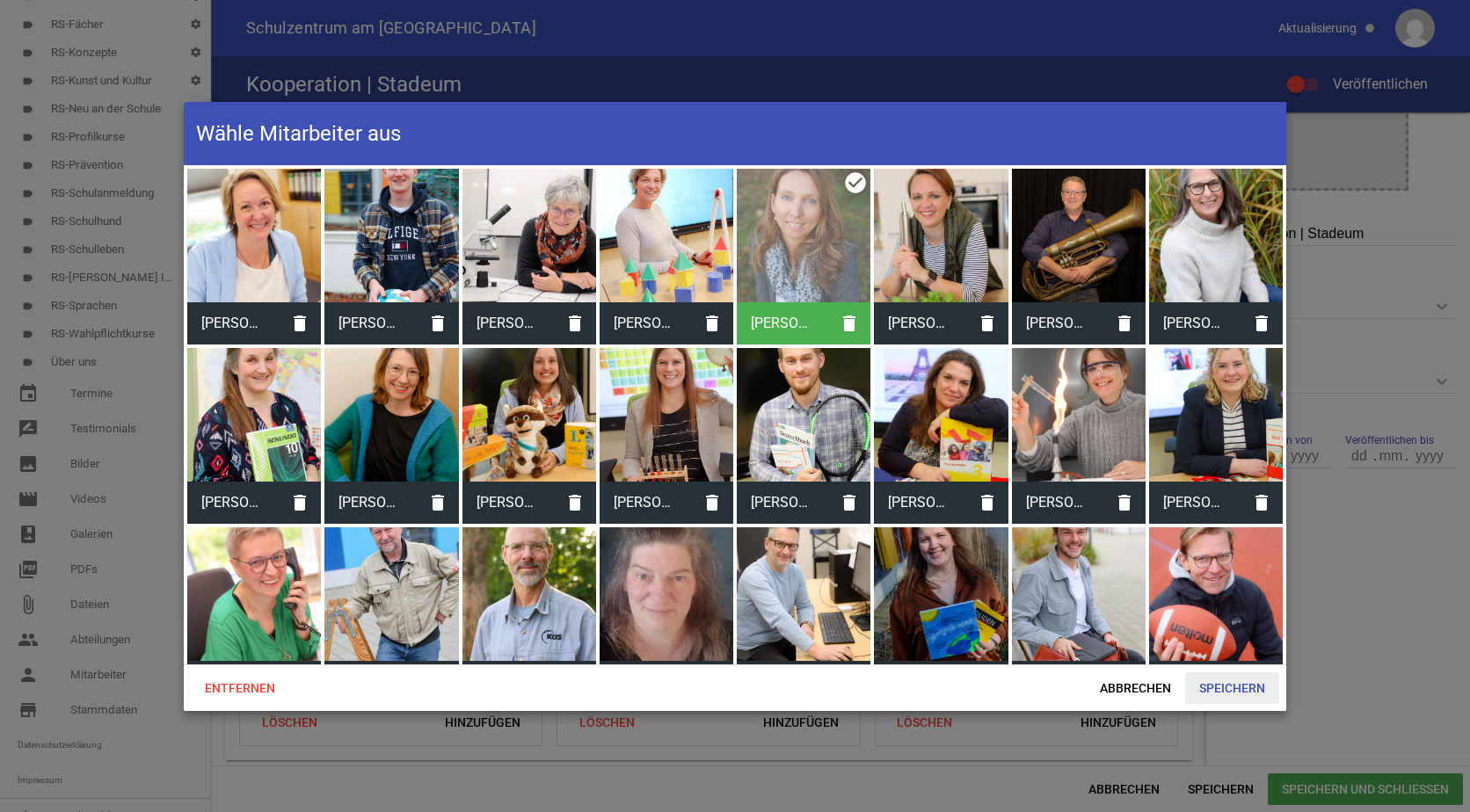
click at [1233, 684] on span "Speichern" at bounding box center [1232, 688] width 94 height 32
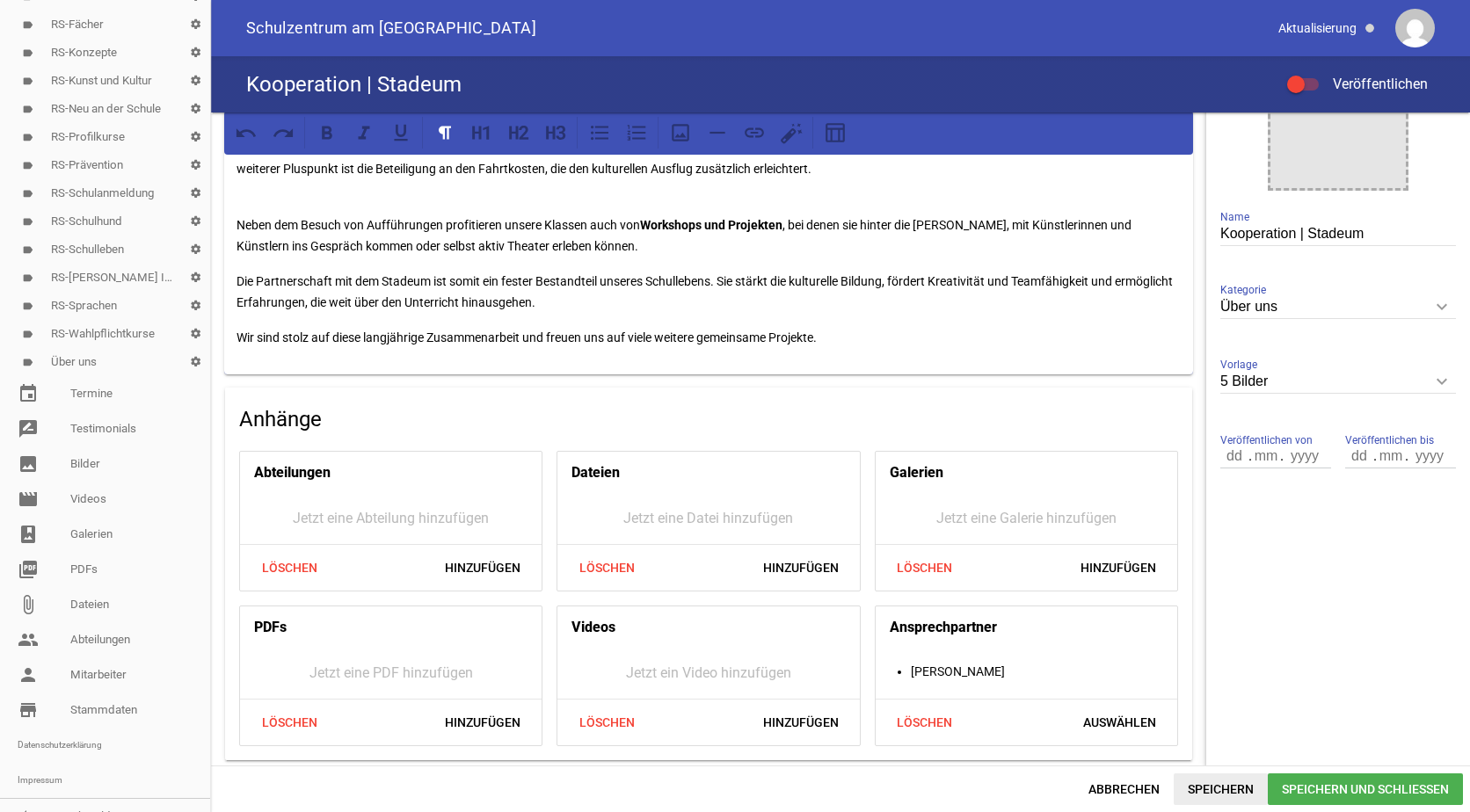
click at [1214, 782] on span "Speichern" at bounding box center [1221, 789] width 94 height 32
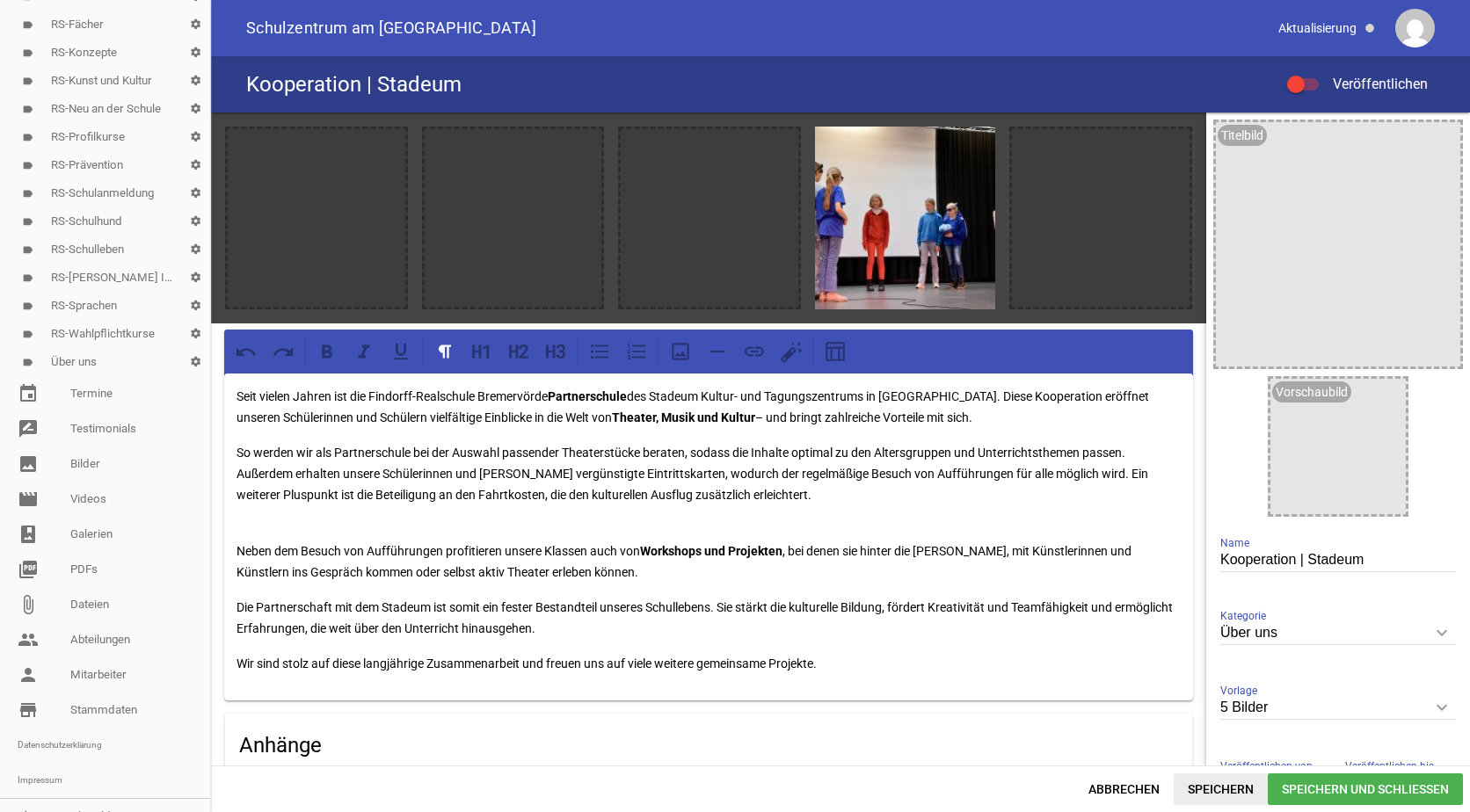
click at [1207, 785] on span "Speichern" at bounding box center [1221, 789] width 94 height 32
click at [85, 460] on link "image Bilder" at bounding box center [105, 463] width 211 height 35
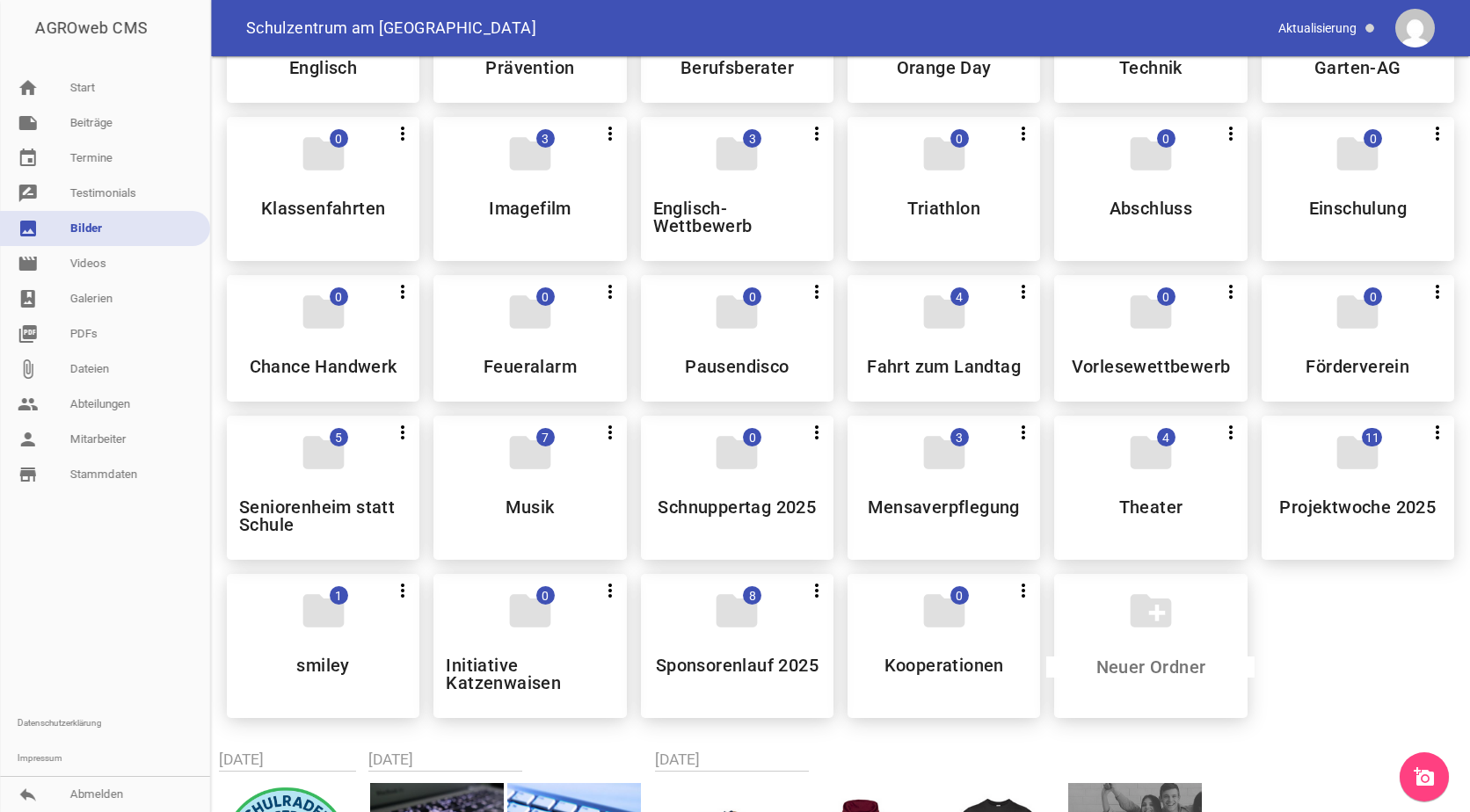
scroll to position [879, 0]
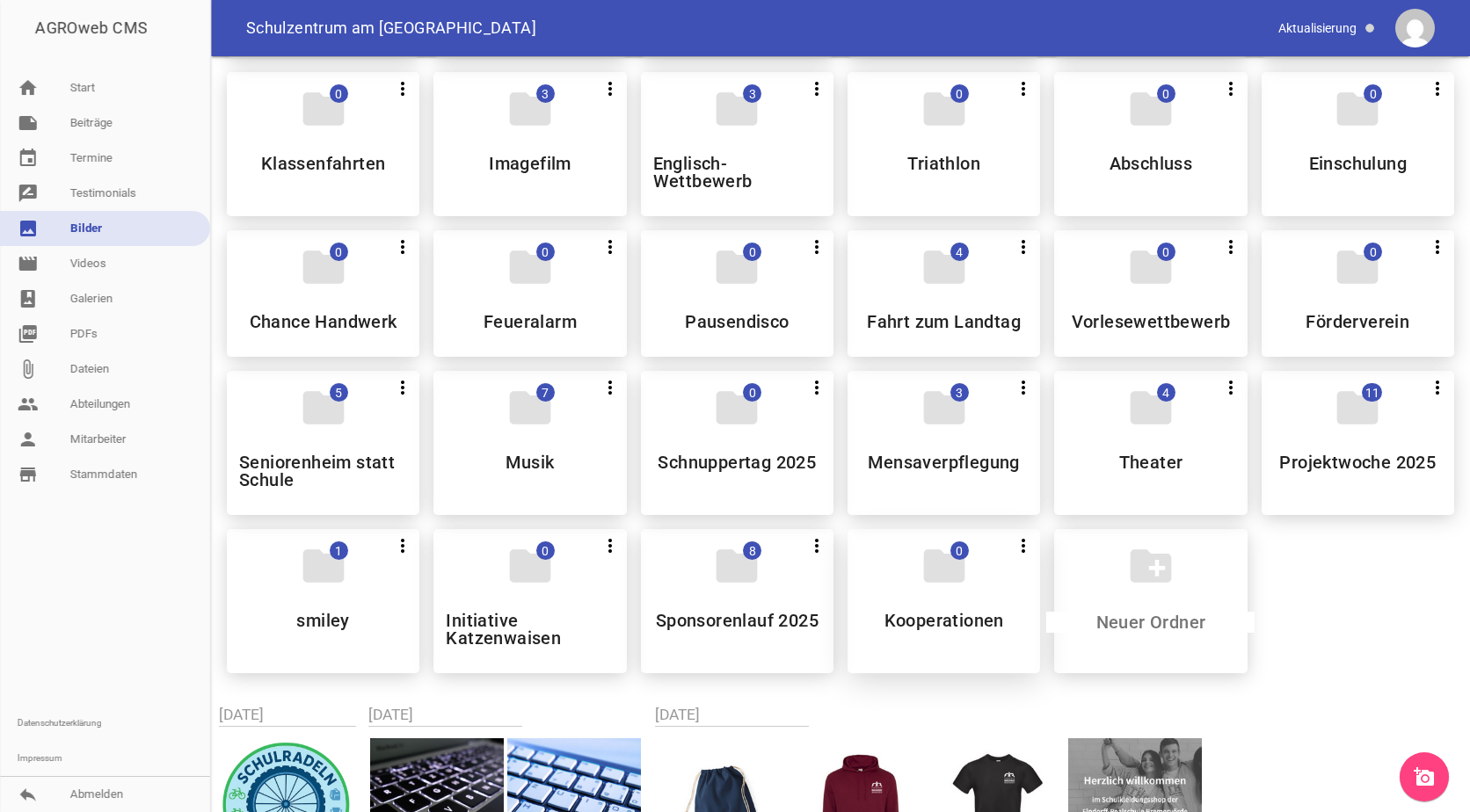
click at [947, 609] on div "folder 0 more_vert Teilen Bearbeiten Löschen Kooperationen" at bounding box center [943, 602] width 192 height 145
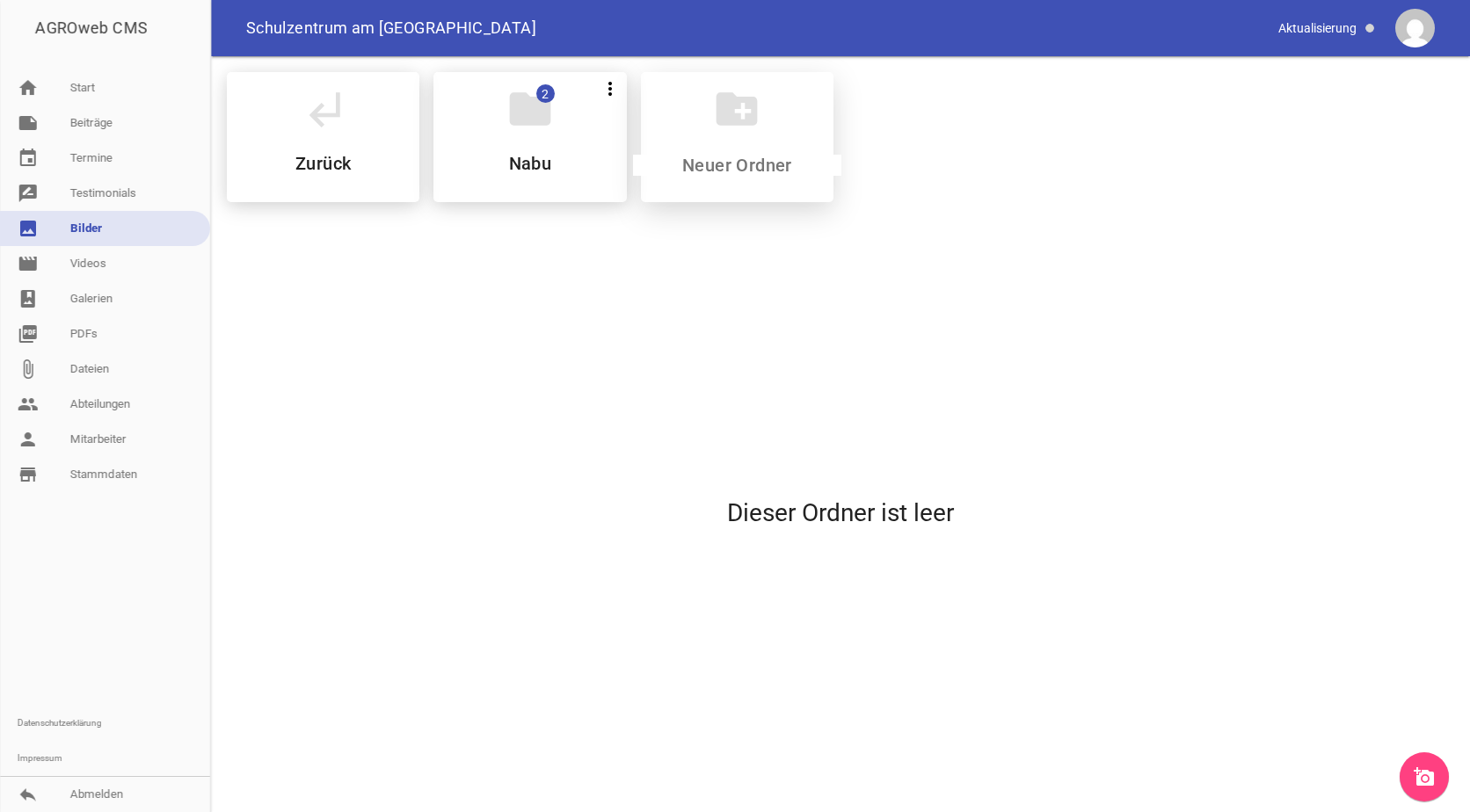
click at [737, 162] on input at bounding box center [737, 164] width 209 height 21
type input "Stadeum"
click at [772, 147] on div "folder 0 more_vert Teilen Bearbeiten Löschen Stadeum" at bounding box center [737, 137] width 192 height 130
click at [1433, 772] on icon "add_a_photo" at bounding box center [1424, 777] width 21 height 21
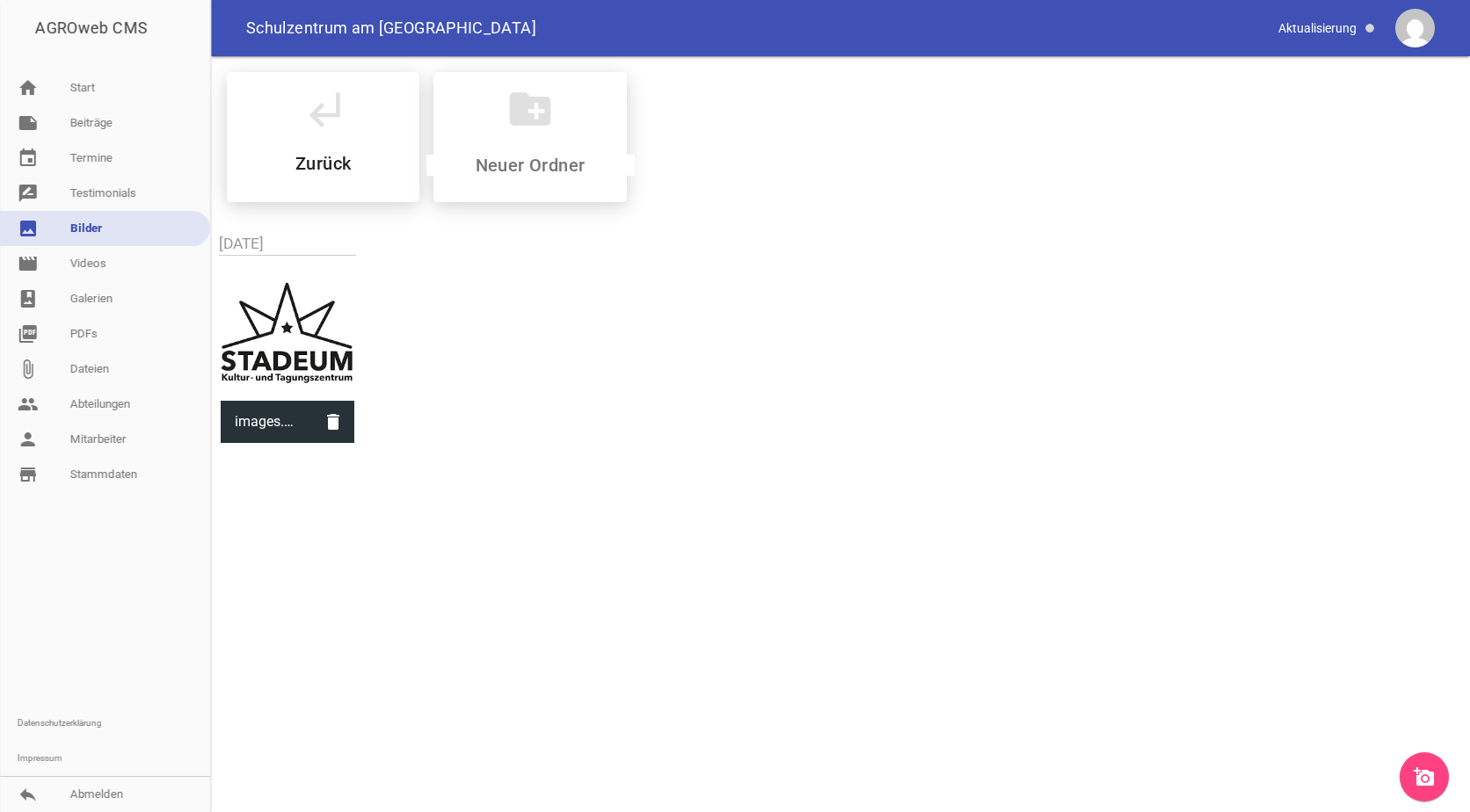
click at [1430, 765] on link "add_a_photo" at bounding box center [1424, 777] width 50 height 50
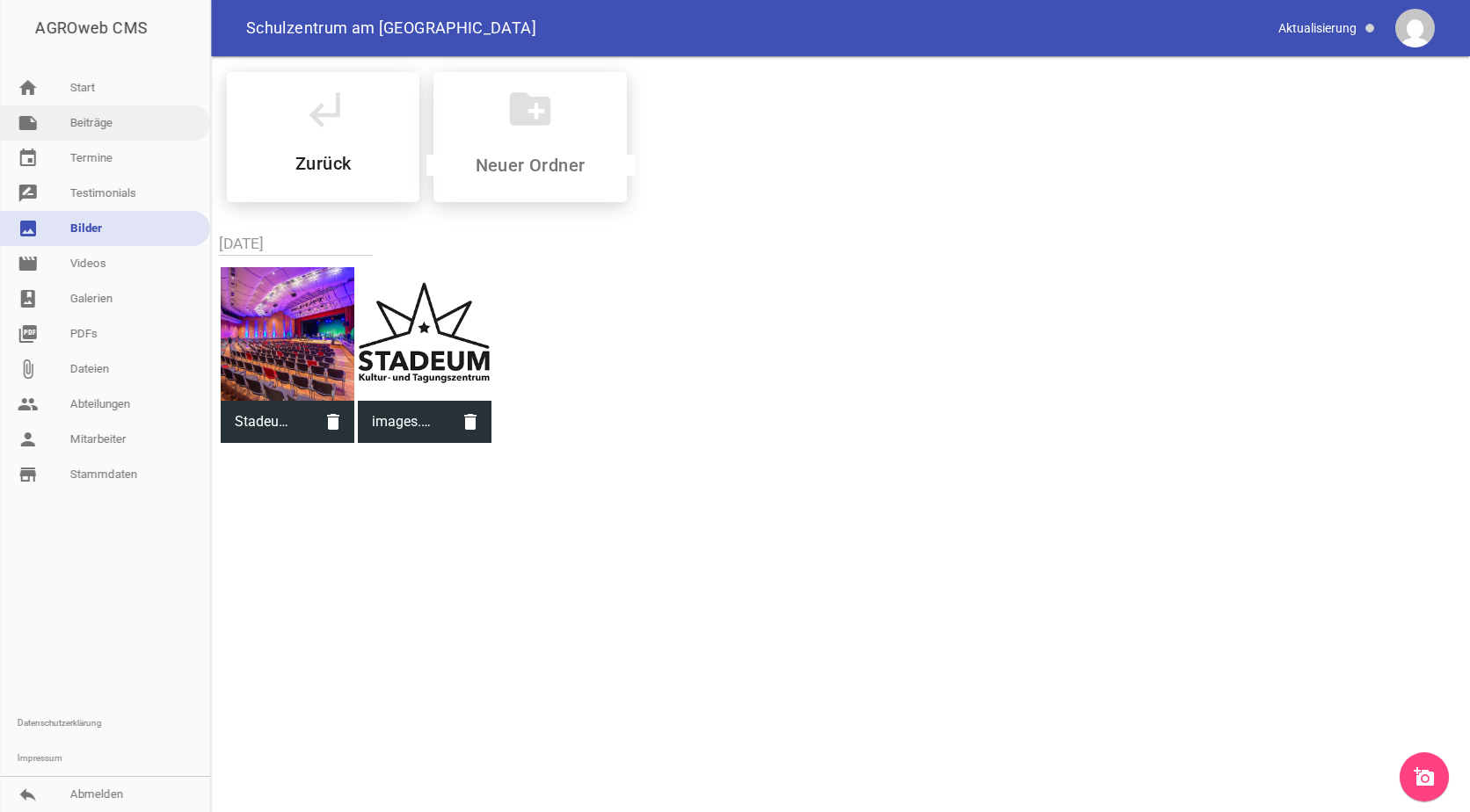
click at [116, 123] on link "note Beiträge" at bounding box center [105, 123] width 211 height 35
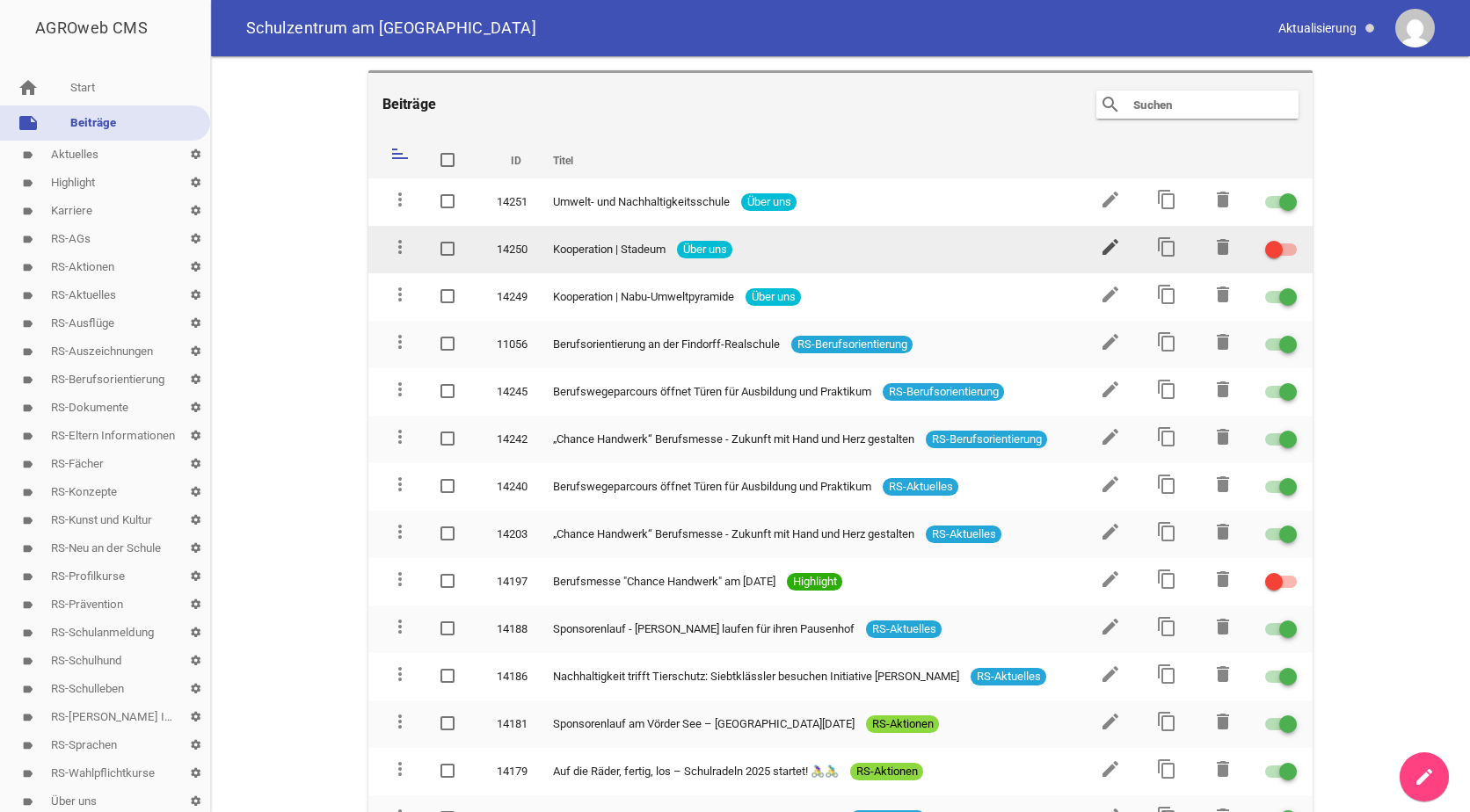
click at [1102, 247] on icon "edit" at bounding box center [1110, 247] width 21 height 21
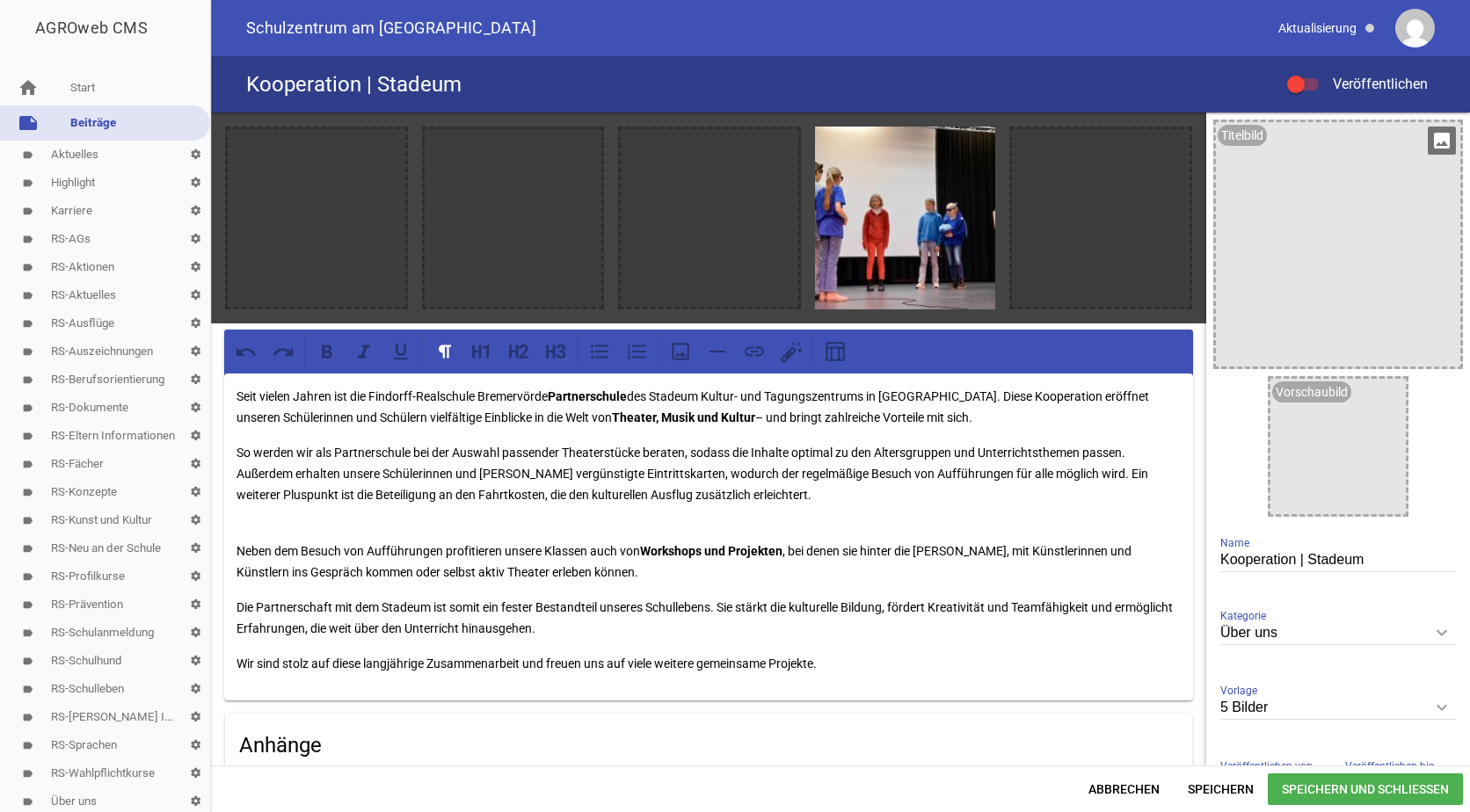
click at [1444, 139] on icon "image" at bounding box center [1442, 140] width 28 height 28
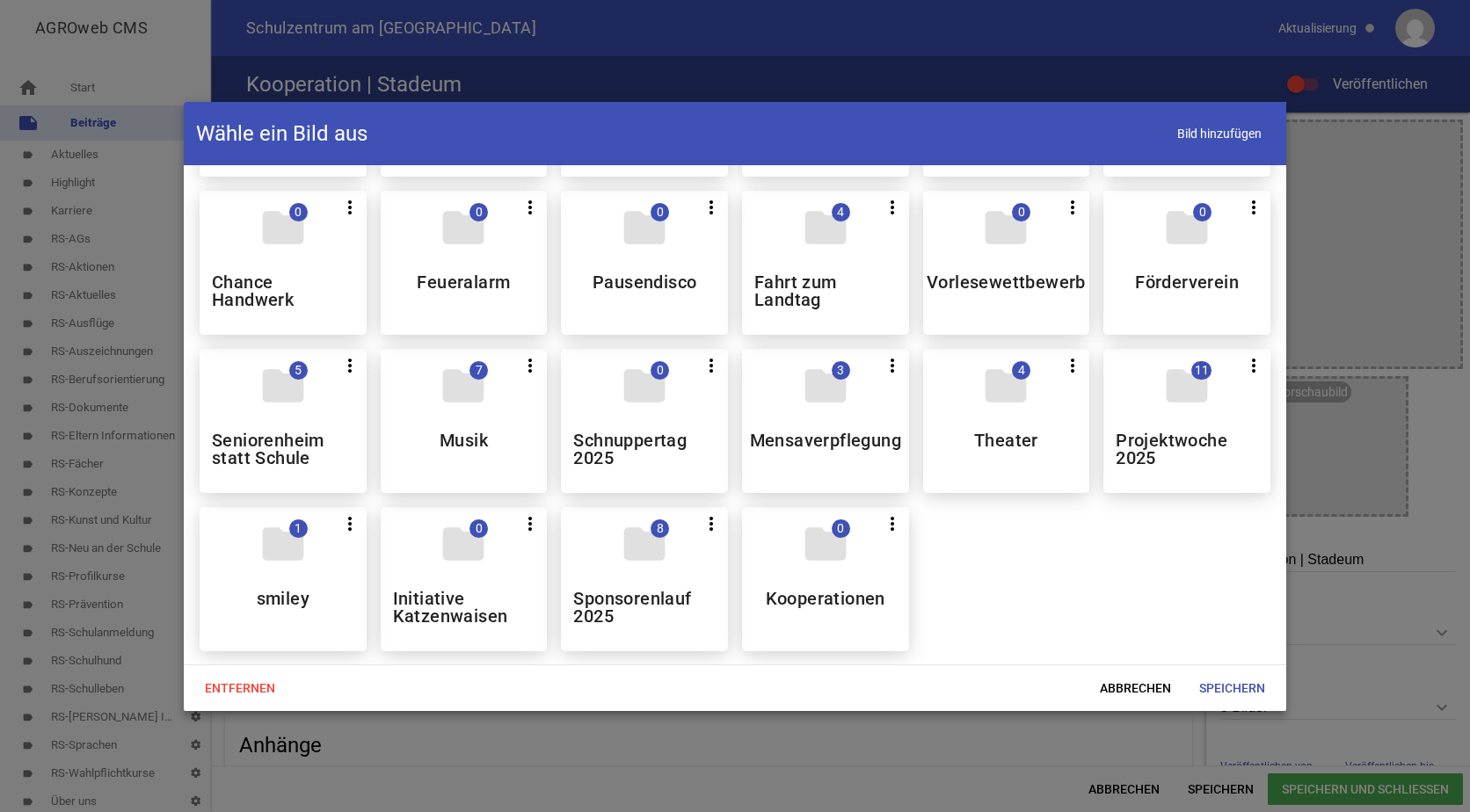
scroll to position [1055, 0]
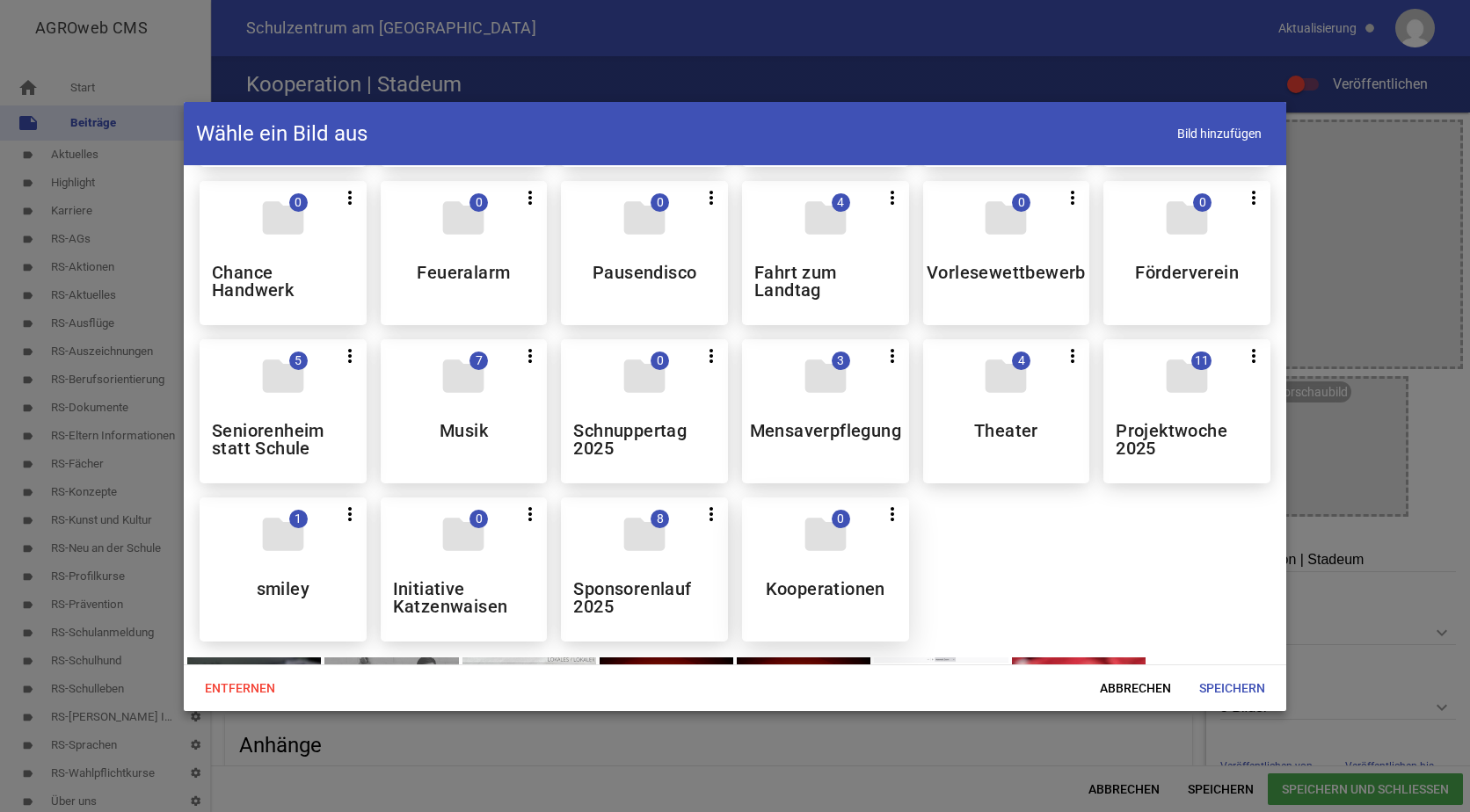
click at [843, 559] on div "folder 0 more_vert Teilen Bearbeiten Löschen Kooperationen" at bounding box center [825, 570] width 167 height 145
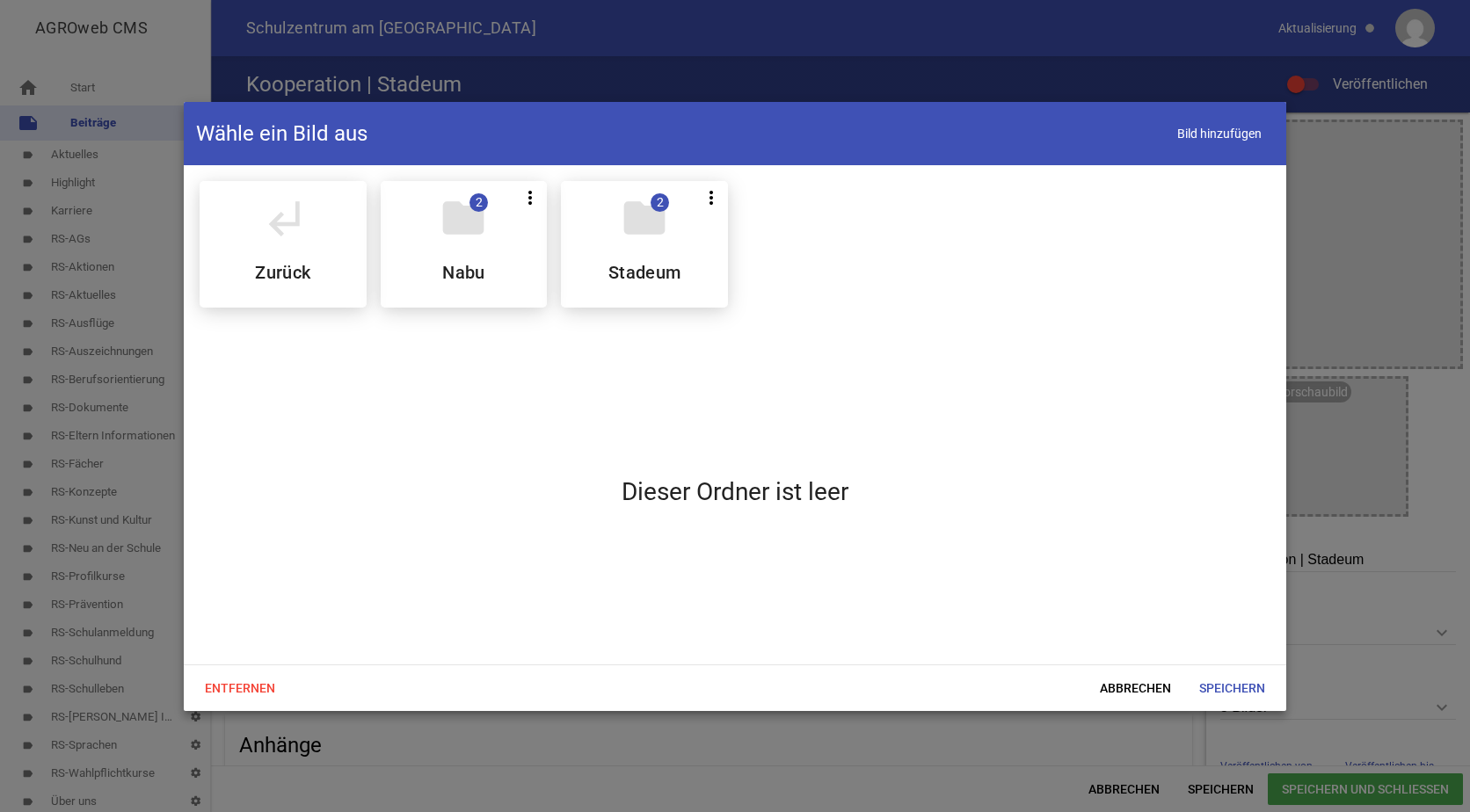
scroll to position [0, 0]
click at [624, 271] on h5 "Stadeum" at bounding box center [645, 272] width 73 height 17
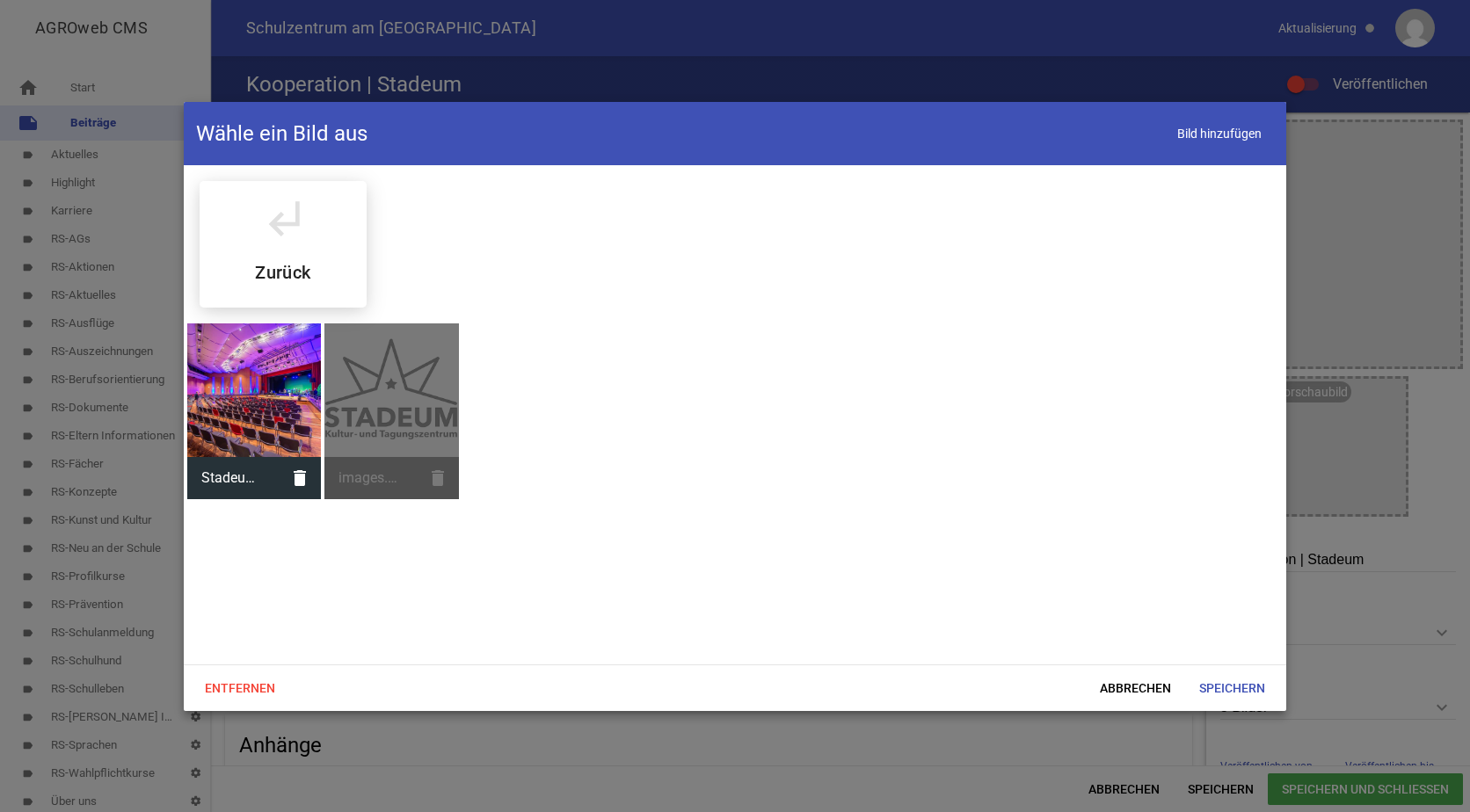
click at [238, 388] on div at bounding box center [254, 390] width 134 height 134
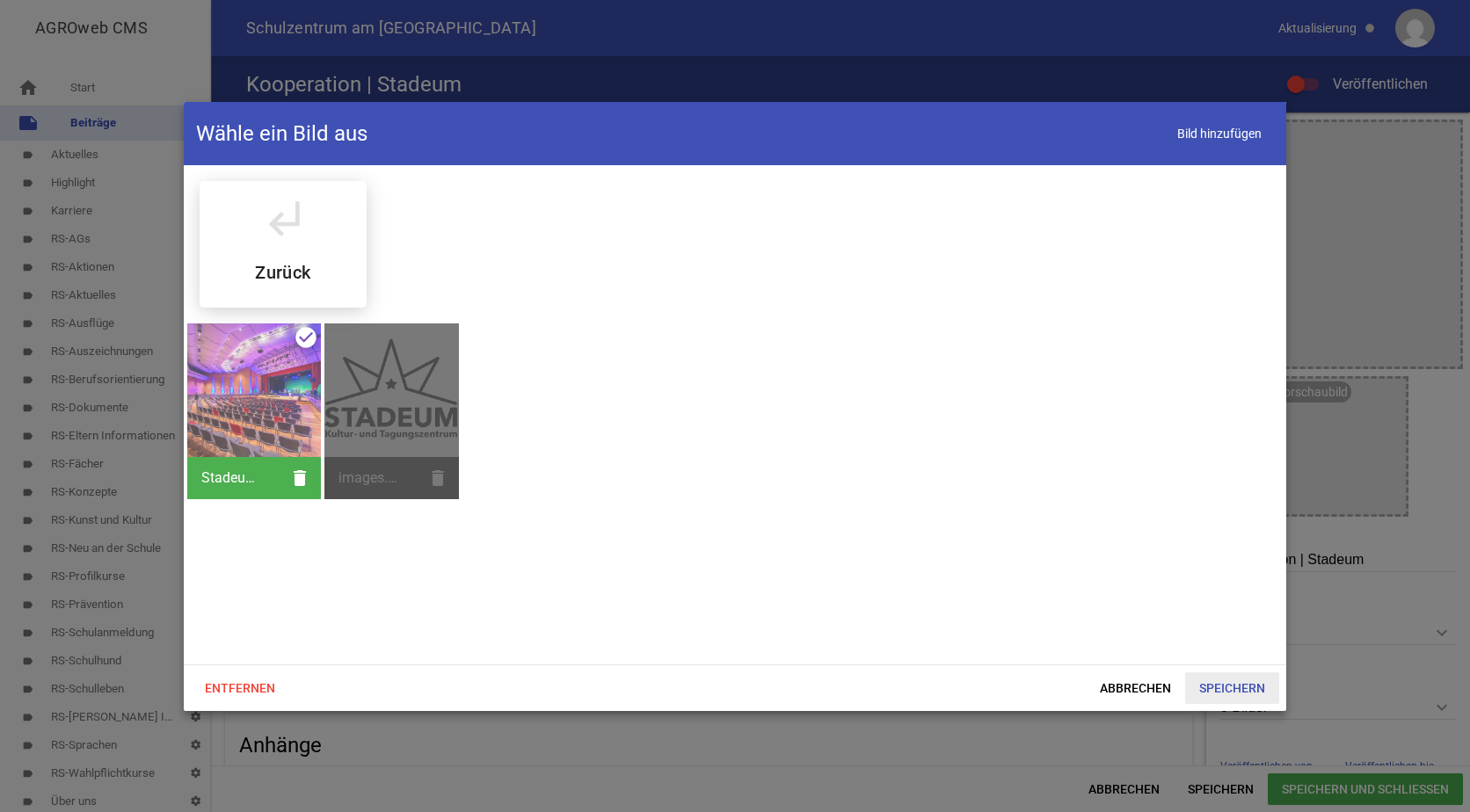
click at [1211, 680] on span "Speichern" at bounding box center [1232, 688] width 94 height 32
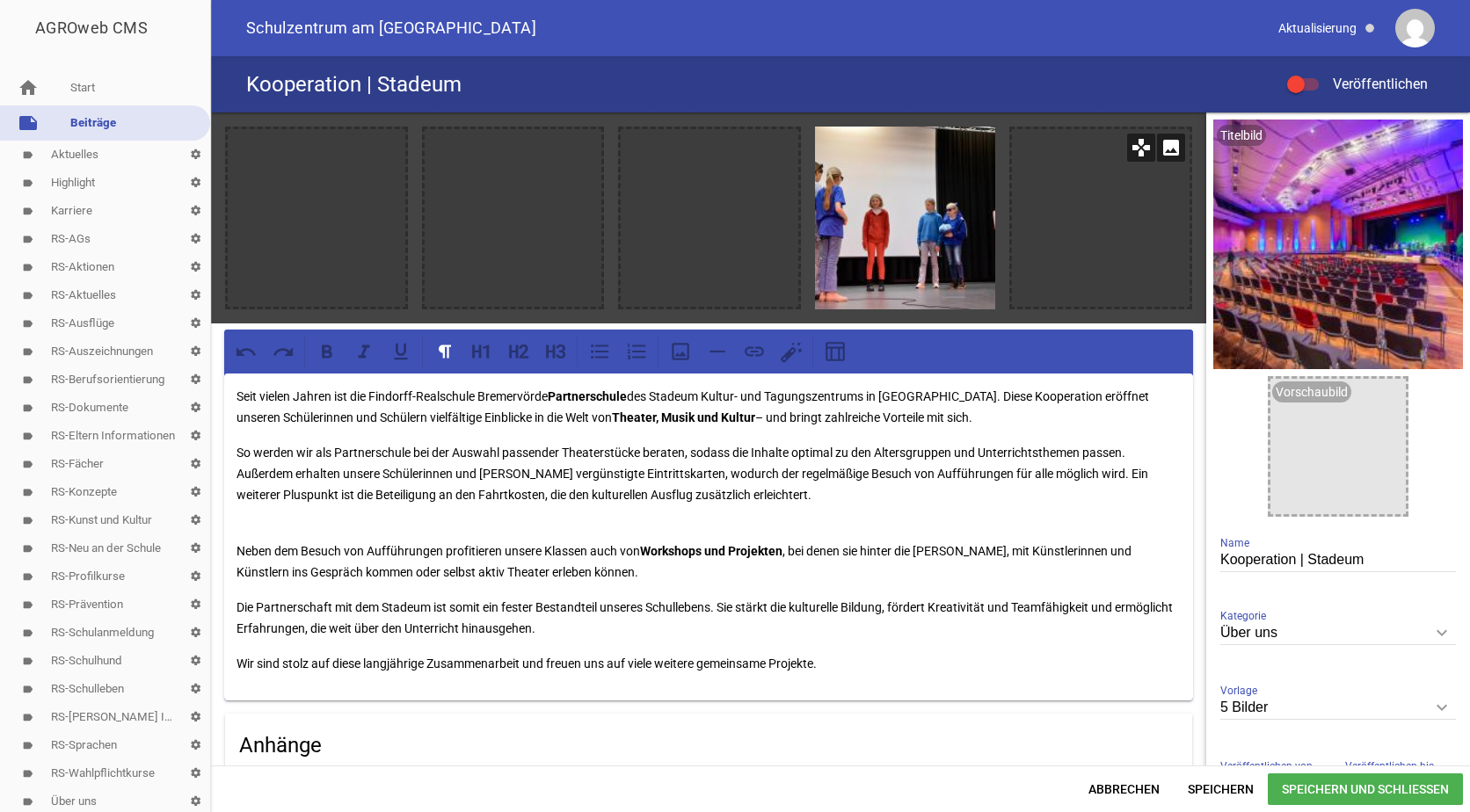
click at [1168, 153] on icon "image" at bounding box center [1171, 147] width 28 height 28
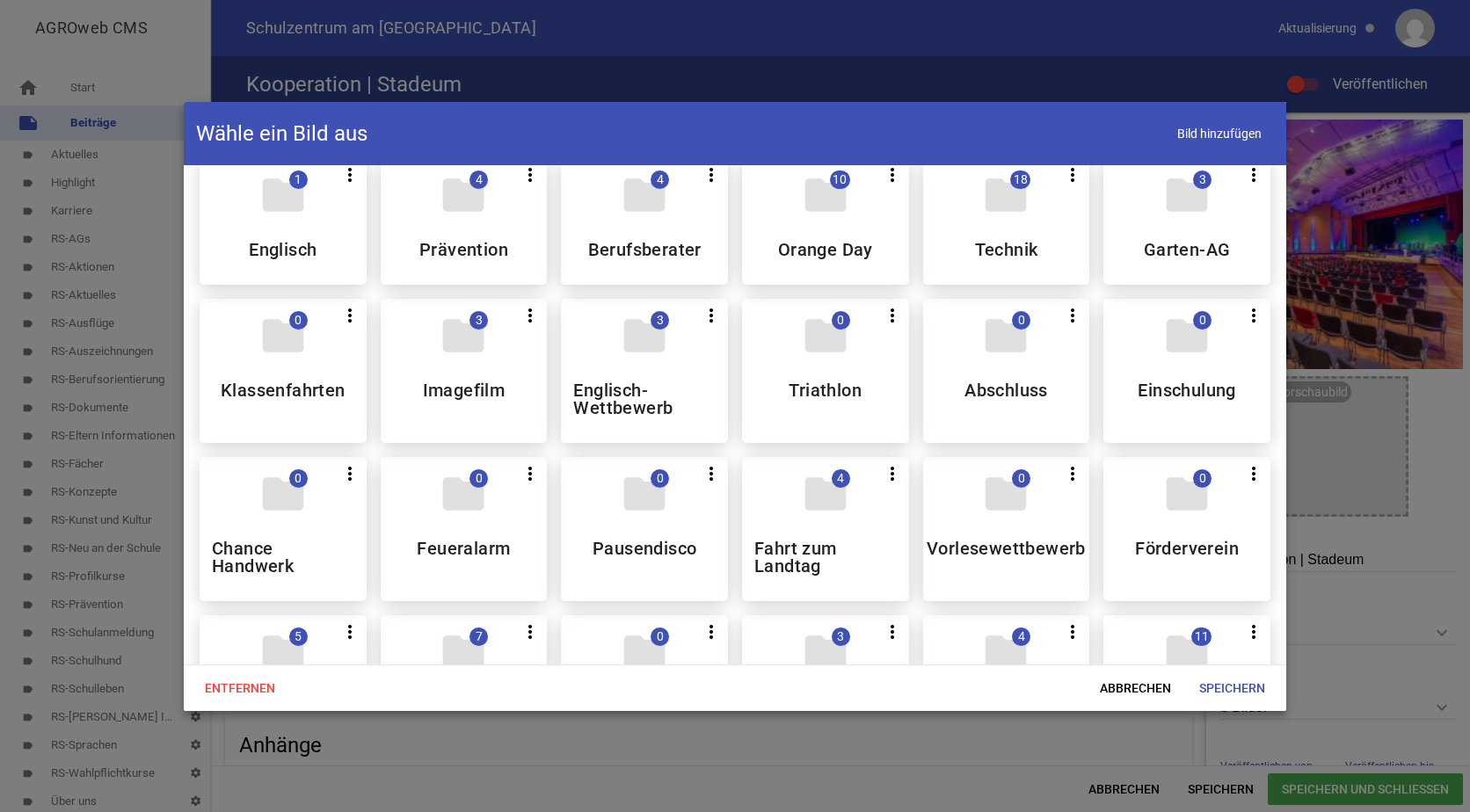
scroll to position [1055, 0]
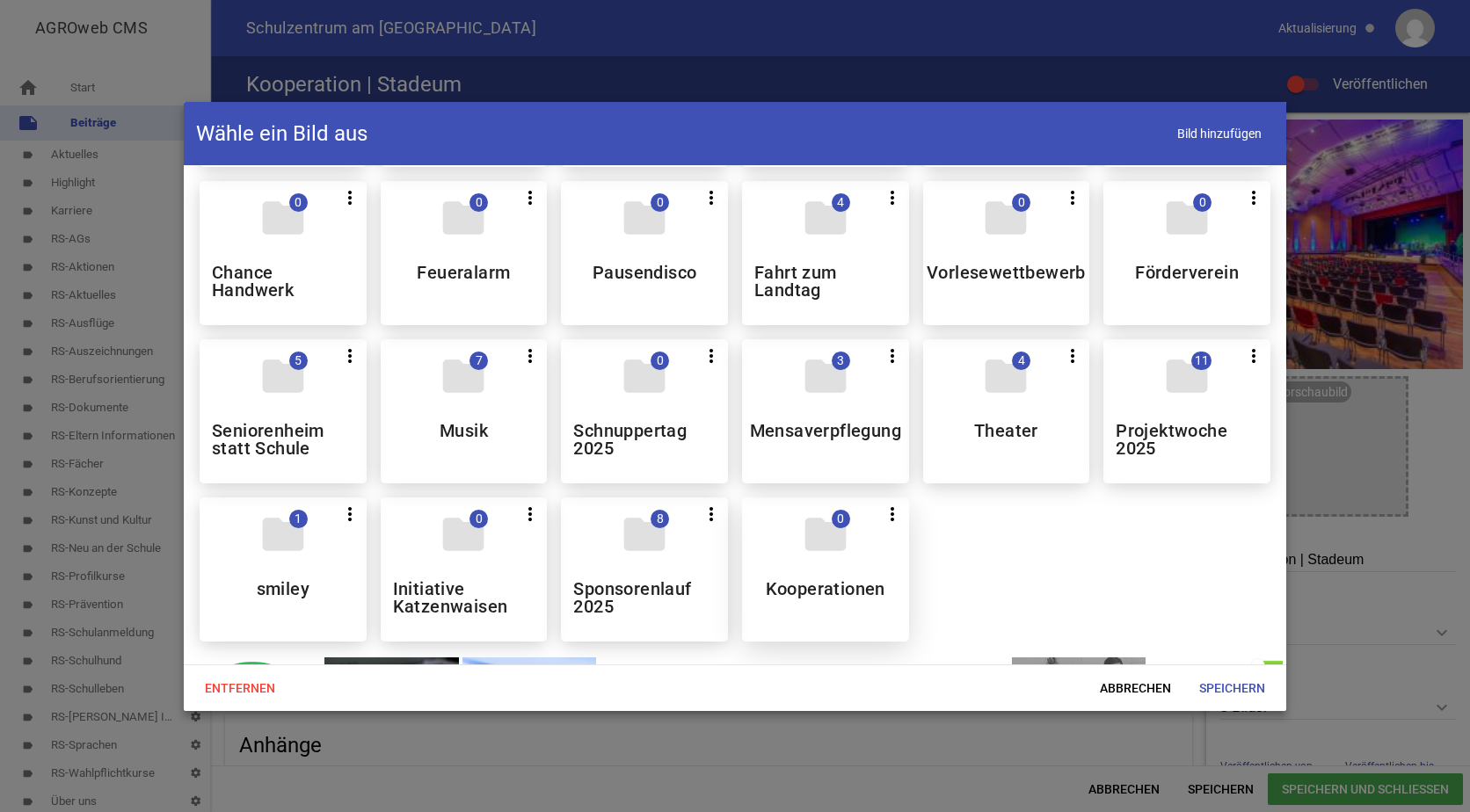
click at [834, 565] on div "folder 0 more_vert Teilen Bearbeiten Löschen Kooperationen" at bounding box center [825, 570] width 167 height 145
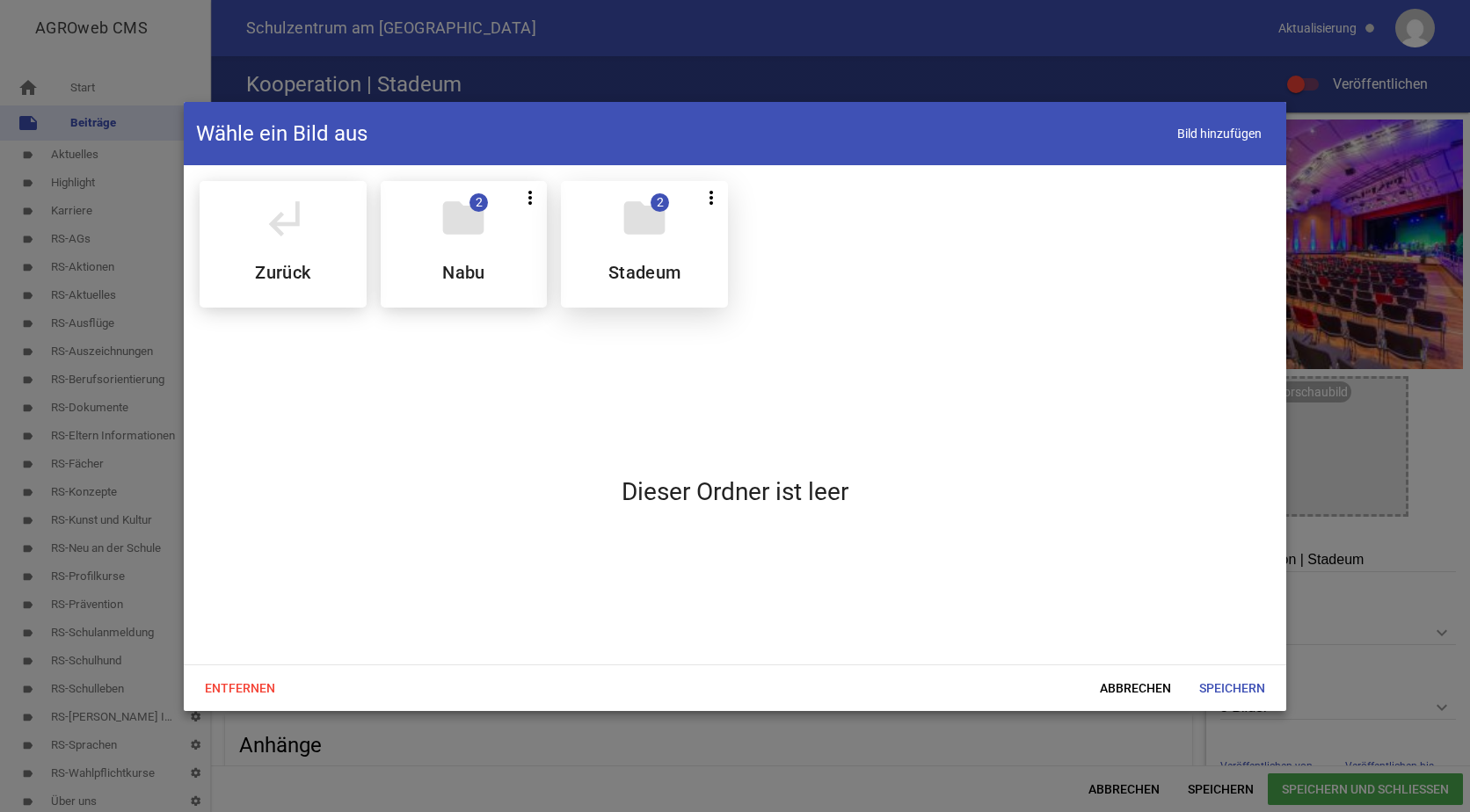
click at [662, 264] on h5 "Stadeum" at bounding box center [645, 272] width 73 height 17
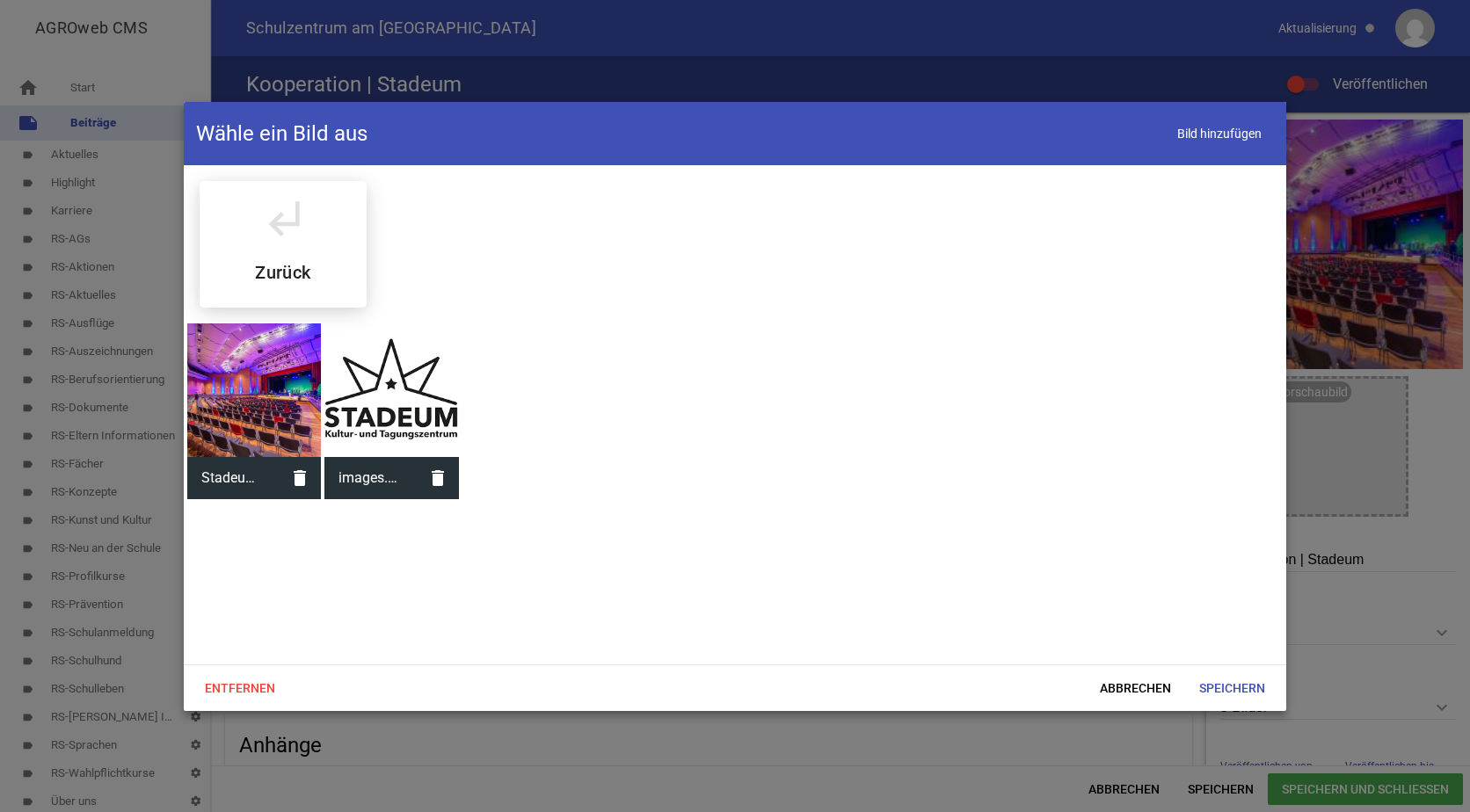
click at [404, 400] on div at bounding box center [391, 390] width 134 height 134
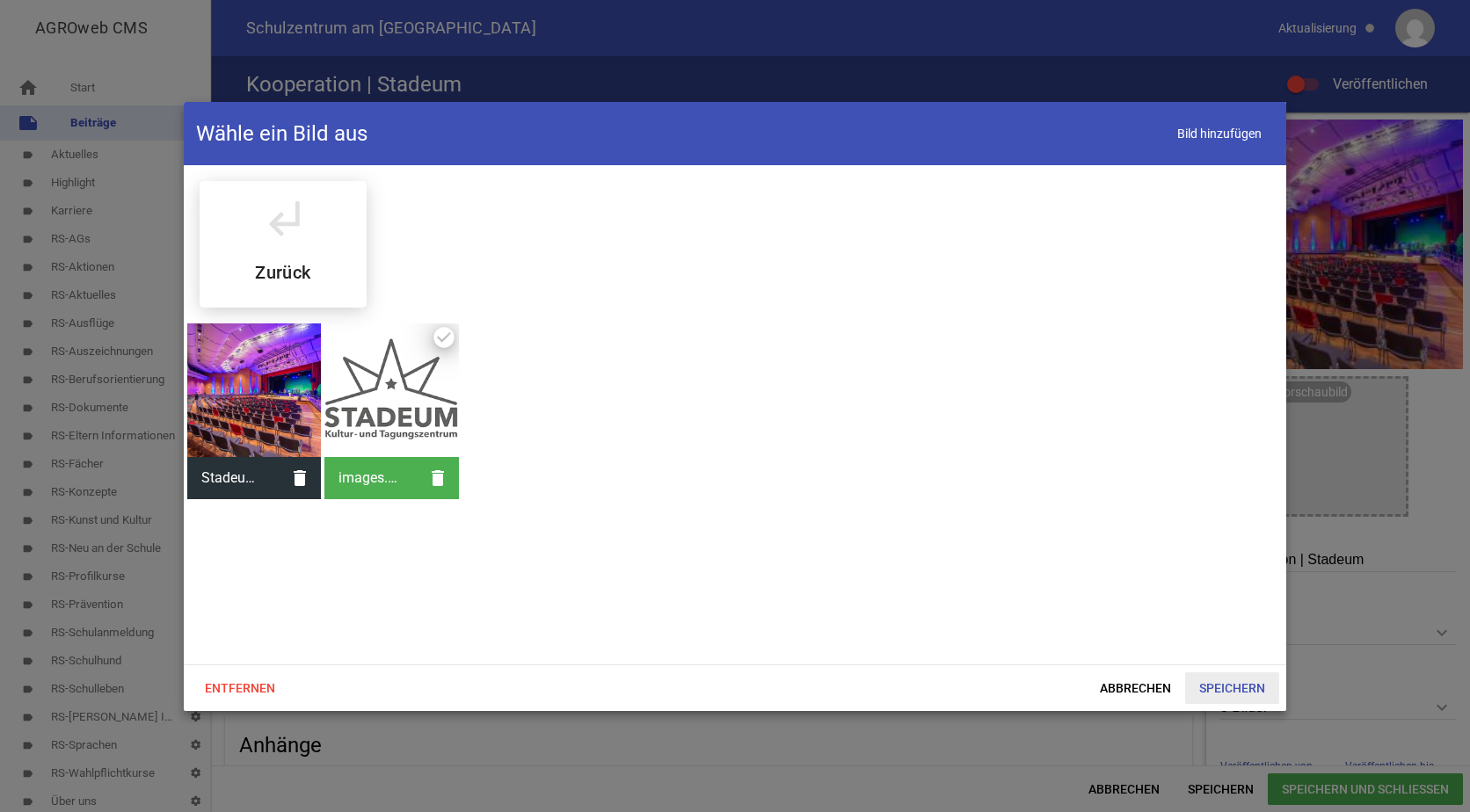
click at [1232, 683] on span "Speichern" at bounding box center [1232, 688] width 94 height 32
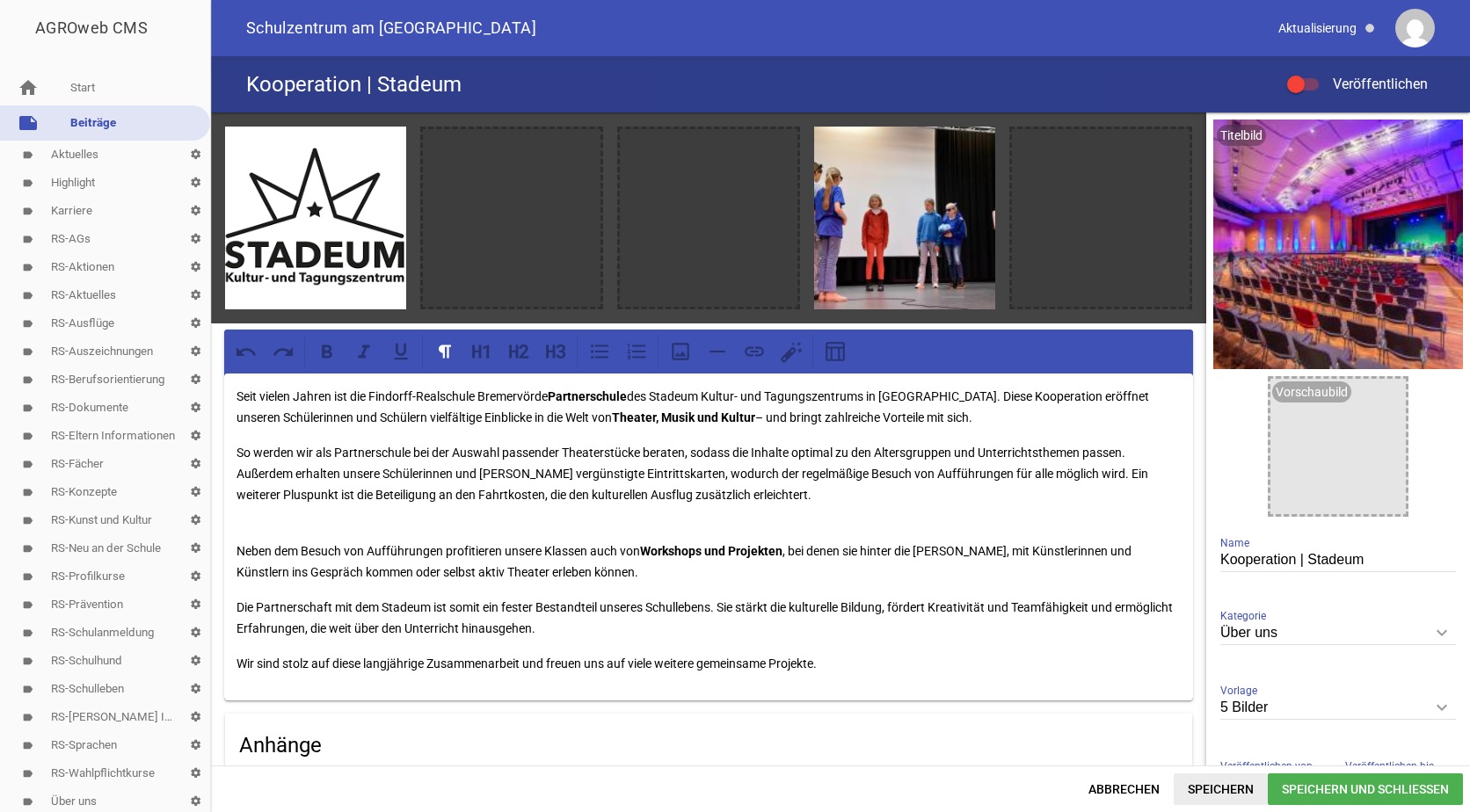
click at [1224, 786] on span "Speichern" at bounding box center [1221, 789] width 94 height 32
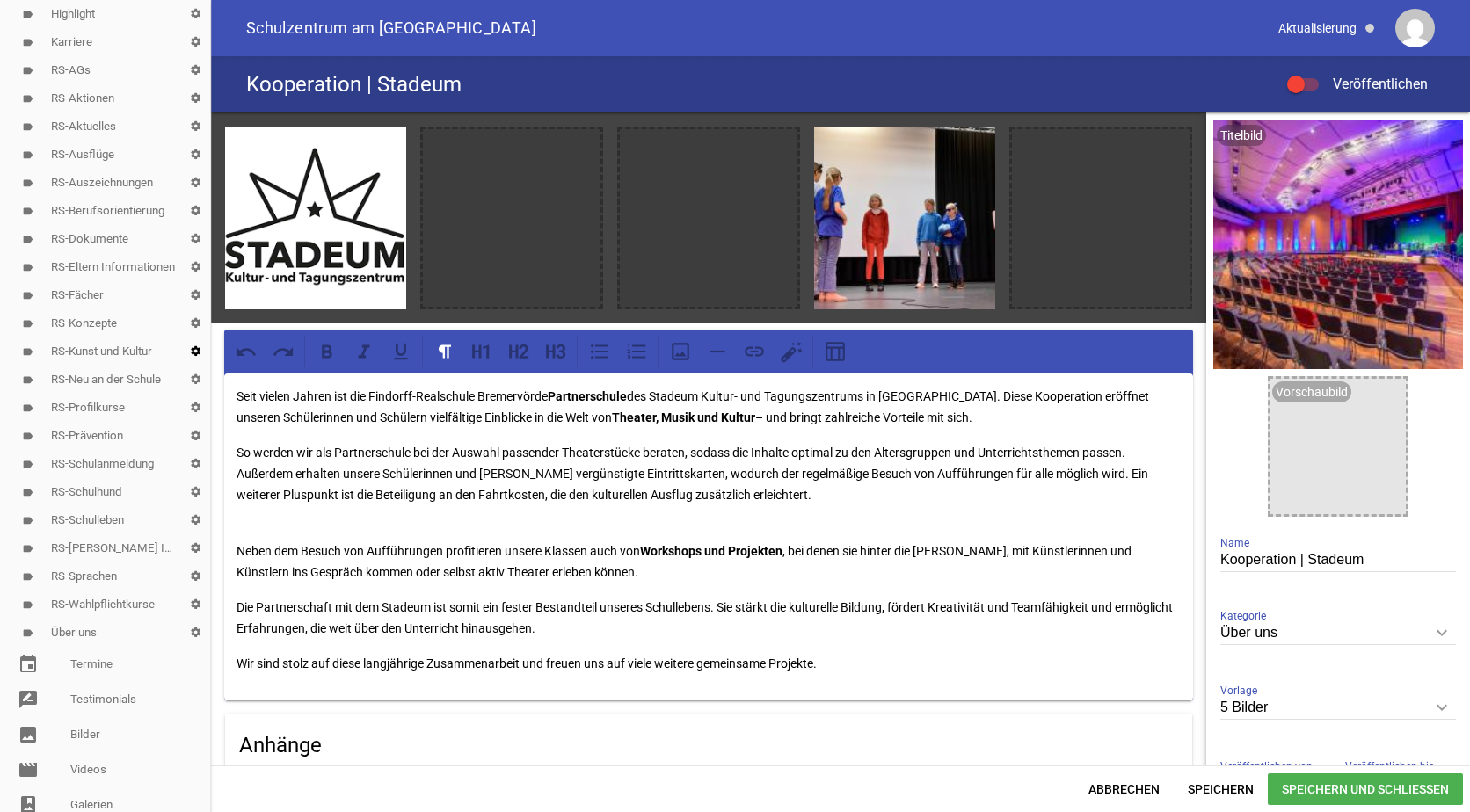
scroll to position [176, 0]
click at [578, 150] on icon "image" at bounding box center [582, 147] width 28 height 28
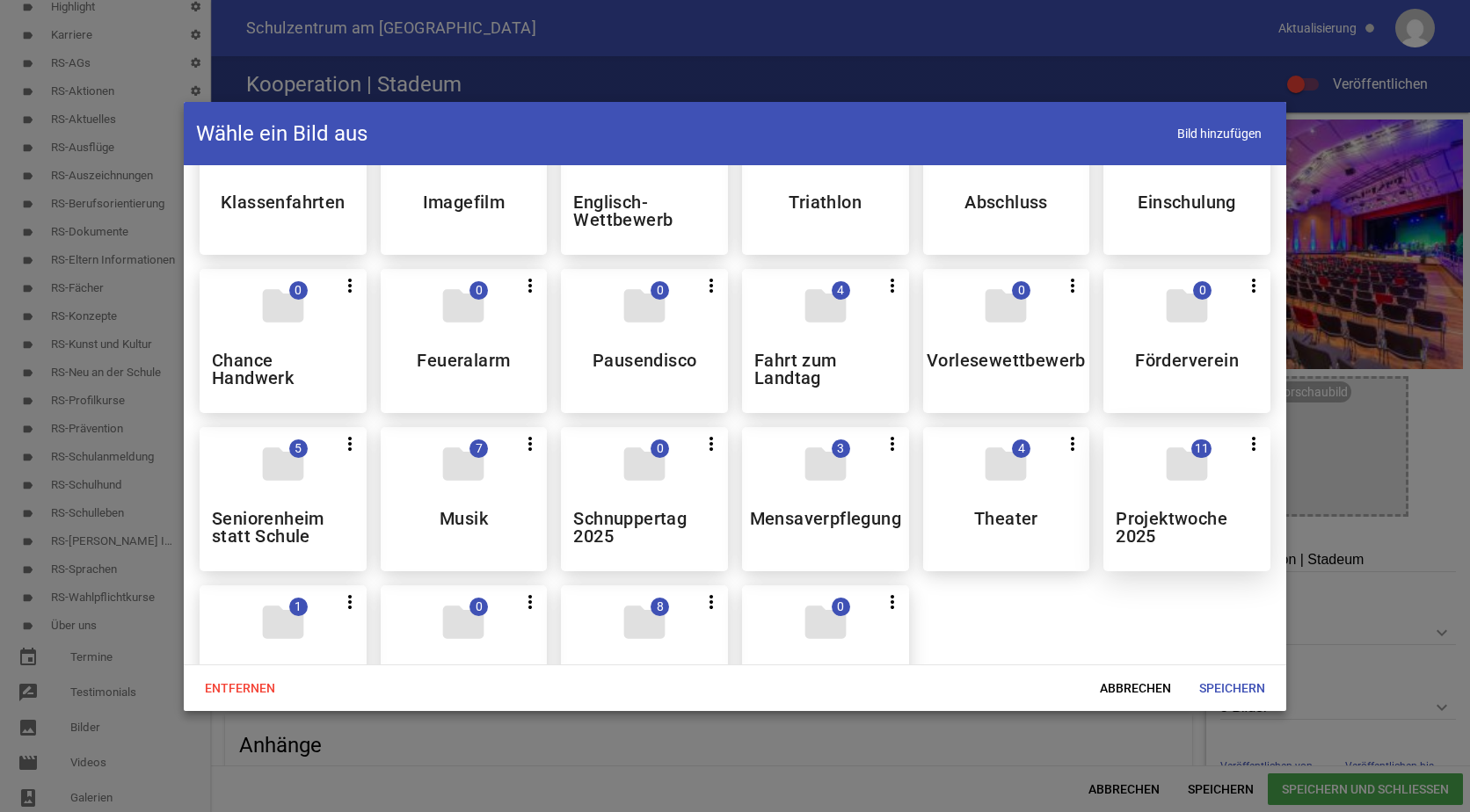
scroll to position [879, 0]
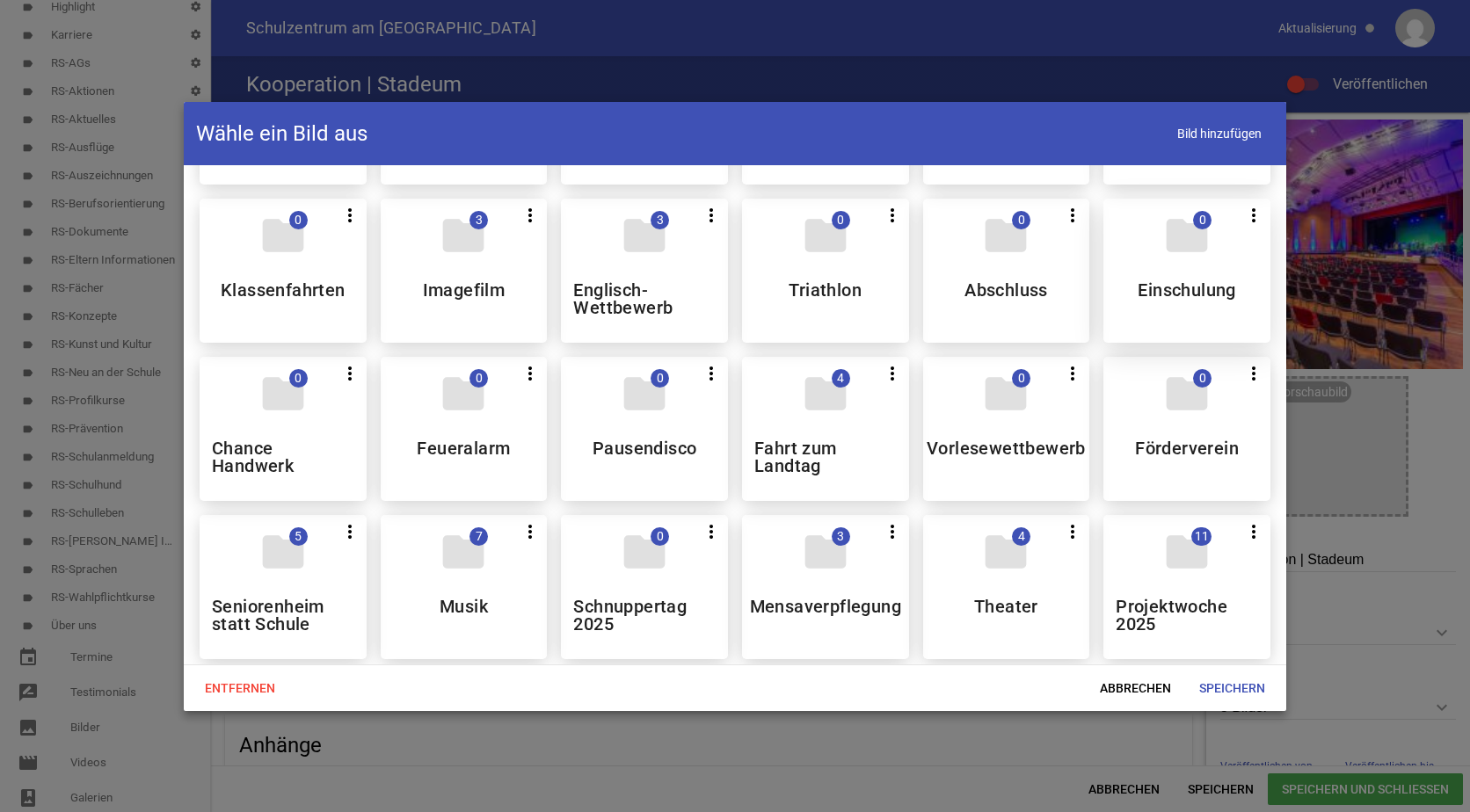
click at [1171, 294] on h5 "Einschulung" at bounding box center [1186, 289] width 98 height 17
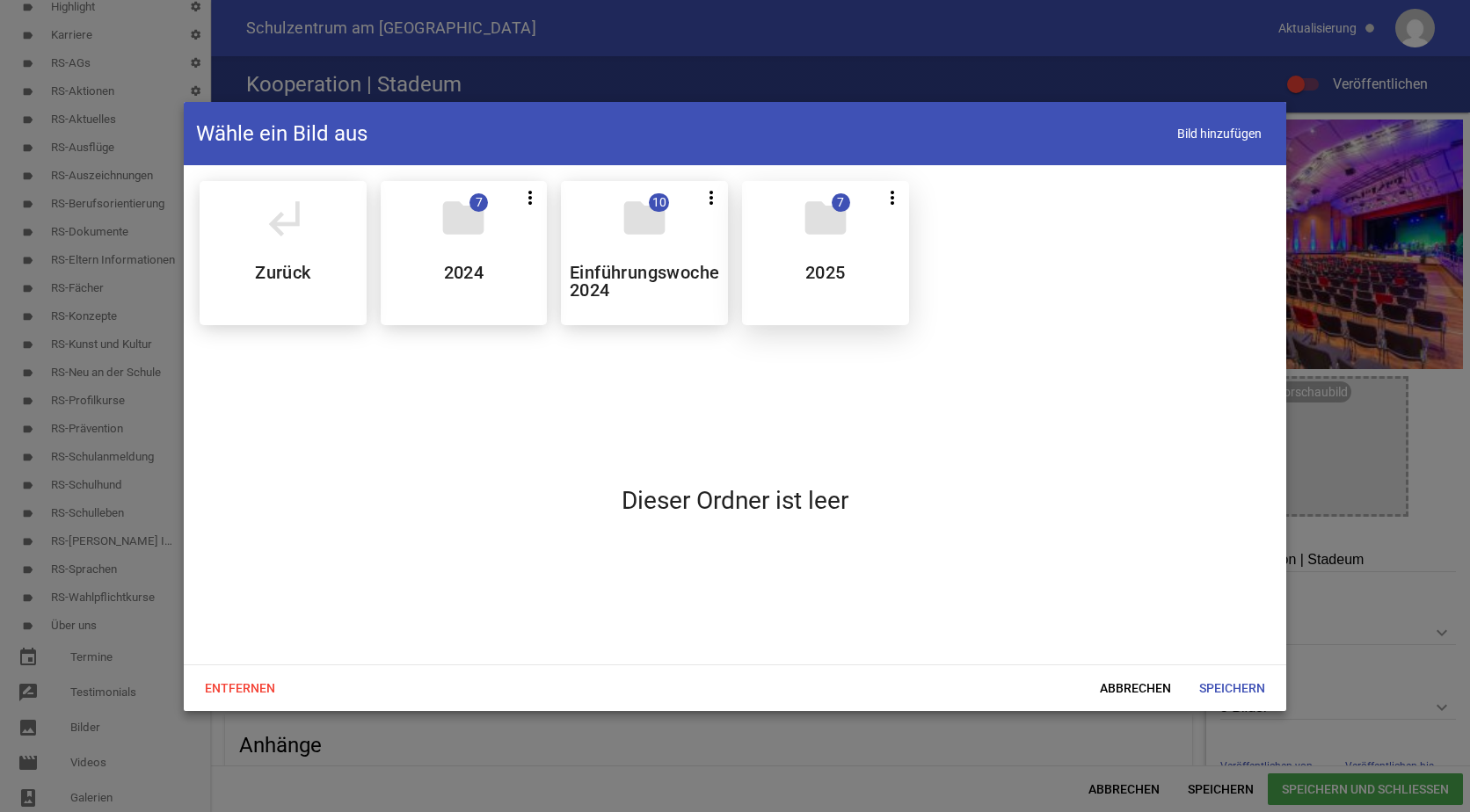
click at [807, 278] on h5 "2025" at bounding box center [826, 272] width 41 height 17
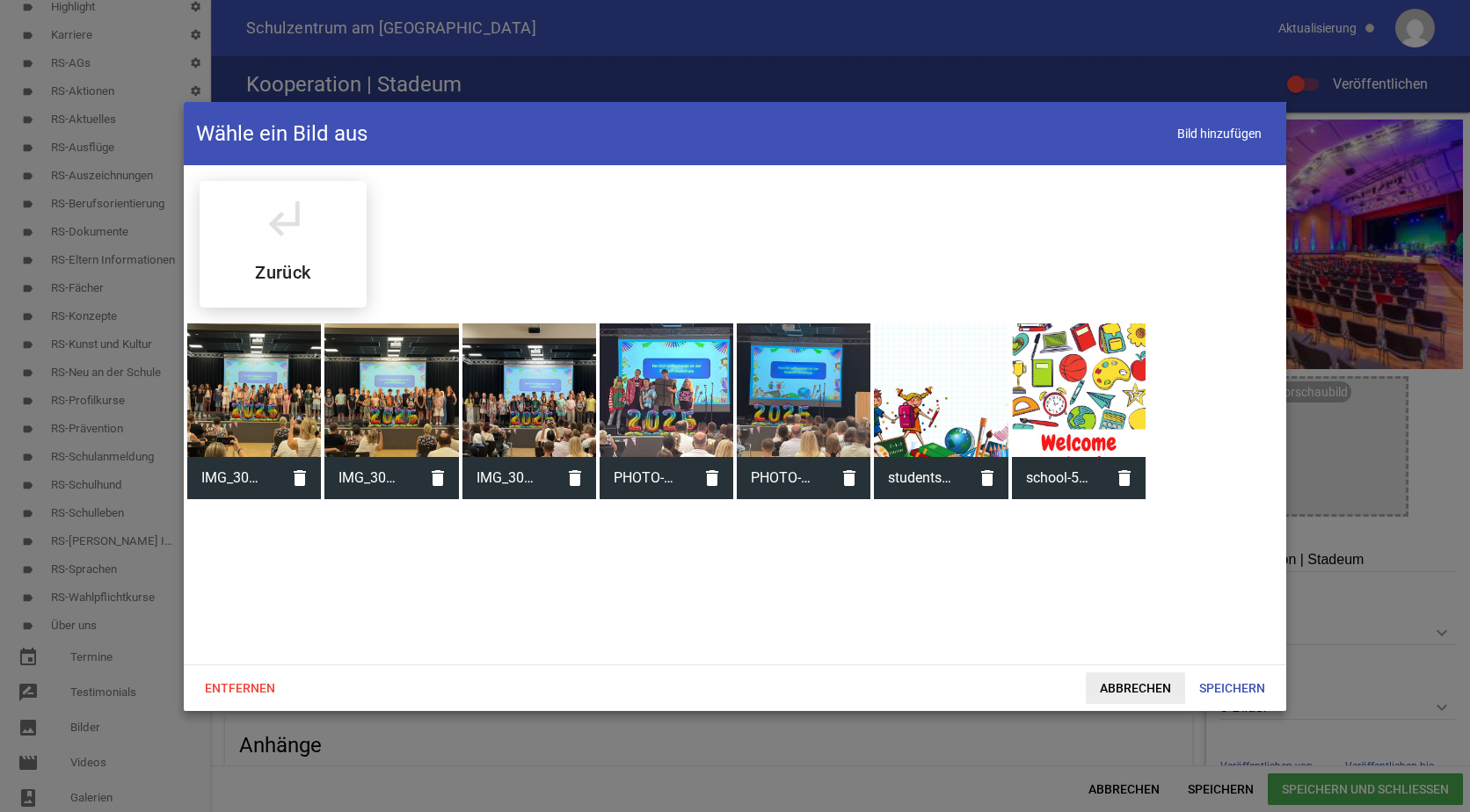
click at [1121, 686] on span "Abbrechen" at bounding box center [1136, 688] width 99 height 32
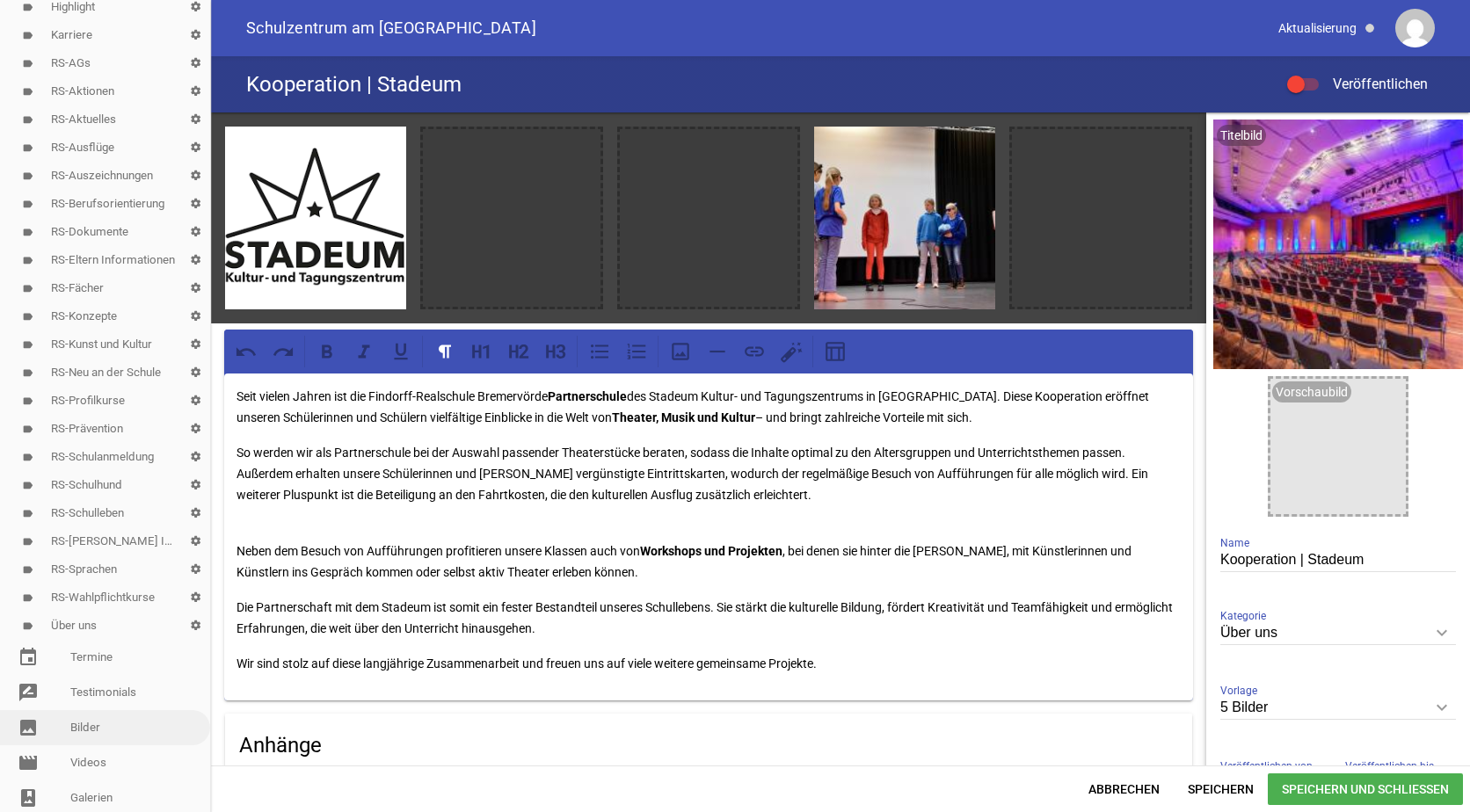
click at [80, 716] on link "image Bilder" at bounding box center [105, 727] width 211 height 35
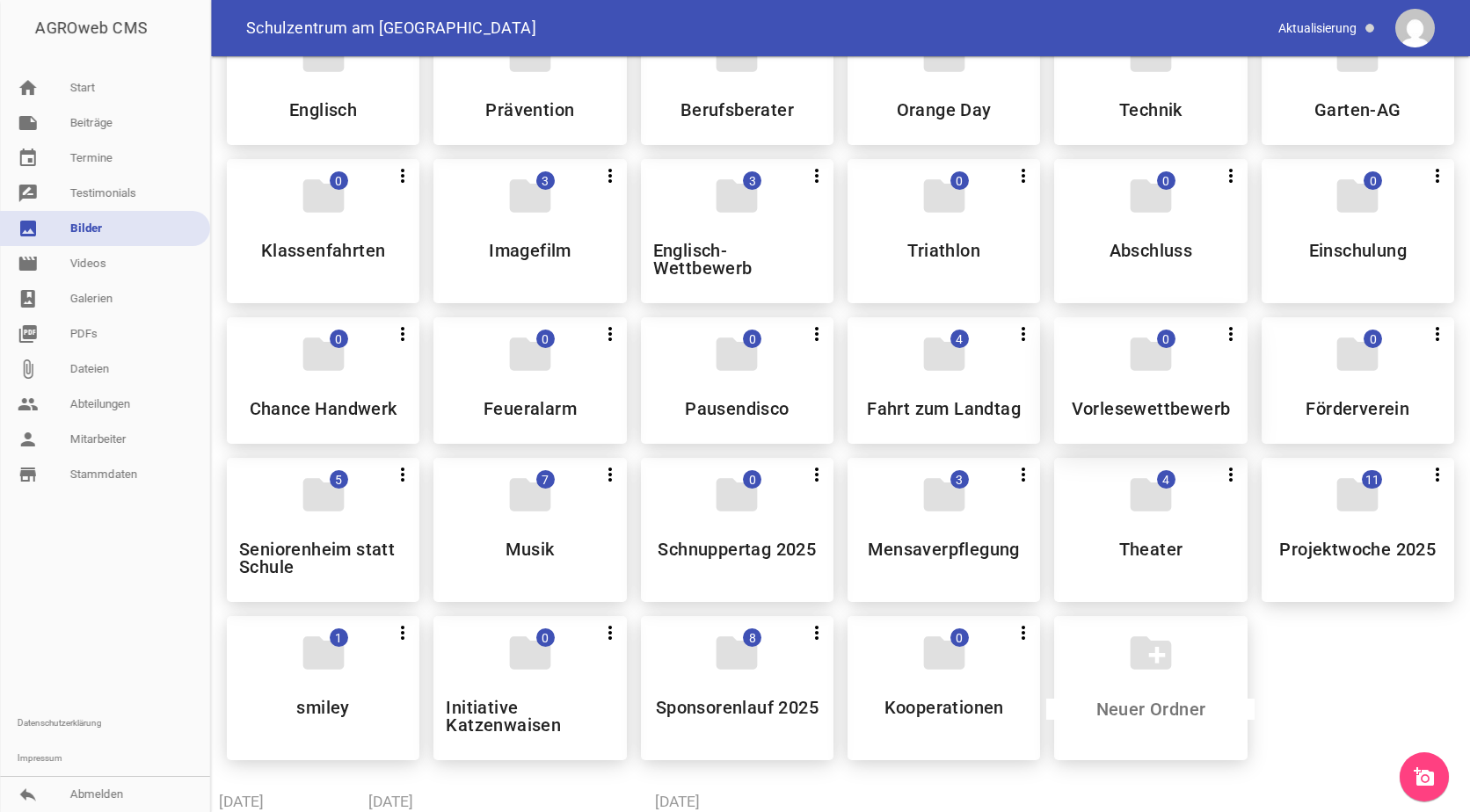
scroll to position [749, 0]
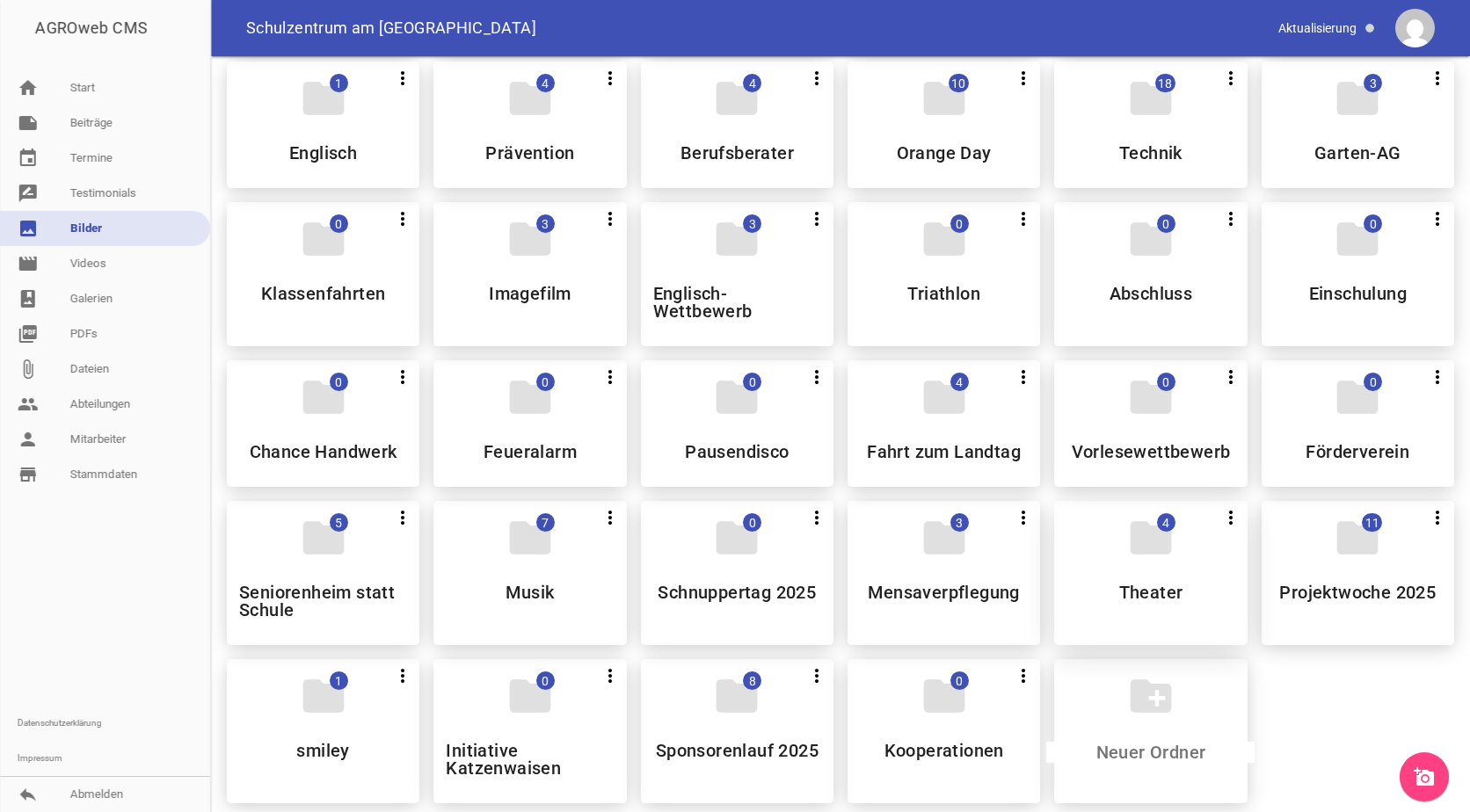
click at [1101, 567] on div "folder 4 more_vert Teilen Bearbeiten Löschen Theater" at bounding box center [1150, 574] width 192 height 145
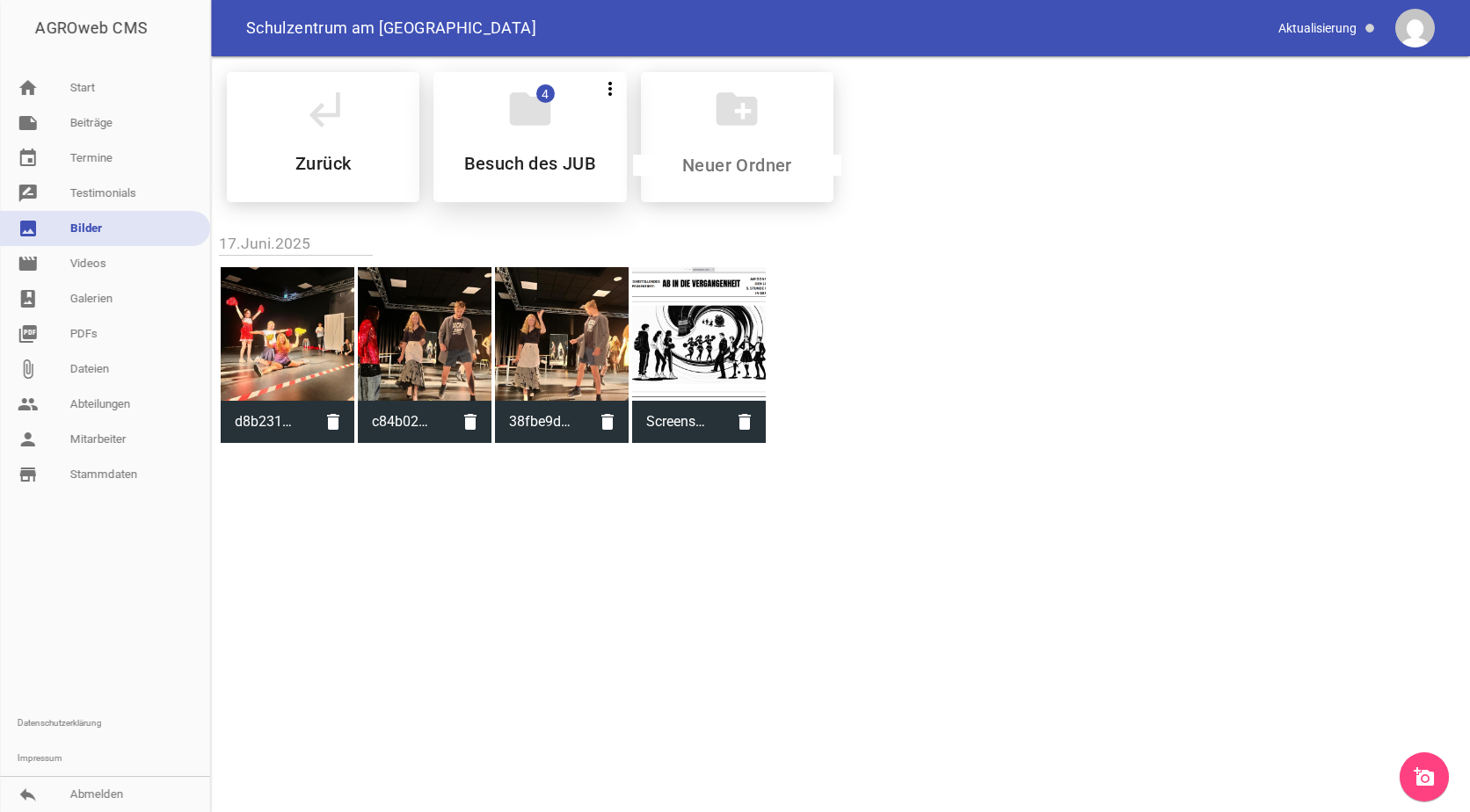
click at [557, 160] on h5 "Besuch des JUB" at bounding box center [530, 163] width 133 height 17
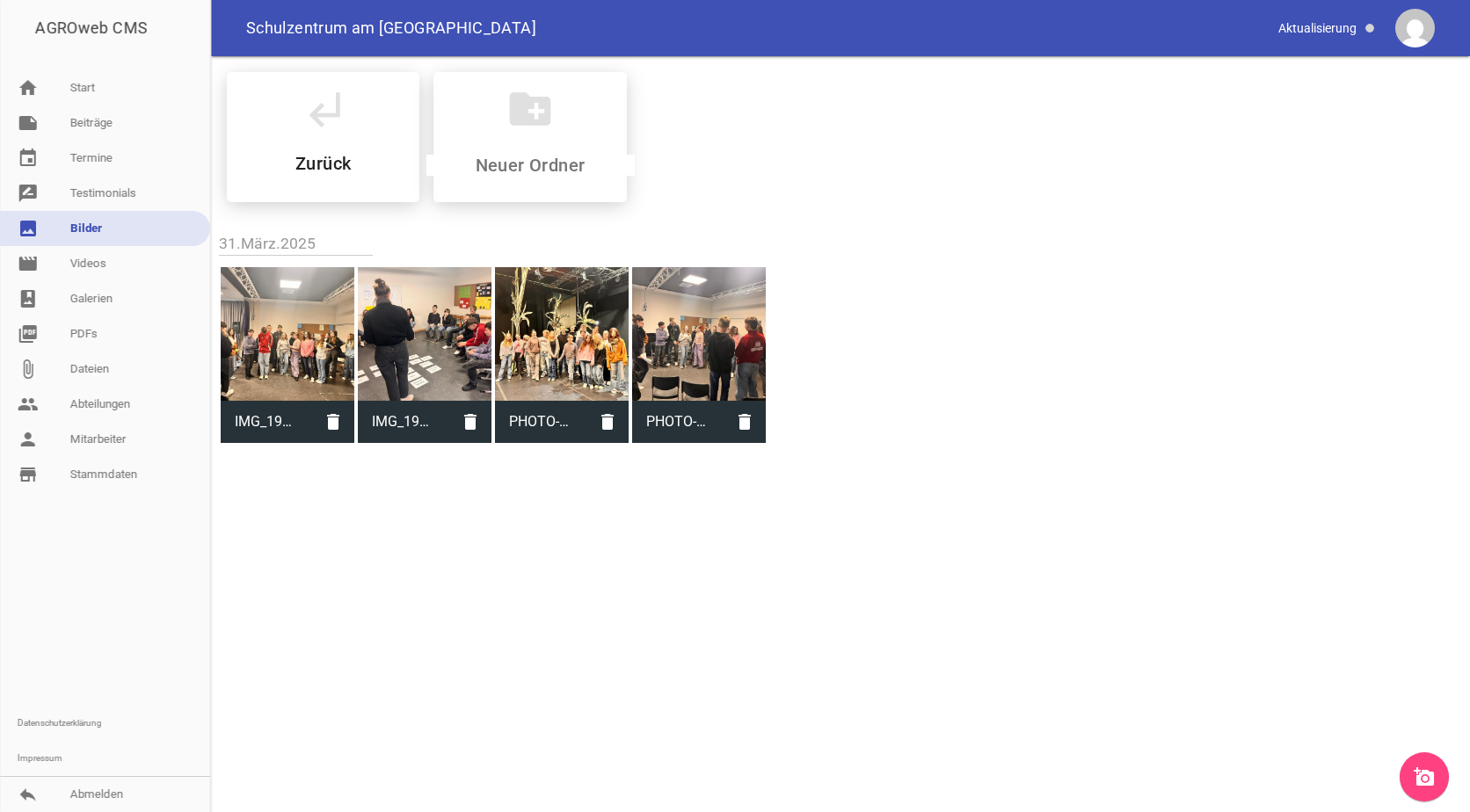
click at [430, 312] on div at bounding box center [425, 334] width 134 height 134
type input "IMG_1966.JPG"
type input "1200"
type input "1600"
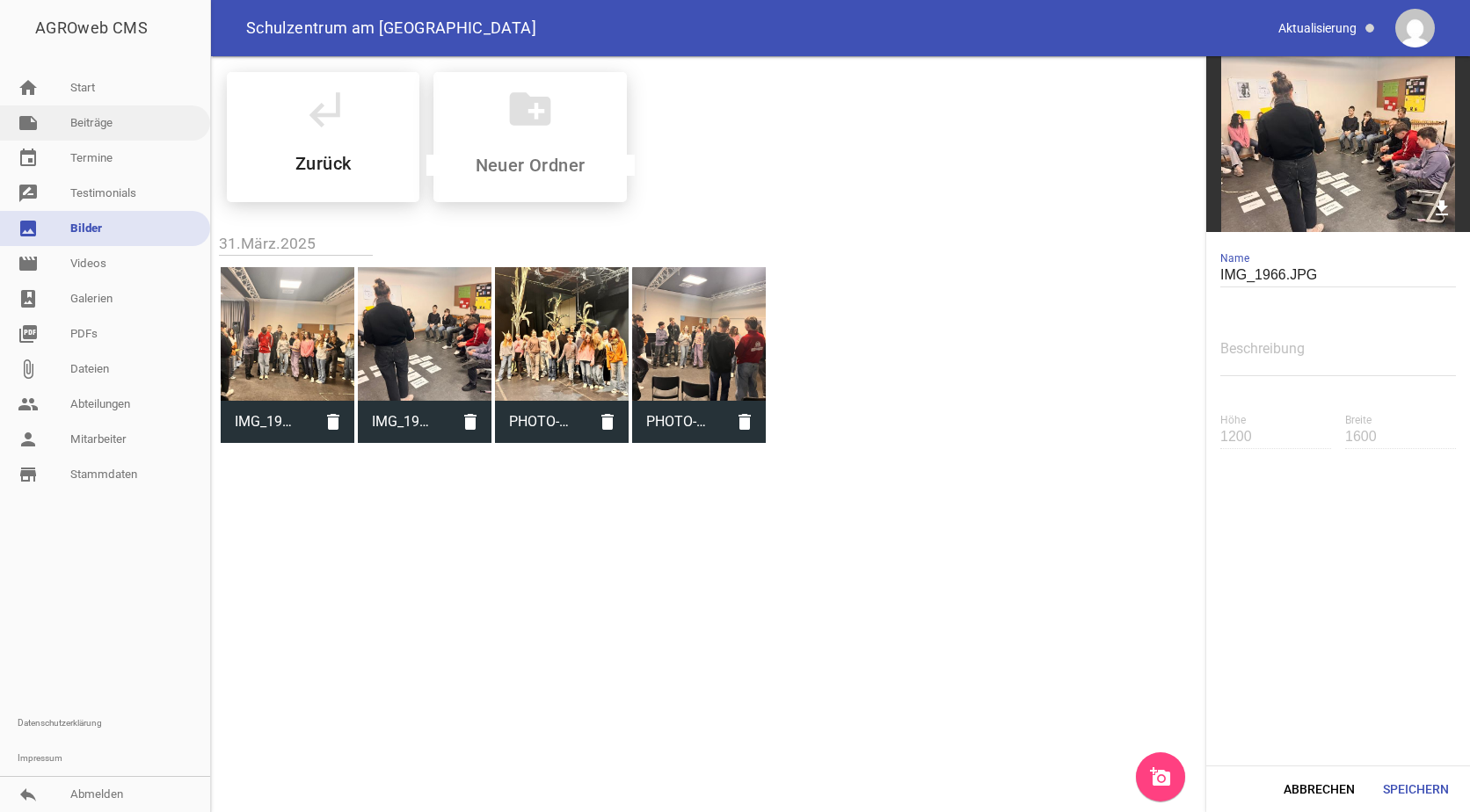
click at [98, 118] on link "note Beiträge" at bounding box center [105, 123] width 211 height 35
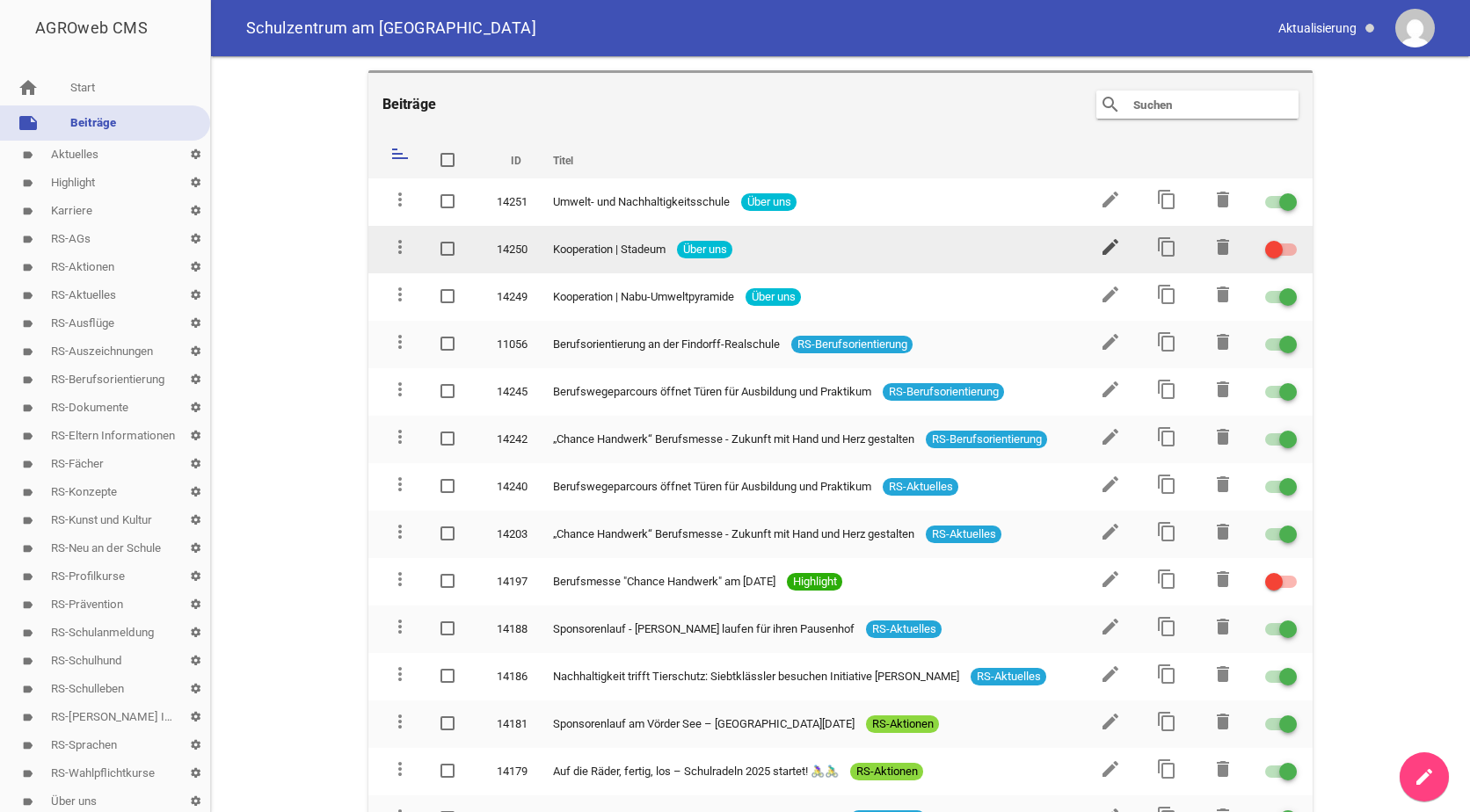
click at [1100, 246] on icon "edit" at bounding box center [1110, 247] width 21 height 21
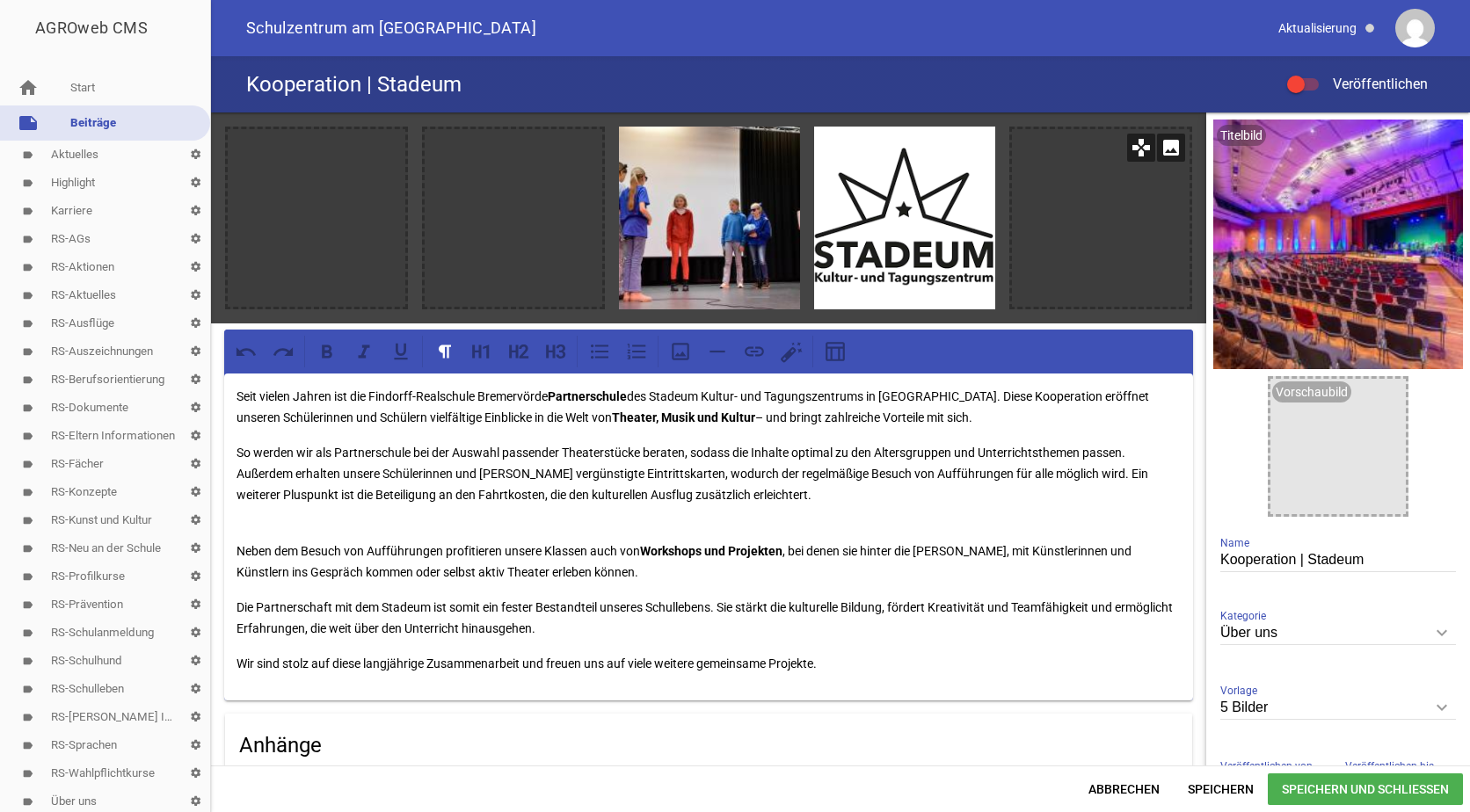
click at [1158, 152] on icon "image" at bounding box center [1171, 147] width 28 height 28
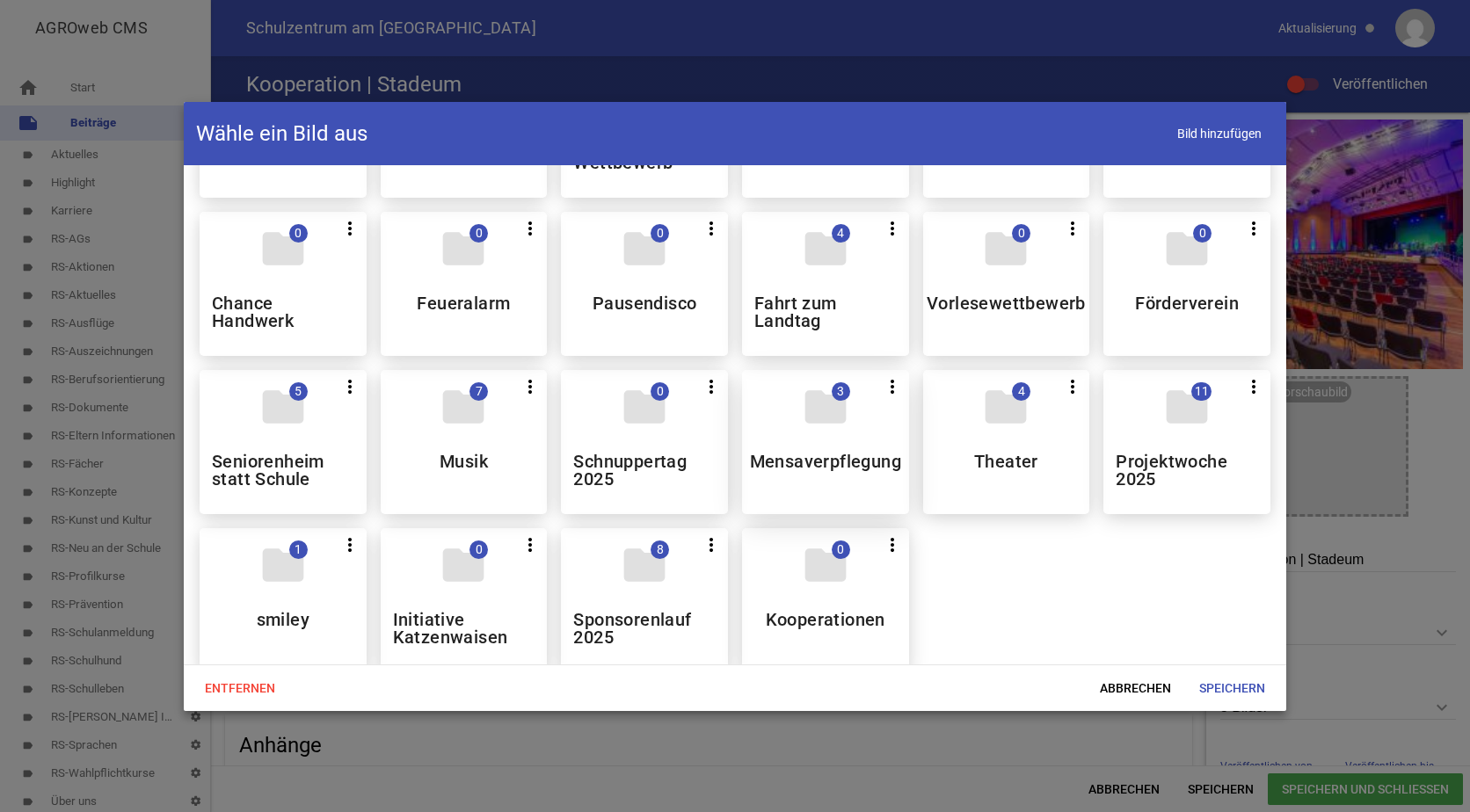
scroll to position [1055, 0]
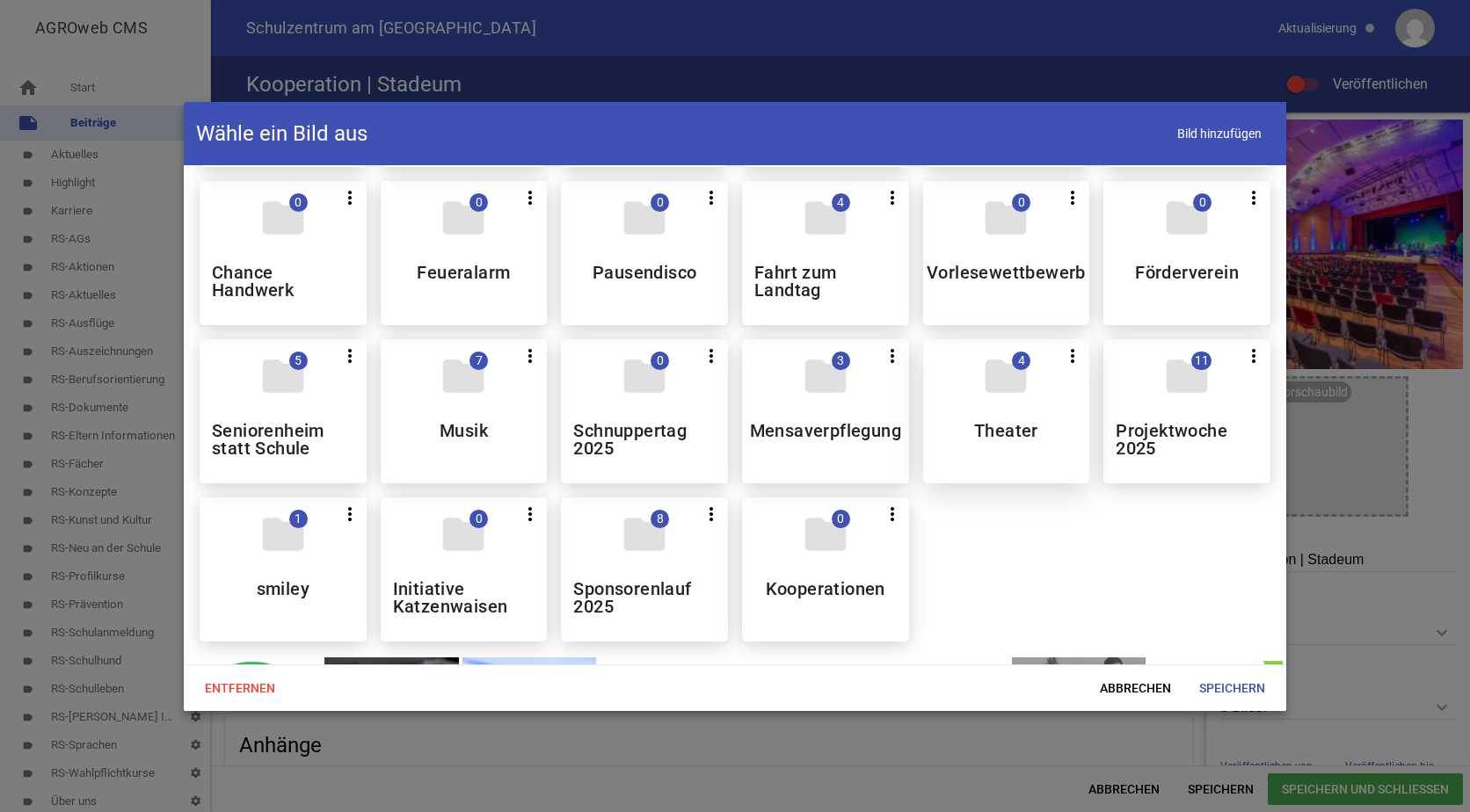
click at [1004, 379] on icon "folder" at bounding box center [1006, 376] width 50 height 50
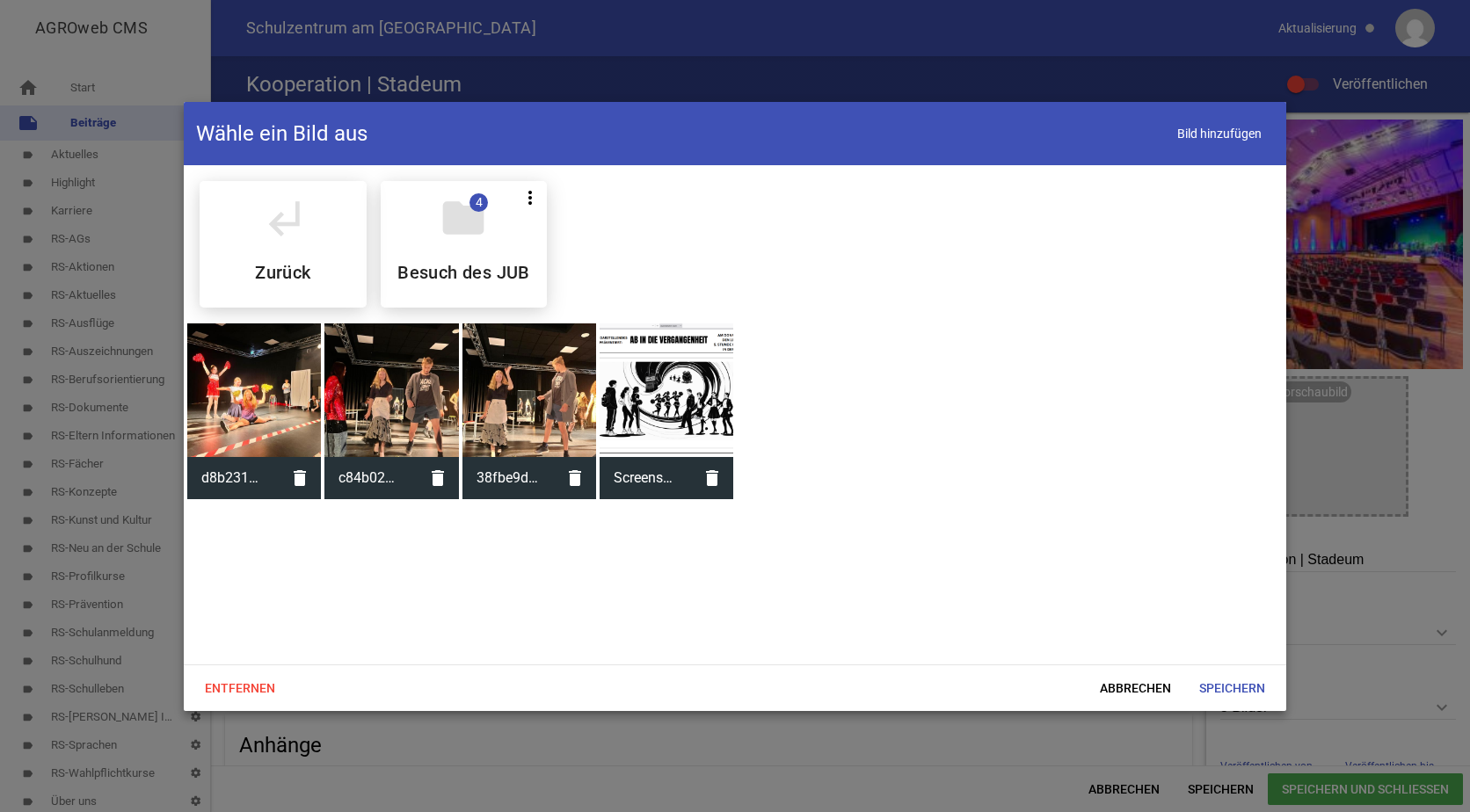
scroll to position [0, 0]
click at [506, 257] on div "folder 4 more_vert Teilen Bearbeiten Löschen Besuch des JUB" at bounding box center [463, 244] width 167 height 126
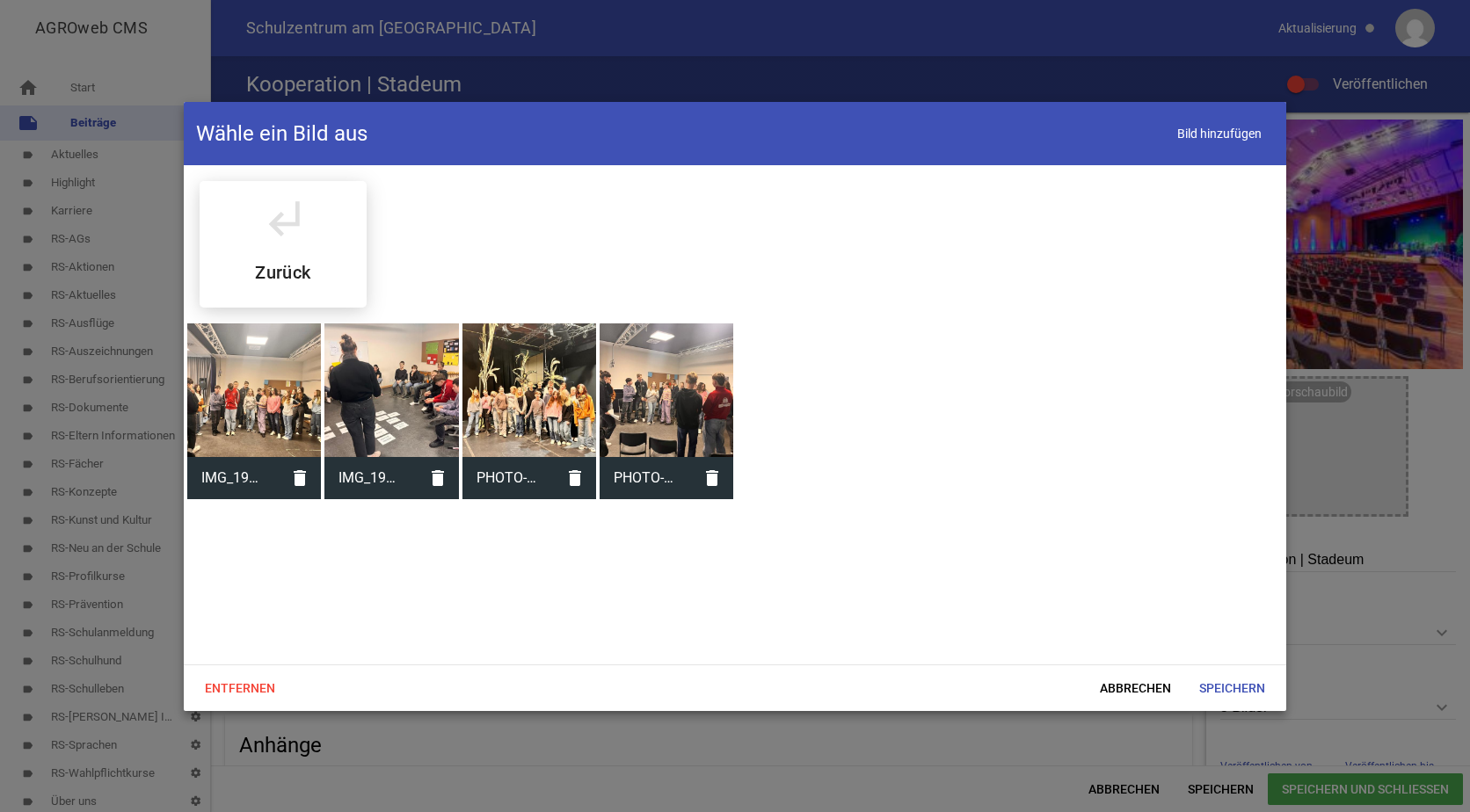
click at [423, 358] on div at bounding box center [391, 390] width 134 height 134
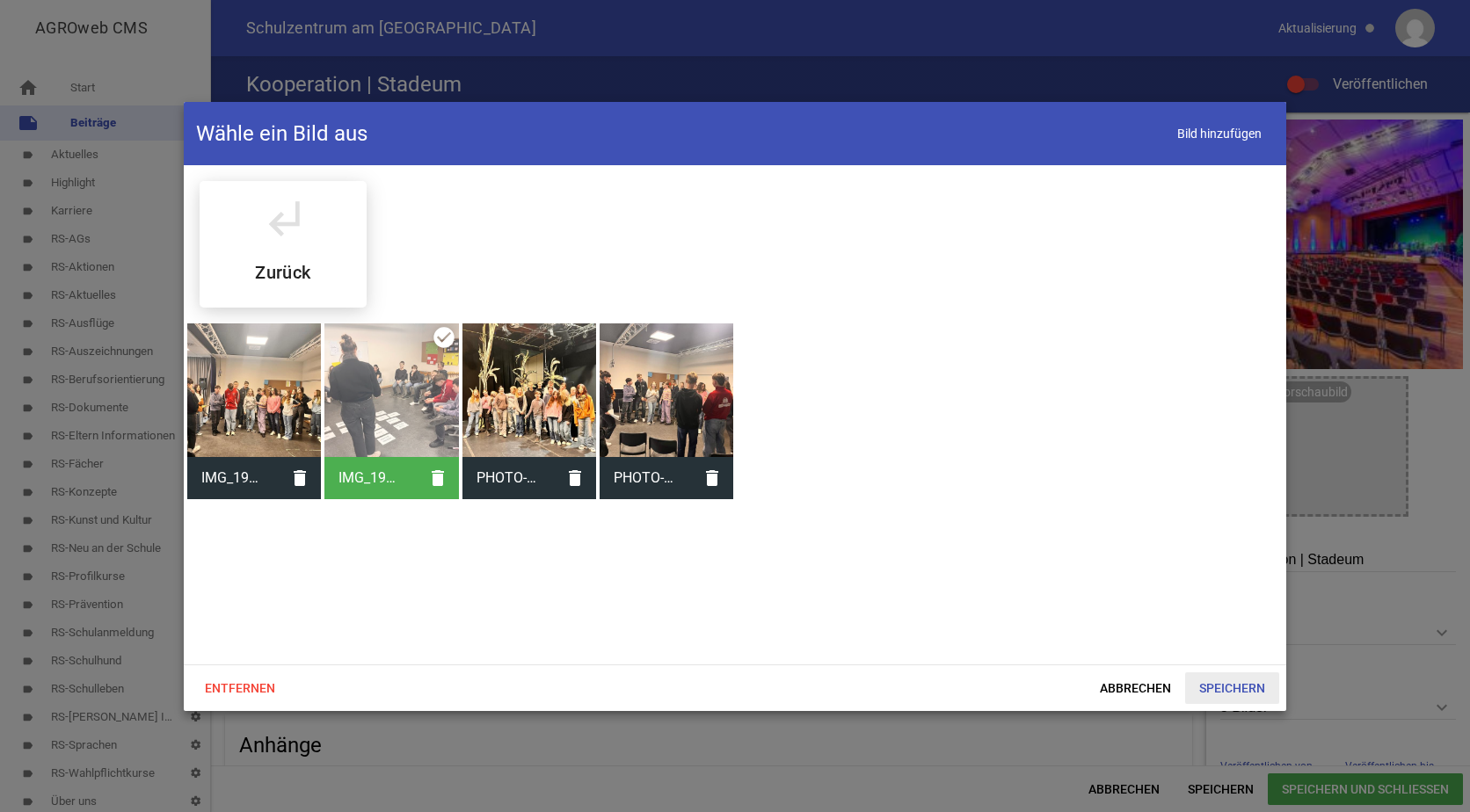
click at [1234, 684] on span "Speichern" at bounding box center [1232, 688] width 94 height 32
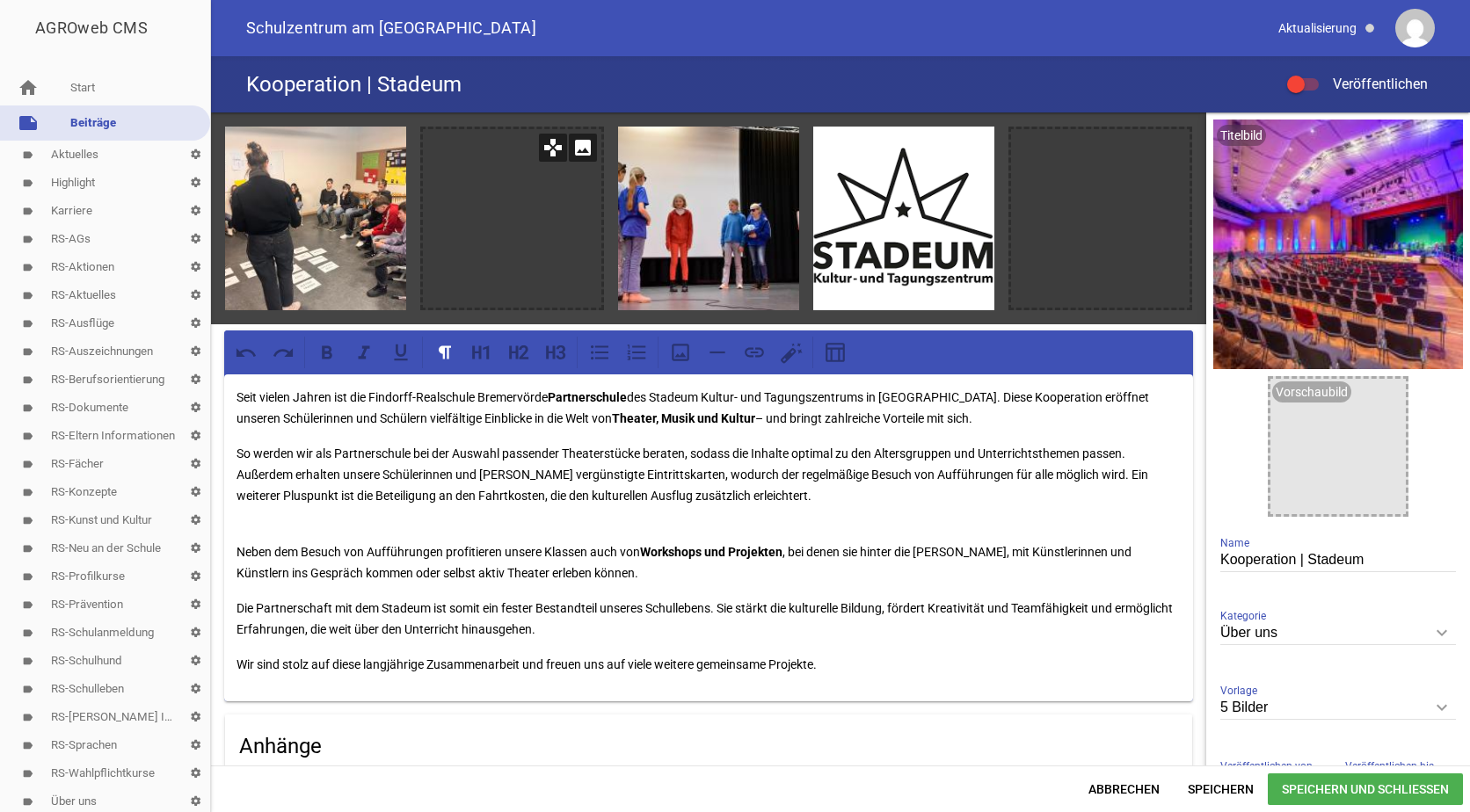
click at [579, 147] on icon "image" at bounding box center [583, 147] width 28 height 28
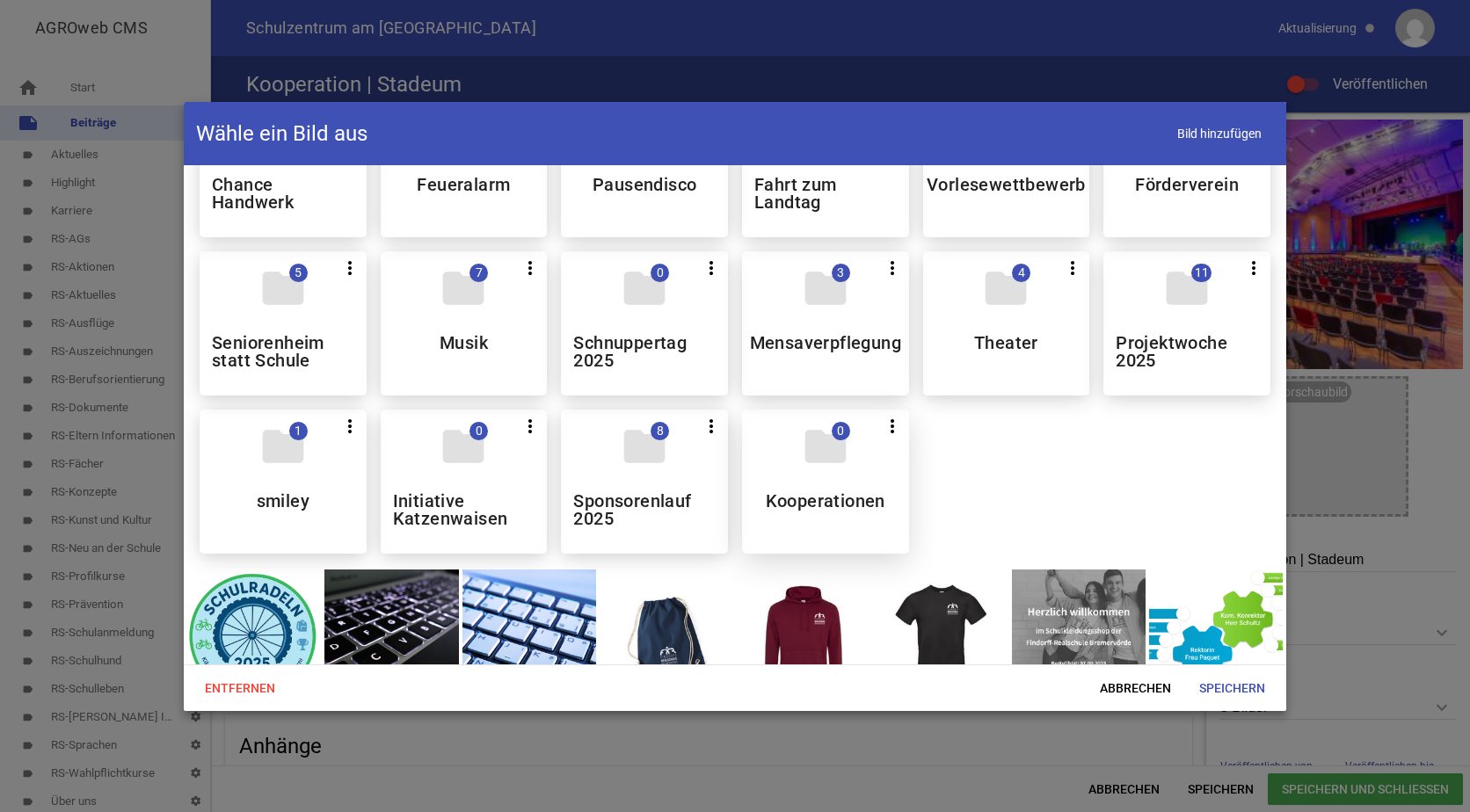
scroll to position [879, 0]
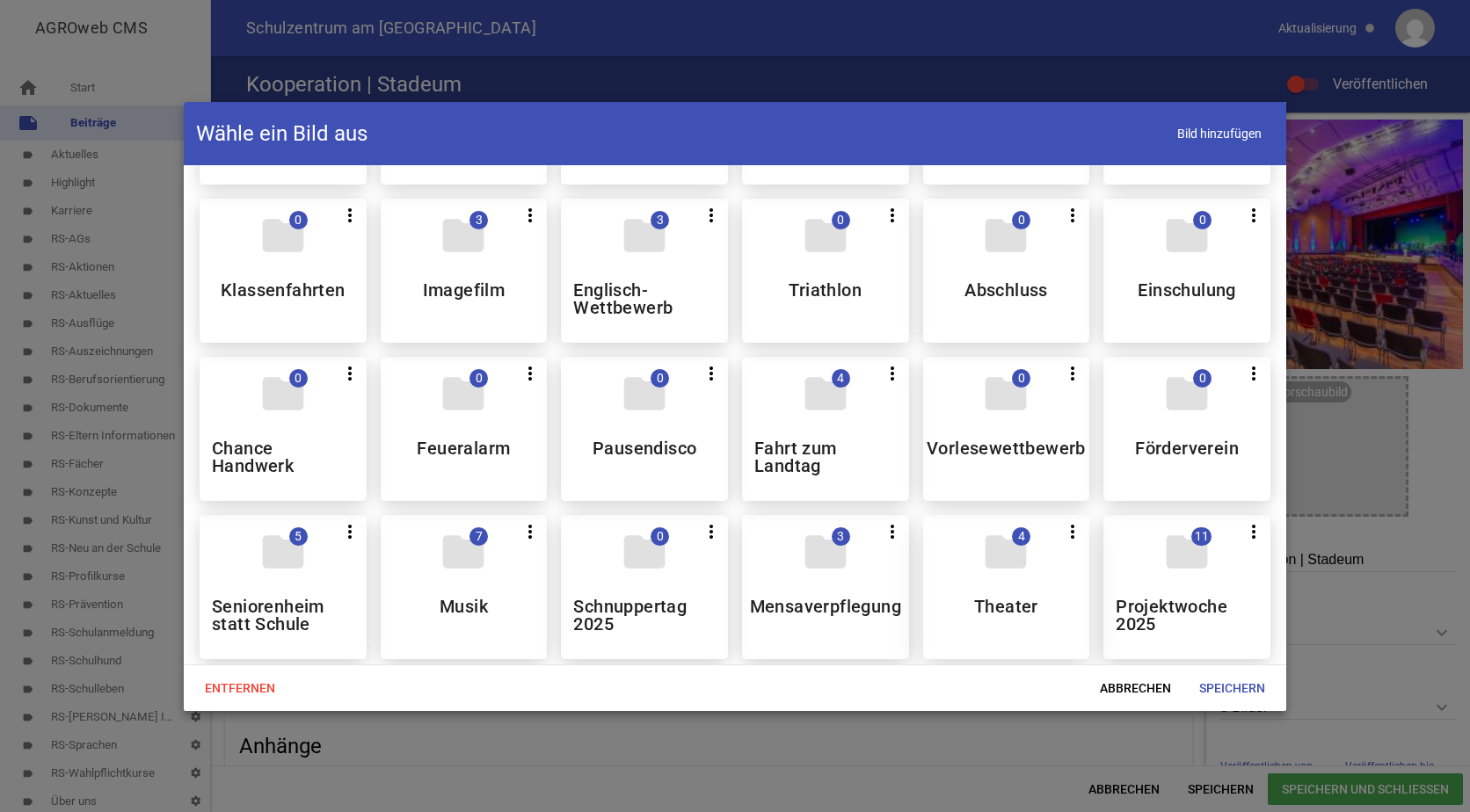
click at [1005, 554] on icon "folder" at bounding box center [1006, 552] width 50 height 50
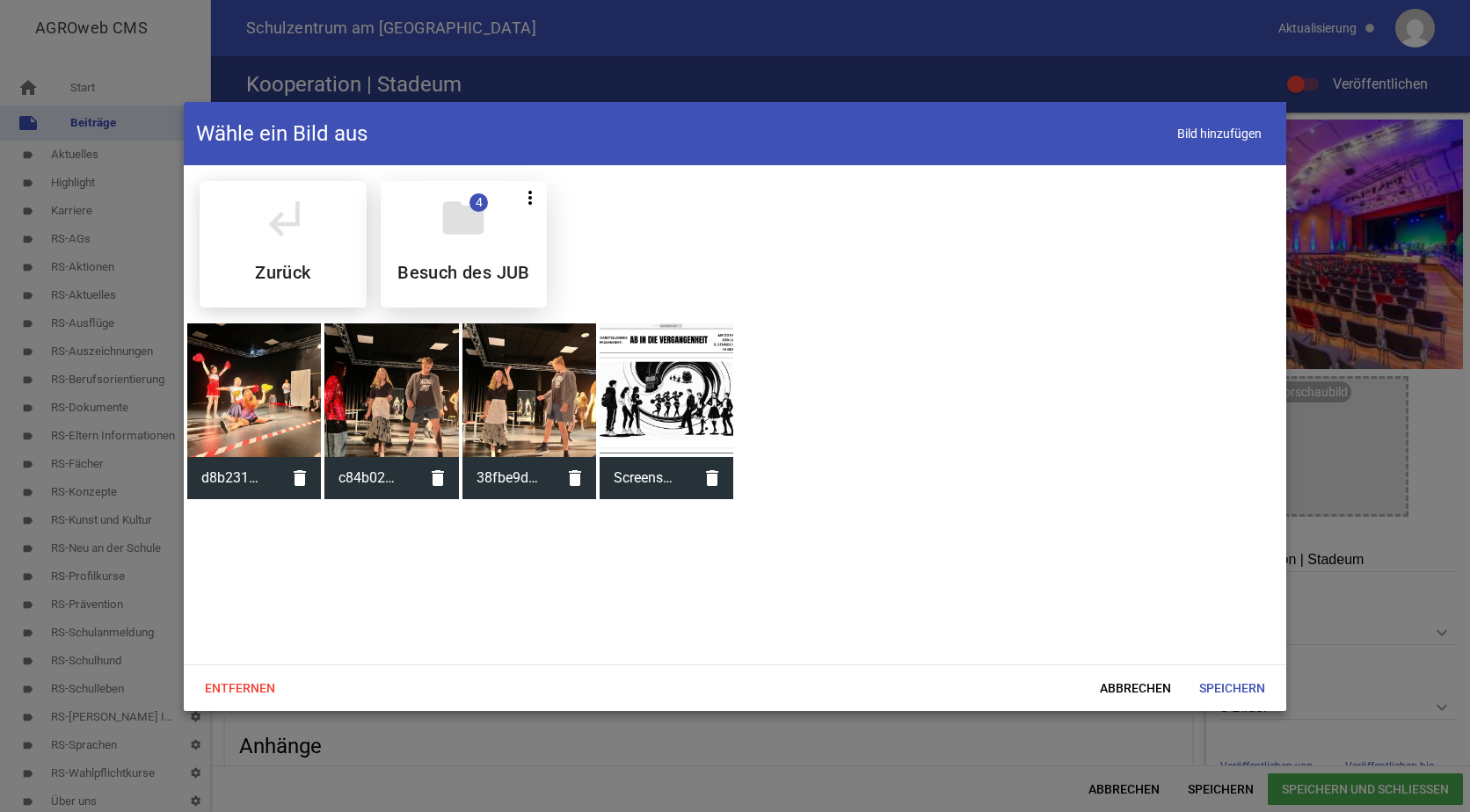
click at [473, 251] on div "folder 4 more_vert Teilen Bearbeiten Löschen Besuch des JUB" at bounding box center [463, 244] width 167 height 126
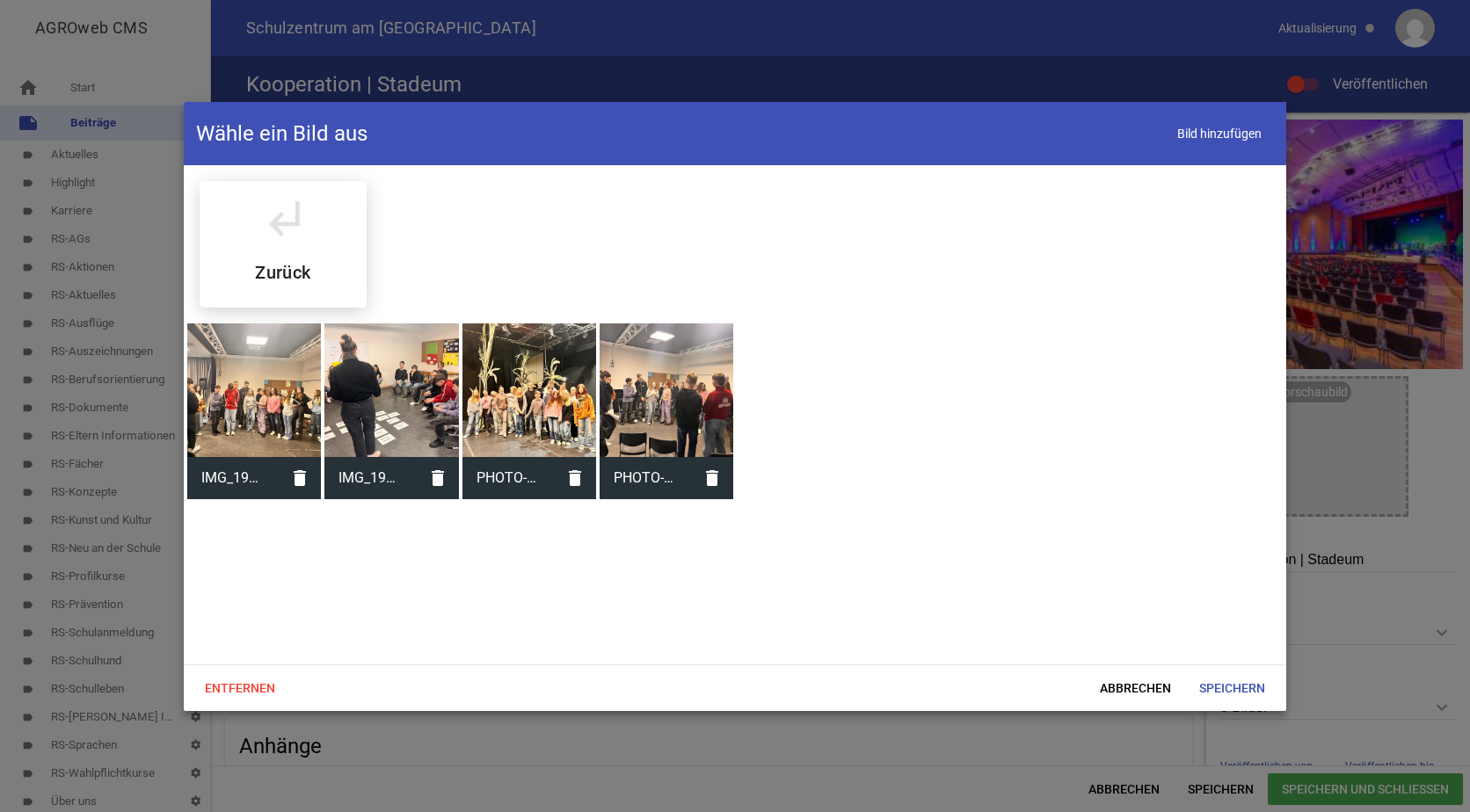
click at [560, 367] on div at bounding box center [529, 390] width 134 height 134
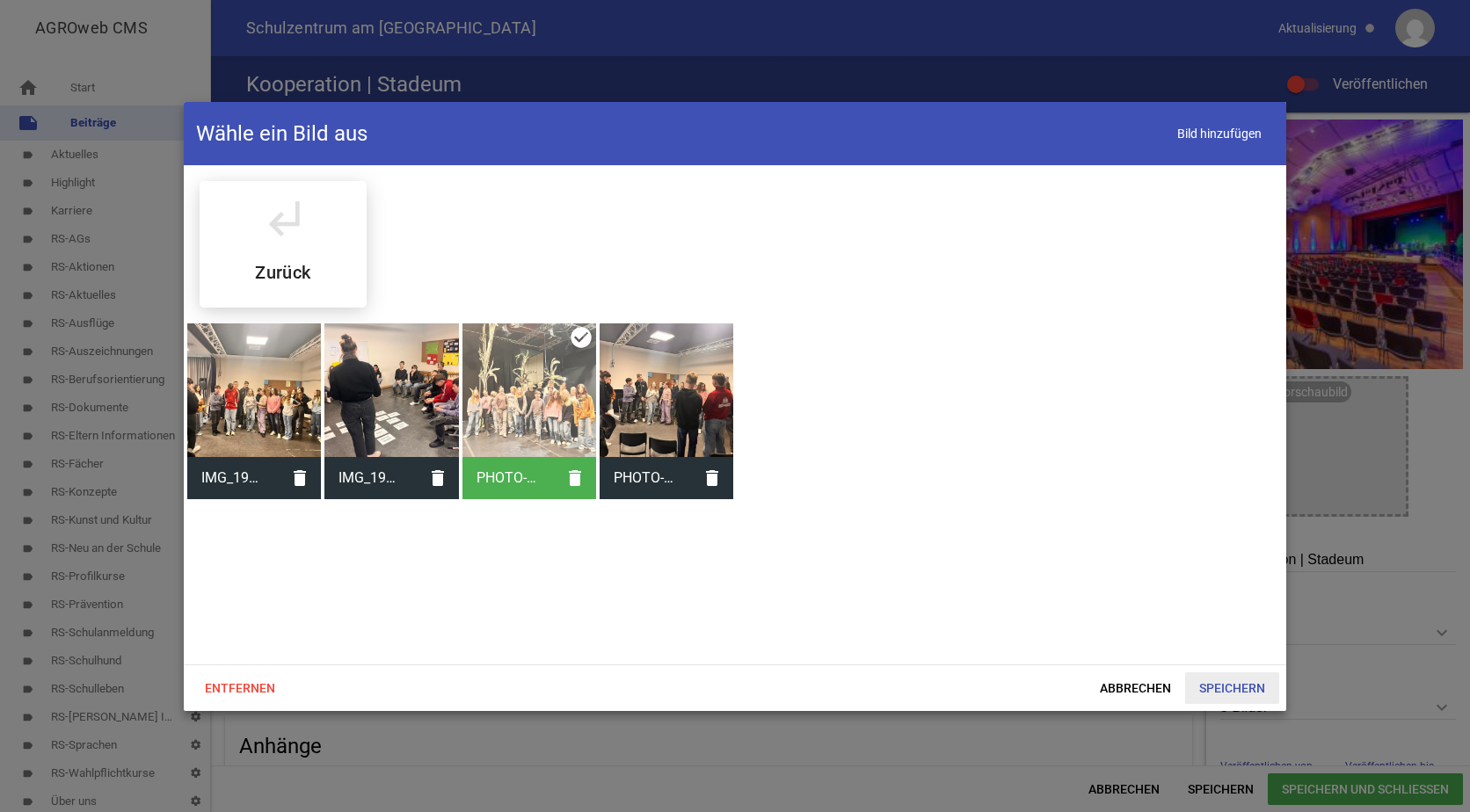
click at [1215, 689] on span "Speichern" at bounding box center [1232, 688] width 94 height 32
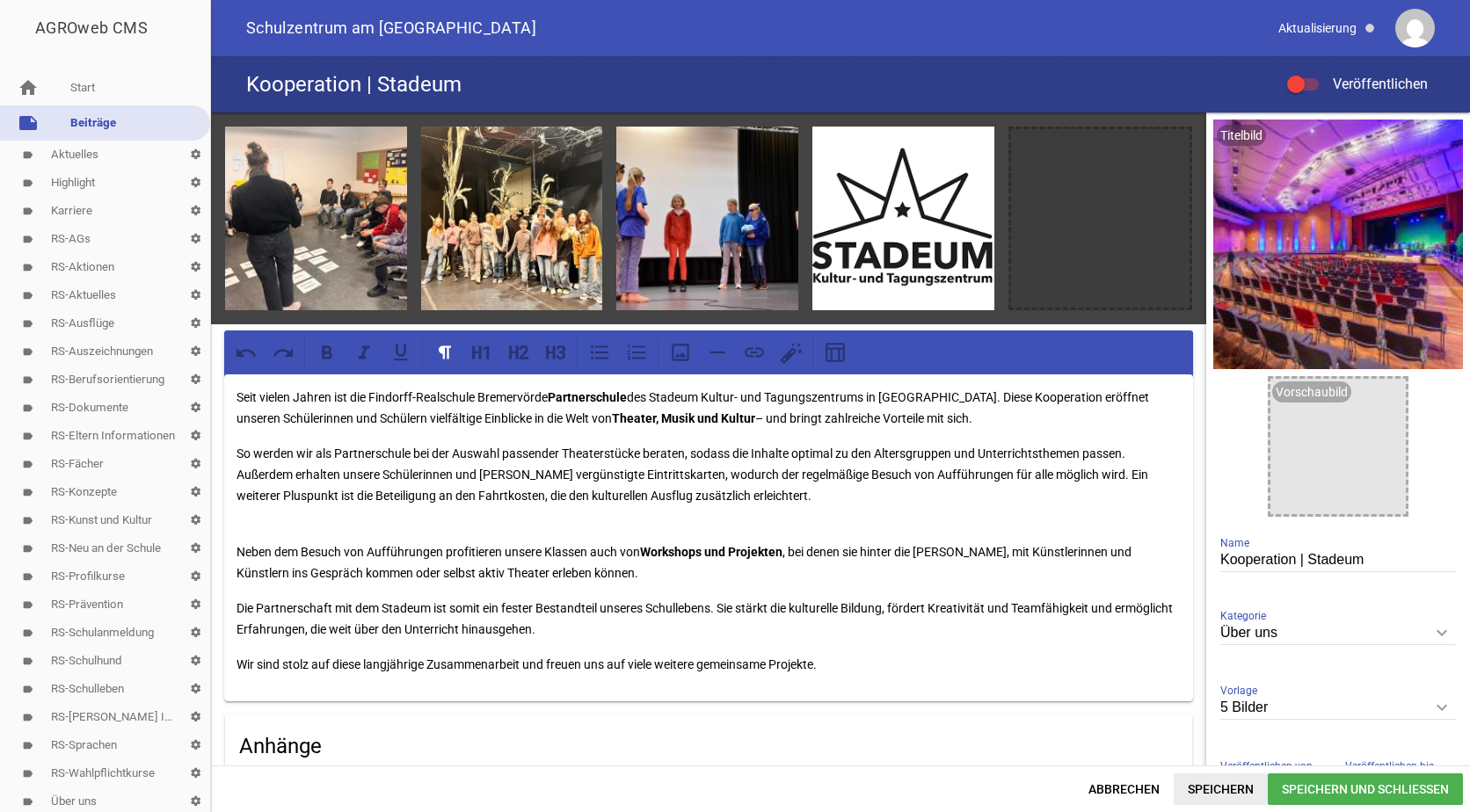
click at [1216, 785] on span "Speichern" at bounding box center [1221, 789] width 94 height 32
click at [1299, 80] on div at bounding box center [1296, 84] width 17 height 17
click at [1312, 74] on input "Veröffentlichen" at bounding box center [1312, 74] width 0 height 0
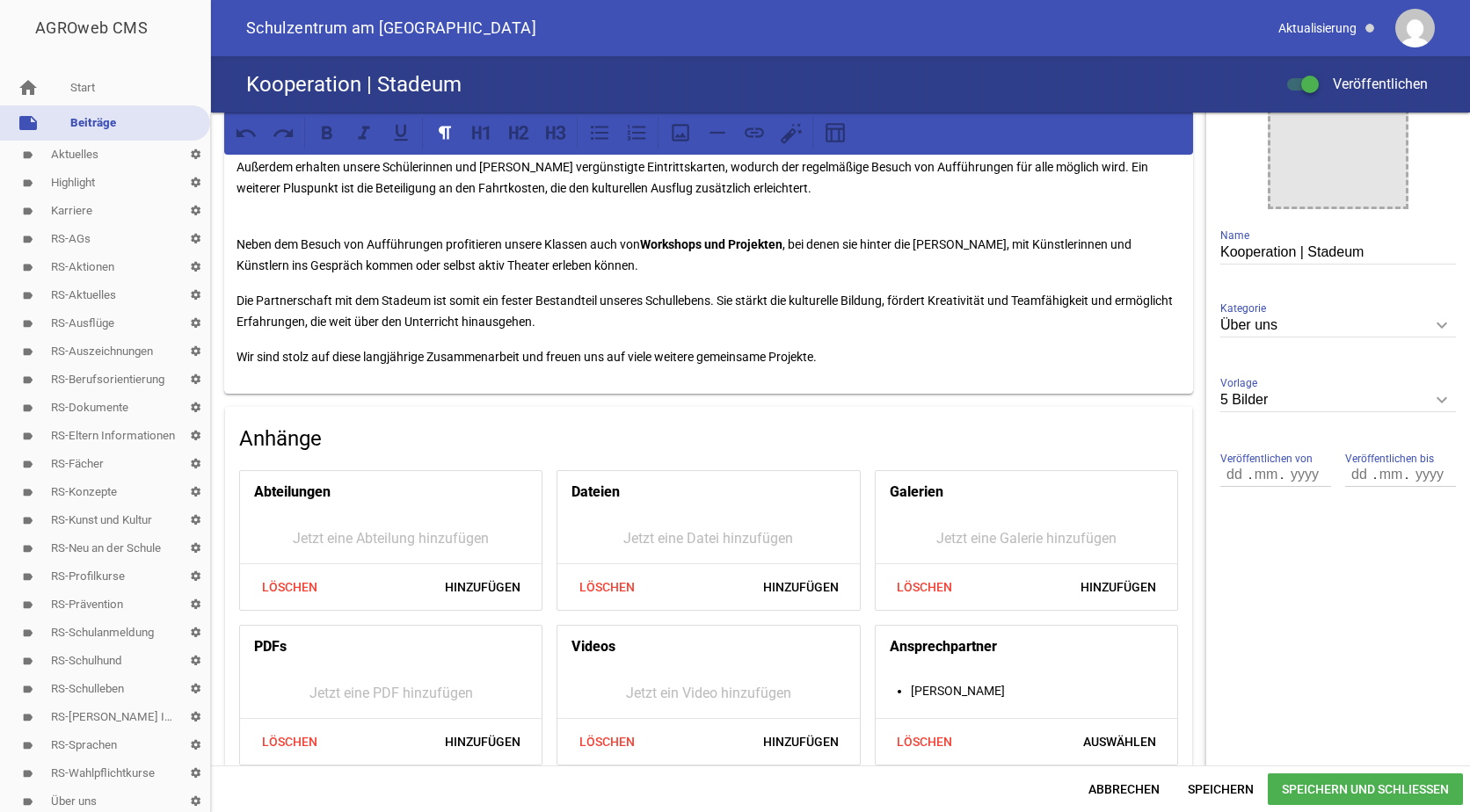
scroll to position [327, 0]
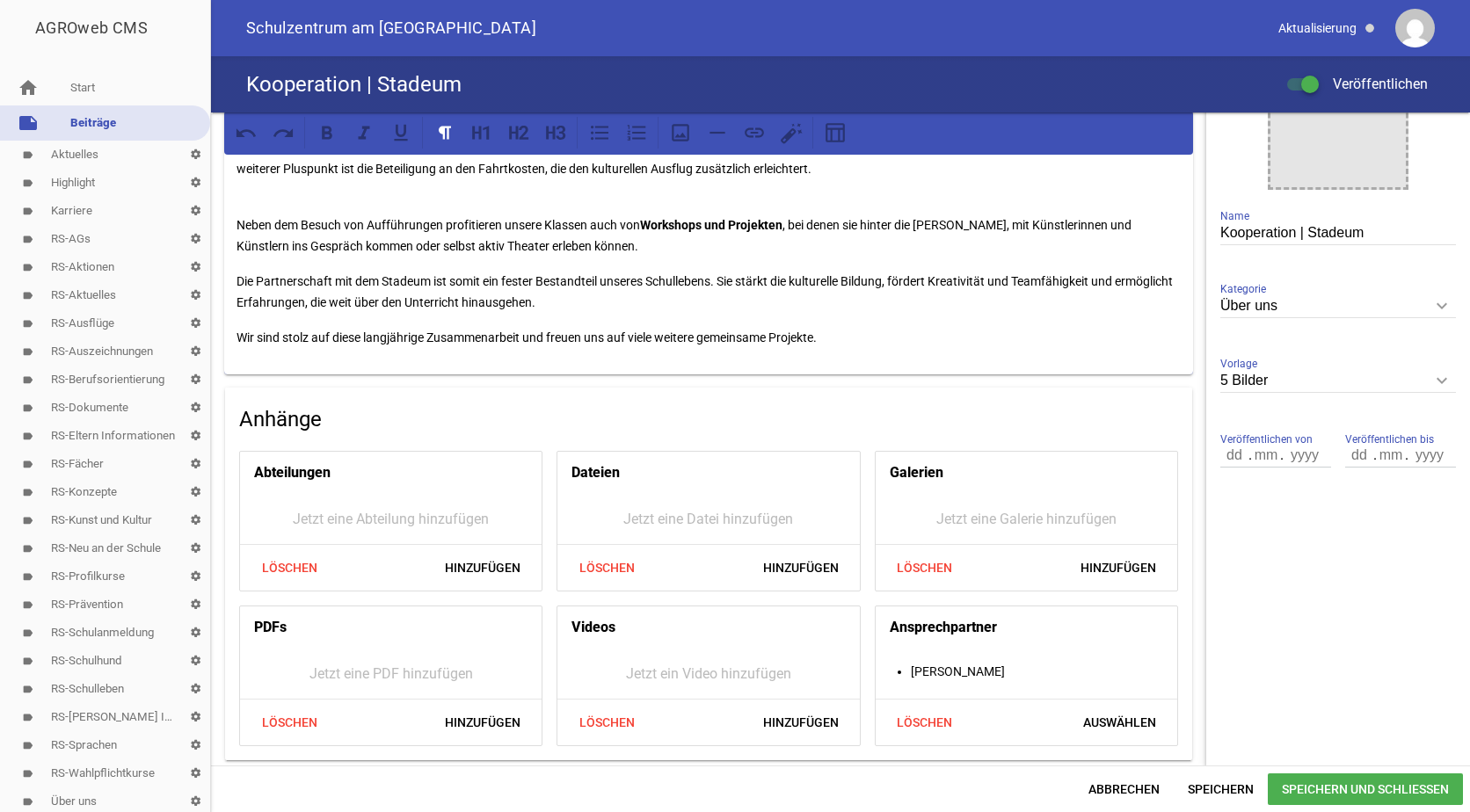
click at [1324, 789] on span "Speichern und Schließen" at bounding box center [1365, 789] width 195 height 32
